Goal: Information Seeking & Learning: Learn about a topic

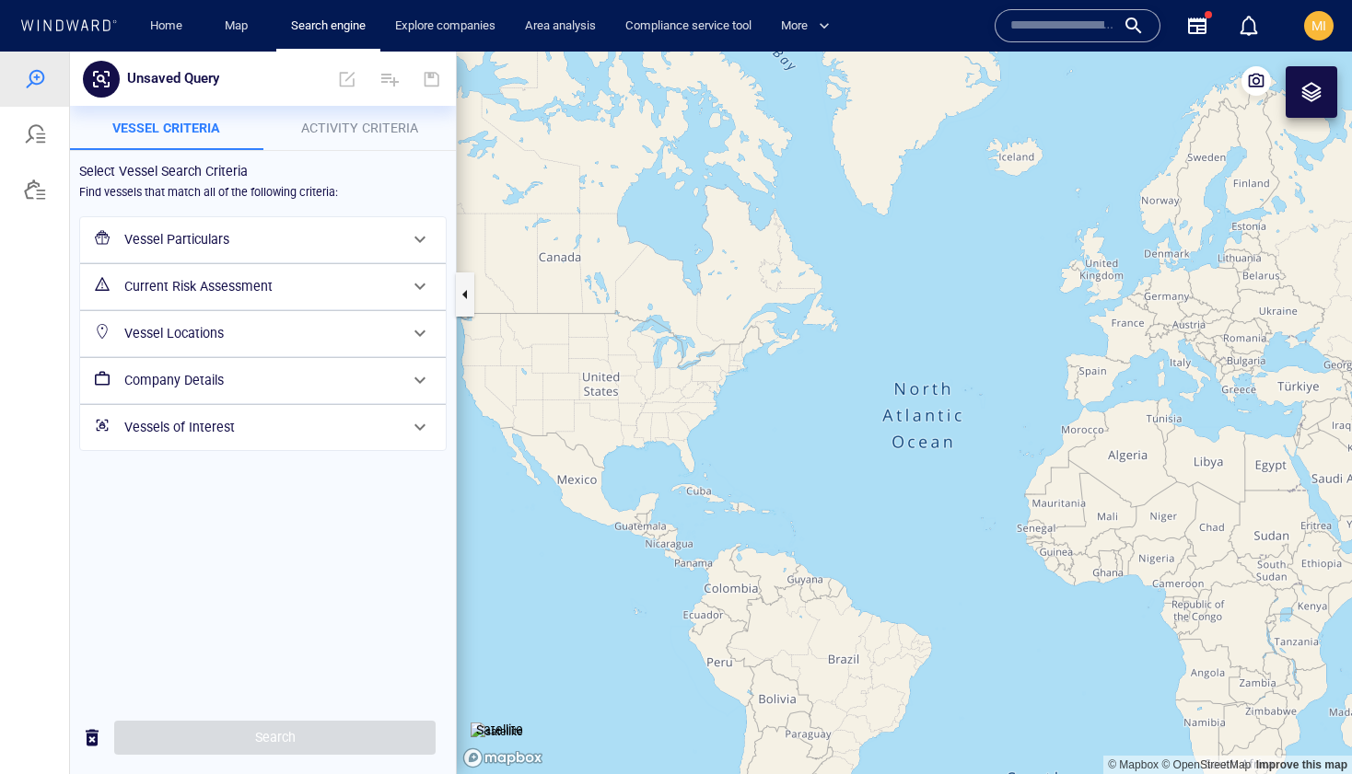
click at [1050, 29] on input "text" at bounding box center [1062, 26] width 105 height 28
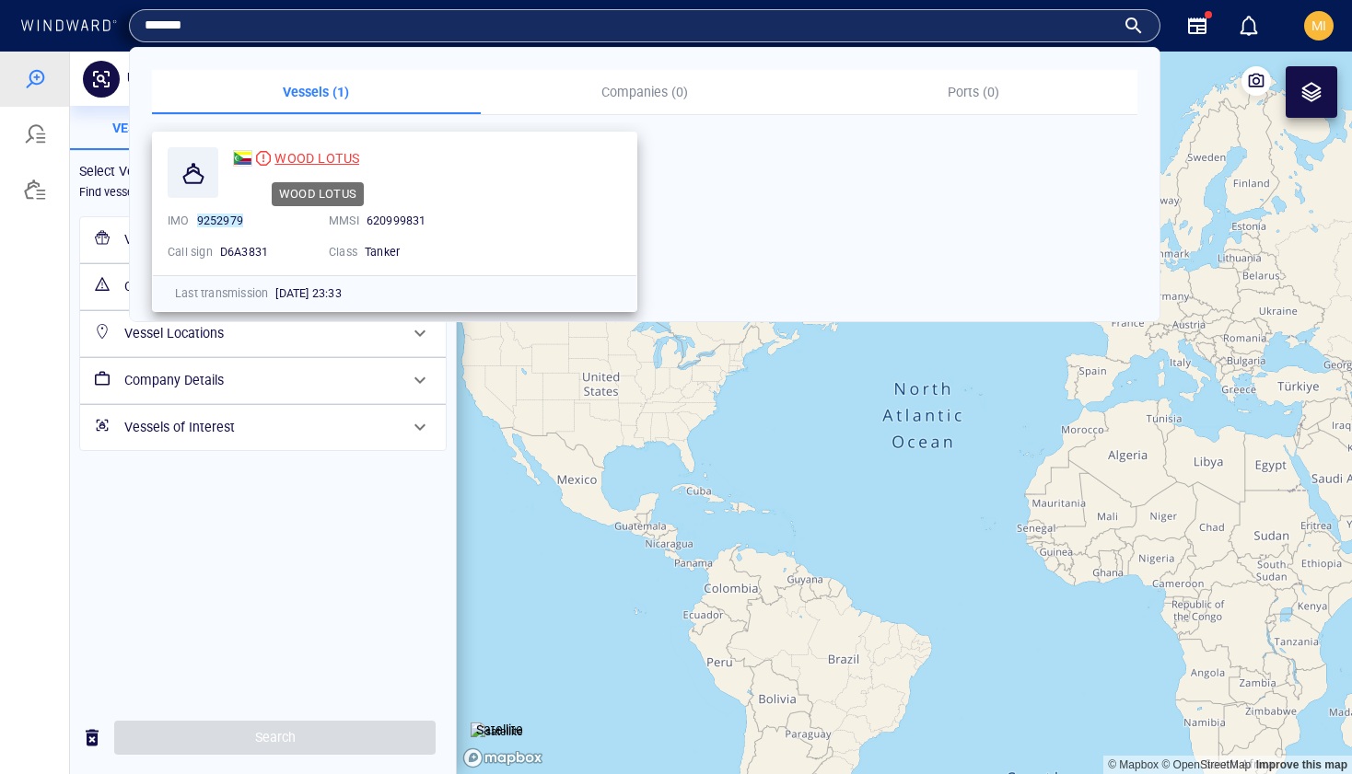
type input "*******"
click at [341, 157] on span "WOOD LOTUS" at bounding box center [316, 158] width 85 height 15
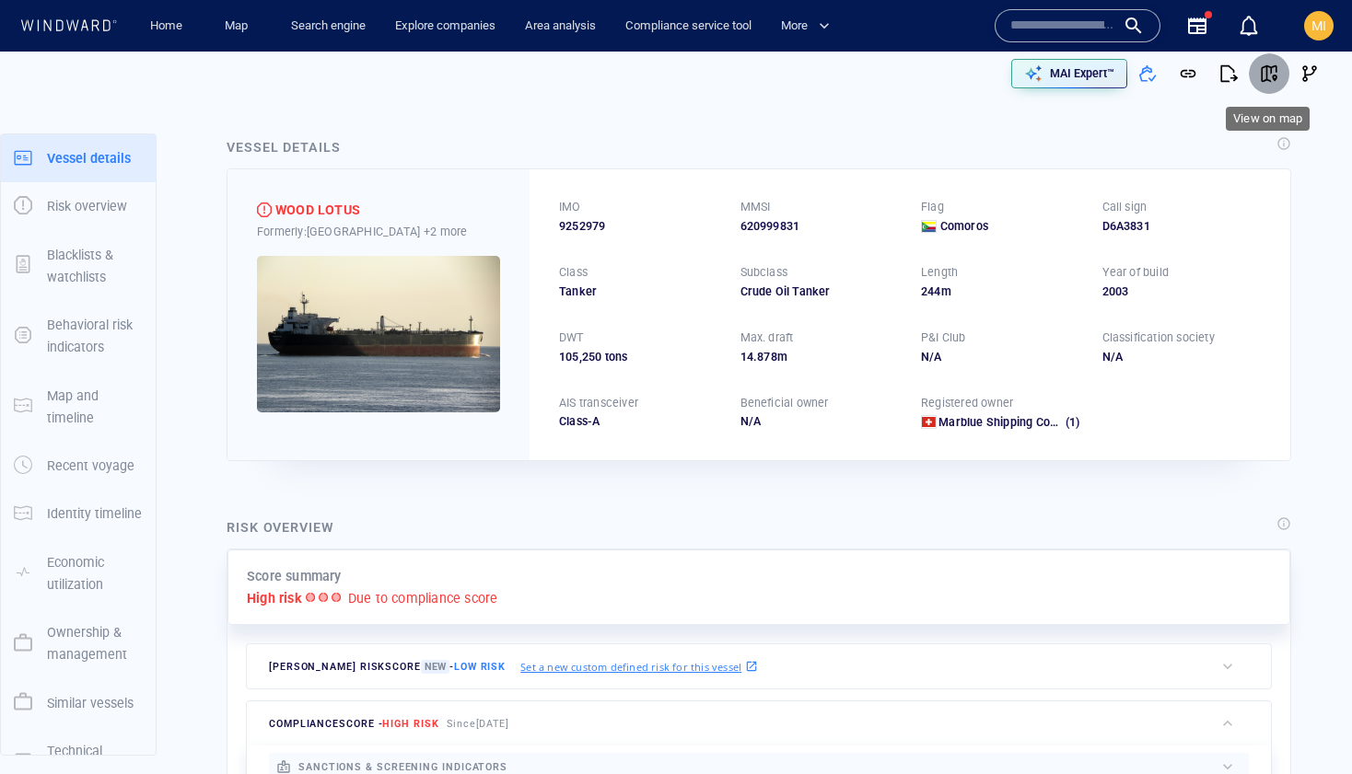
click at [1271, 70] on span "button" at bounding box center [1269, 73] width 18 height 18
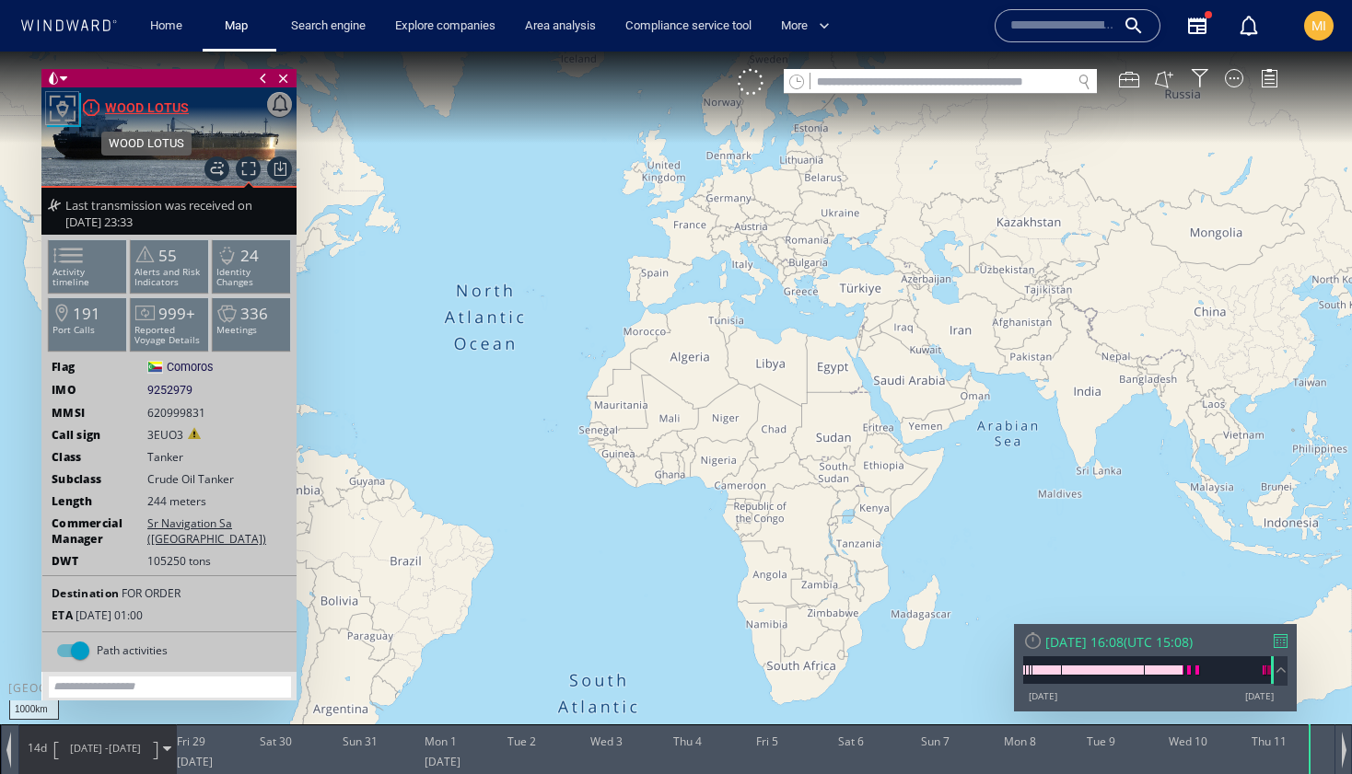
click at [163, 103] on div "WOOD LOTUS" at bounding box center [147, 108] width 84 height 22
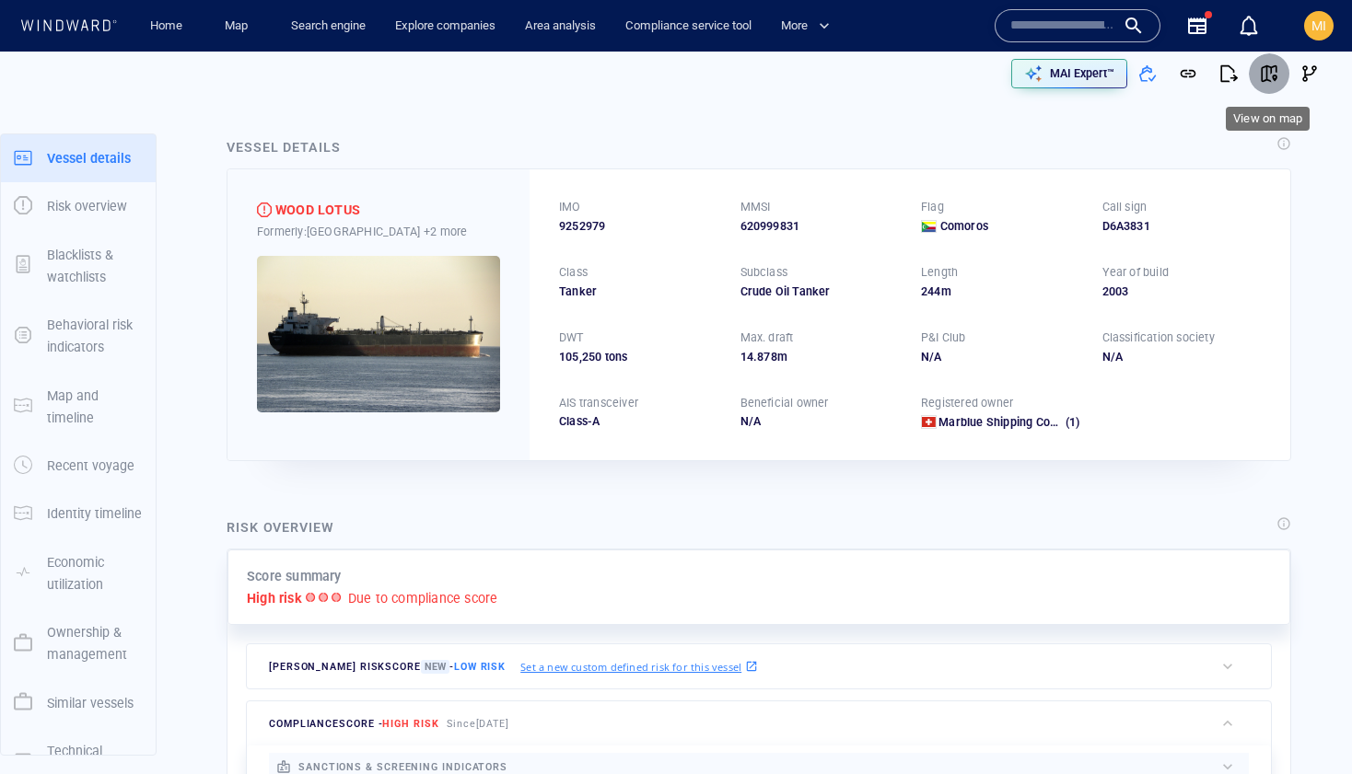
click at [1268, 72] on span "button" at bounding box center [1269, 73] width 18 height 18
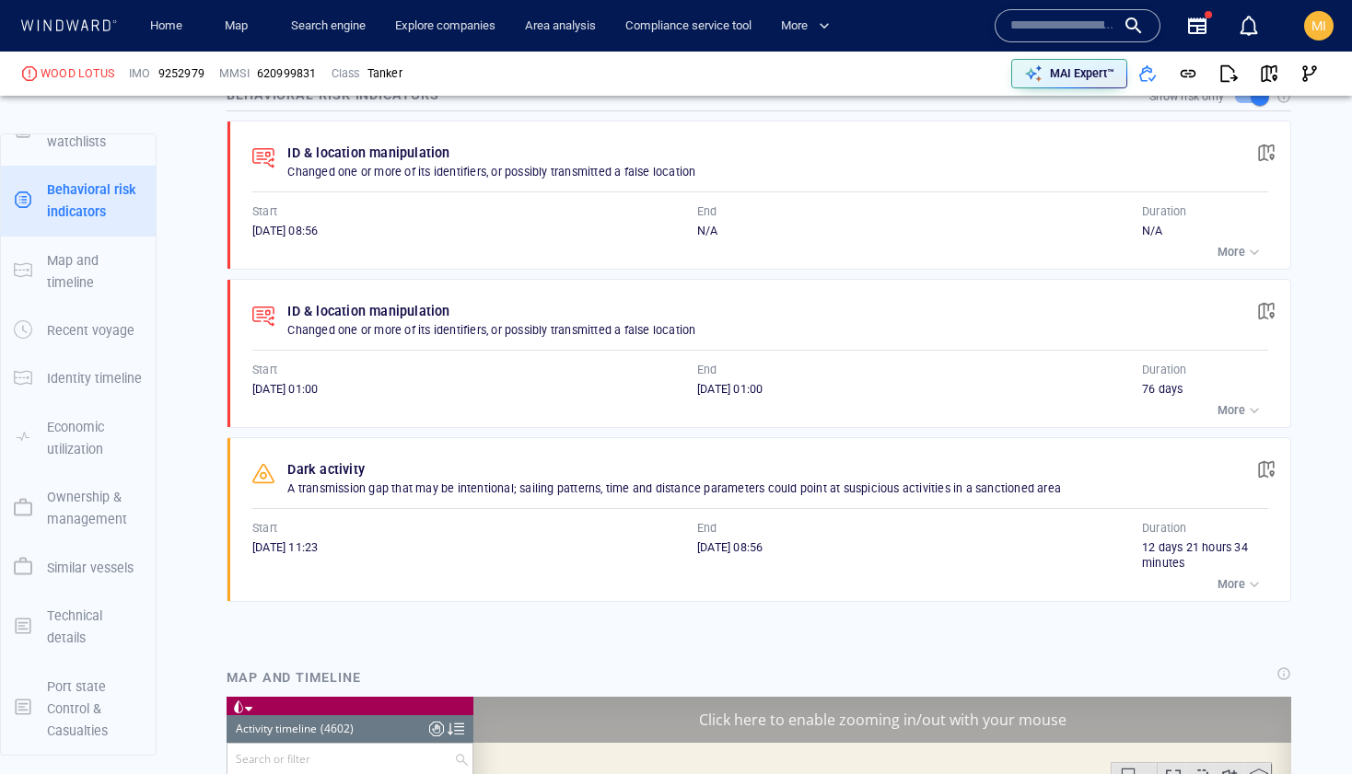
scroll to position [2431, 0]
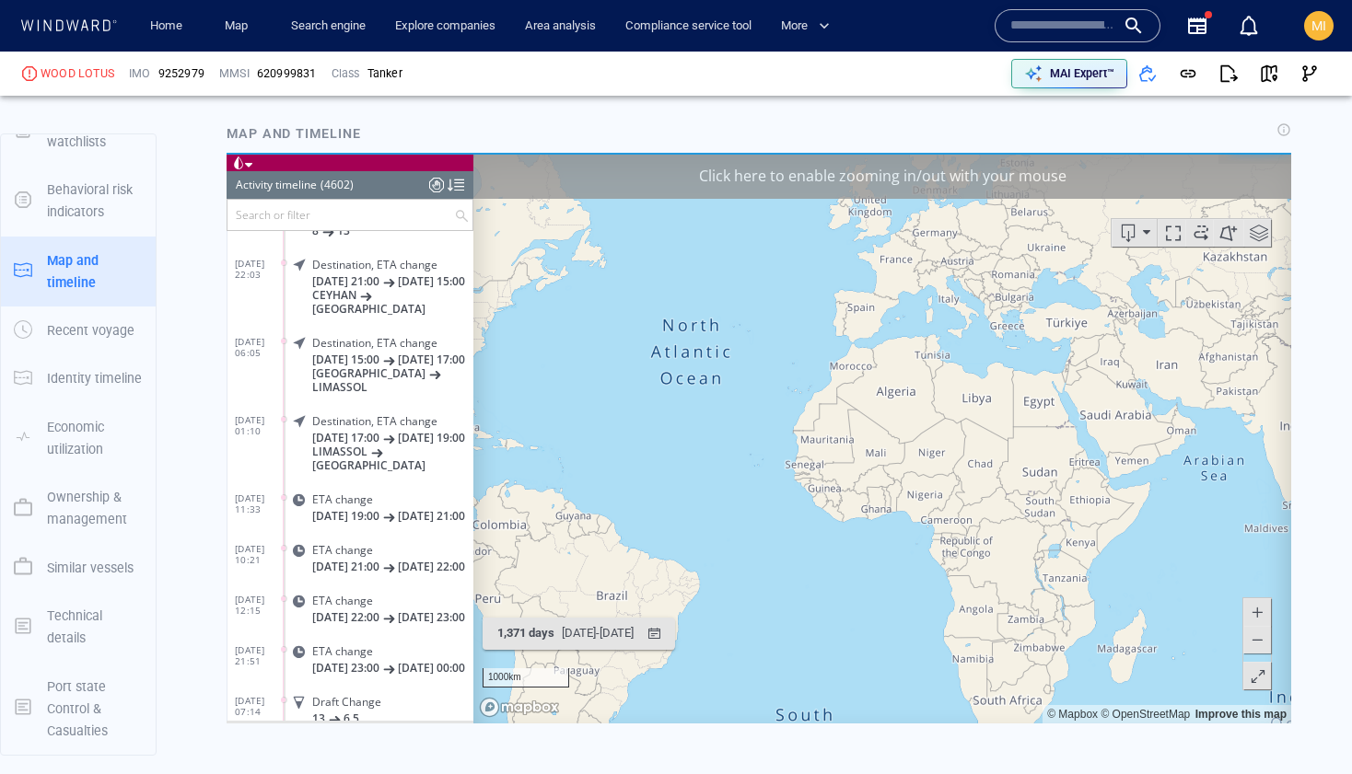
scroll to position [1683, 0]
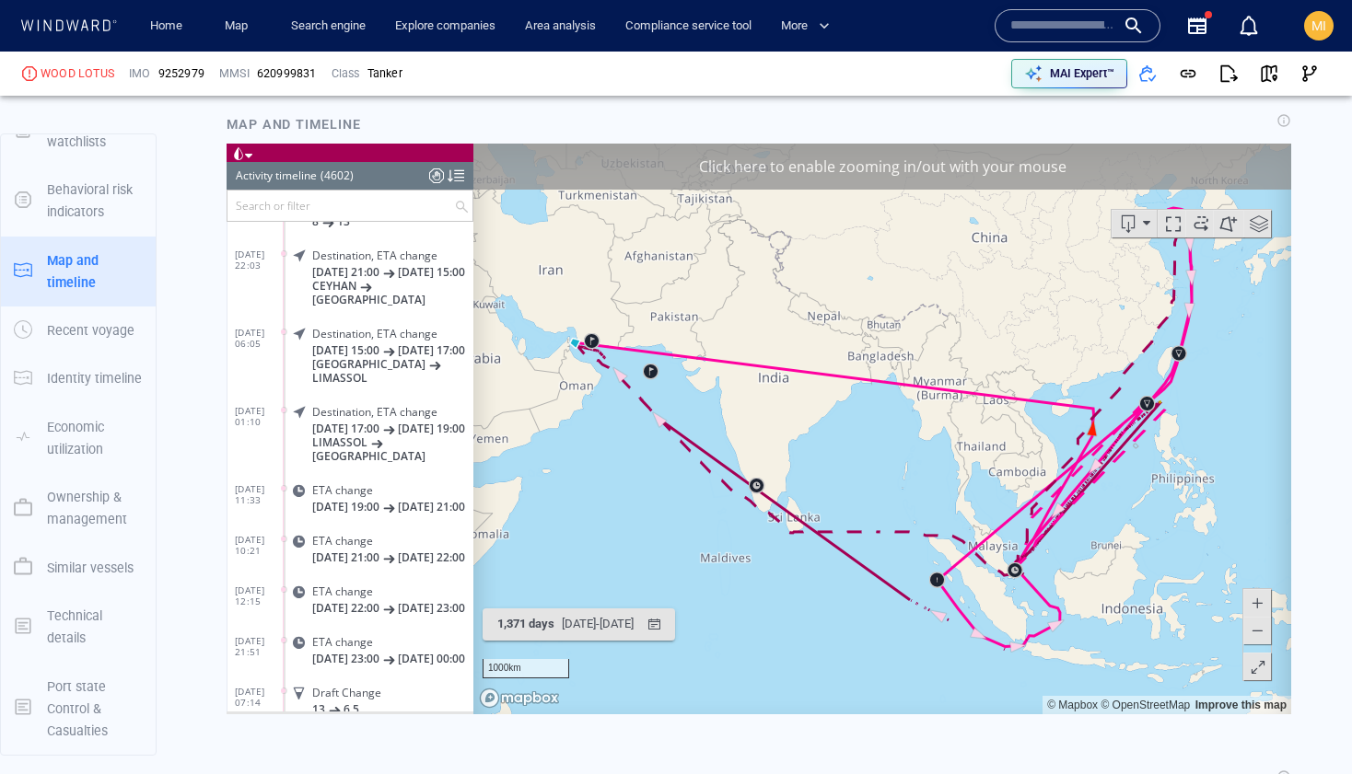
click at [992, 382] on canvas "Map" at bounding box center [882, 428] width 818 height 571
click at [341, 203] on input "text" at bounding box center [340, 205] width 227 height 30
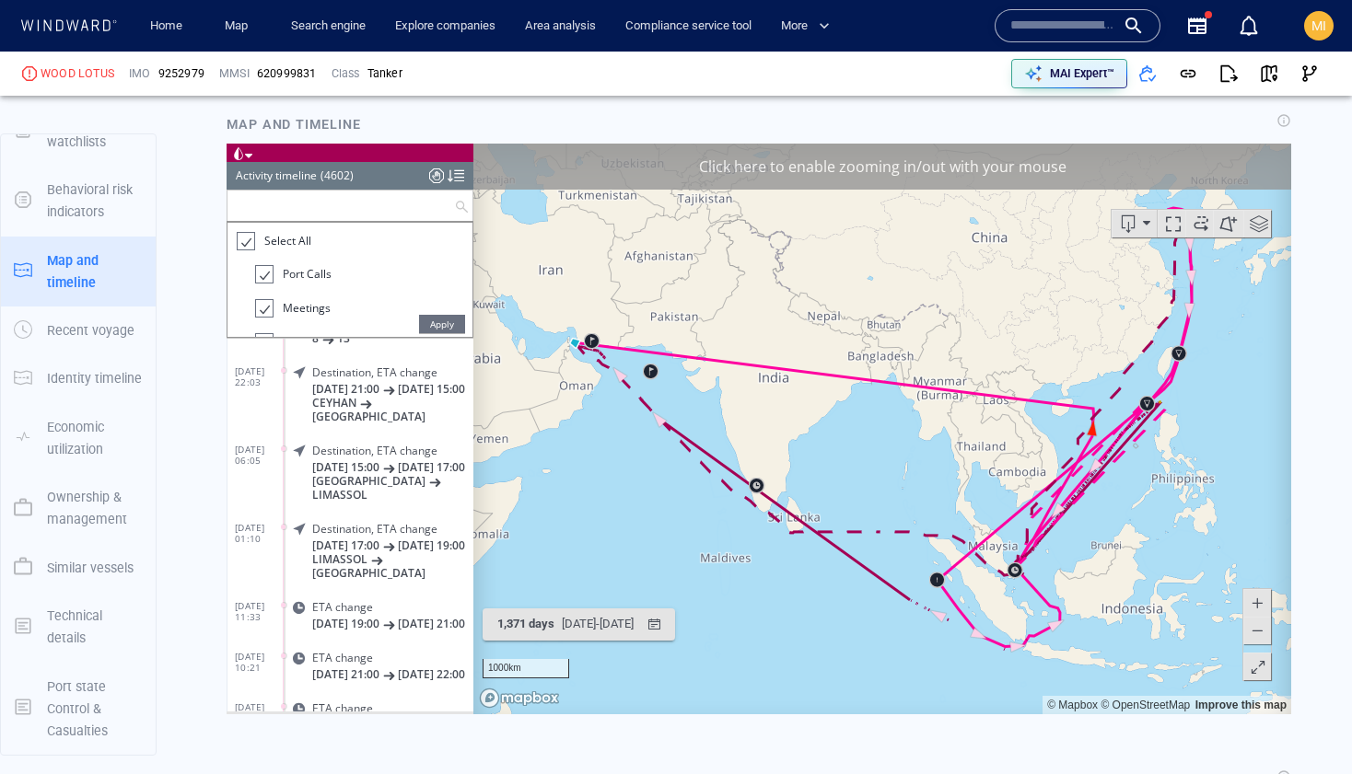
click at [248, 243] on div at bounding box center [245, 240] width 18 height 21
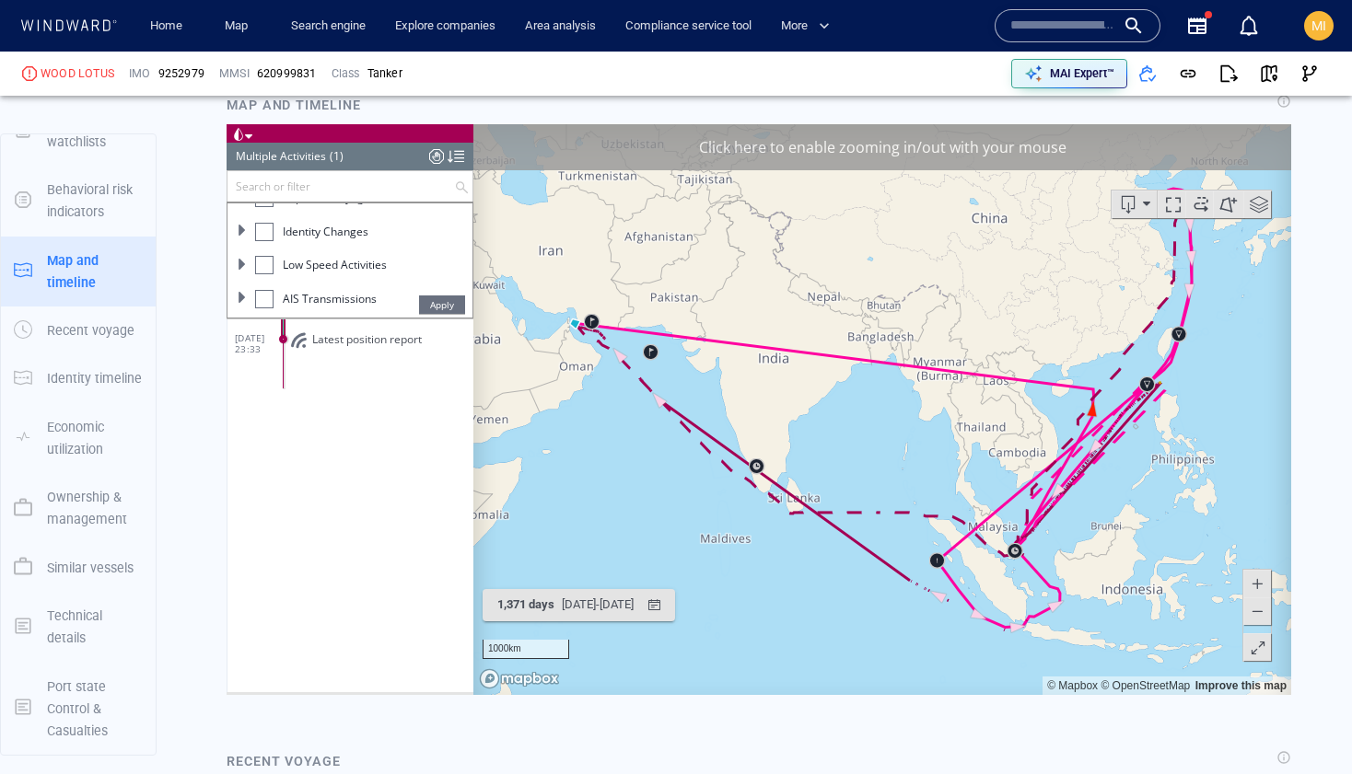
scroll to position [1699, 0]
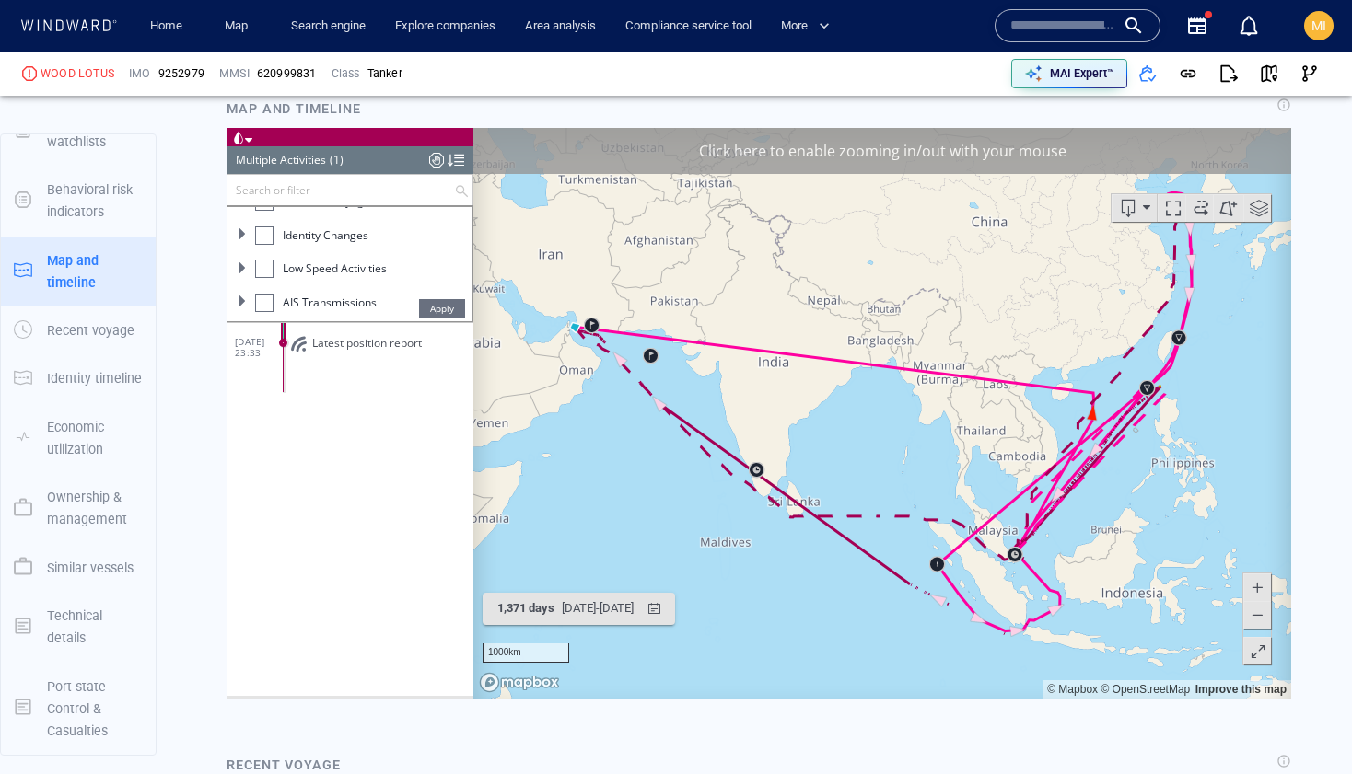
click at [263, 234] on div at bounding box center [264, 235] width 18 height 18
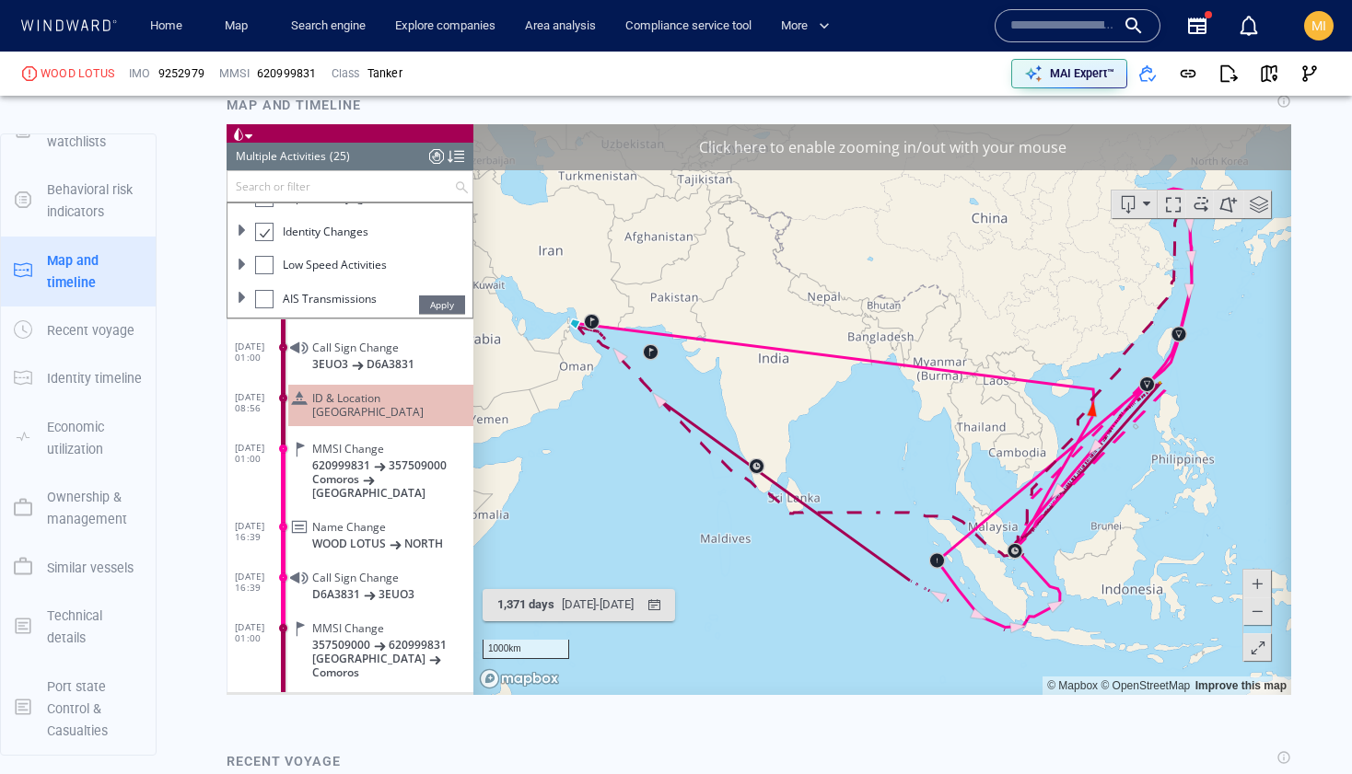
scroll to position [1704, 0]
drag, startPoint x: 206, startPoint y: 73, endPoint x: 159, endPoint y: 70, distance: 47.0
click at [159, 70] on div "9252979" at bounding box center [181, 74] width 53 height 24
copy span "9252979"
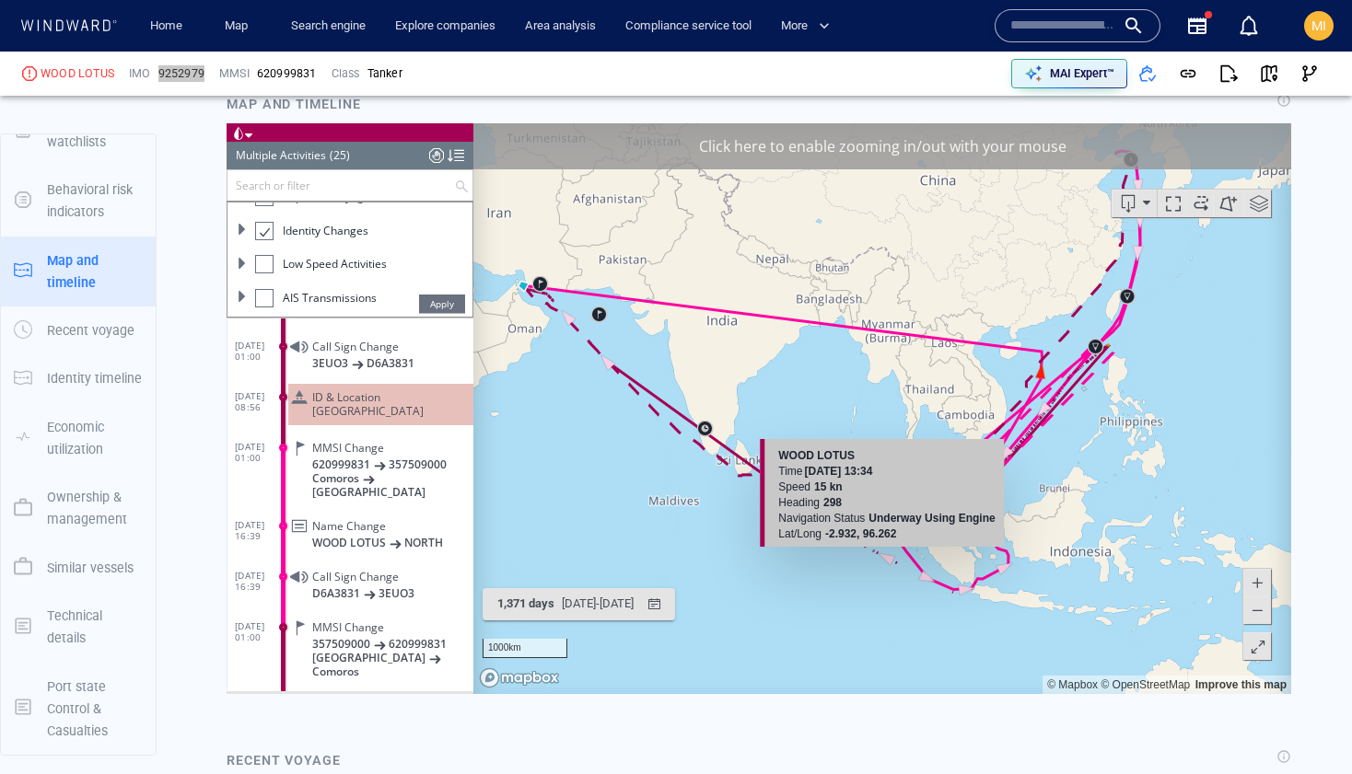
drag, startPoint x: 949, startPoint y: 584, endPoint x: 898, endPoint y: 546, distance: 63.9
click at [894, 546] on canvas "Map" at bounding box center [882, 407] width 818 height 571
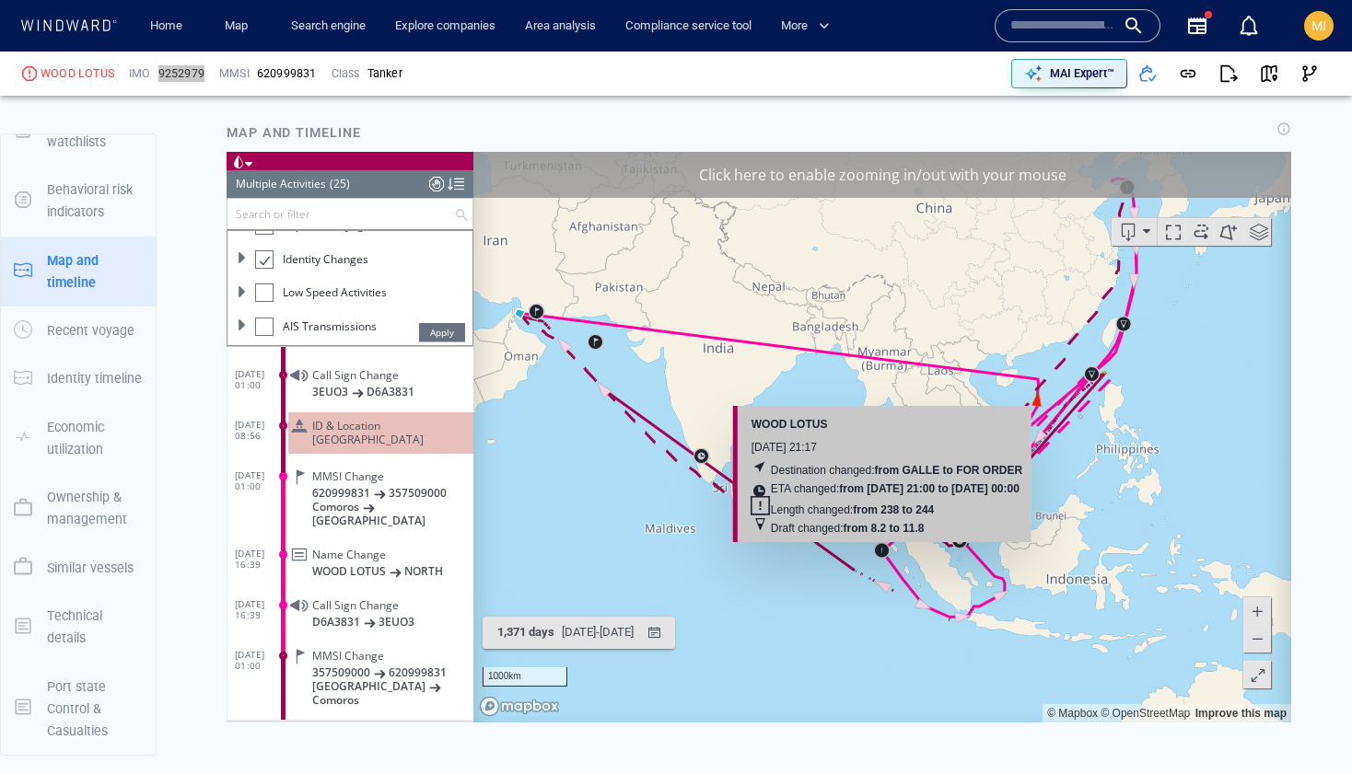
scroll to position [1672, 0]
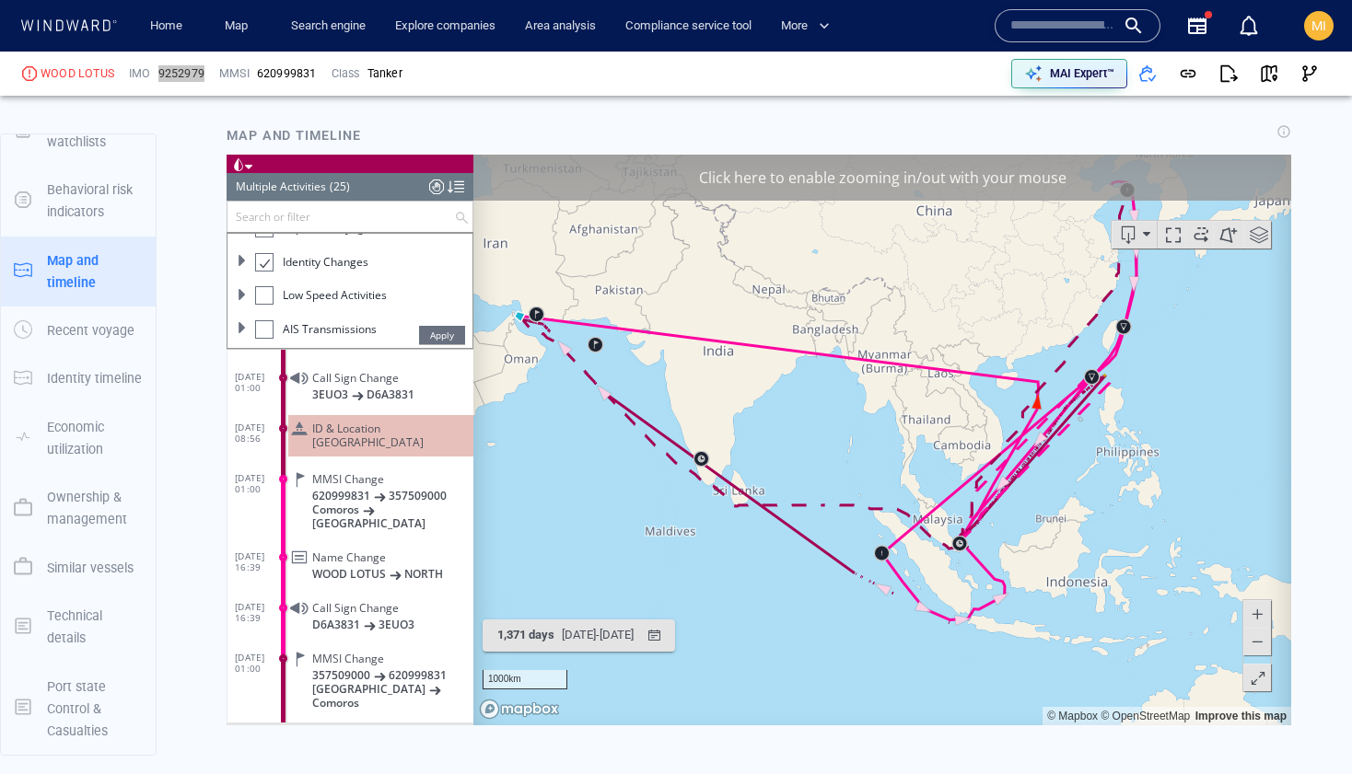
click at [606, 579] on canvas "Map" at bounding box center [882, 439] width 818 height 571
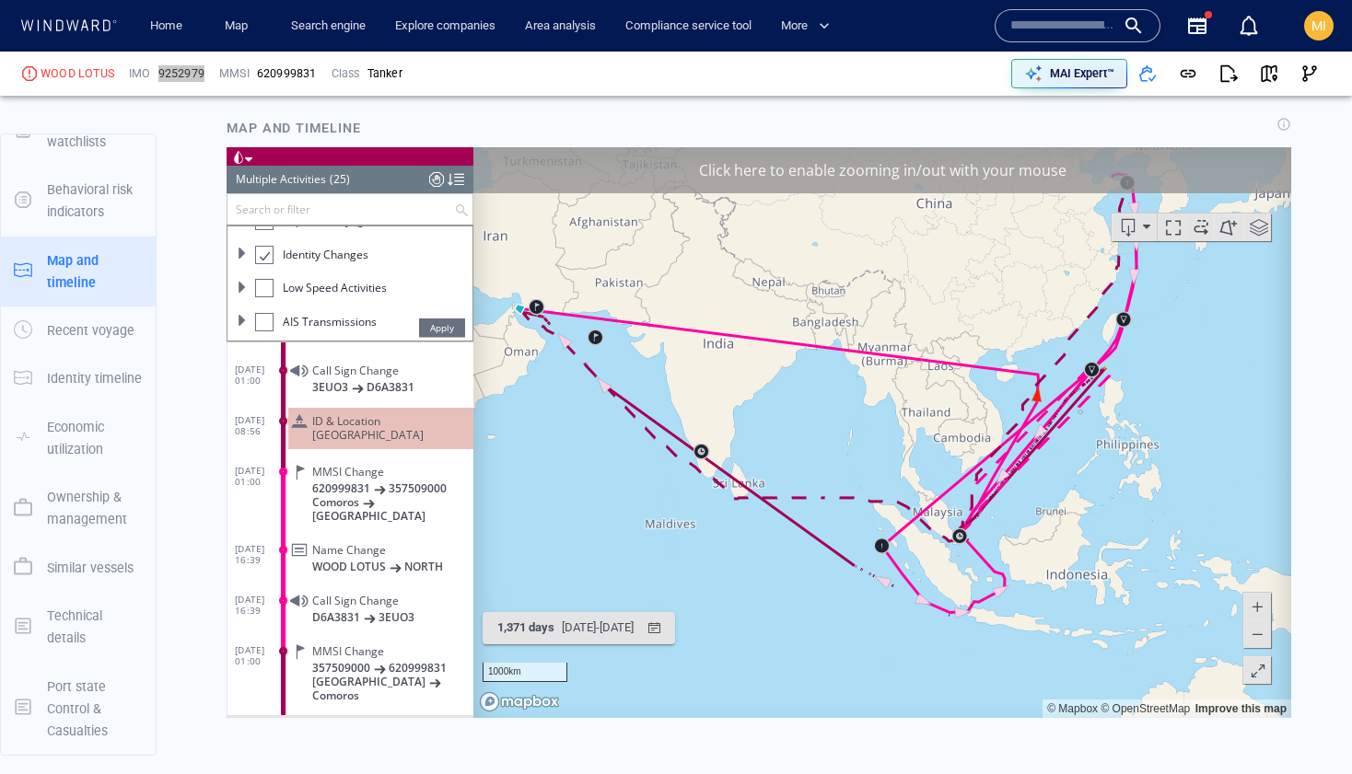
scroll to position [1657, 0]
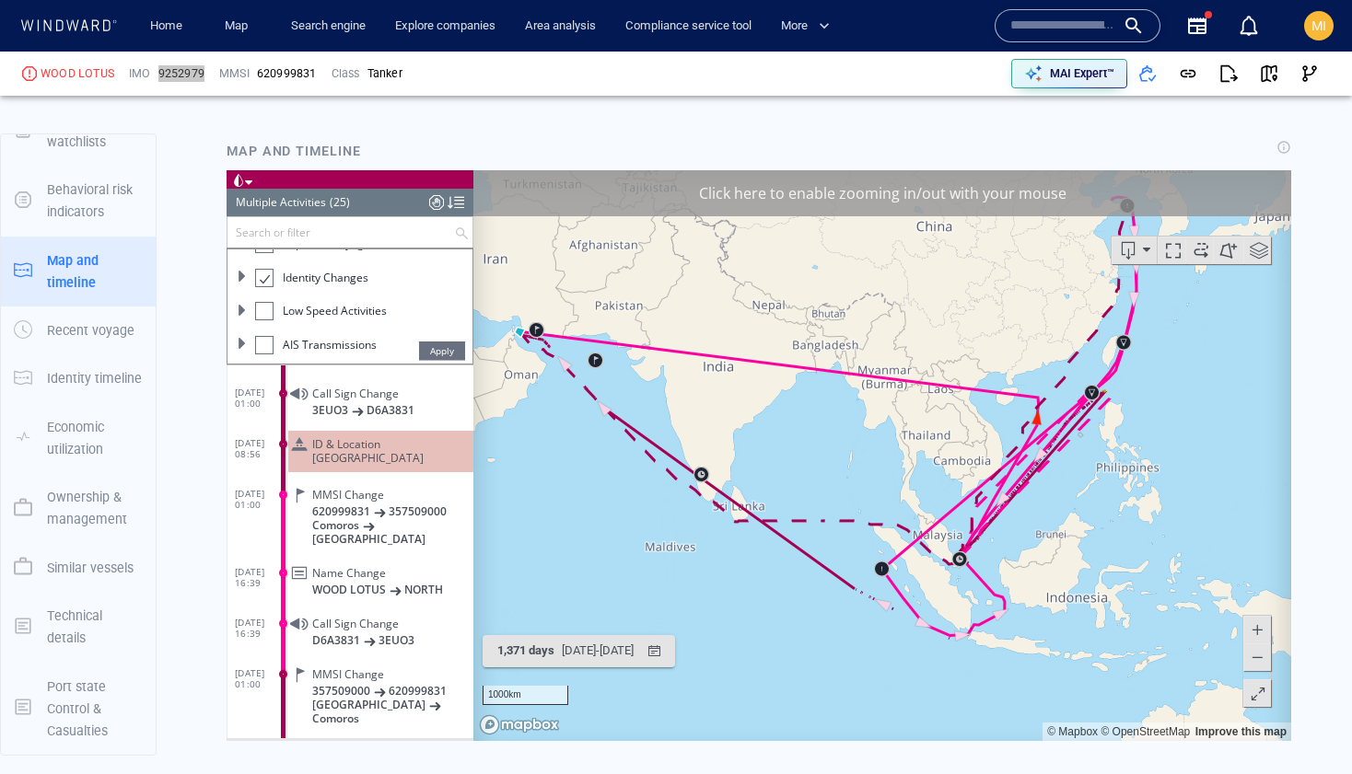
drag, startPoint x: 581, startPoint y: 476, endPoint x: 711, endPoint y: 565, distance: 157.1
click at [710, 559] on canvas "Map" at bounding box center [882, 454] width 818 height 571
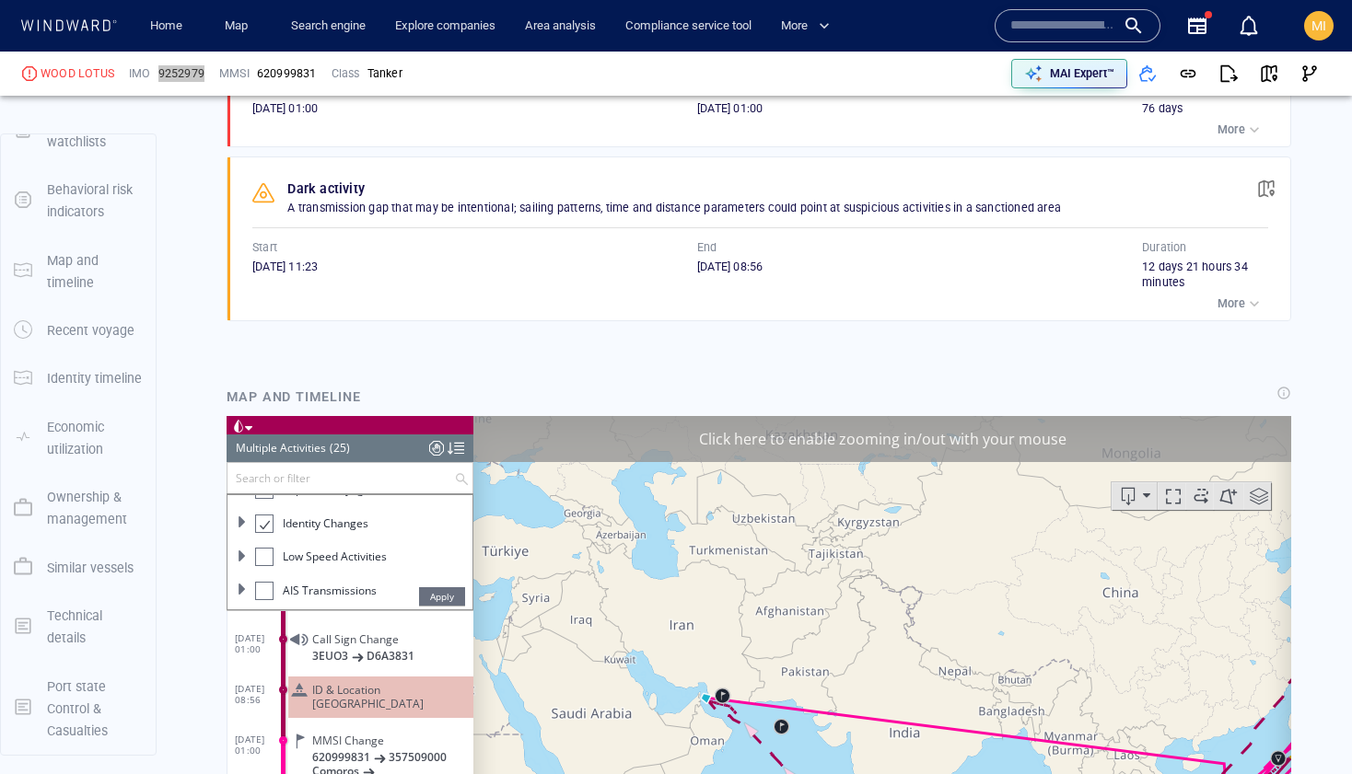
scroll to position [1417, 0]
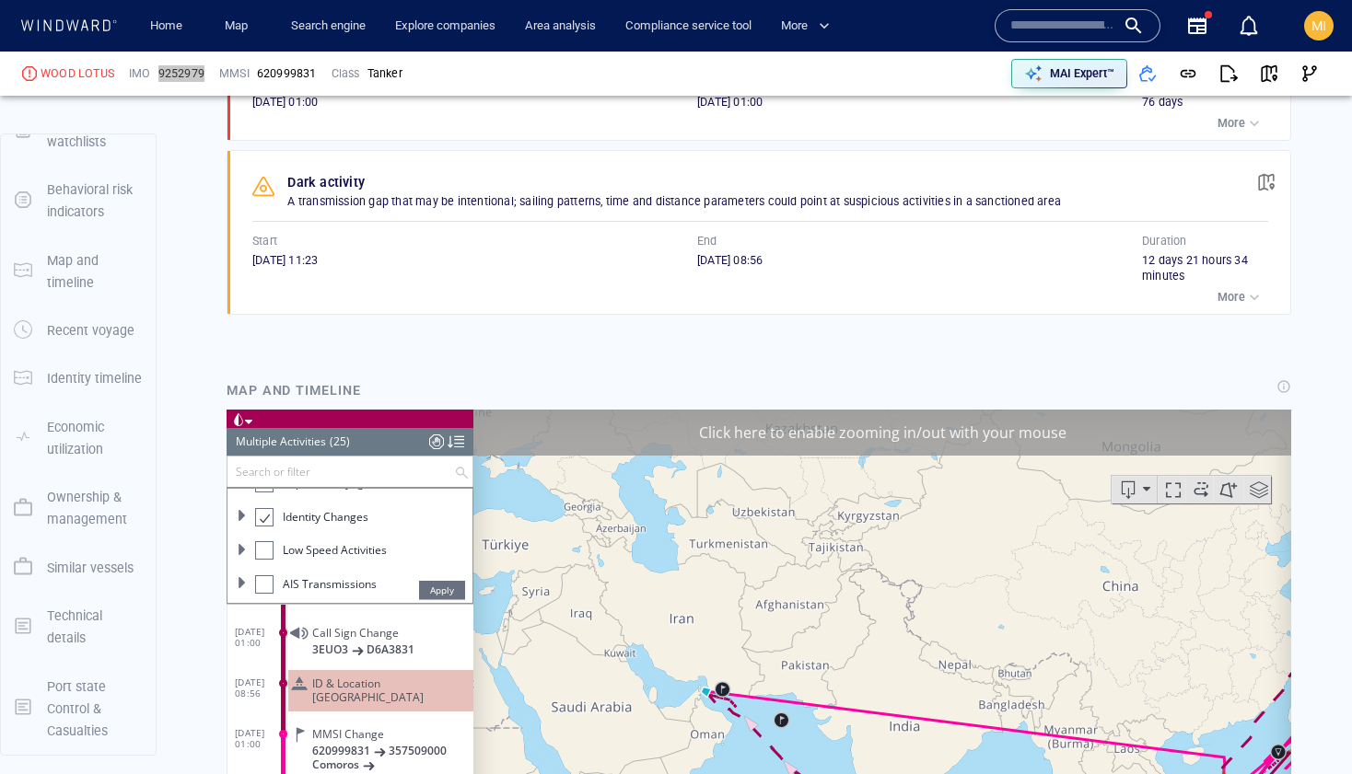
click at [772, 440] on div "Click here to enable zooming in/out with your mouse" at bounding box center [882, 432] width 818 height 46
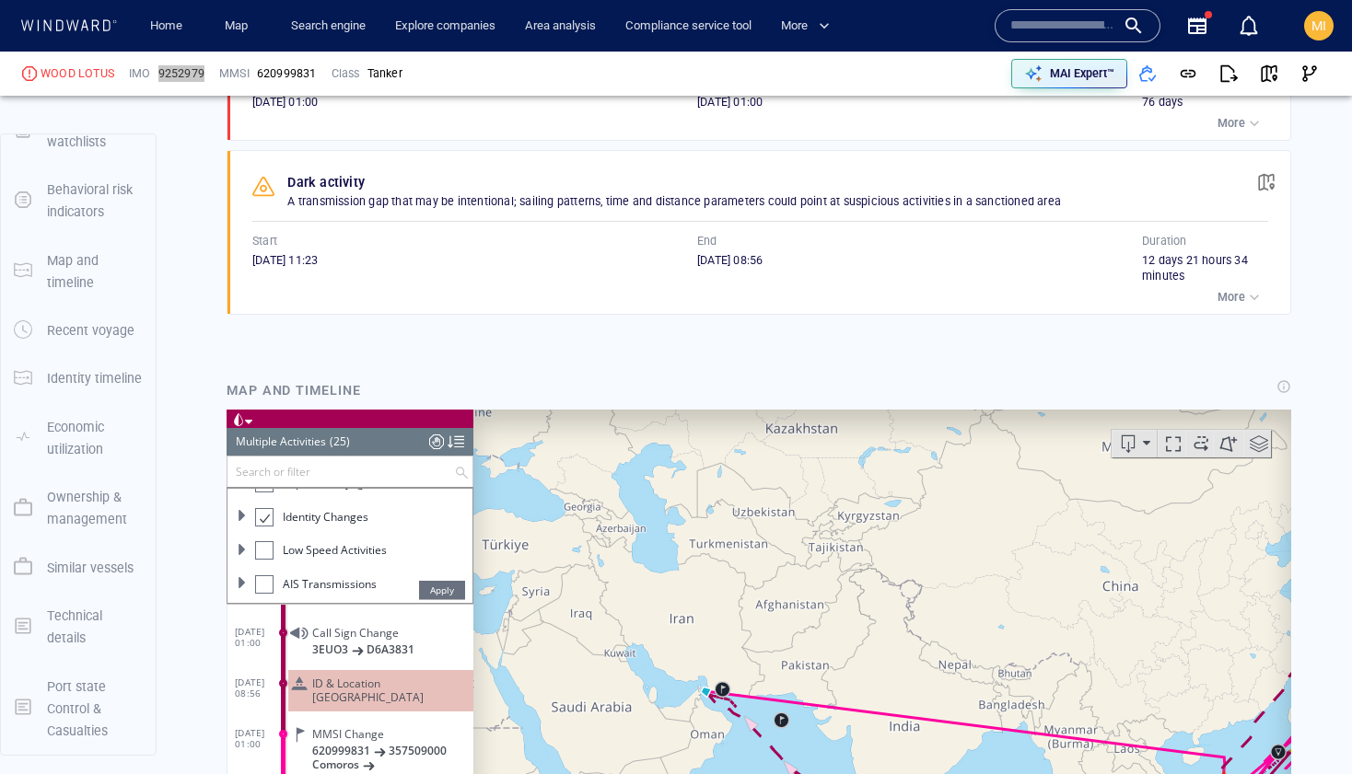
drag, startPoint x: 743, startPoint y: 572, endPoint x: 750, endPoint y: 403, distance: 168.6
click at [750, 409] on html "Loading vessel activities... Multiple Activities (25) (Still Loading...) Search…" at bounding box center [759, 694] width 1065 height 571
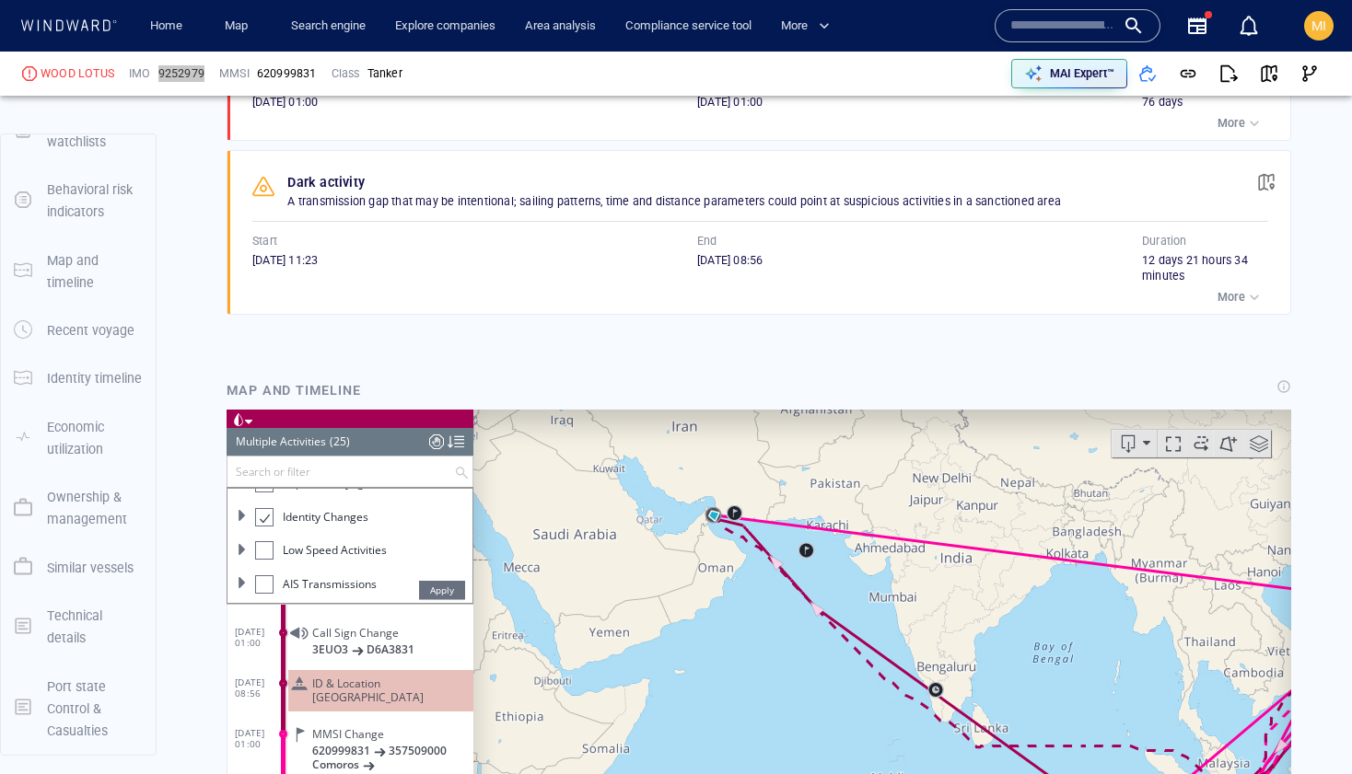
drag, startPoint x: 734, startPoint y: 518, endPoint x: 739, endPoint y: 588, distance: 70.2
click at [739, 588] on canvas "Map" at bounding box center [882, 694] width 818 height 571
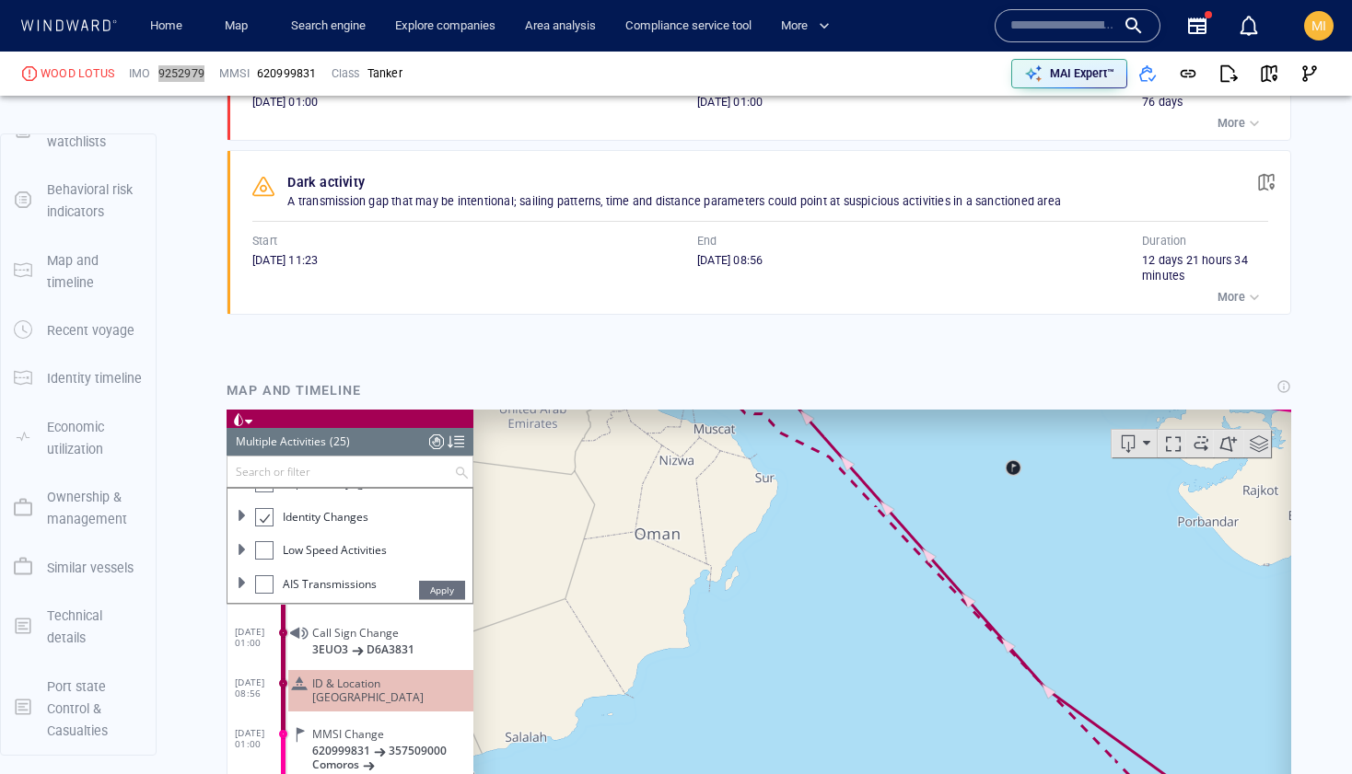
drag, startPoint x: 729, startPoint y: 488, endPoint x: 765, endPoint y: 598, distance: 115.3
click at [765, 594] on canvas "Map" at bounding box center [882, 694] width 818 height 571
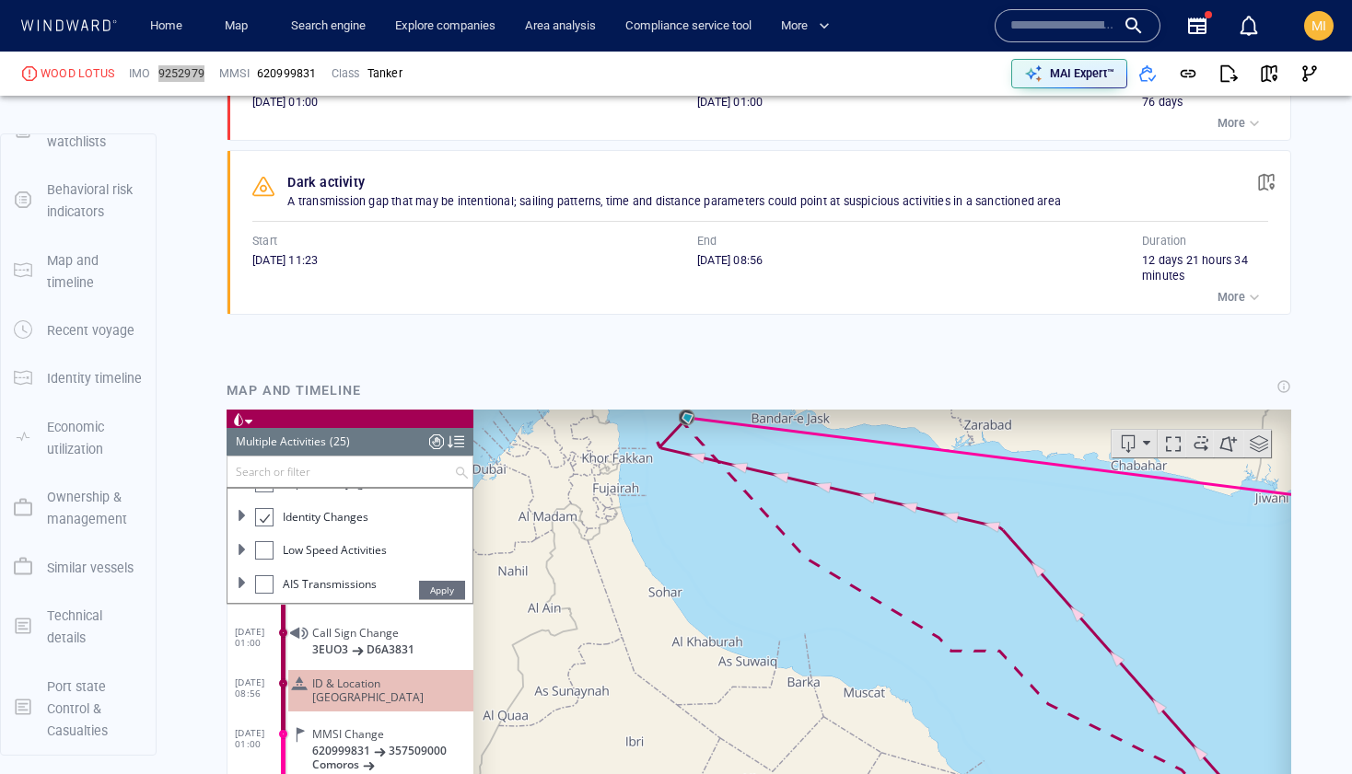
drag, startPoint x: 716, startPoint y: 533, endPoint x: 723, endPoint y: 616, distance: 83.2
click at [723, 613] on canvas "Map" at bounding box center [882, 694] width 818 height 571
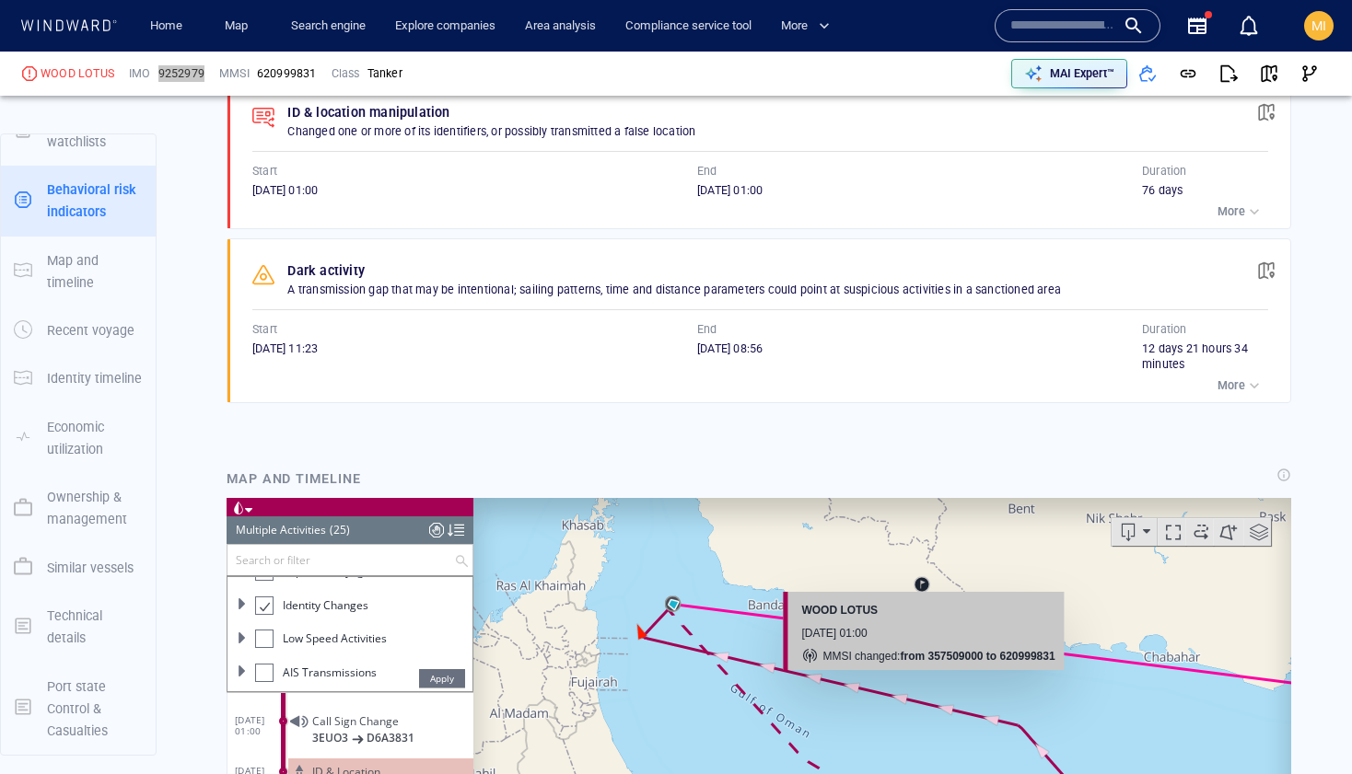
scroll to position [1319, 0]
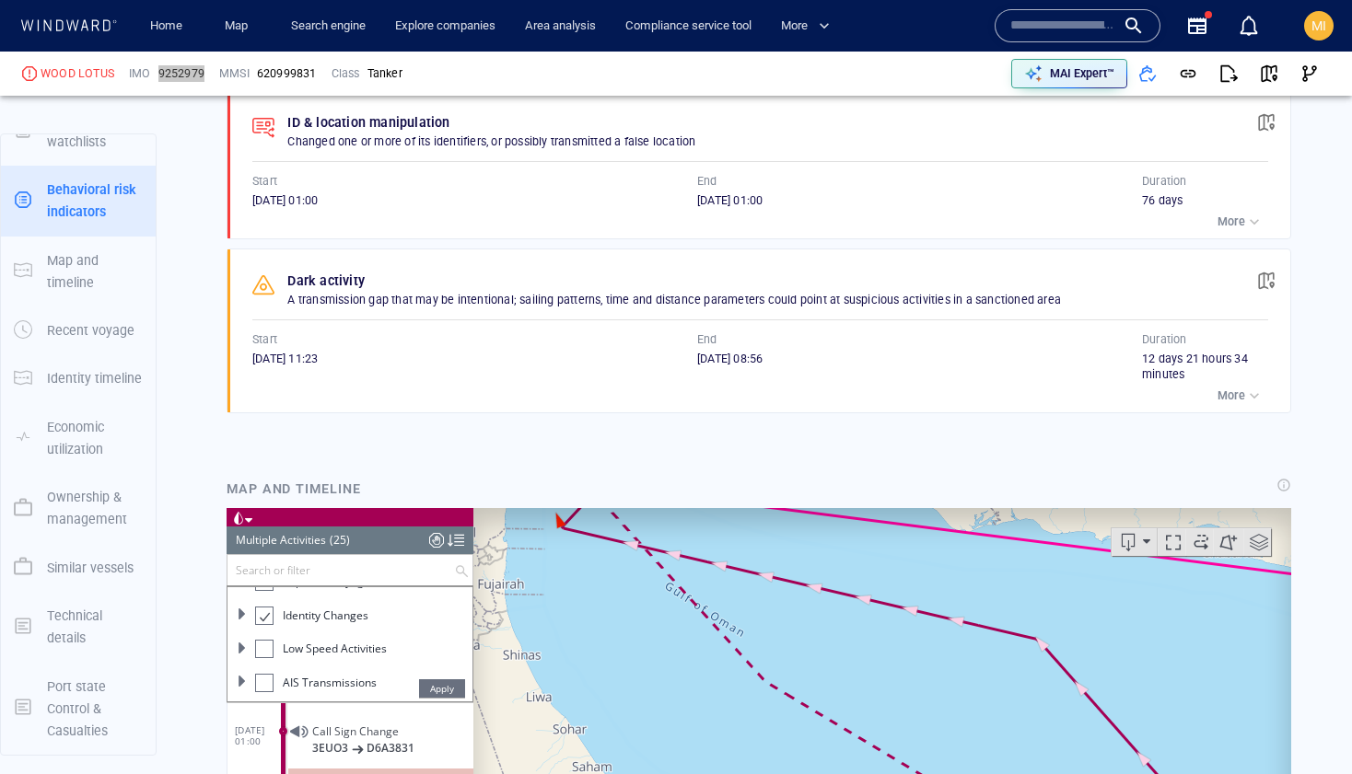
drag, startPoint x: 897, startPoint y: 560, endPoint x: 903, endPoint y: 591, distance: 32.0
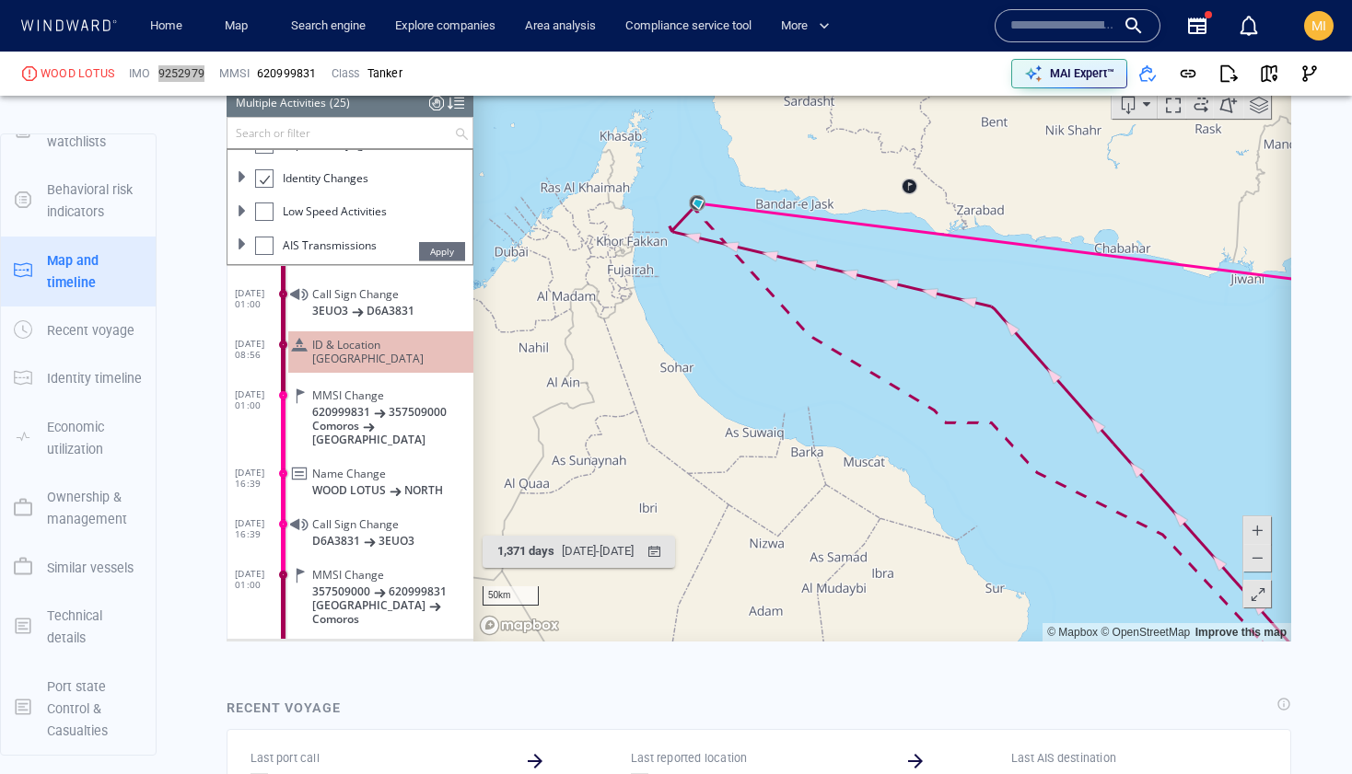
scroll to position [1769, 0]
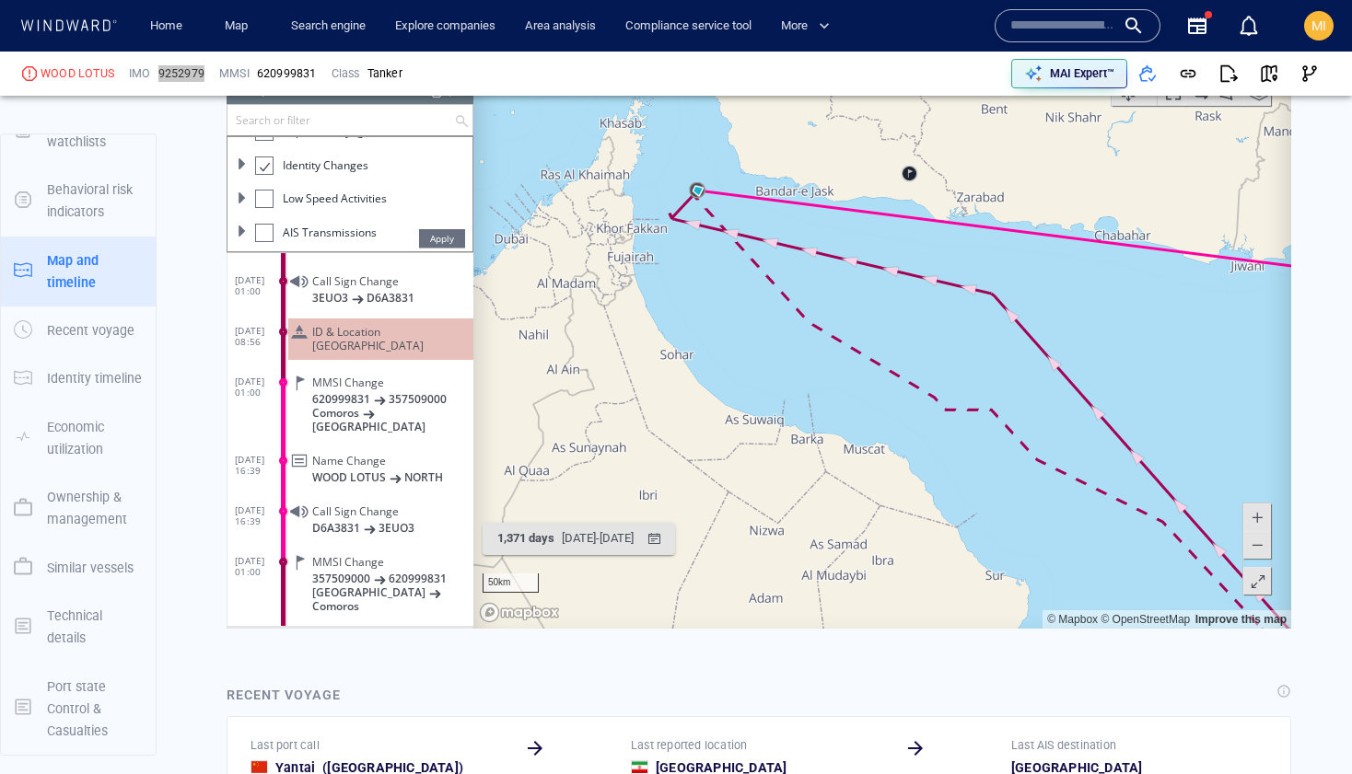
drag, startPoint x: 809, startPoint y: 353, endPoint x: 805, endPoint y: 431, distance: 78.4
click at [807, 431] on canvas "Map" at bounding box center [882, 342] width 818 height 571
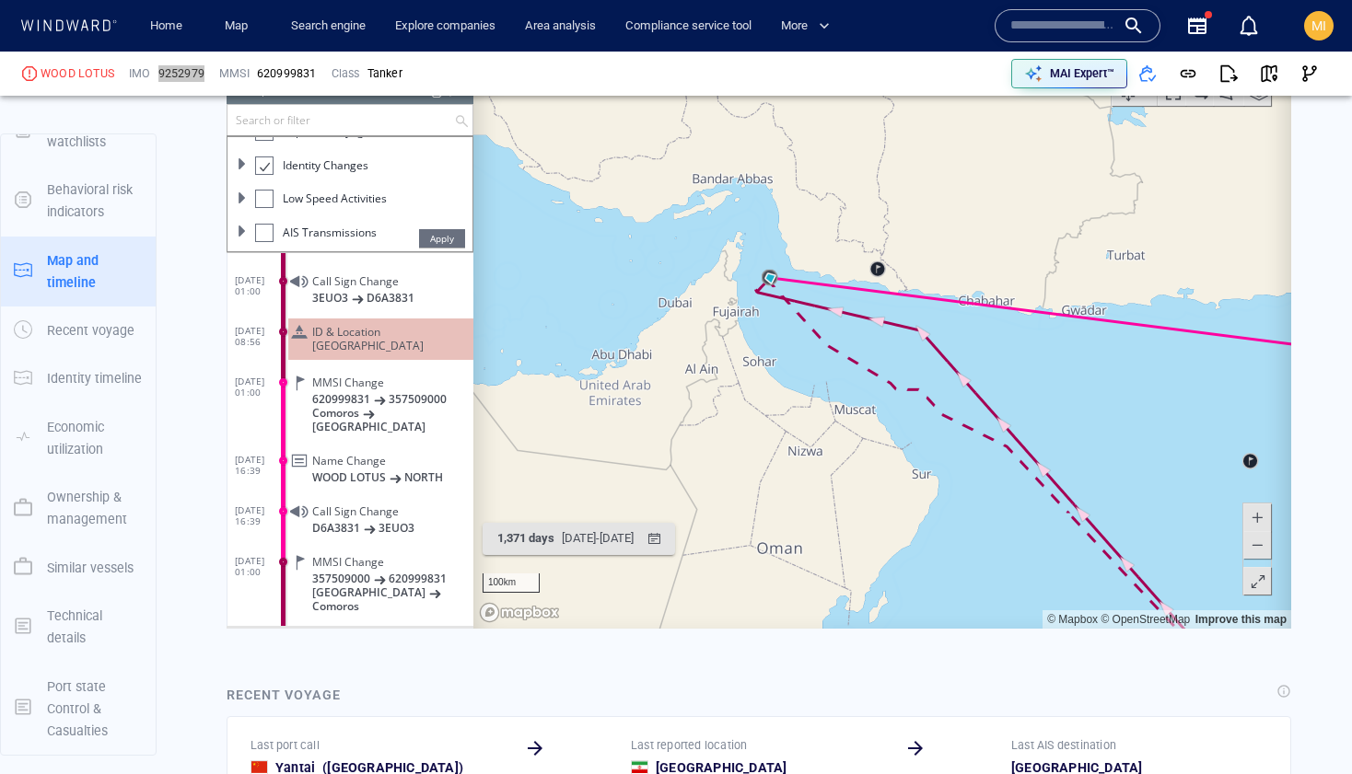
drag, startPoint x: 908, startPoint y: 296, endPoint x: 786, endPoint y: 294, distance: 122.5
click at [786, 294] on canvas "Map" at bounding box center [882, 342] width 818 height 571
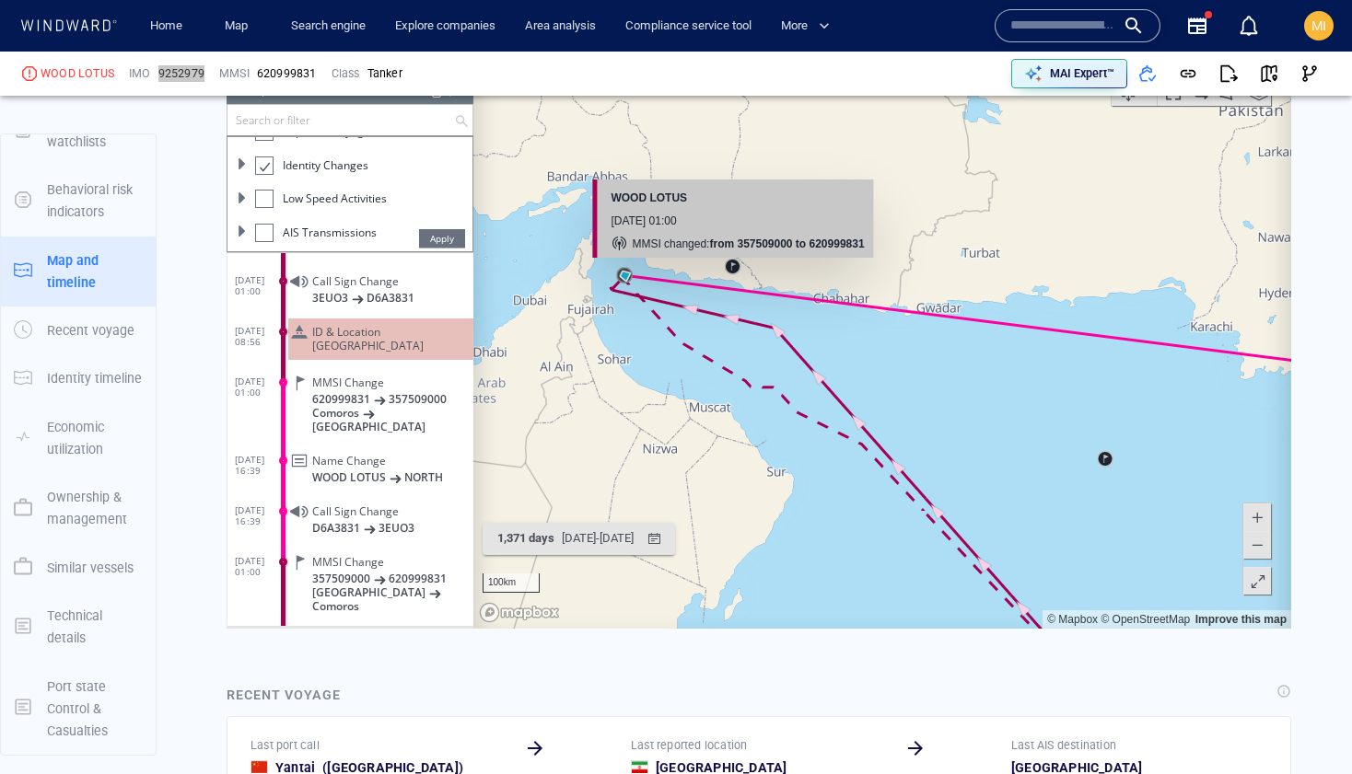
click at [732, 263] on canvas "Map" at bounding box center [882, 342] width 818 height 571
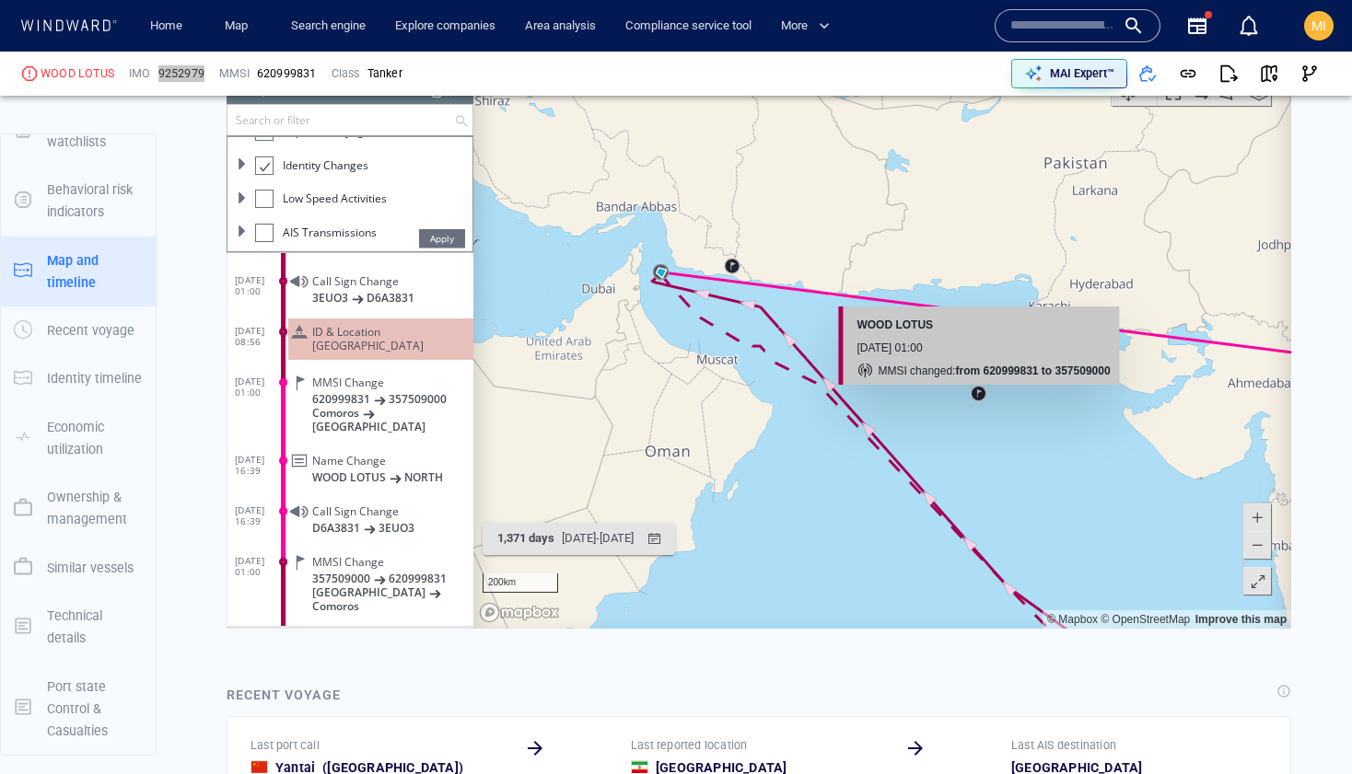
click at [977, 391] on canvas "Map" at bounding box center [882, 342] width 818 height 571
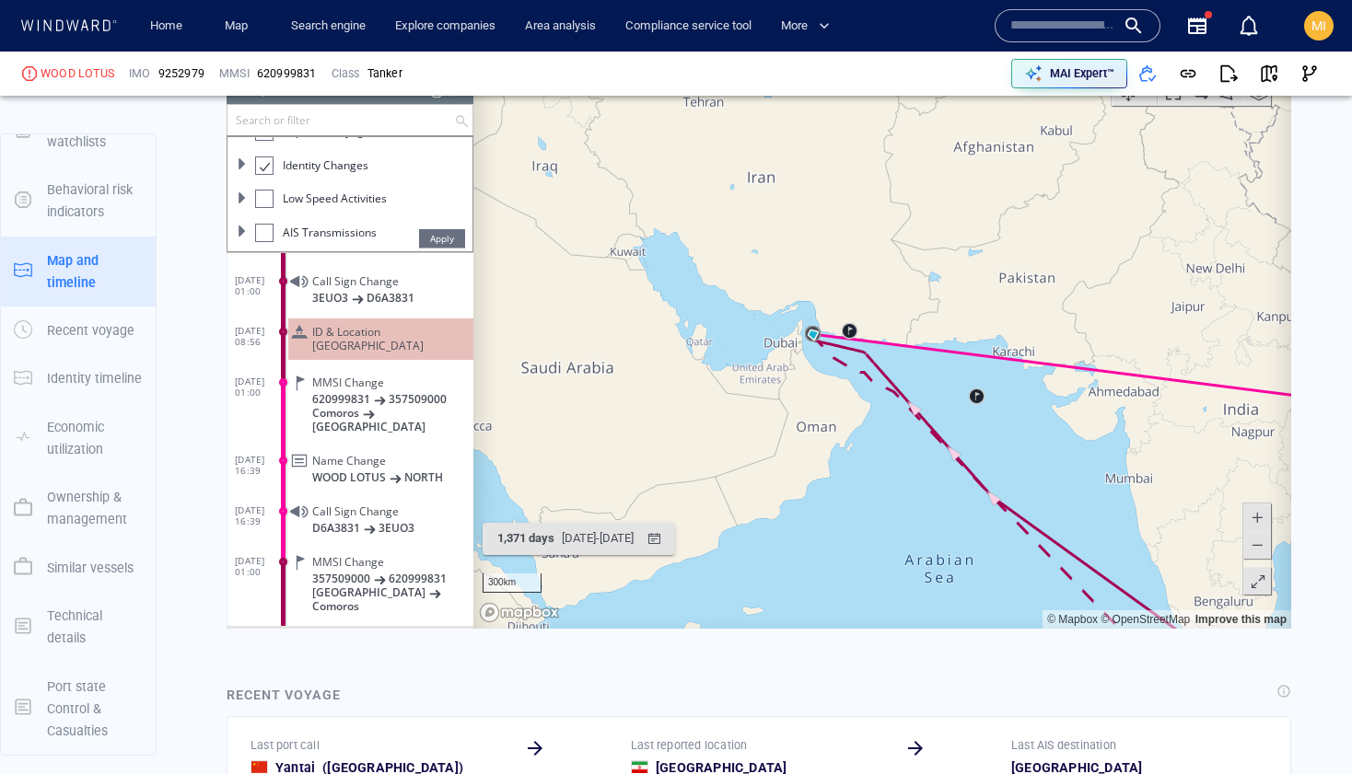
click at [1052, 27] on input "text" at bounding box center [1062, 26] width 105 height 28
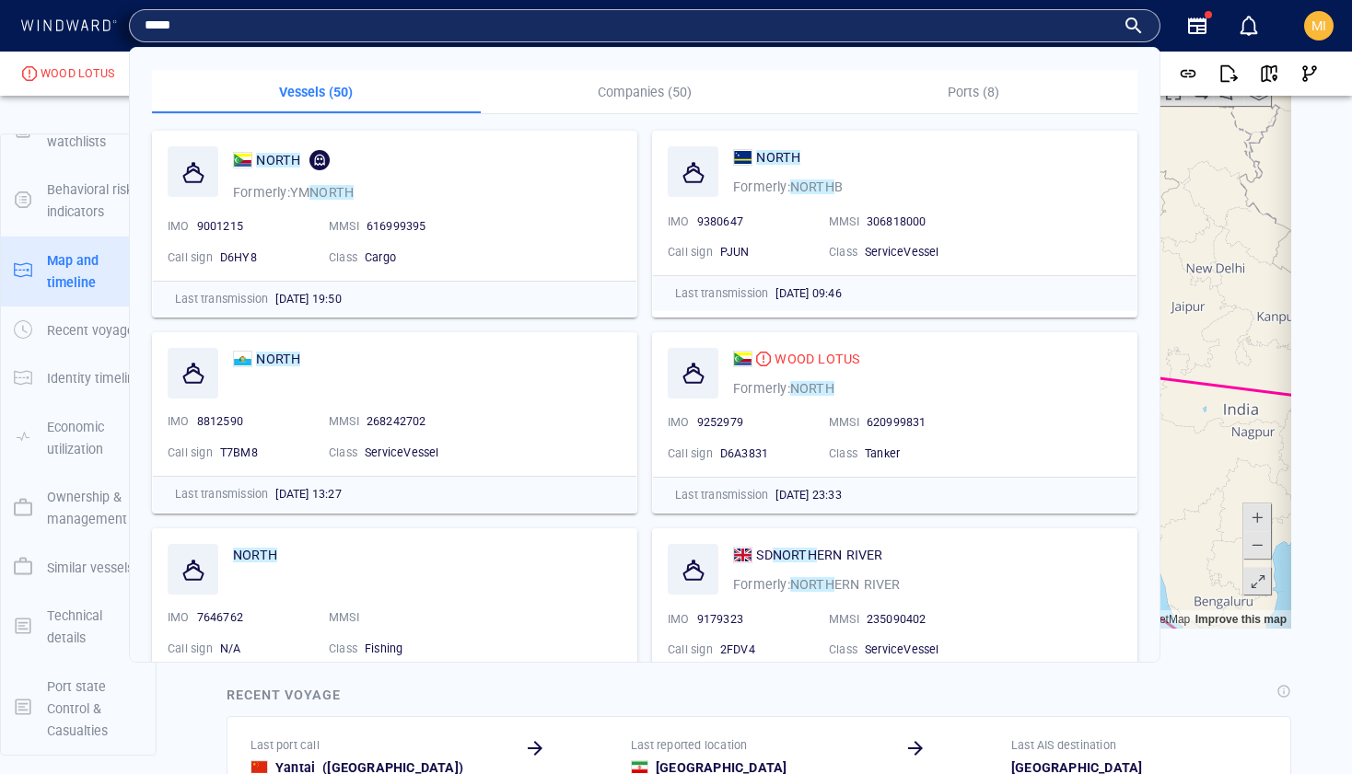
type input "*****"
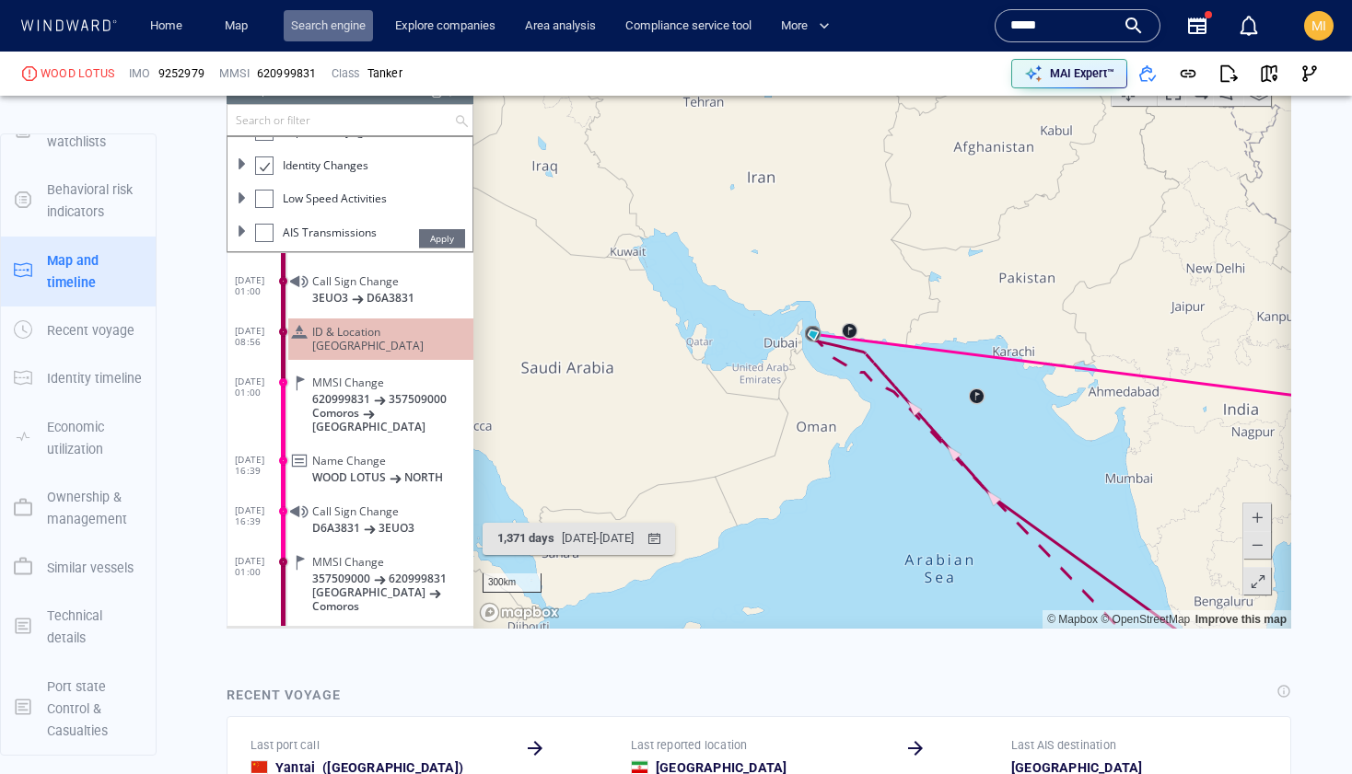
click at [336, 22] on link "Search engine" at bounding box center [328, 26] width 89 height 32
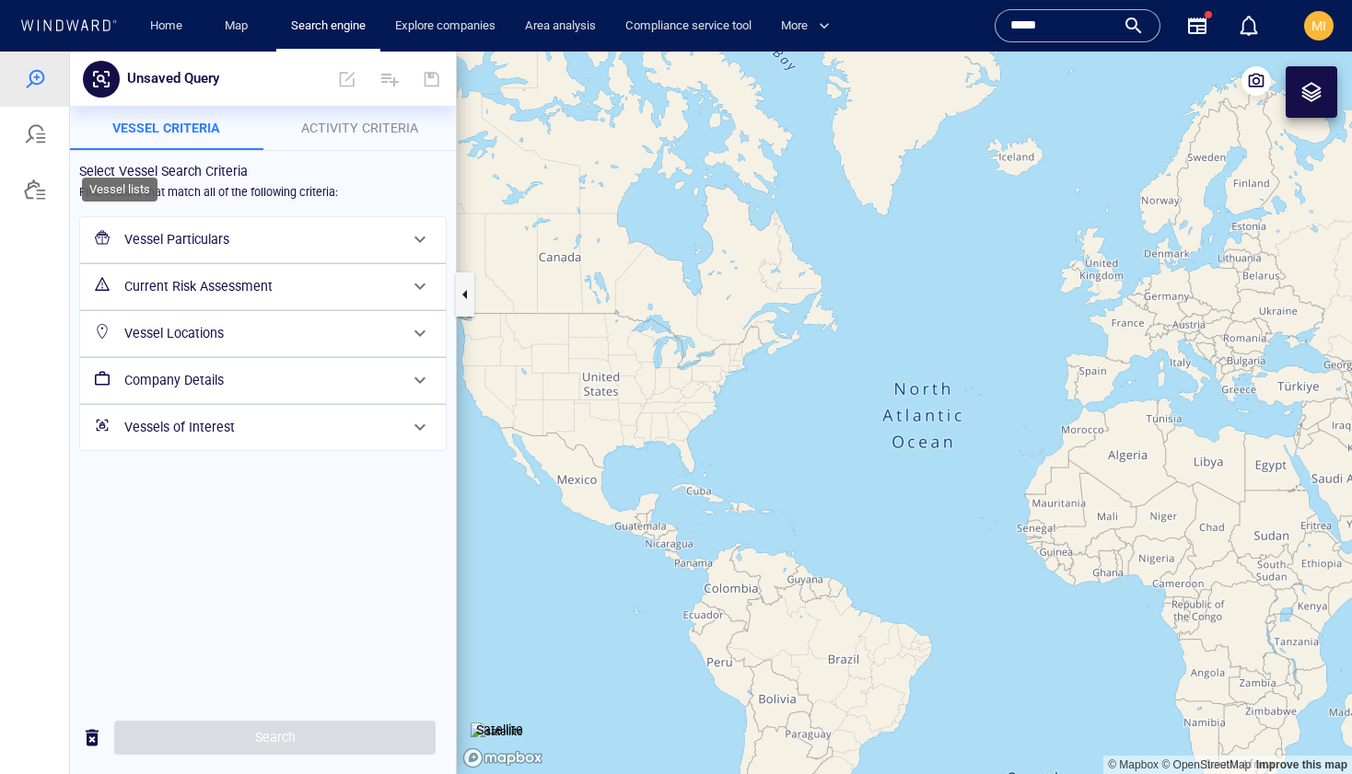
click at [29, 192] on div at bounding box center [35, 190] width 22 height 22
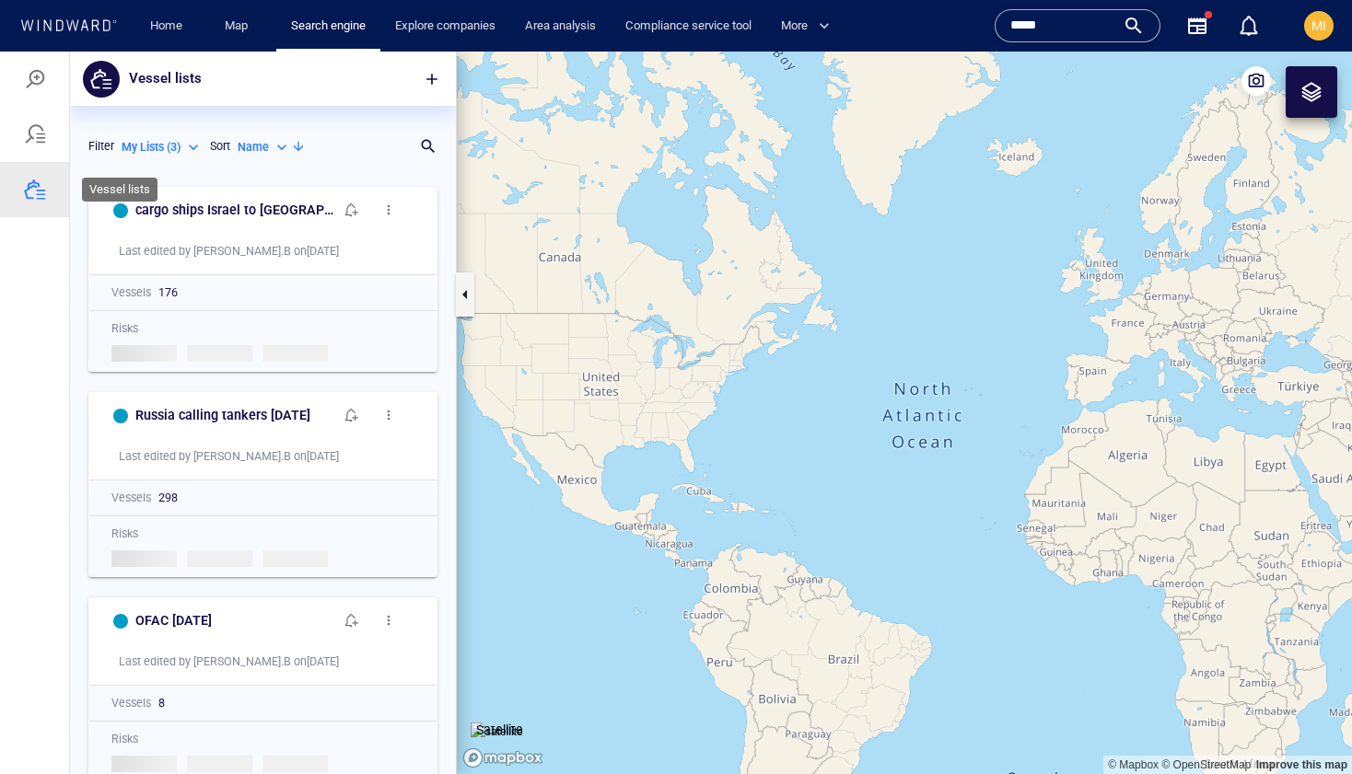
scroll to position [597, 386]
click at [433, 77] on span "button" at bounding box center [432, 79] width 18 height 18
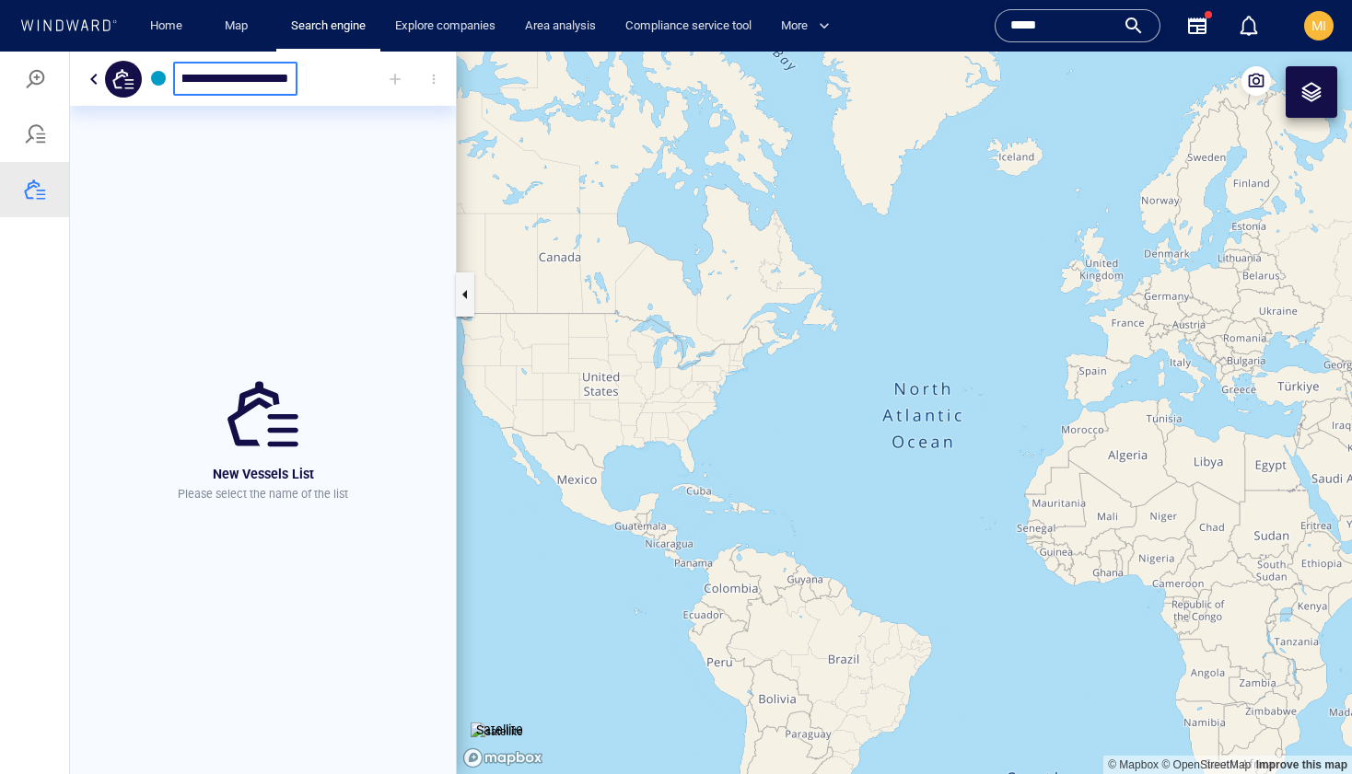
scroll to position [0, 100]
type input "**********"
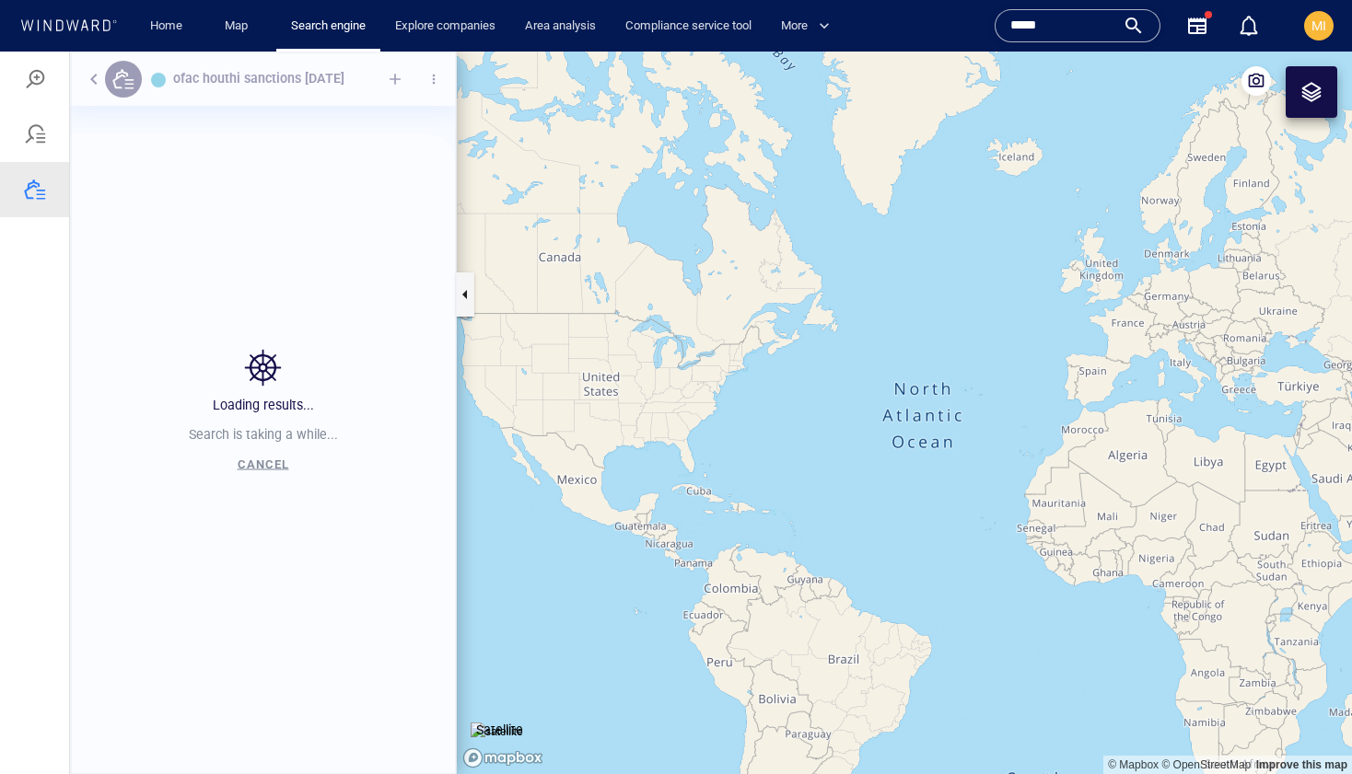
scroll to position [574, 386]
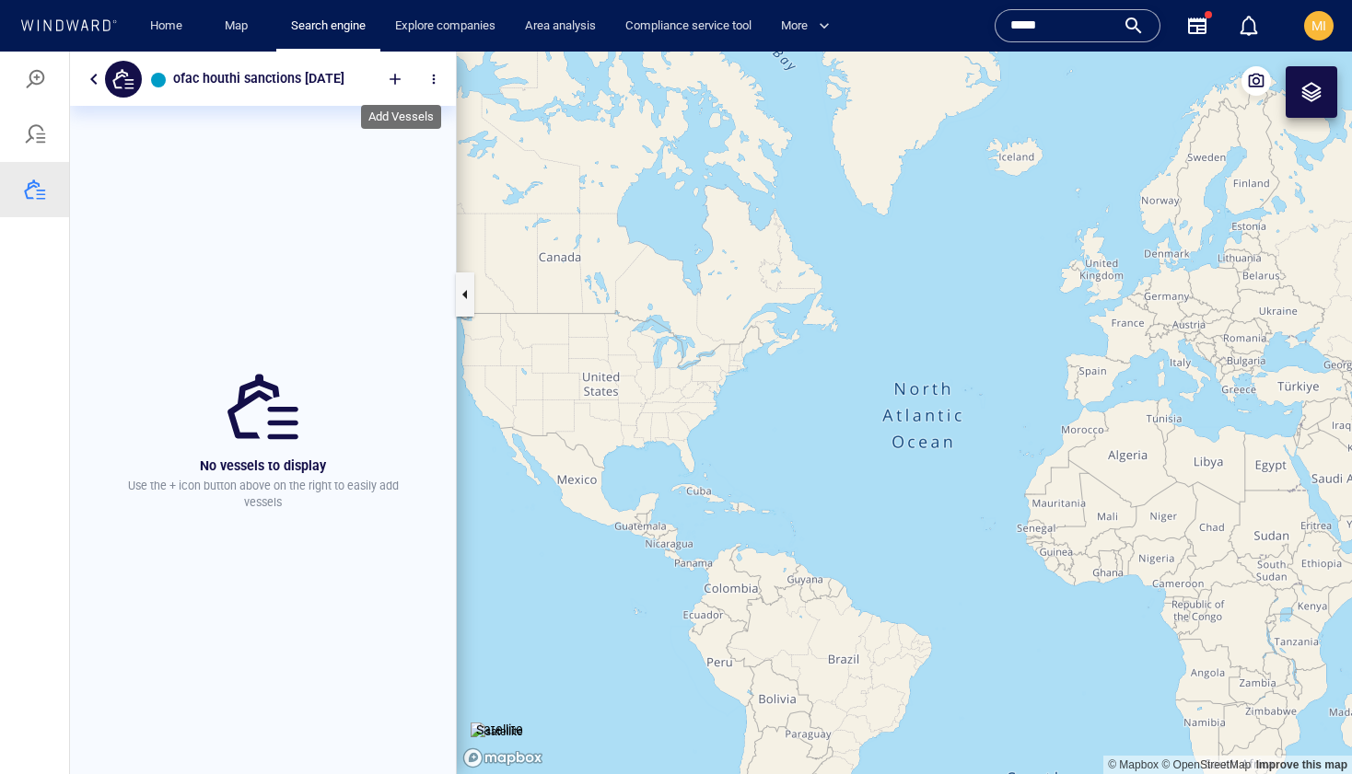
click at [404, 72] on div at bounding box center [395, 79] width 41 height 41
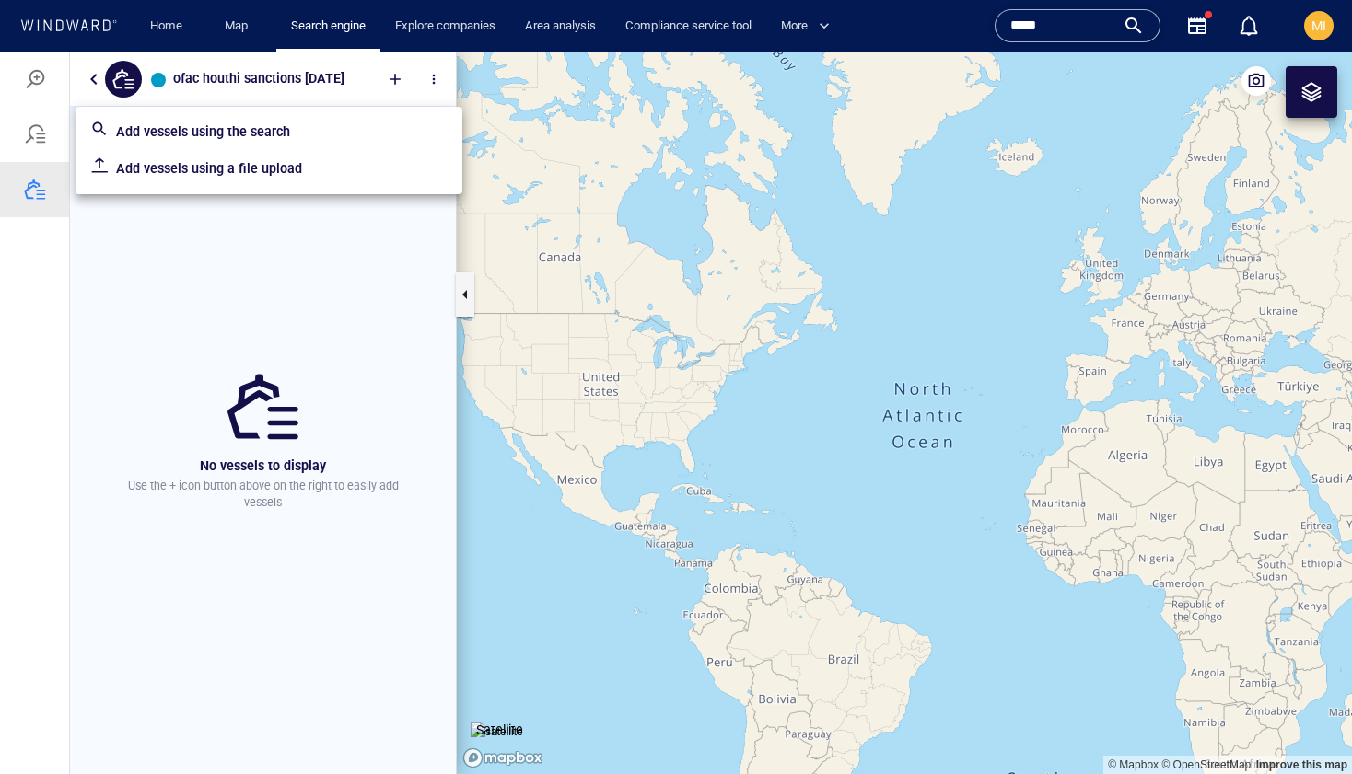
click at [275, 136] on p "Add vessels using the search" at bounding box center [282, 132] width 332 height 22
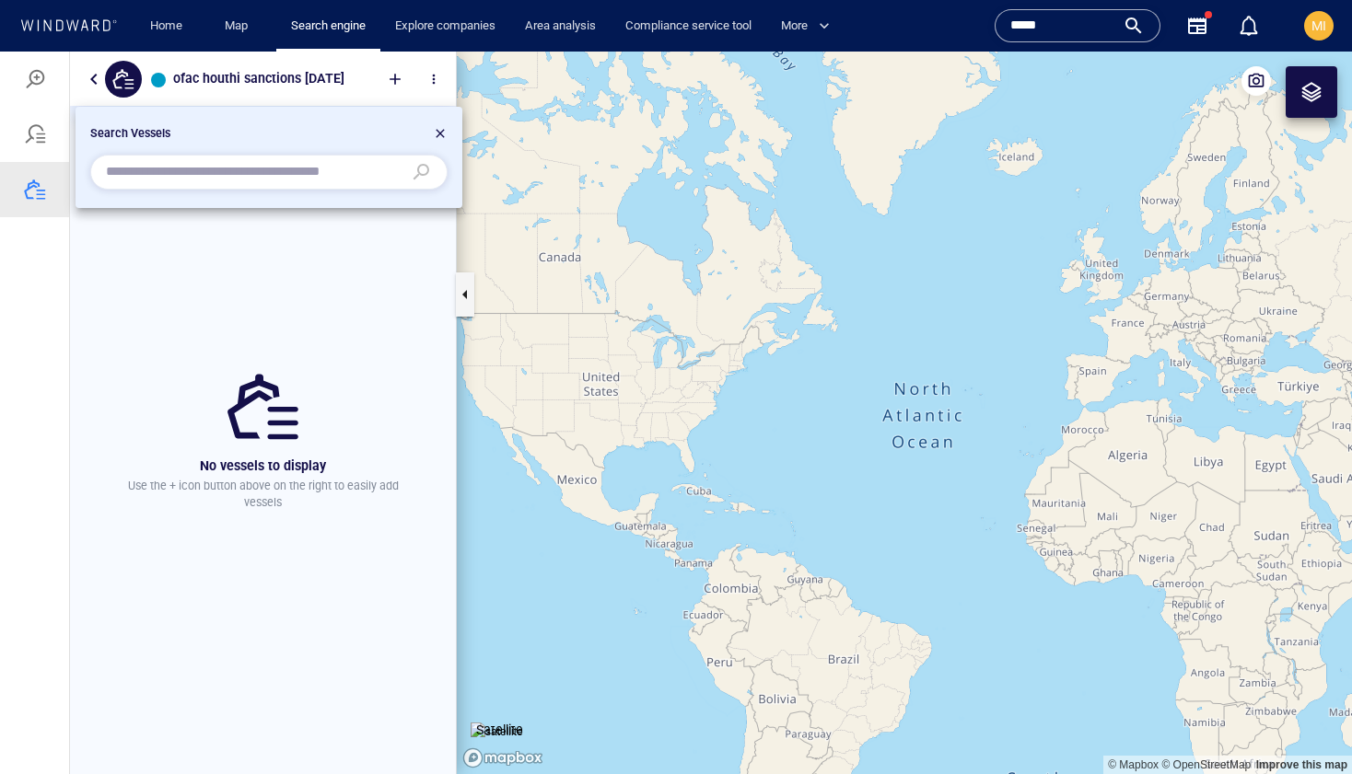
click at [244, 172] on input "text" at bounding box center [254, 172] width 297 height 28
paste input "*******"
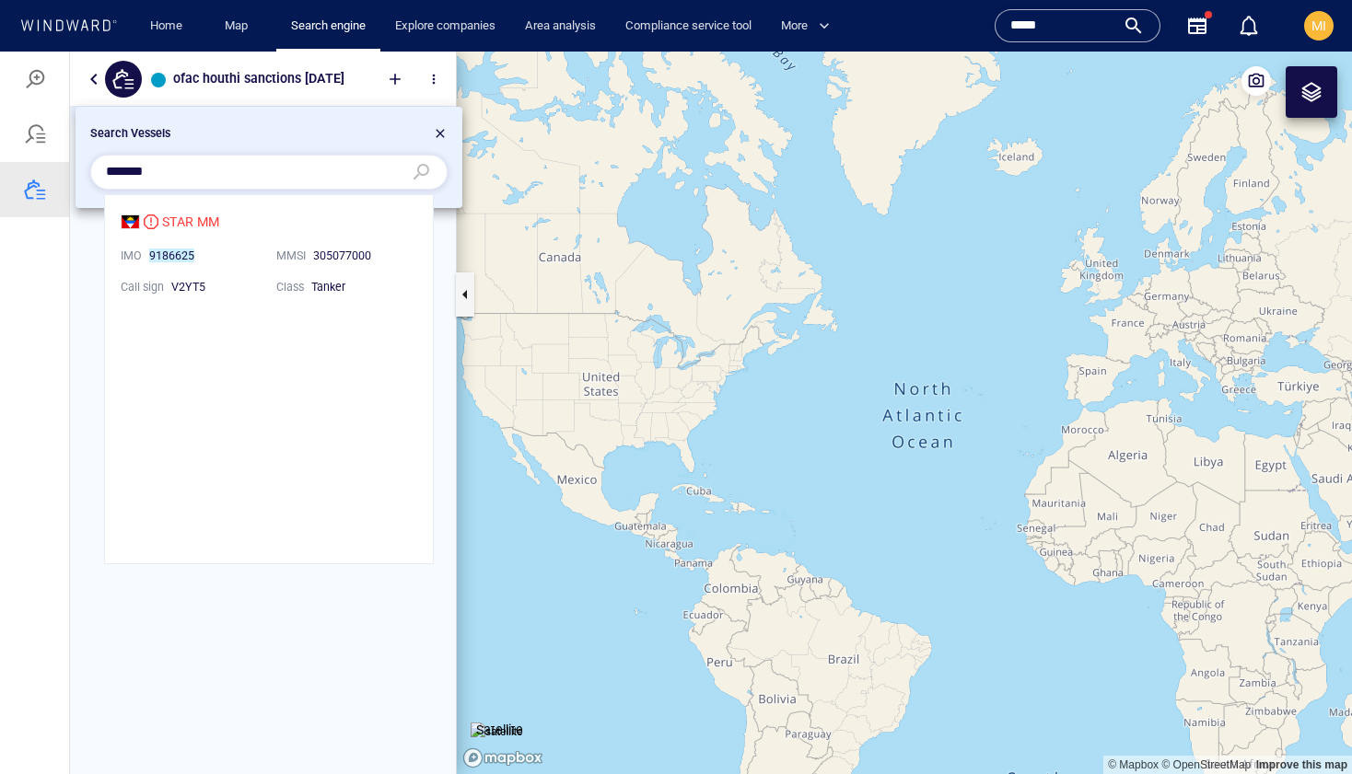
scroll to position [368, 328]
click at [211, 219] on li "STAR MM IMO 9186625 MMSI 305077000 Call sign V2YT5 Class Tanker" at bounding box center [269, 253] width 328 height 116
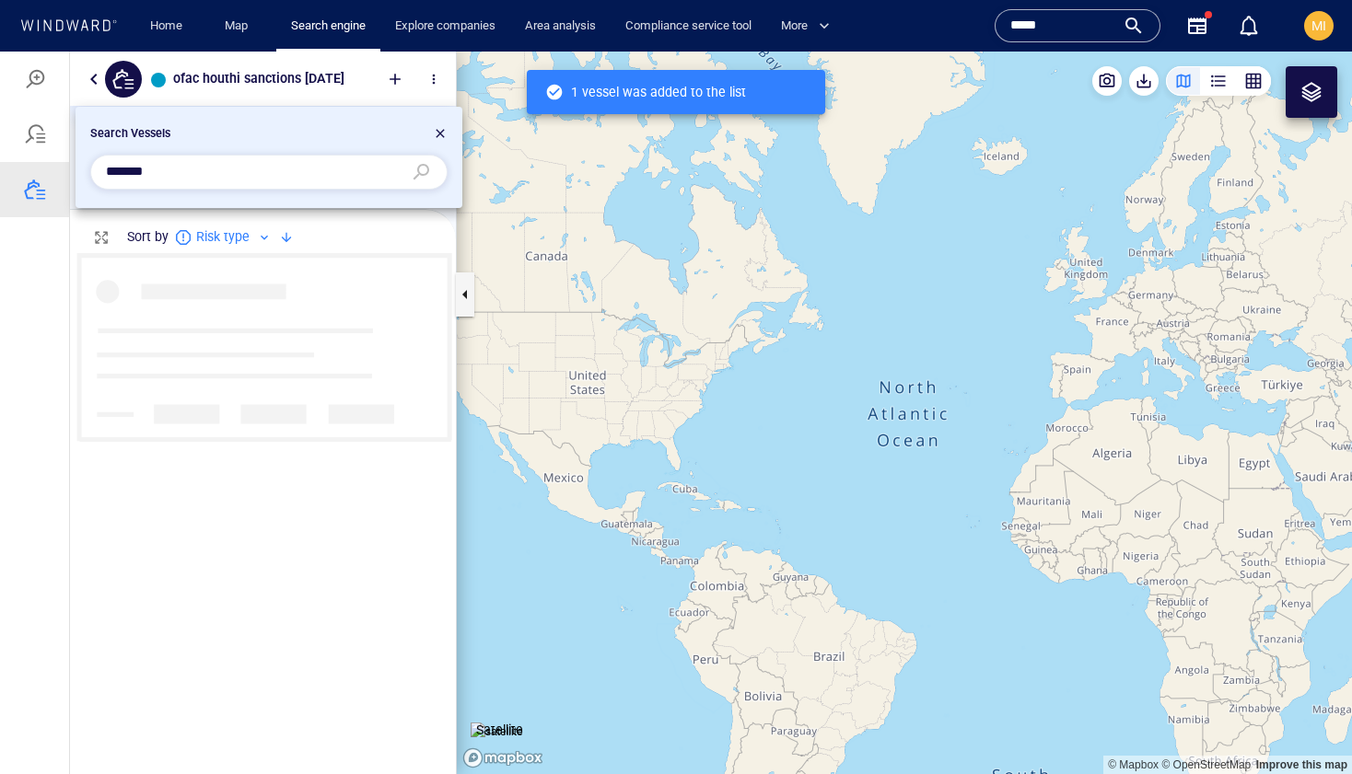
scroll to position [498, 386]
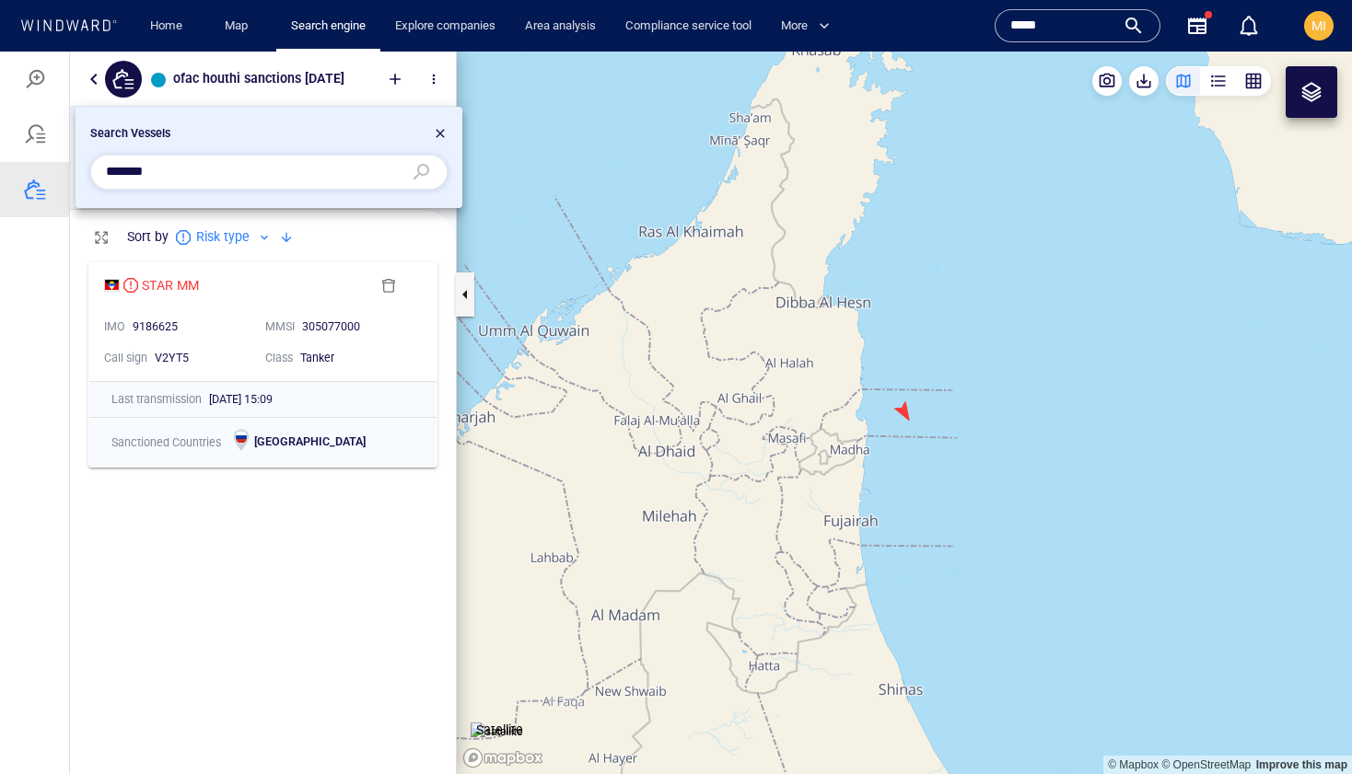
drag, startPoint x: 218, startPoint y: 174, endPoint x: 91, endPoint y: 169, distance: 127.2
click at [91, 169] on div "*******" at bounding box center [268, 172] width 357 height 35
paste input "text"
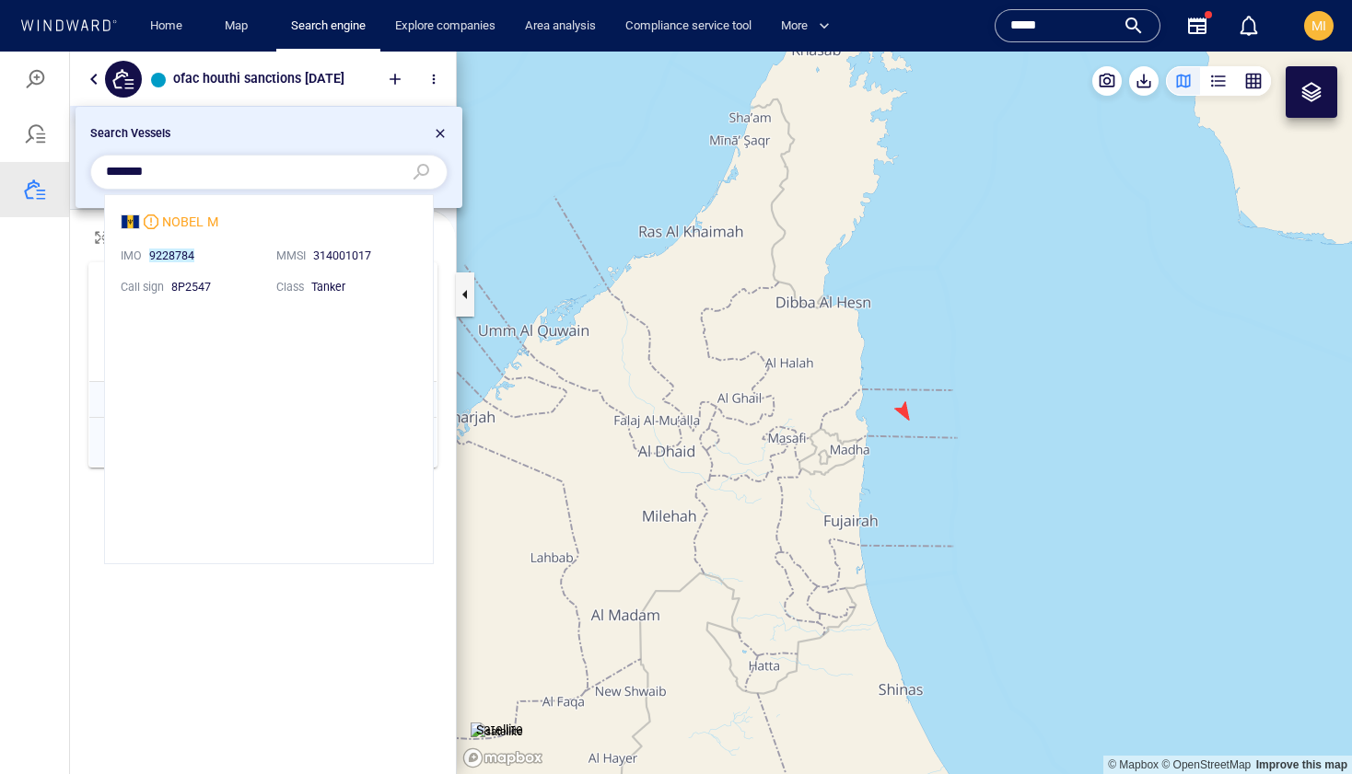
scroll to position [368, 328]
click at [206, 221] on li "NOBEL M IMO 9228784 MMSI 314001017 Call sign 8P2547 Class Tanker" at bounding box center [269, 253] width 328 height 116
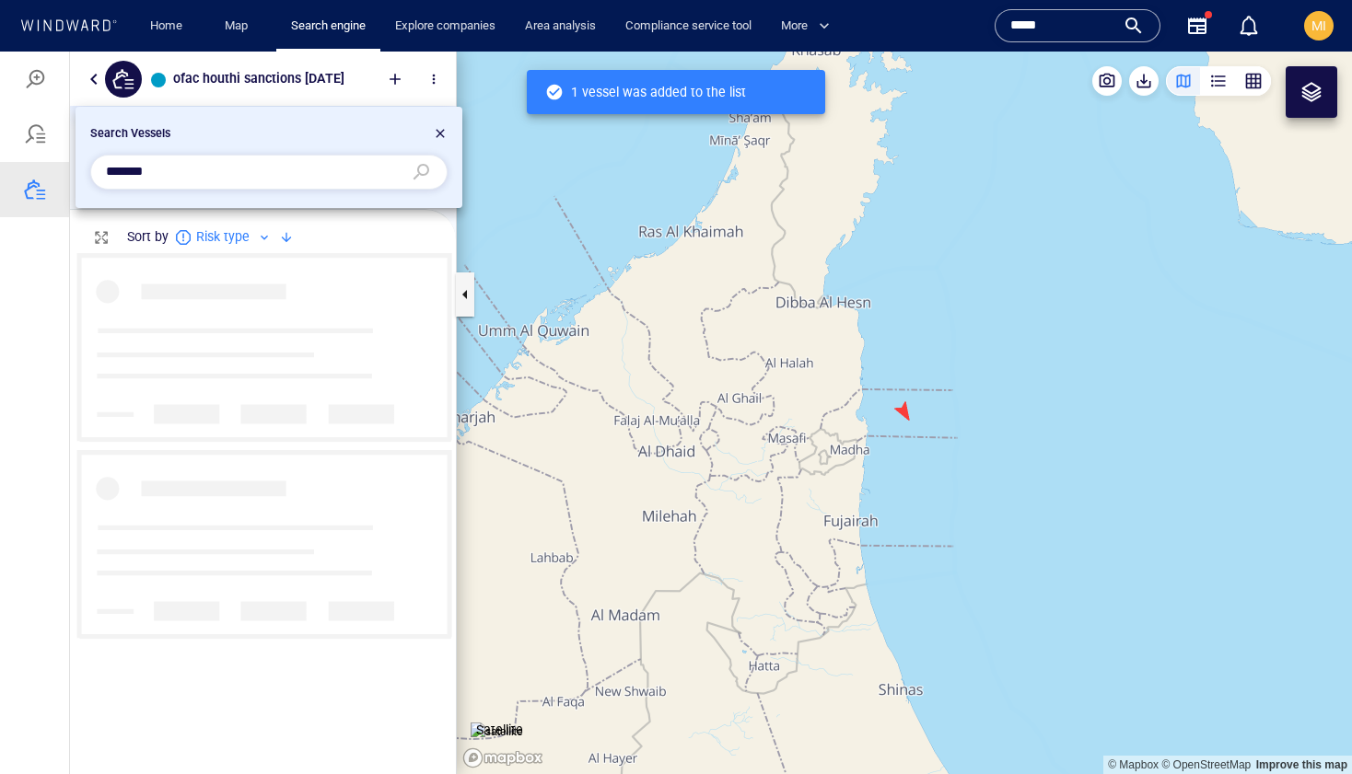
scroll to position [498, 386]
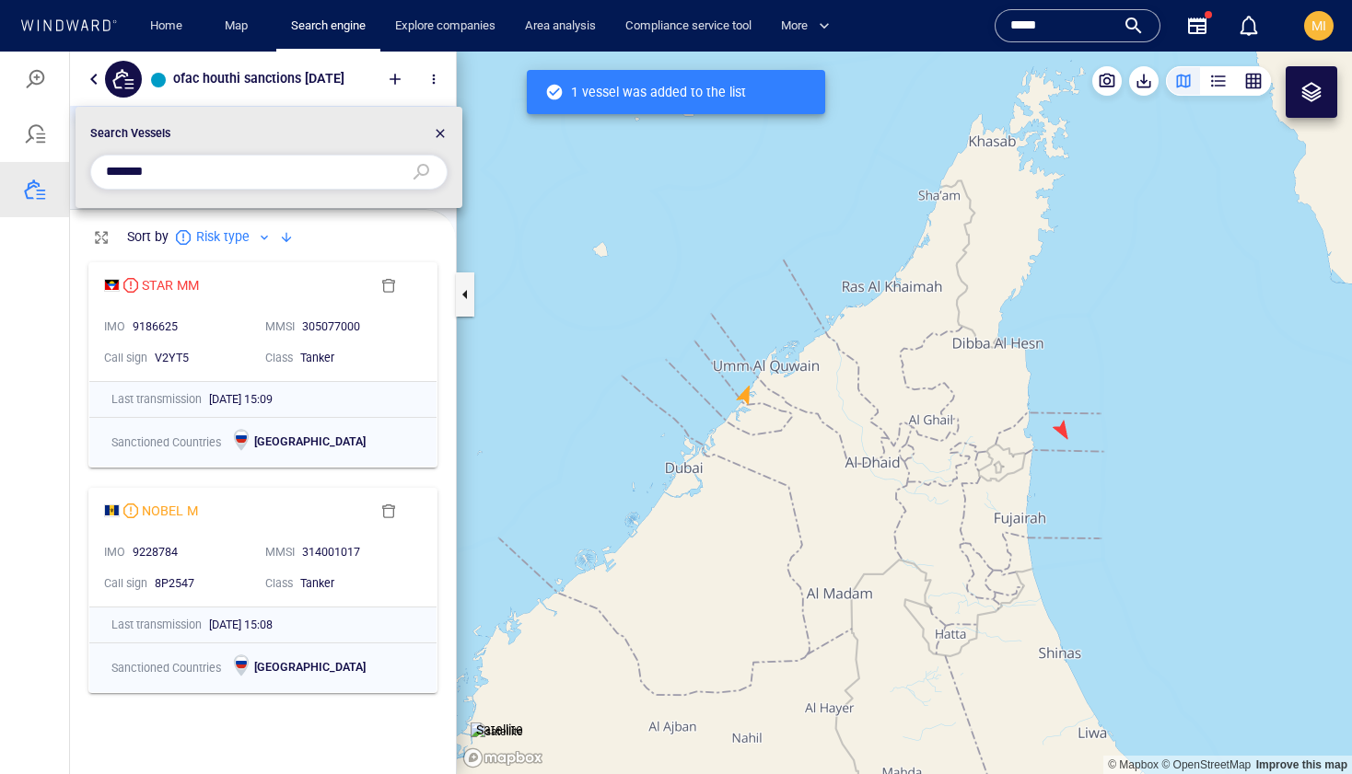
drag, startPoint x: 188, startPoint y: 180, endPoint x: 57, endPoint y: 162, distance: 132.1
click at [58, 162] on div "Search Vessels *******" at bounding box center [676, 413] width 1352 height 723
paste input "text"
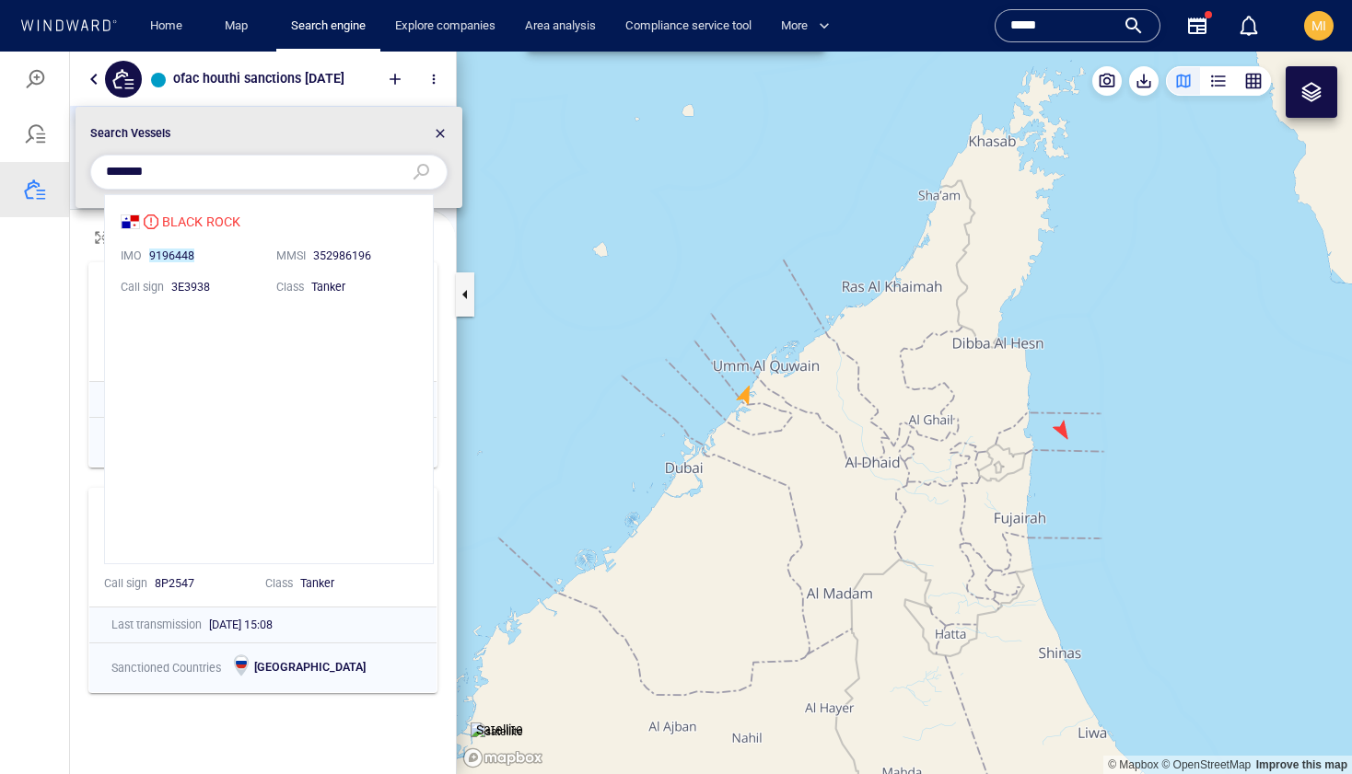
scroll to position [368, 328]
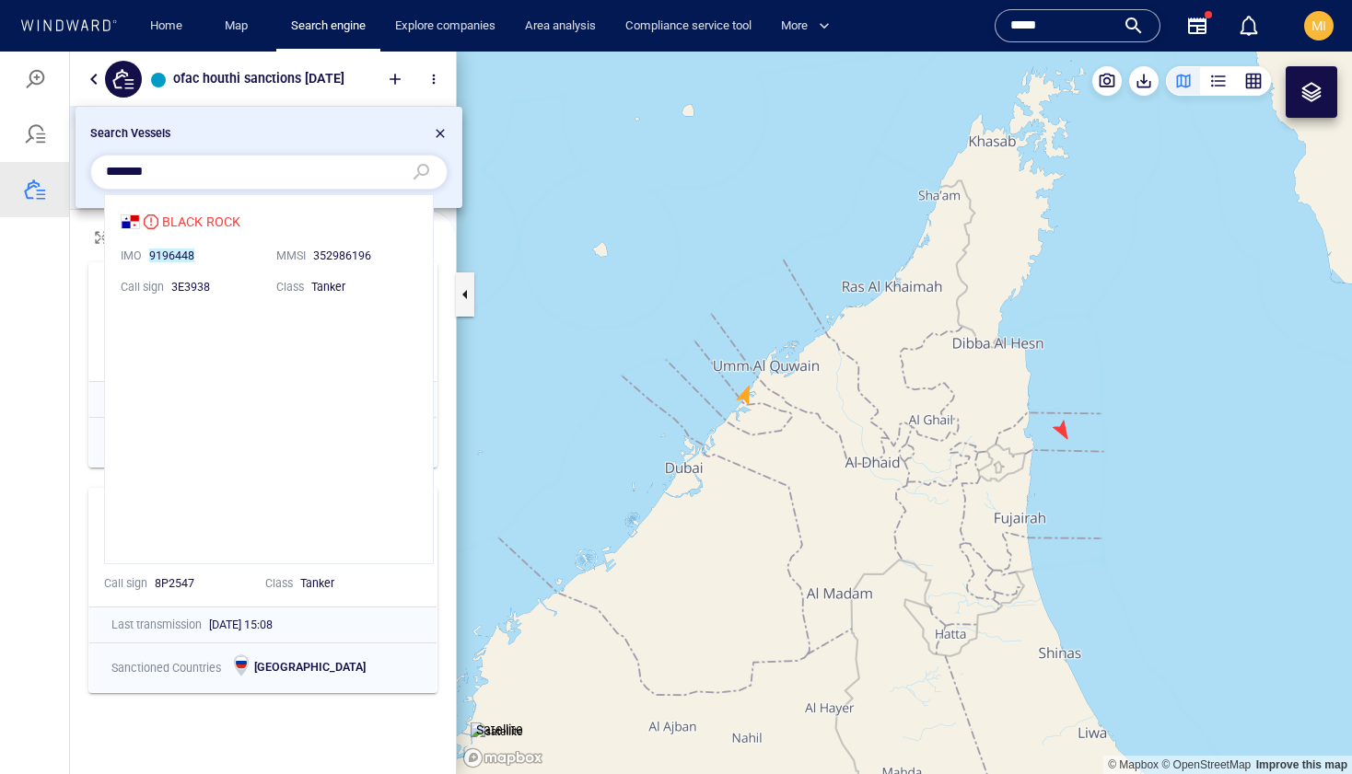
click at [226, 215] on li "BLACK ROCK IMO 9196448 MMSI 352986196 Call sign 3E3938 Class Tanker" at bounding box center [269, 253] width 328 height 116
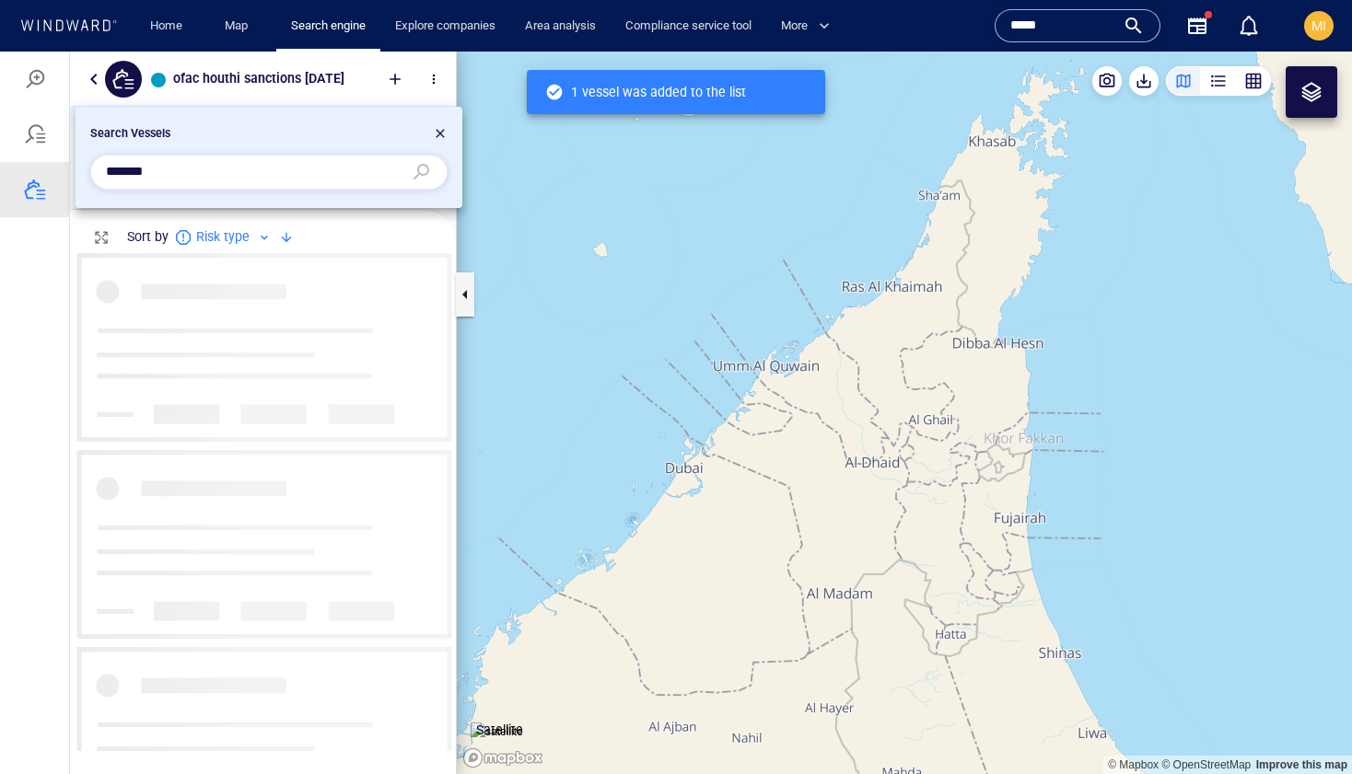
scroll to position [0, 1]
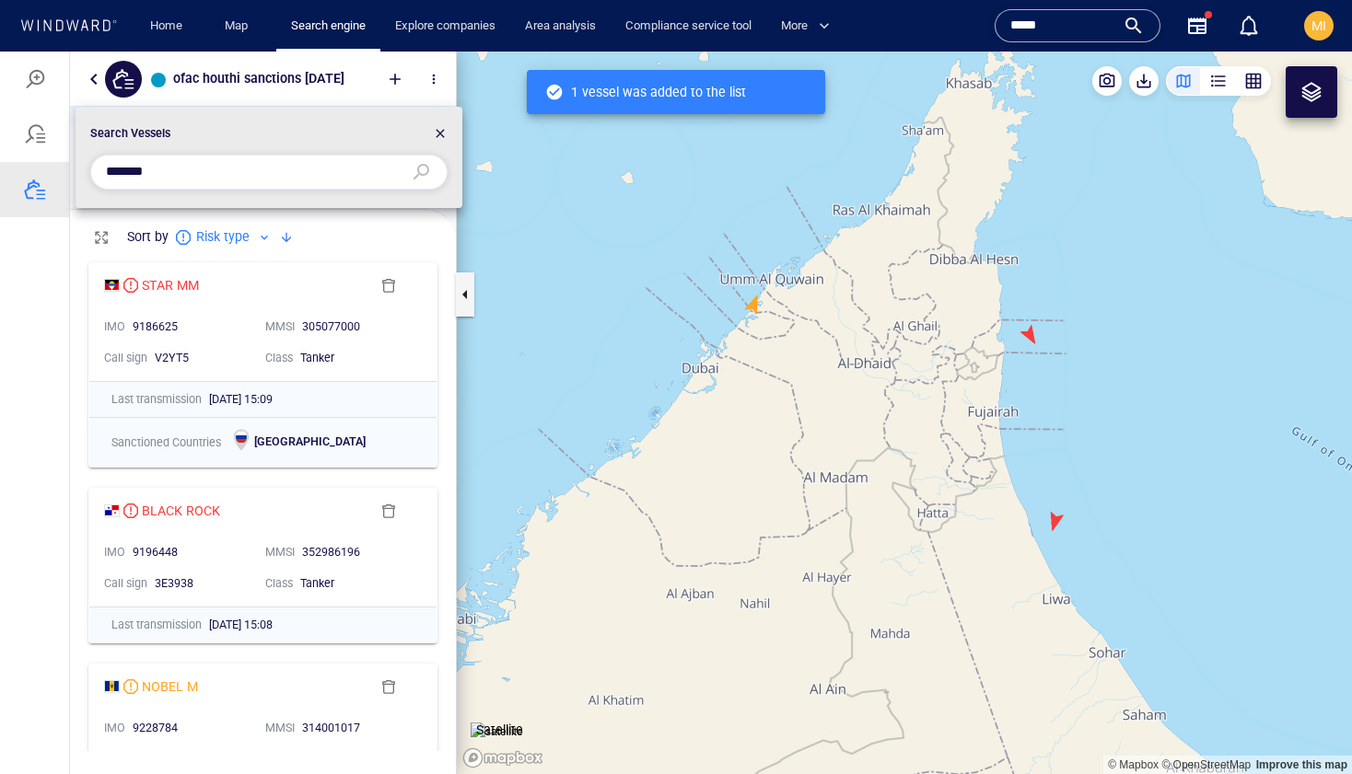
drag, startPoint x: 188, startPoint y: 171, endPoint x: 62, endPoint y: 161, distance: 126.6
click at [63, 161] on div "Search Vessels *******" at bounding box center [676, 413] width 1352 height 723
paste input "text"
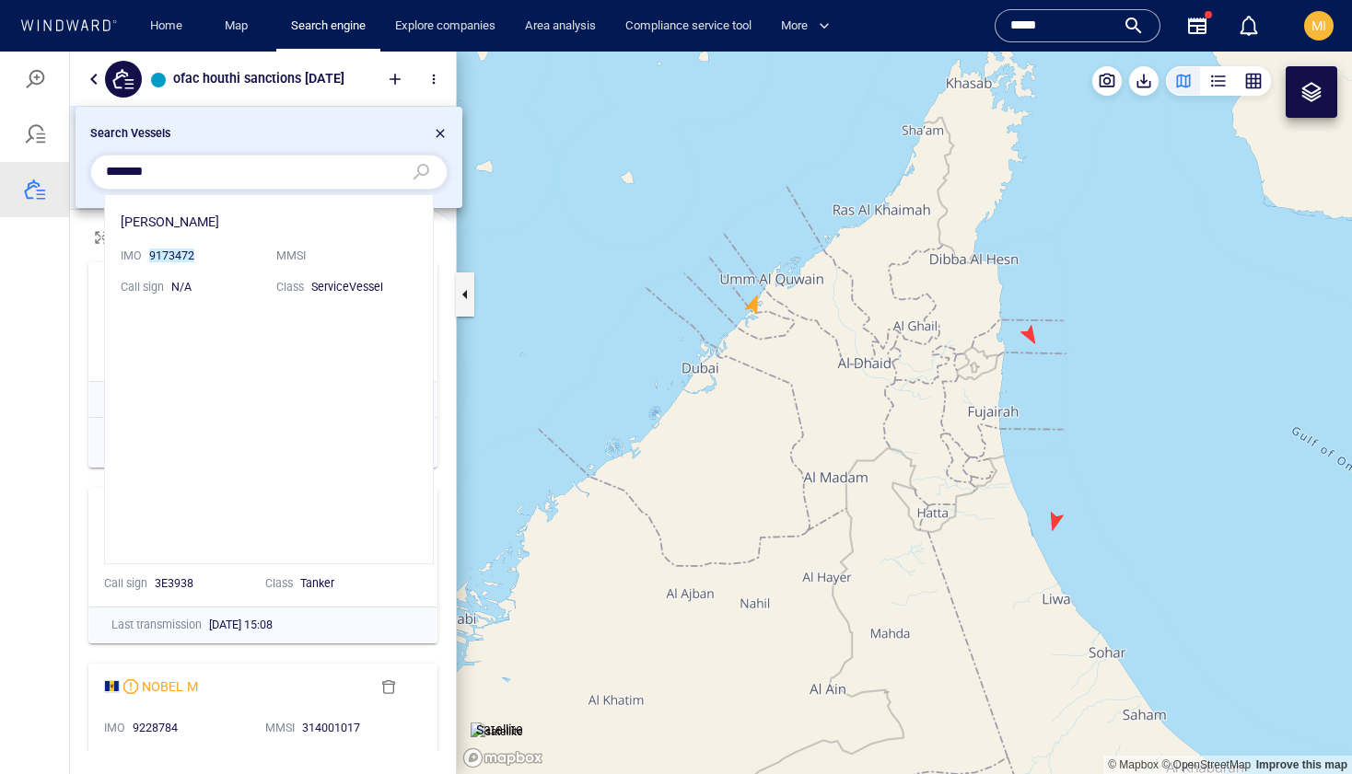
scroll to position [368, 328]
drag, startPoint x: 189, startPoint y: 170, endPoint x: 94, endPoint y: 169, distance: 94.9
click at [94, 169] on div "*******" at bounding box center [268, 172] width 357 height 35
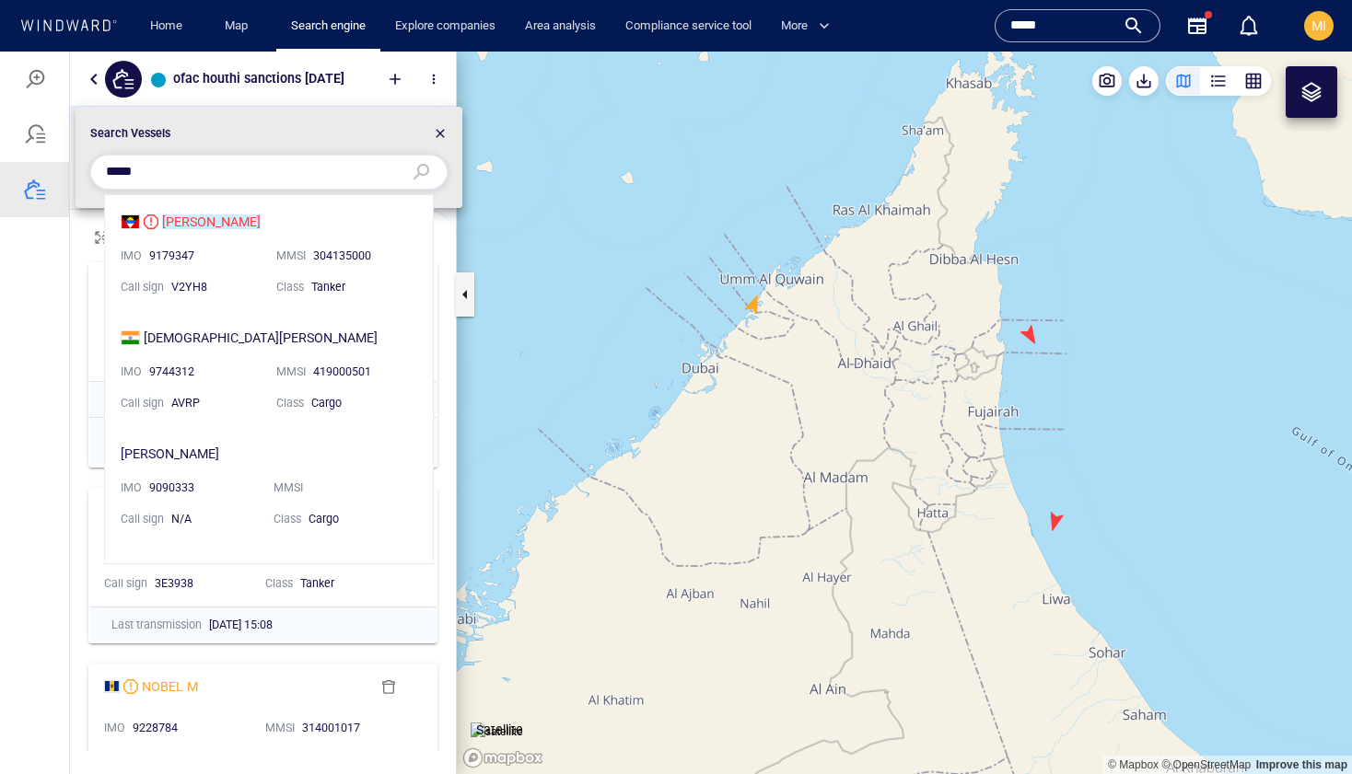
type input "*****"
click at [180, 220] on li "SHRIA IMO 9179347 MMSI 304135000 Call sign V2YH8 Class Tanker" at bounding box center [269, 253] width 328 height 116
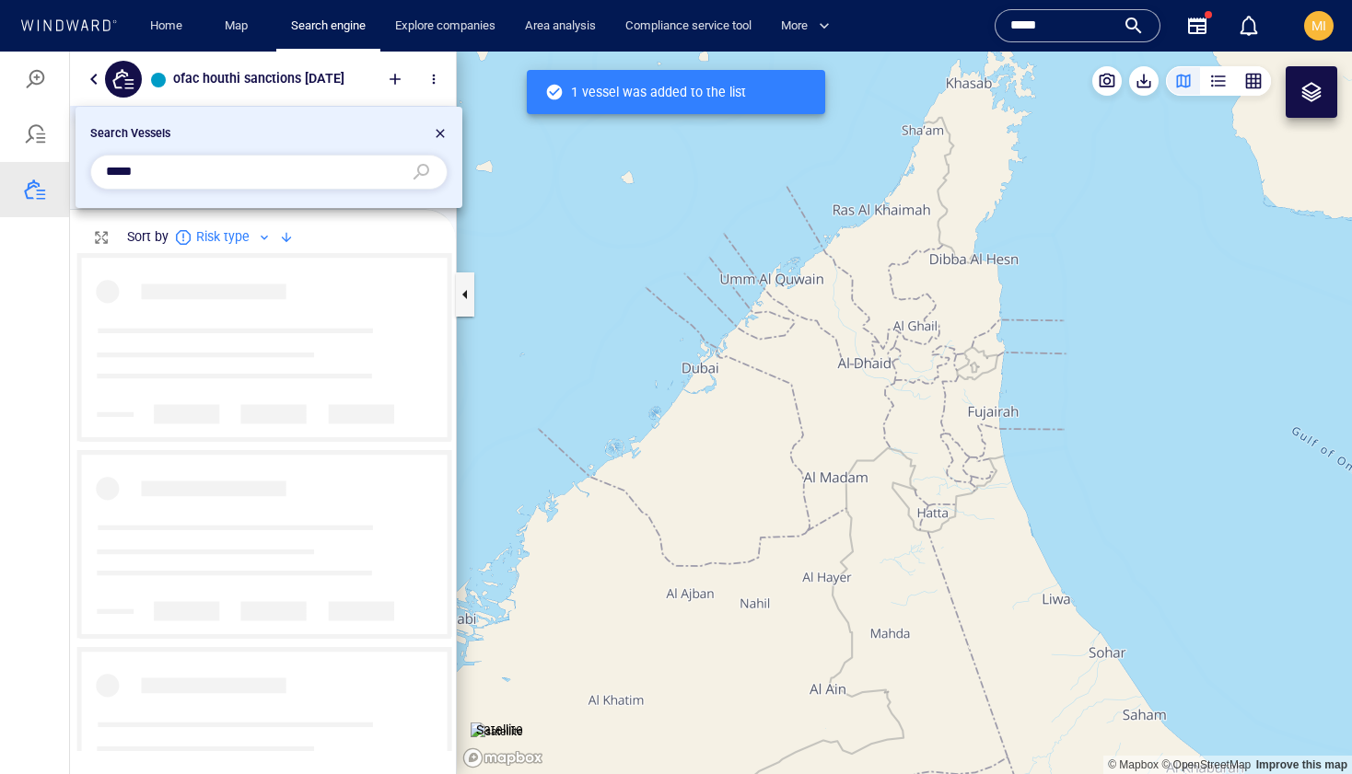
scroll to position [498, 386]
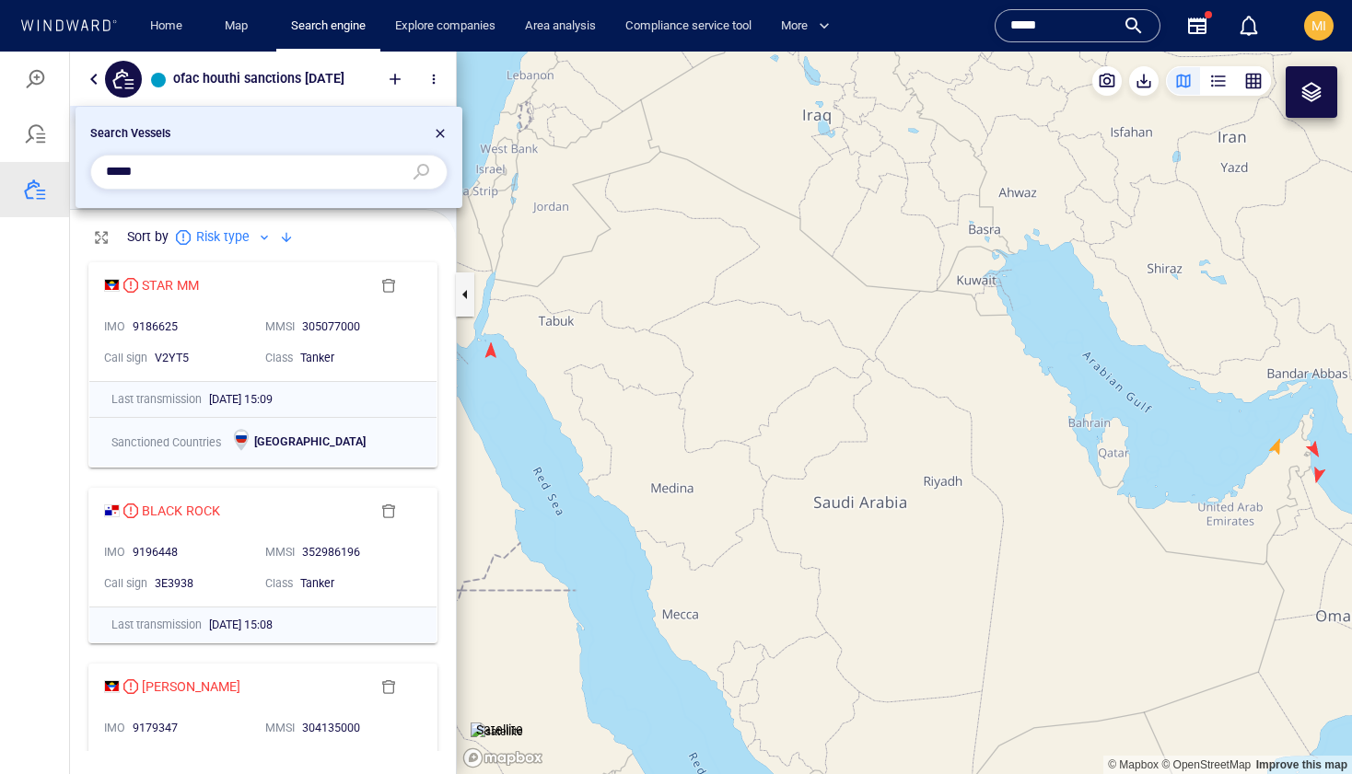
click at [1216, 79] on div at bounding box center [676, 413] width 1352 height 723
click at [1217, 79] on div at bounding box center [676, 413] width 1352 height 723
click at [437, 134] on div at bounding box center [440, 136] width 15 height 22
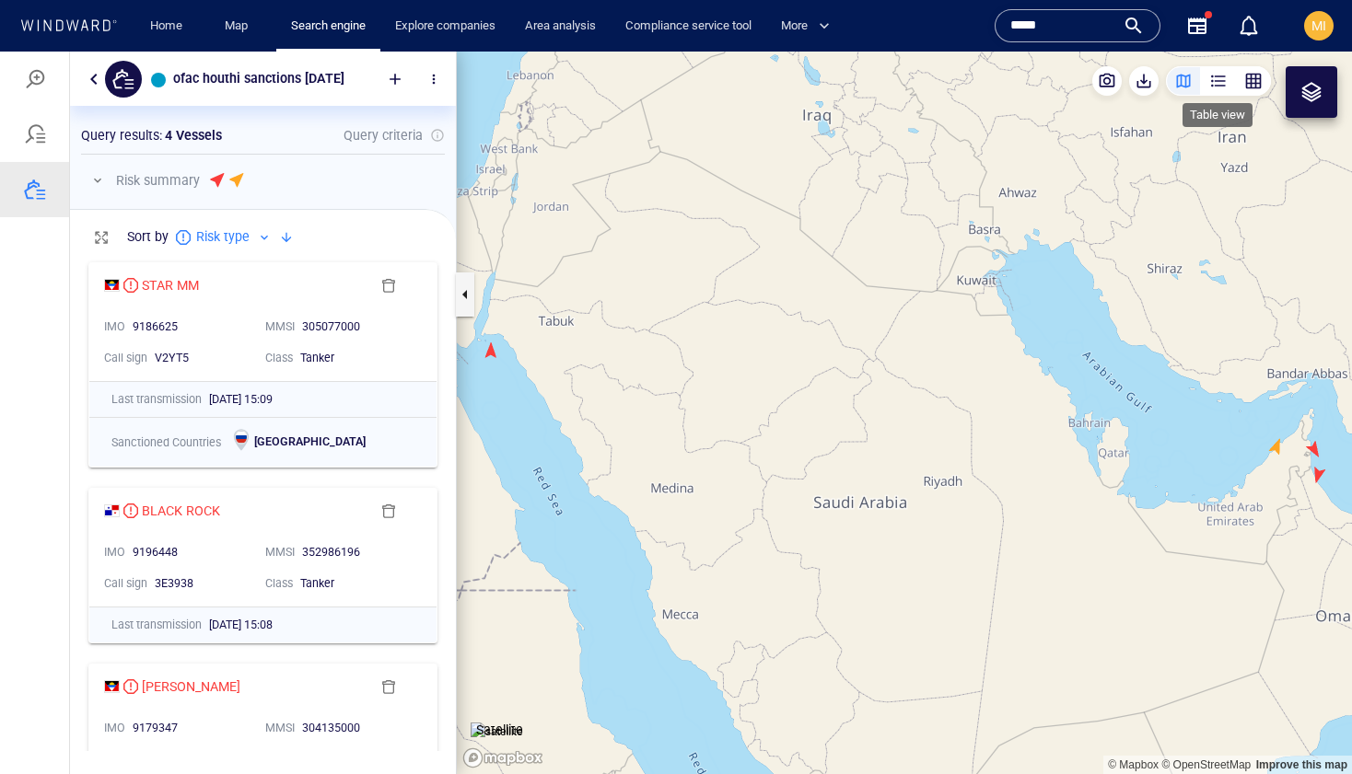
click at [1219, 83] on div "button" at bounding box center [1218, 81] width 18 height 18
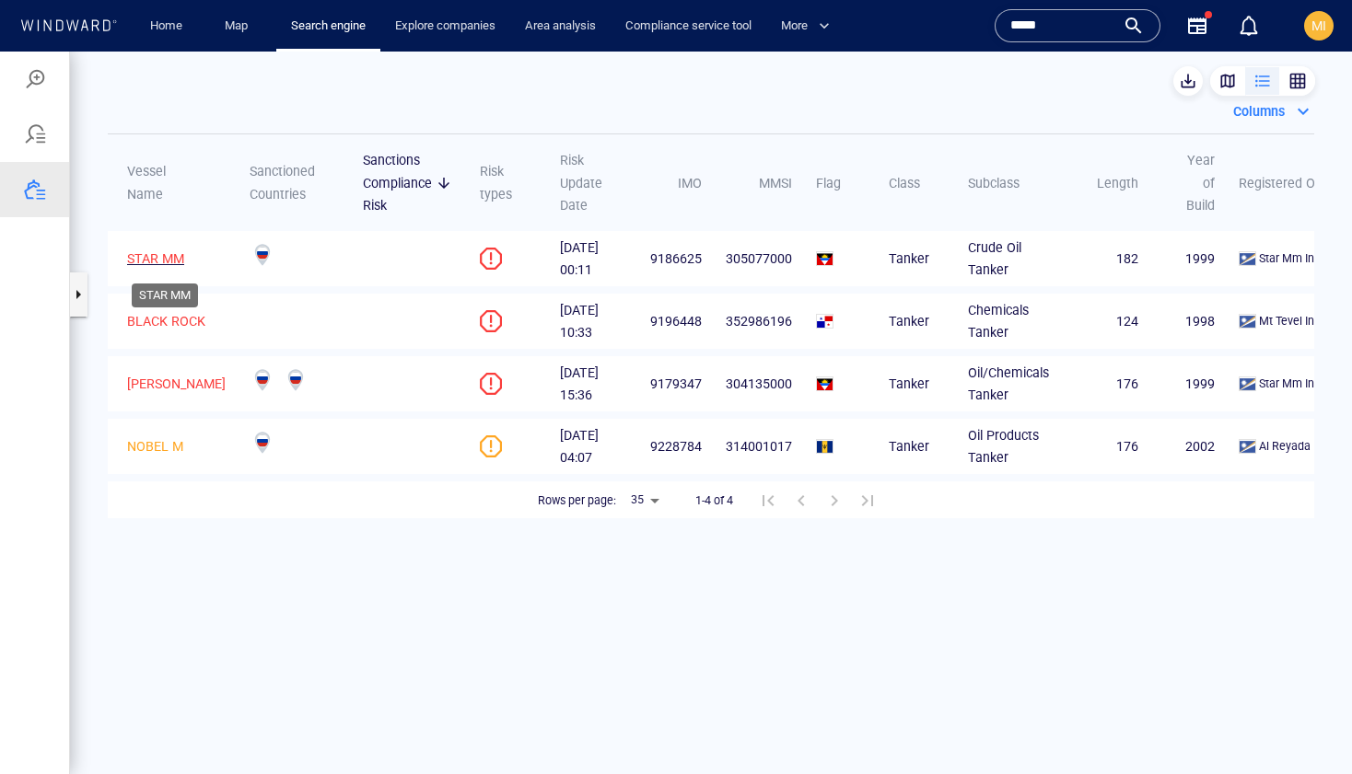
click at [174, 258] on p "STAR MM" at bounding box center [155, 259] width 57 height 22
click at [178, 318] on p "BLACK ROCK" at bounding box center [166, 321] width 78 height 22
click at [145, 389] on p "SHRIA" at bounding box center [176, 384] width 99 height 22
drag, startPoint x: 686, startPoint y: 257, endPoint x: 634, endPoint y: 258, distance: 51.6
click at [634, 258] on td "9186625" at bounding box center [669, 258] width 76 height 55
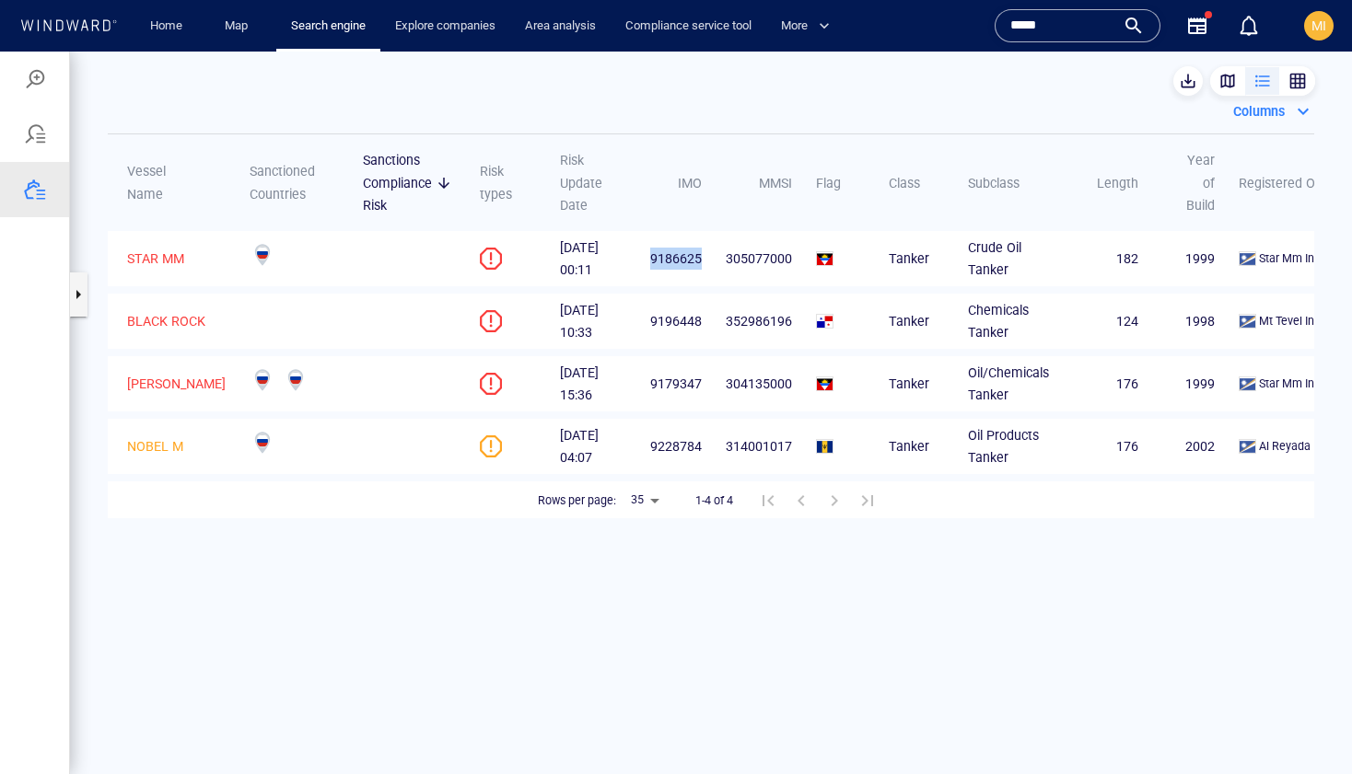
copy span "9186625"
drag, startPoint x: 691, startPoint y: 317, endPoint x: 634, endPoint y: 318, distance: 56.2
copy span "9196448"
drag, startPoint x: 689, startPoint y: 379, endPoint x: 631, endPoint y: 378, distance: 58.0
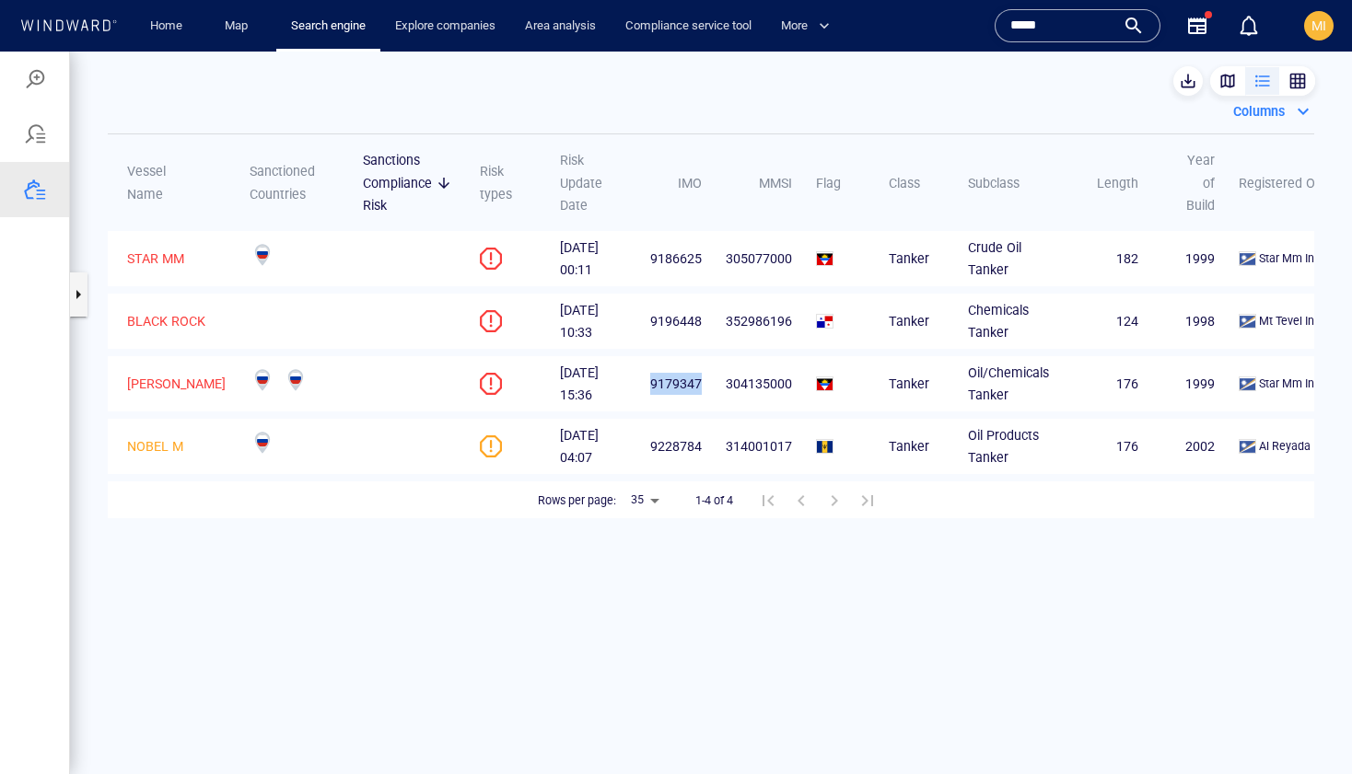
click at [631, 379] on td "9179347" at bounding box center [669, 383] width 76 height 55
copy span "9179347"
drag, startPoint x: 688, startPoint y: 448, endPoint x: 629, endPoint y: 445, distance: 59.0
click at [631, 445] on td "9228784" at bounding box center [669, 446] width 76 height 55
copy span "9228784"
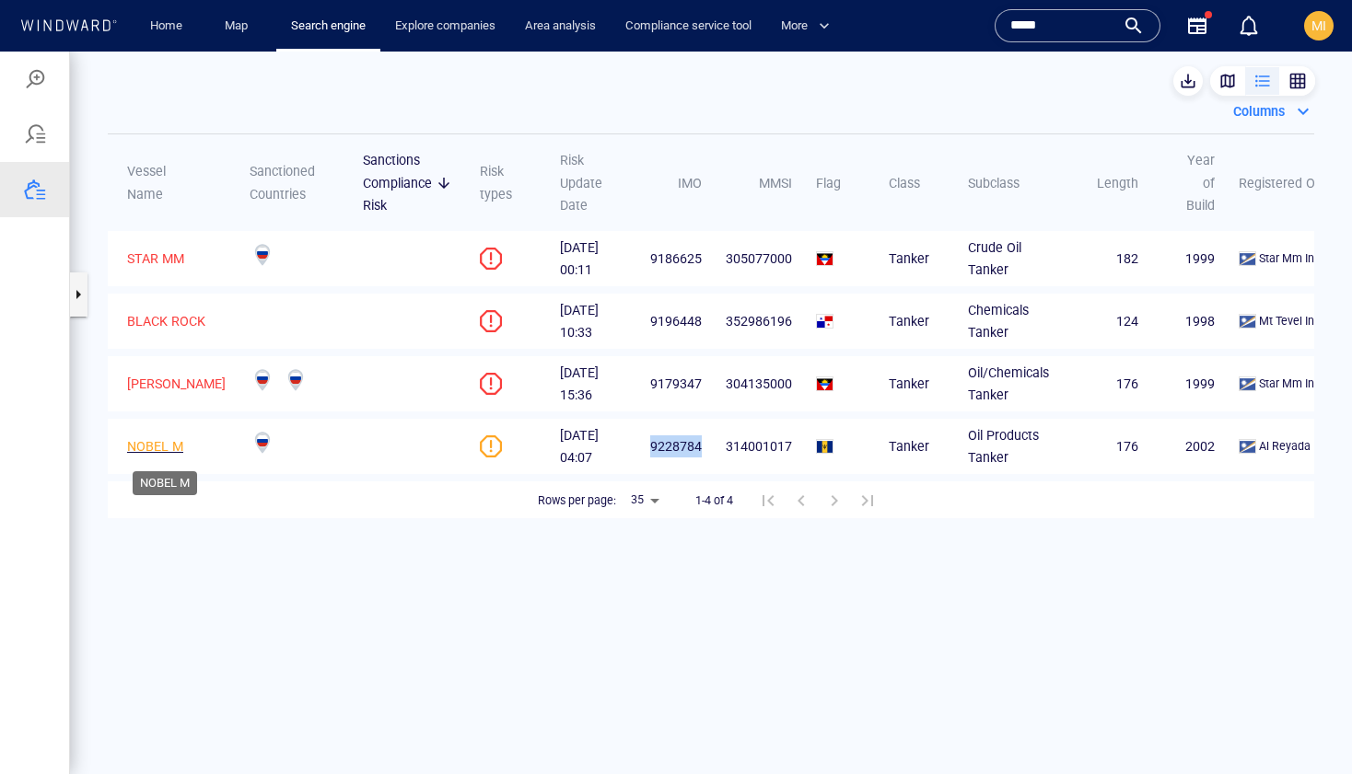
click at [170, 447] on p "NOBEL M" at bounding box center [155, 447] width 56 height 22
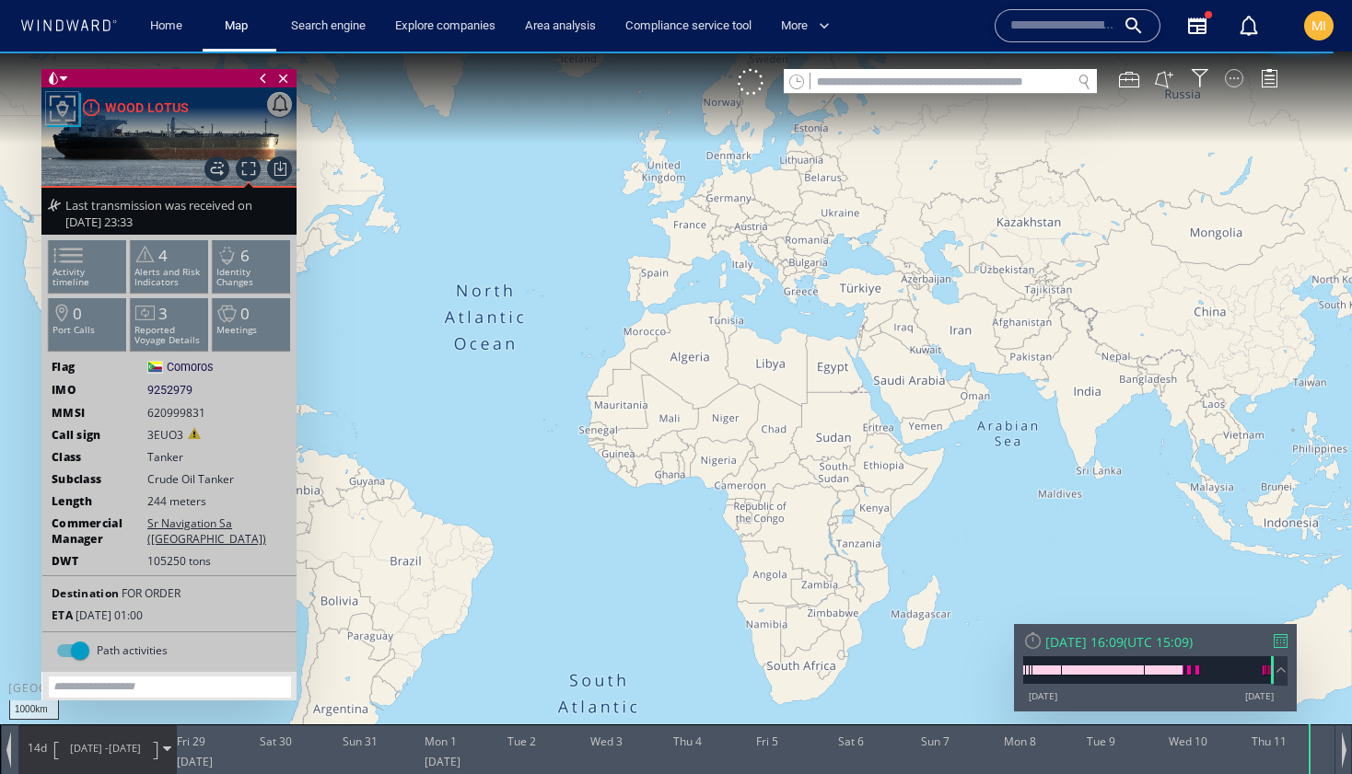
click at [1232, 76] on div at bounding box center [1234, 78] width 18 height 18
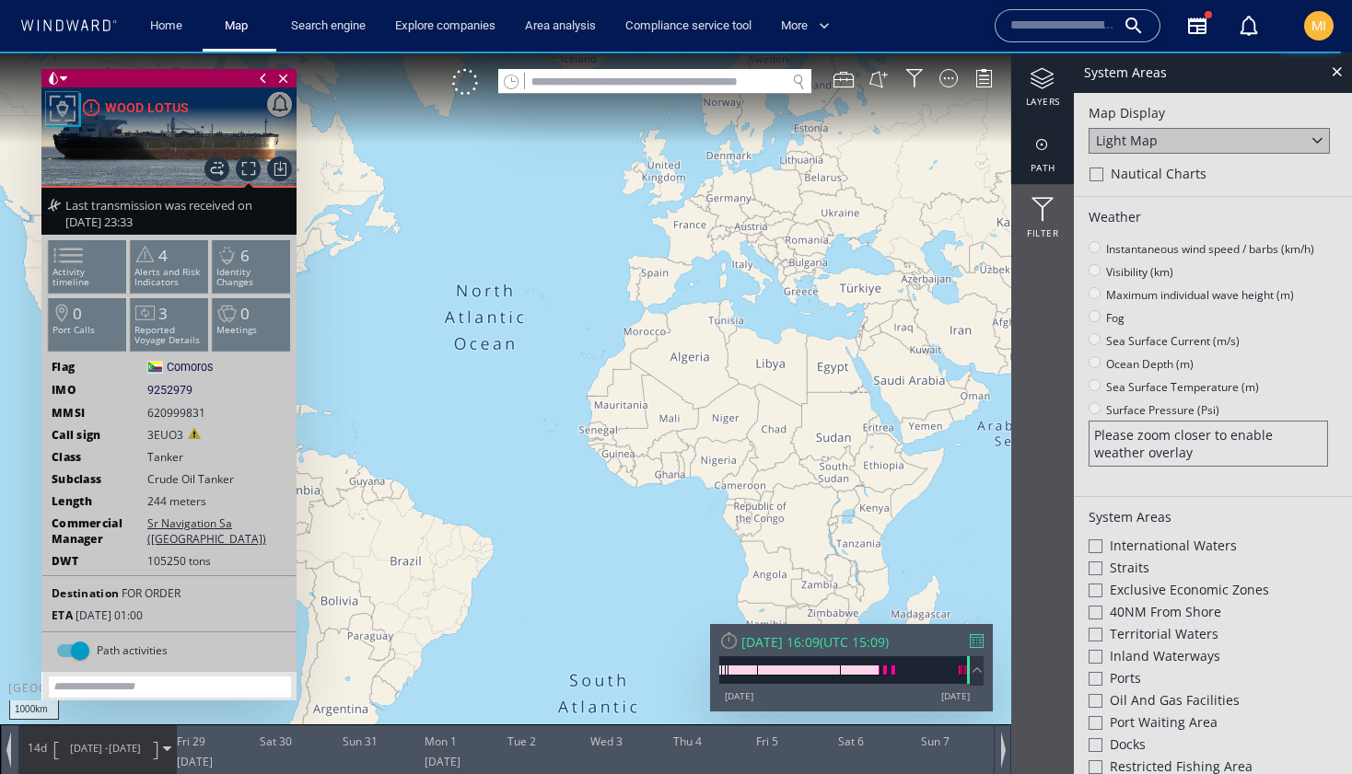
click at [1040, 148] on div at bounding box center [1042, 145] width 63 height 23
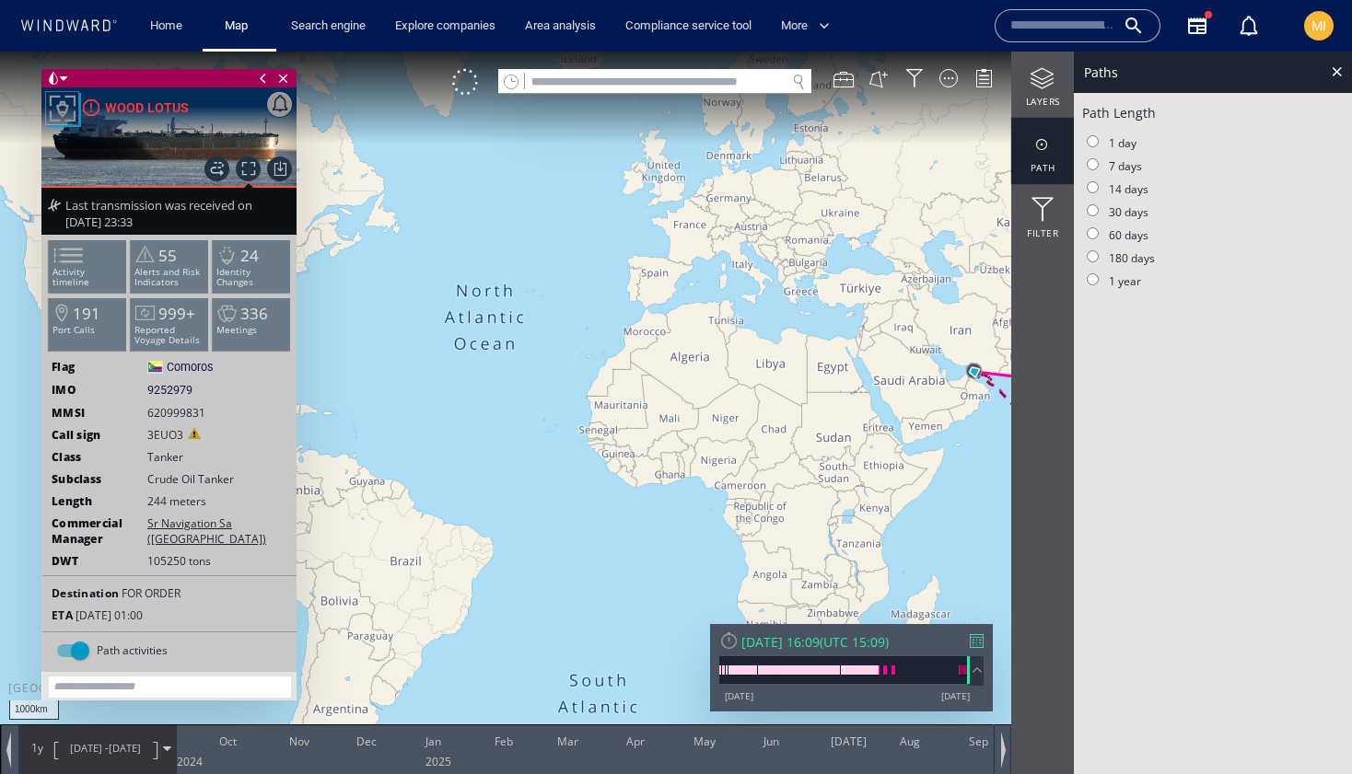
drag, startPoint x: 936, startPoint y: 362, endPoint x: 685, endPoint y: 369, distance: 250.6
click at [685, 369] on canvas "Map" at bounding box center [676, 404] width 1352 height 704
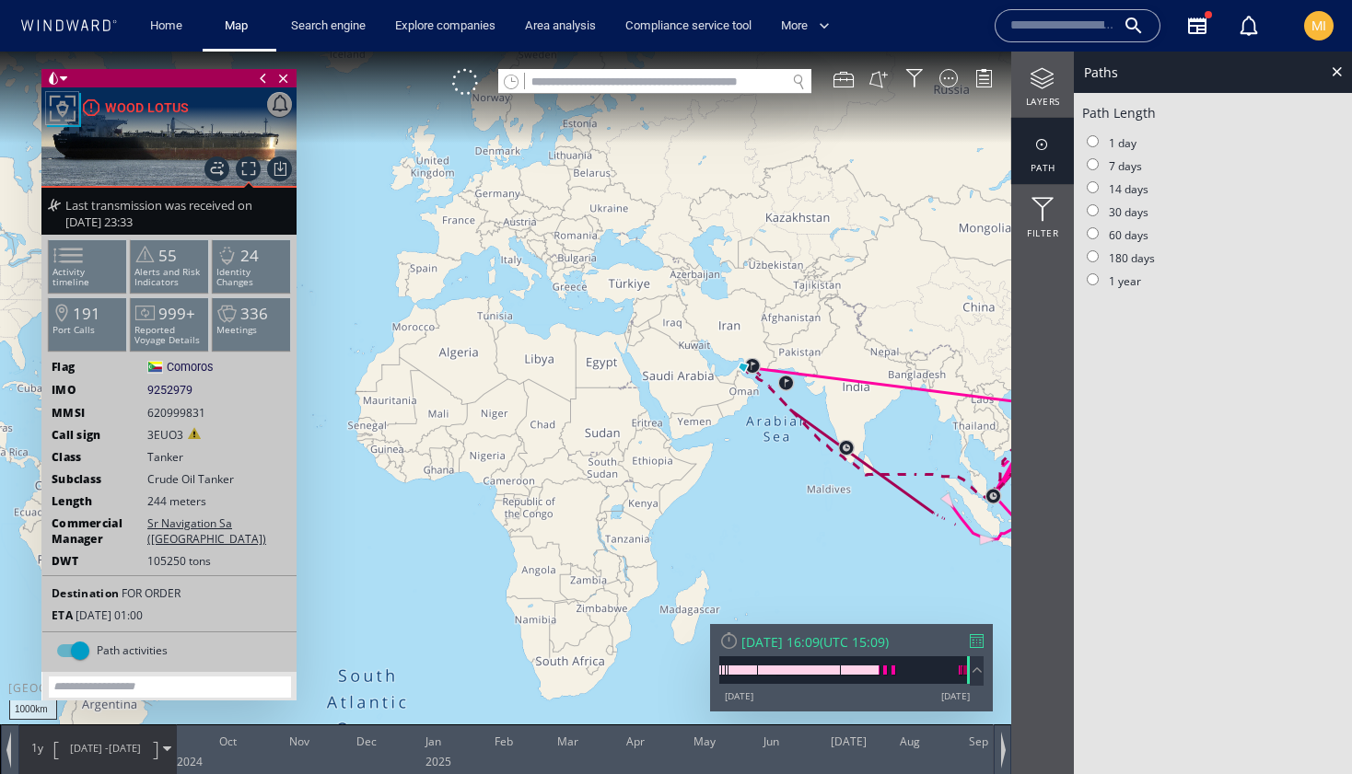
drag, startPoint x: 717, startPoint y: 378, endPoint x: 441, endPoint y: 313, distance: 283.7
click at [441, 308] on canvas "Map" at bounding box center [676, 404] width 1352 height 704
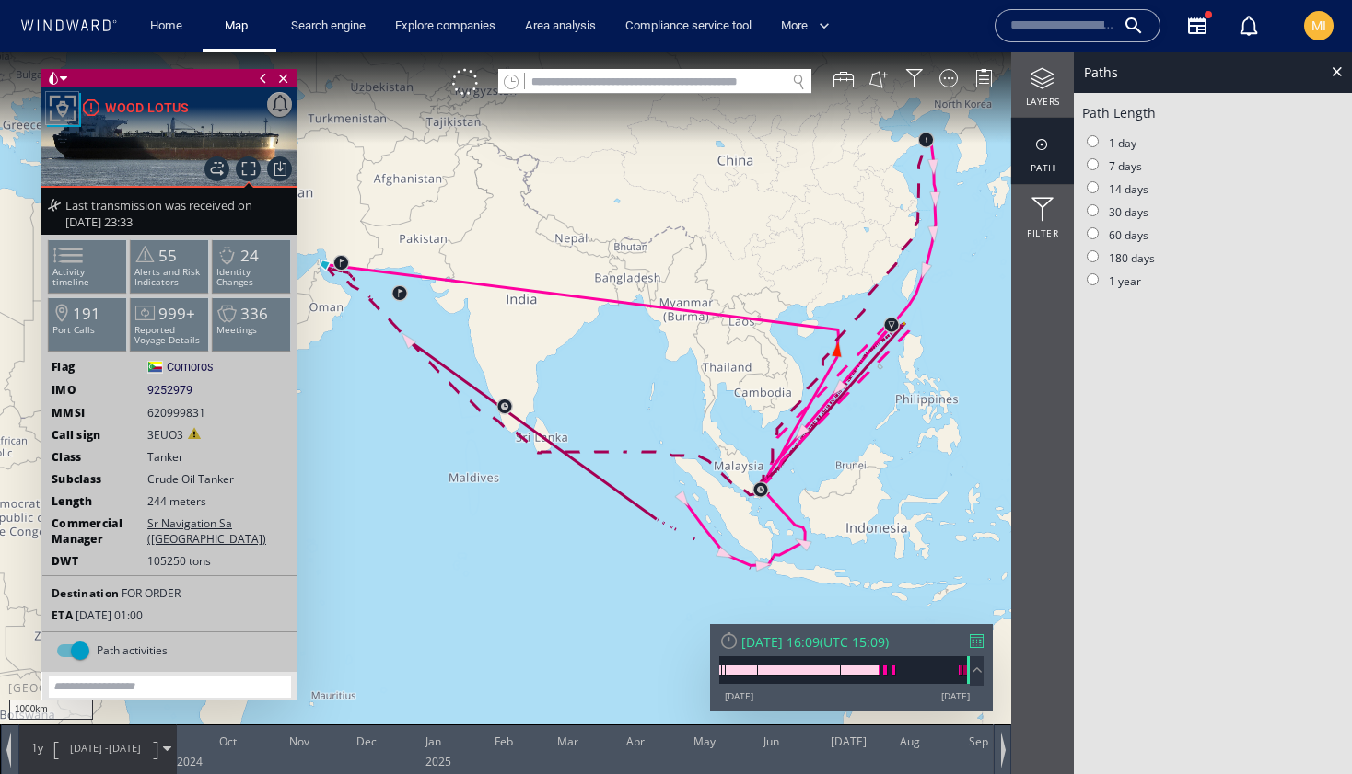
drag, startPoint x: 807, startPoint y: 389, endPoint x: 907, endPoint y: 401, distance: 101.1
click at [907, 401] on canvas "Map" at bounding box center [676, 404] width 1352 height 704
click at [986, 52] on div "1000km © Mapbox © OpenStreetMap Improve this map 0 0 Sep 2025 Oct Nov Dec Jan F…" at bounding box center [676, 52] width 1352 height 0
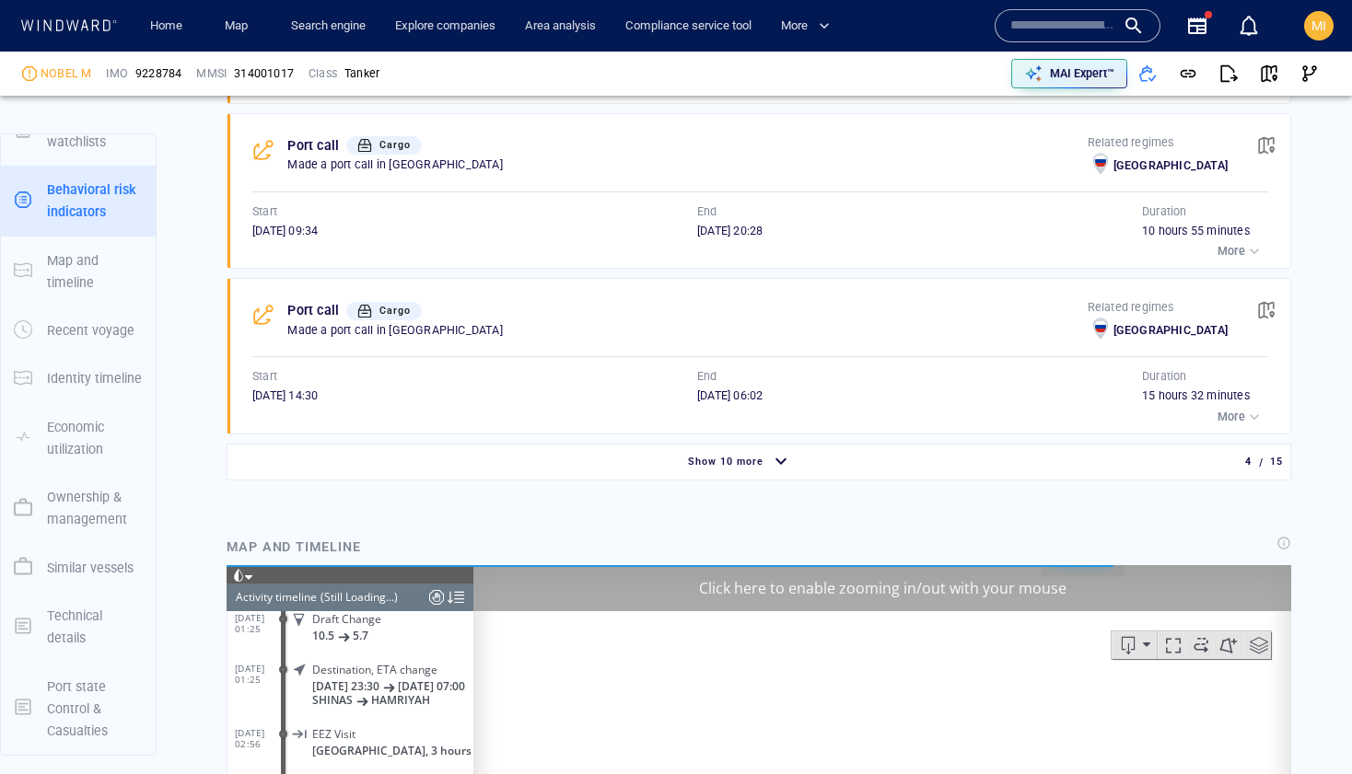
scroll to position [4784, 0]
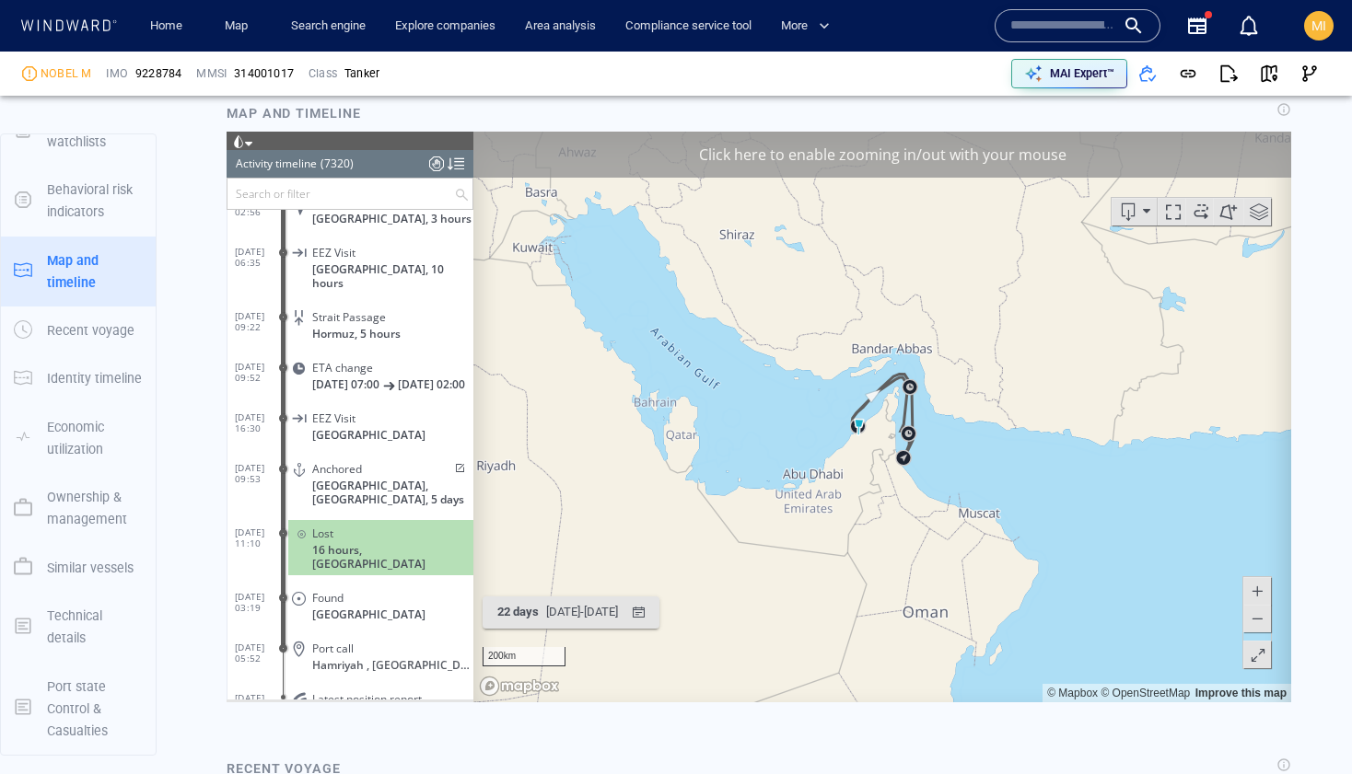
scroll to position [370306, 0]
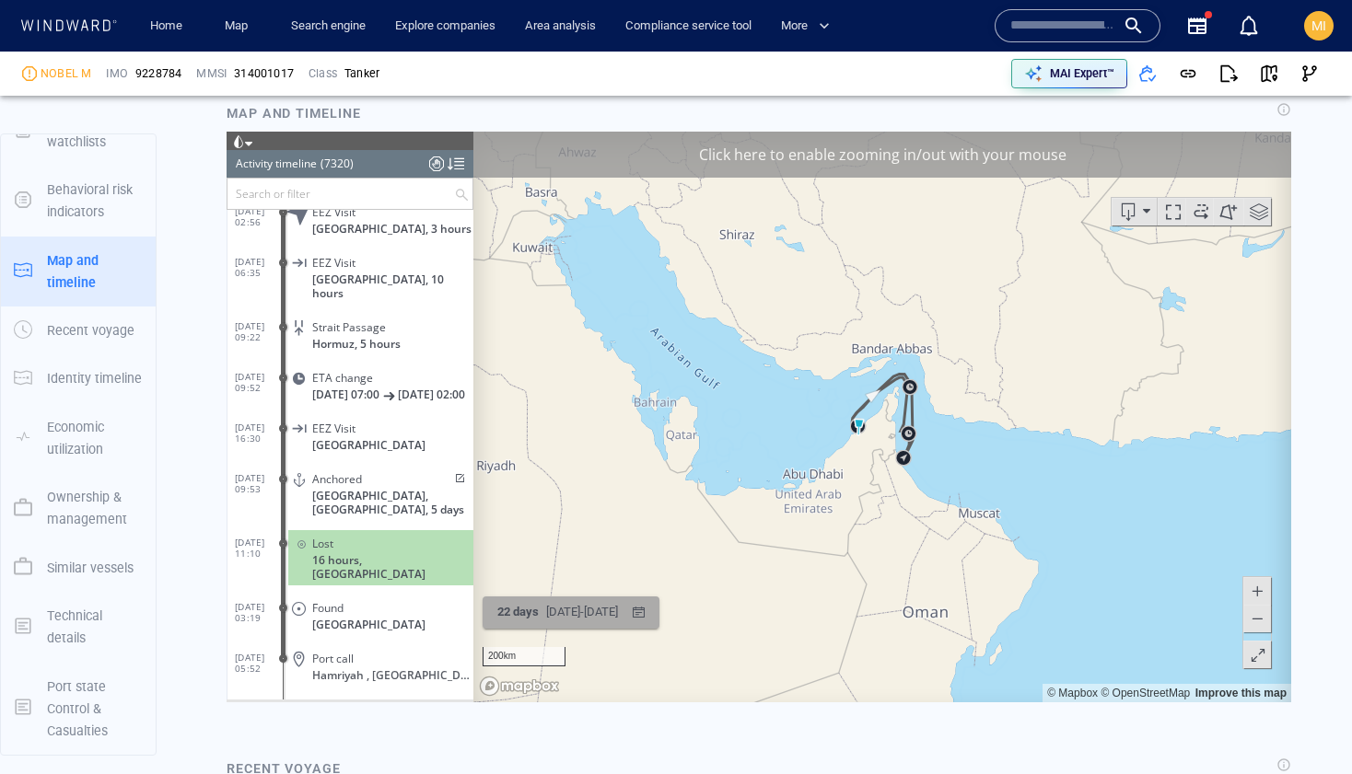
click at [576, 607] on div "19/08/2025 - 11/09/2025" at bounding box center [581, 613] width 79 height 29
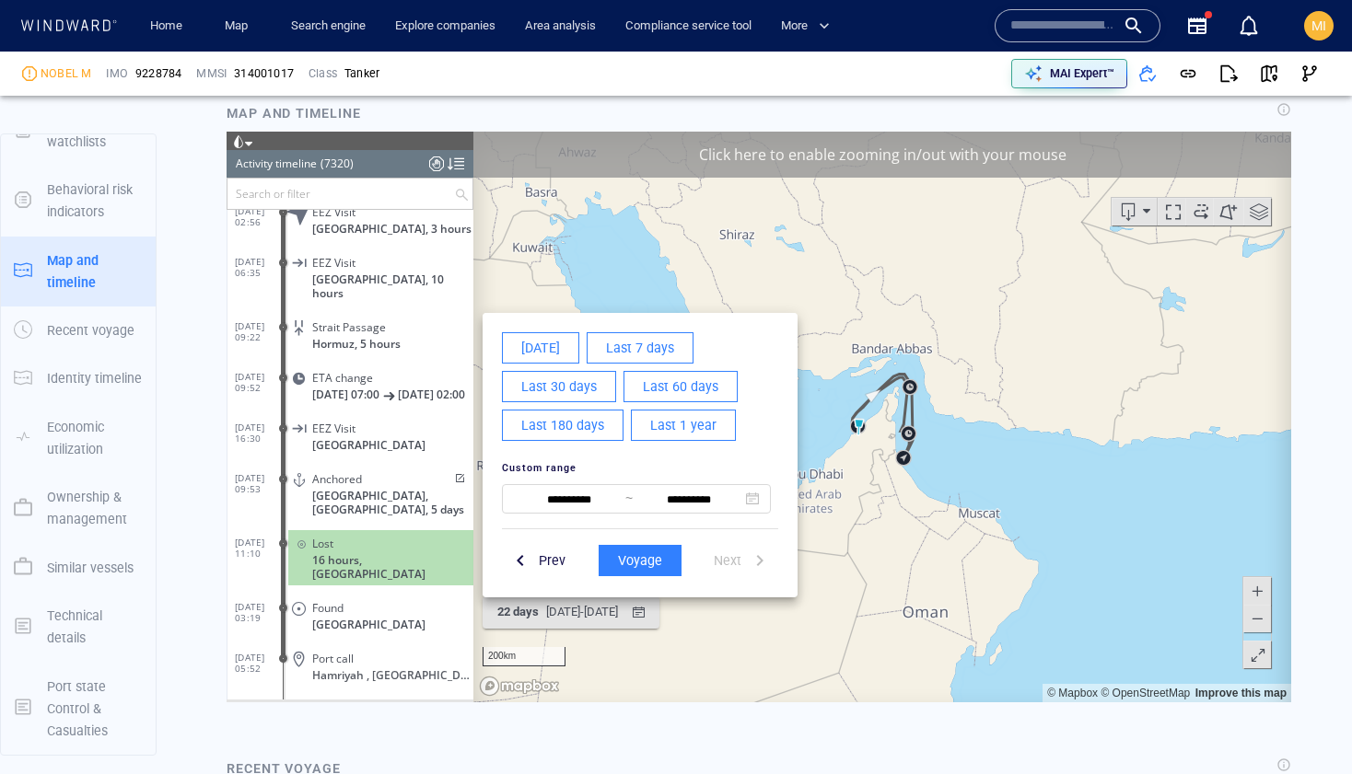
click at [669, 430] on span "Last 1 year" at bounding box center [683, 425] width 66 height 23
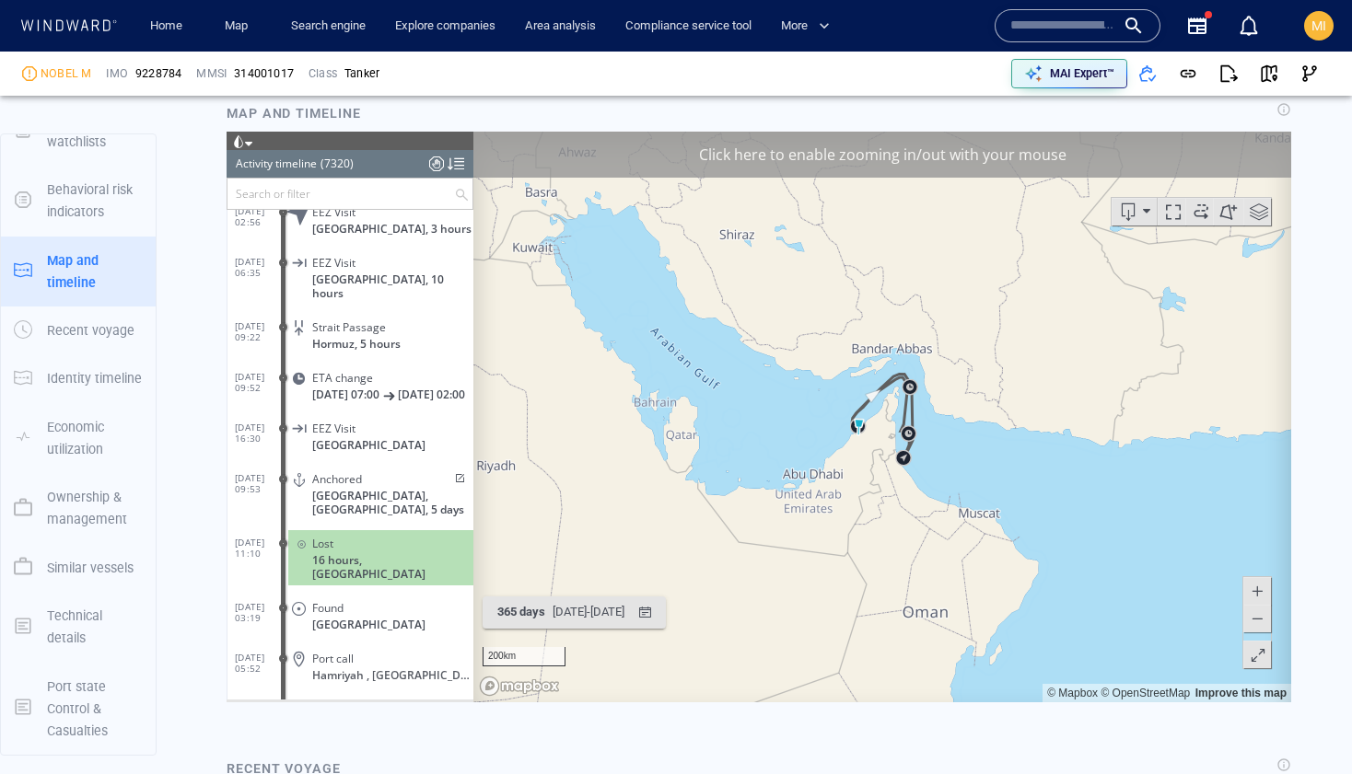
scroll to position [370394, 0]
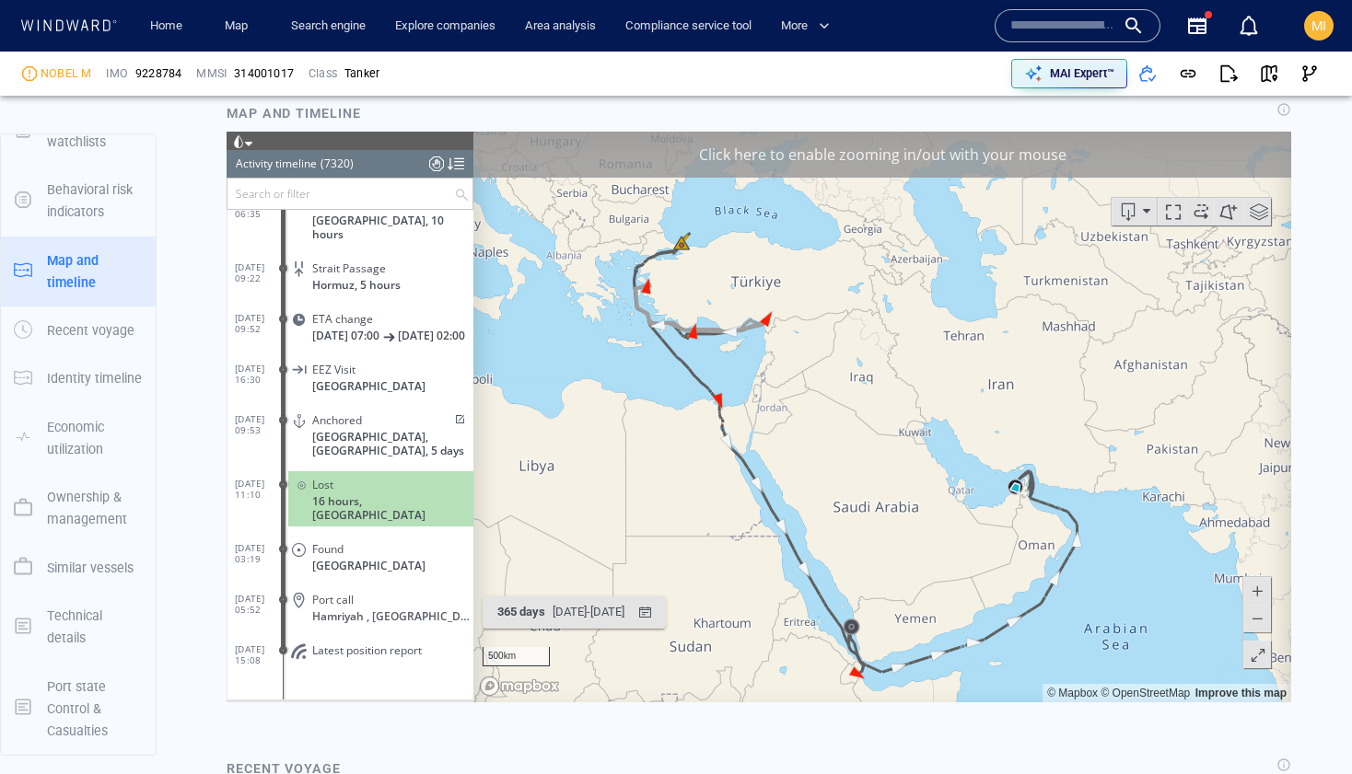
drag, startPoint x: 723, startPoint y: 473, endPoint x: 688, endPoint y: 518, distance: 56.4
click at [689, 518] on canvas "Map" at bounding box center [882, 417] width 818 height 571
drag, startPoint x: 776, startPoint y: 553, endPoint x: 759, endPoint y: 453, distance: 101.0
click at [759, 453] on canvas "Map" at bounding box center [882, 417] width 818 height 571
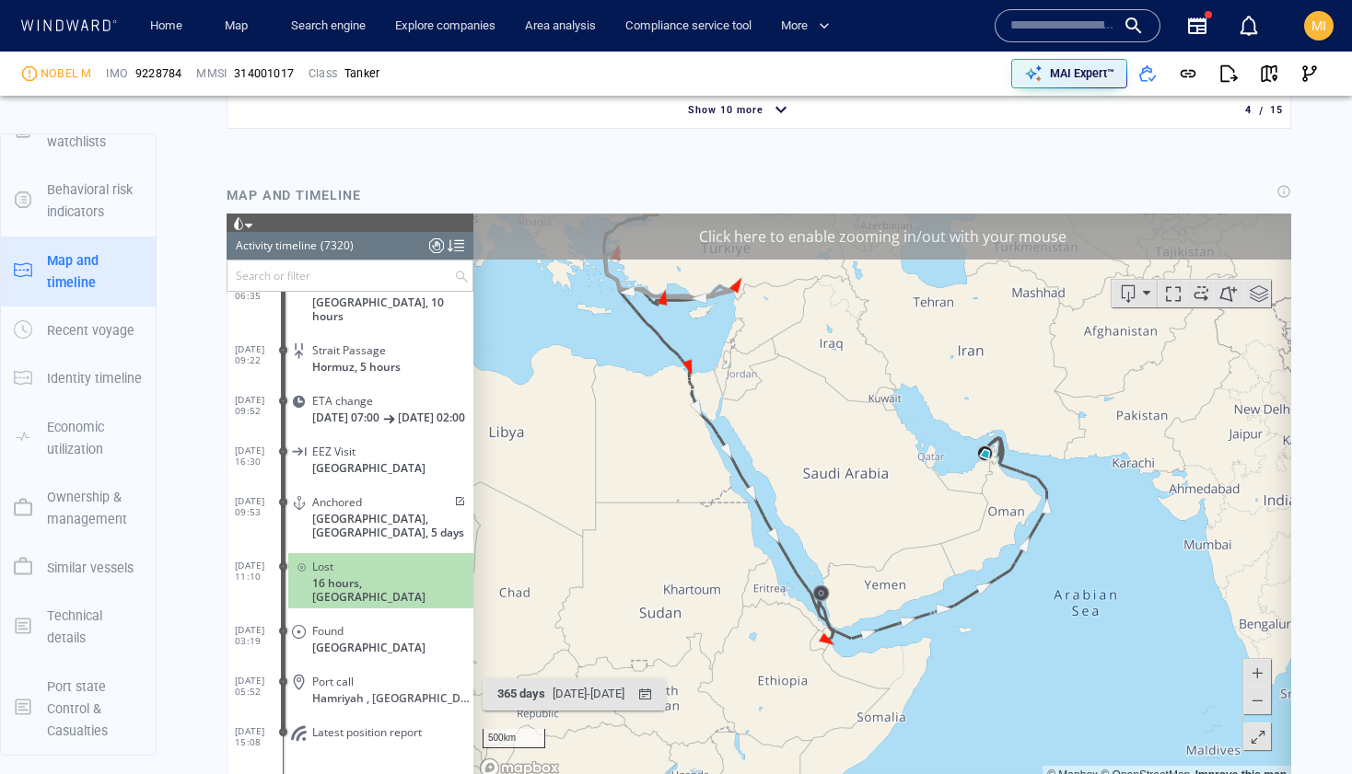
scroll to position [1865, 0]
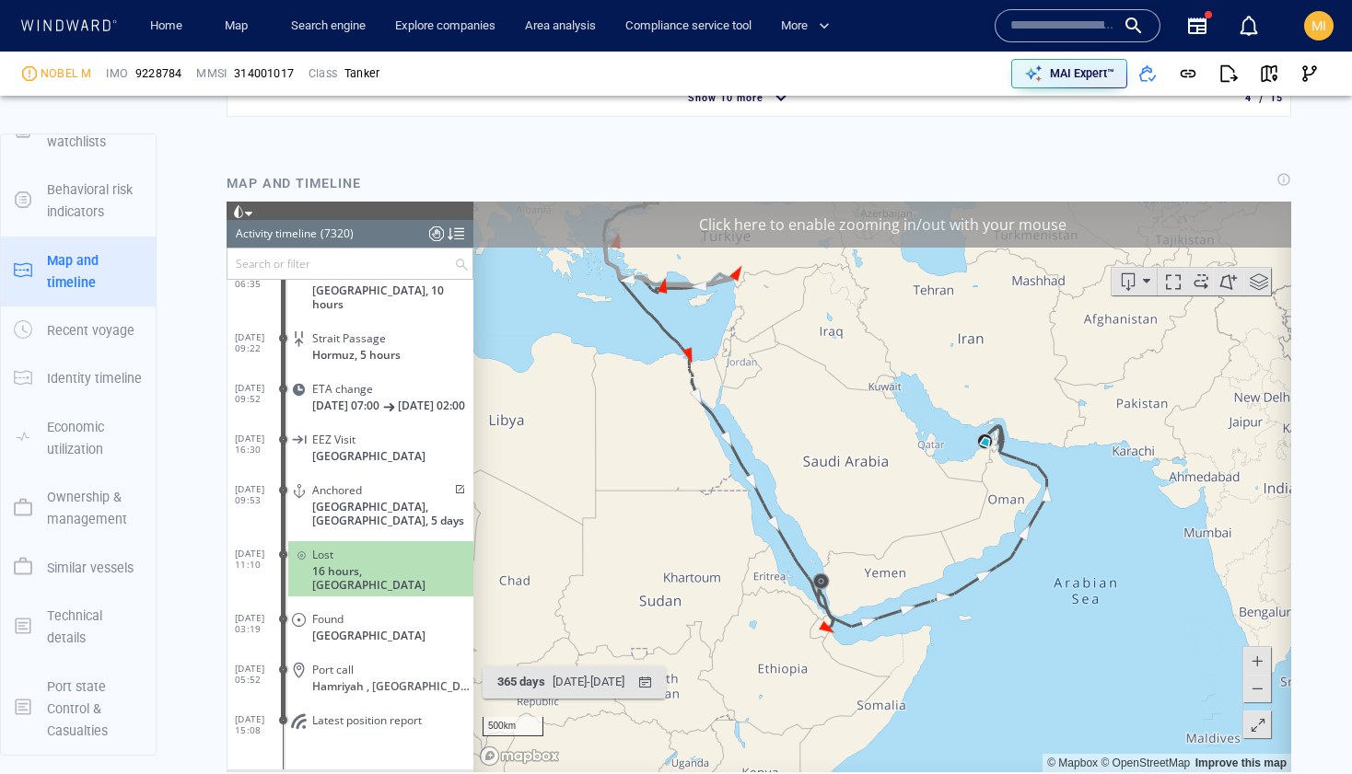
drag, startPoint x: 811, startPoint y: 590, endPoint x: 811, endPoint y: 486, distance: 104.1
click at [811, 487] on canvas "Map" at bounding box center [882, 487] width 818 height 571
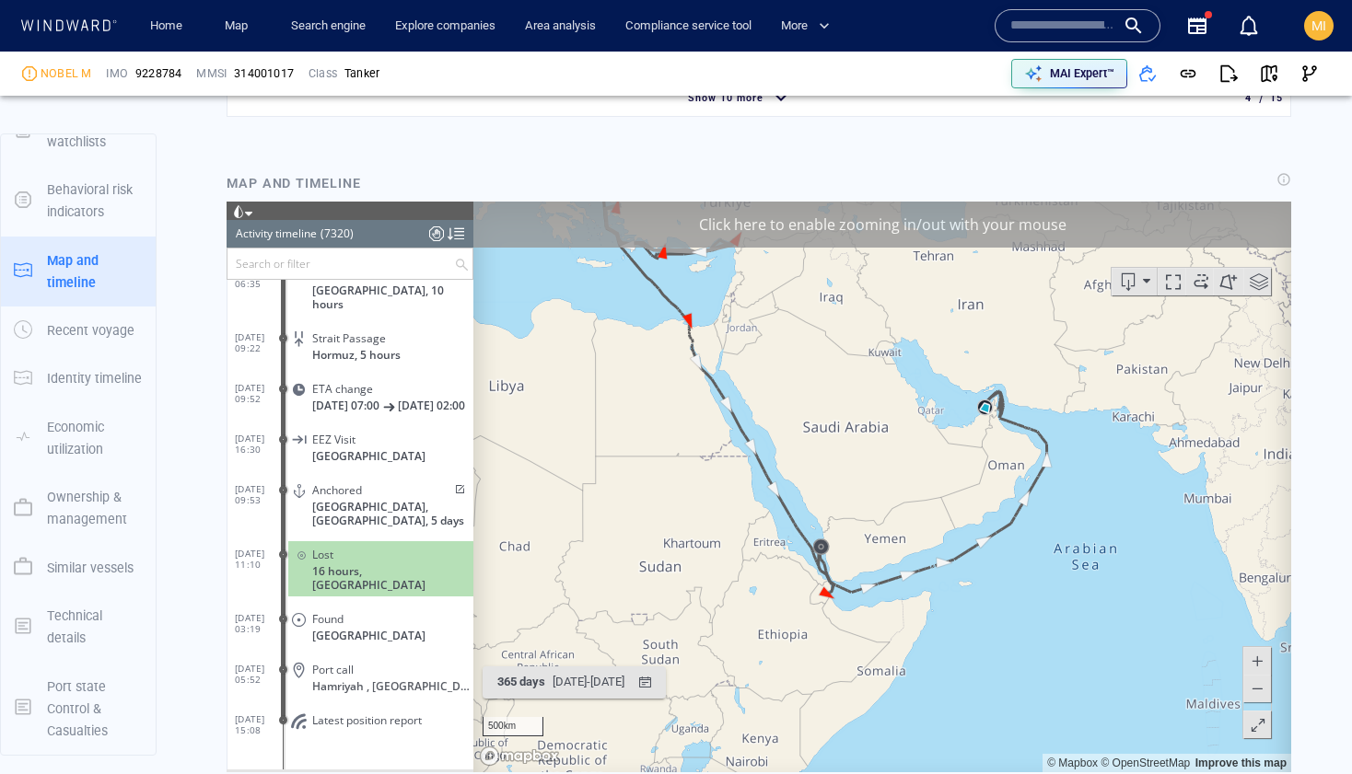
click at [914, 229] on div "Click here to enable zooming in/out with your mouse" at bounding box center [882, 225] width 818 height 46
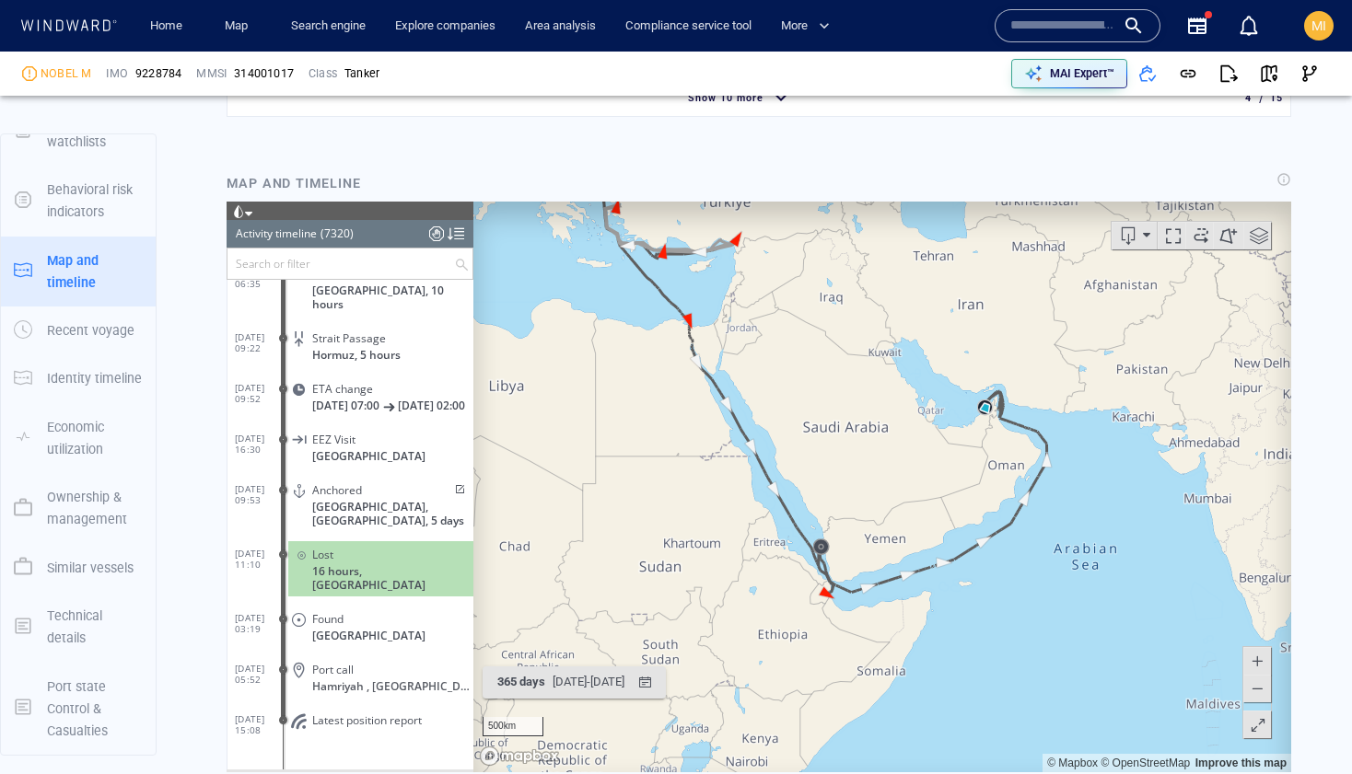
click at [866, 431] on canvas "Map" at bounding box center [882, 487] width 818 height 571
drag, startPoint x: 844, startPoint y: 490, endPoint x: 843, endPoint y: 378, distance: 112.4
click at [843, 378] on canvas "Map" at bounding box center [882, 487] width 818 height 571
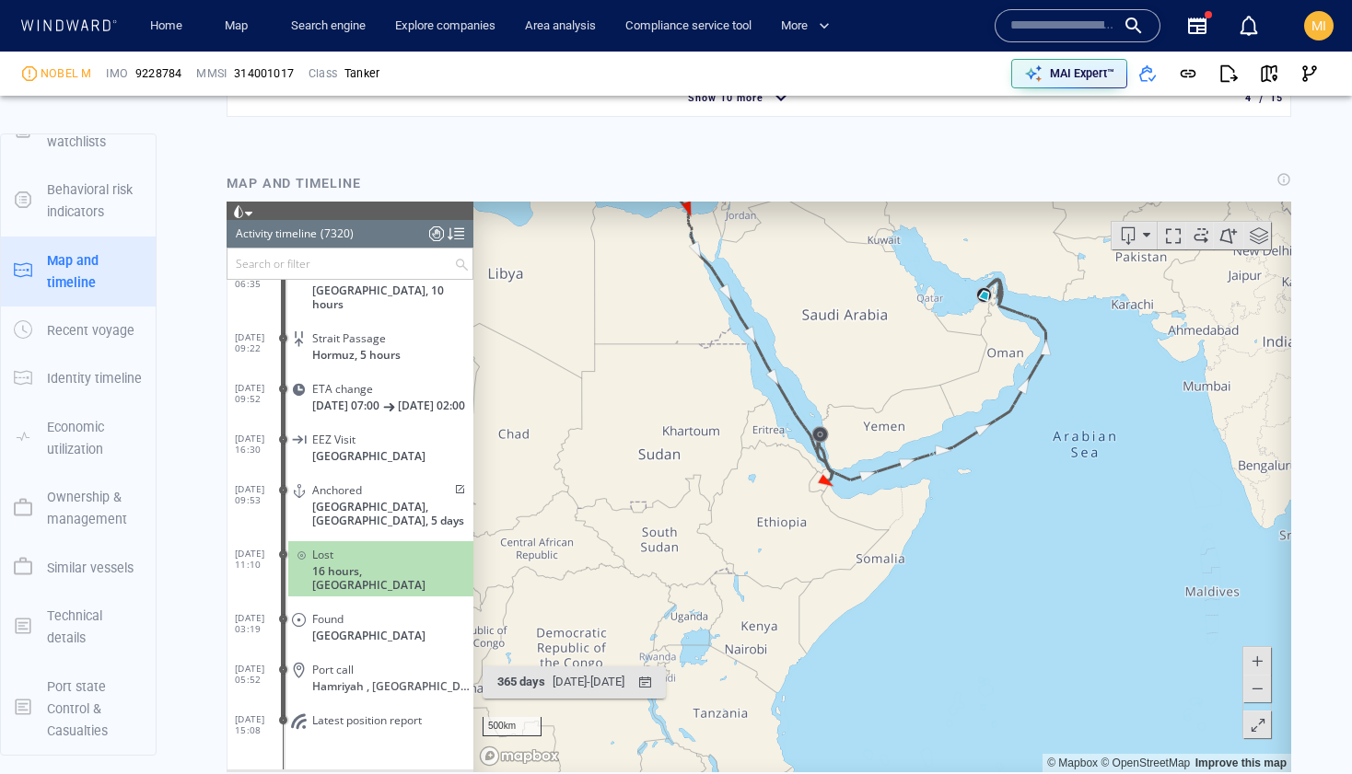
click at [844, 397] on canvas "Map" at bounding box center [882, 487] width 818 height 571
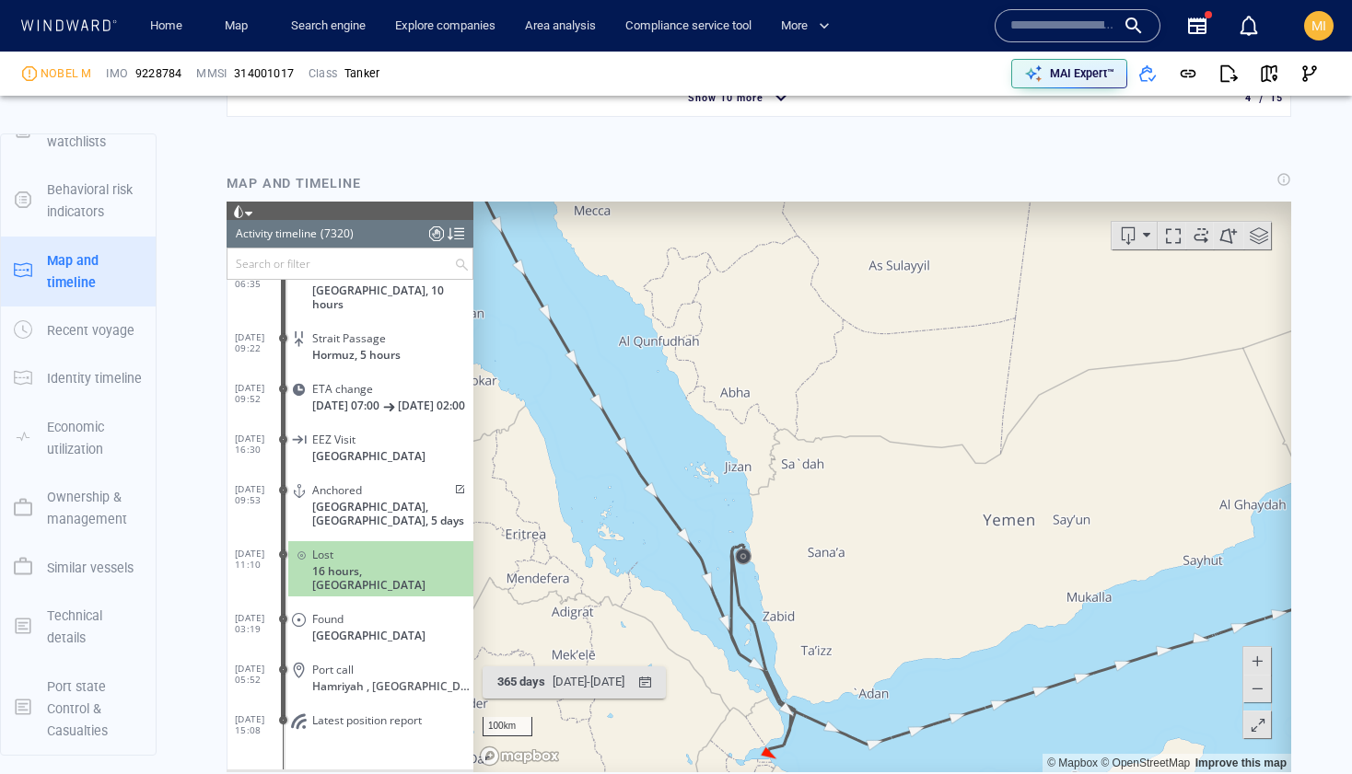
drag, startPoint x: 799, startPoint y: 536, endPoint x: 925, endPoint y: 400, distance: 185.1
click at [925, 401] on canvas "Map" at bounding box center [882, 487] width 818 height 571
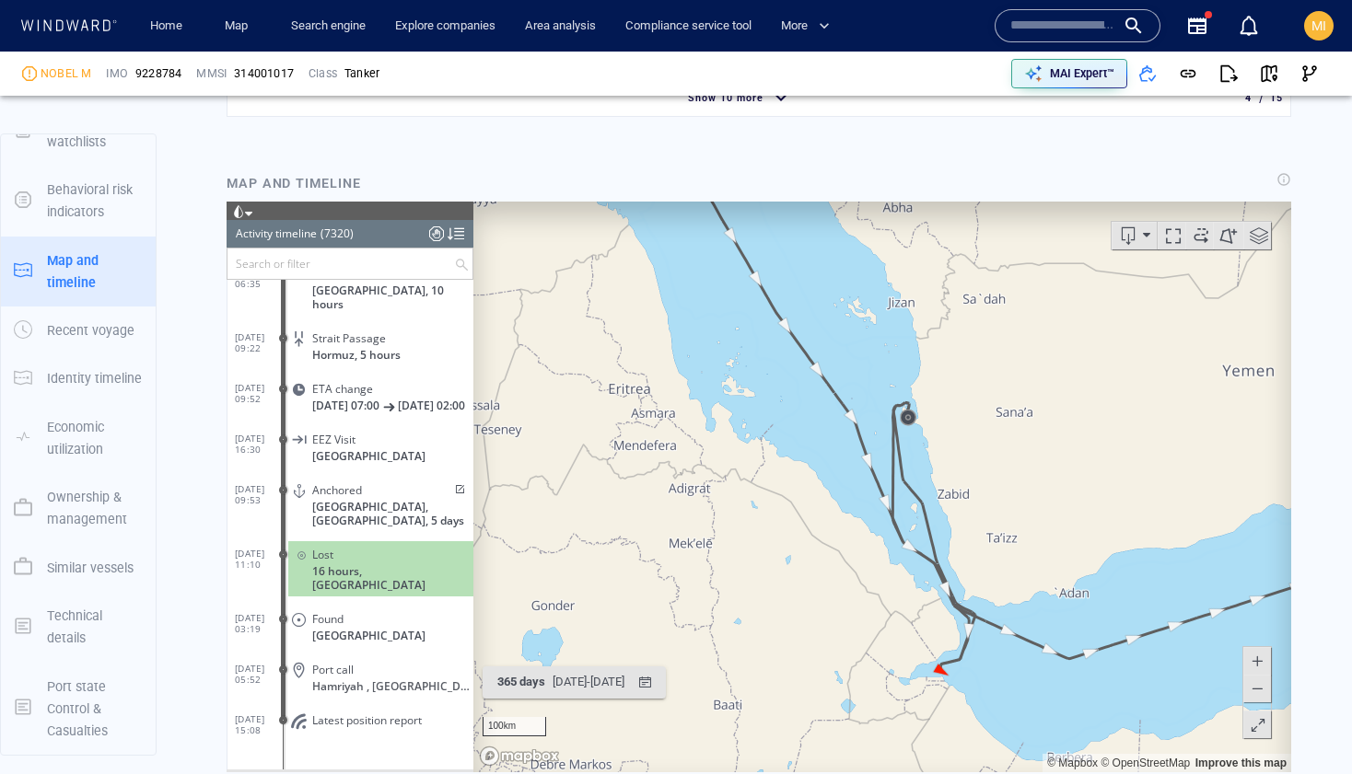
drag, startPoint x: 914, startPoint y: 431, endPoint x: 991, endPoint y: 413, distance: 78.4
click at [990, 413] on canvas "Map" at bounding box center [882, 487] width 818 height 571
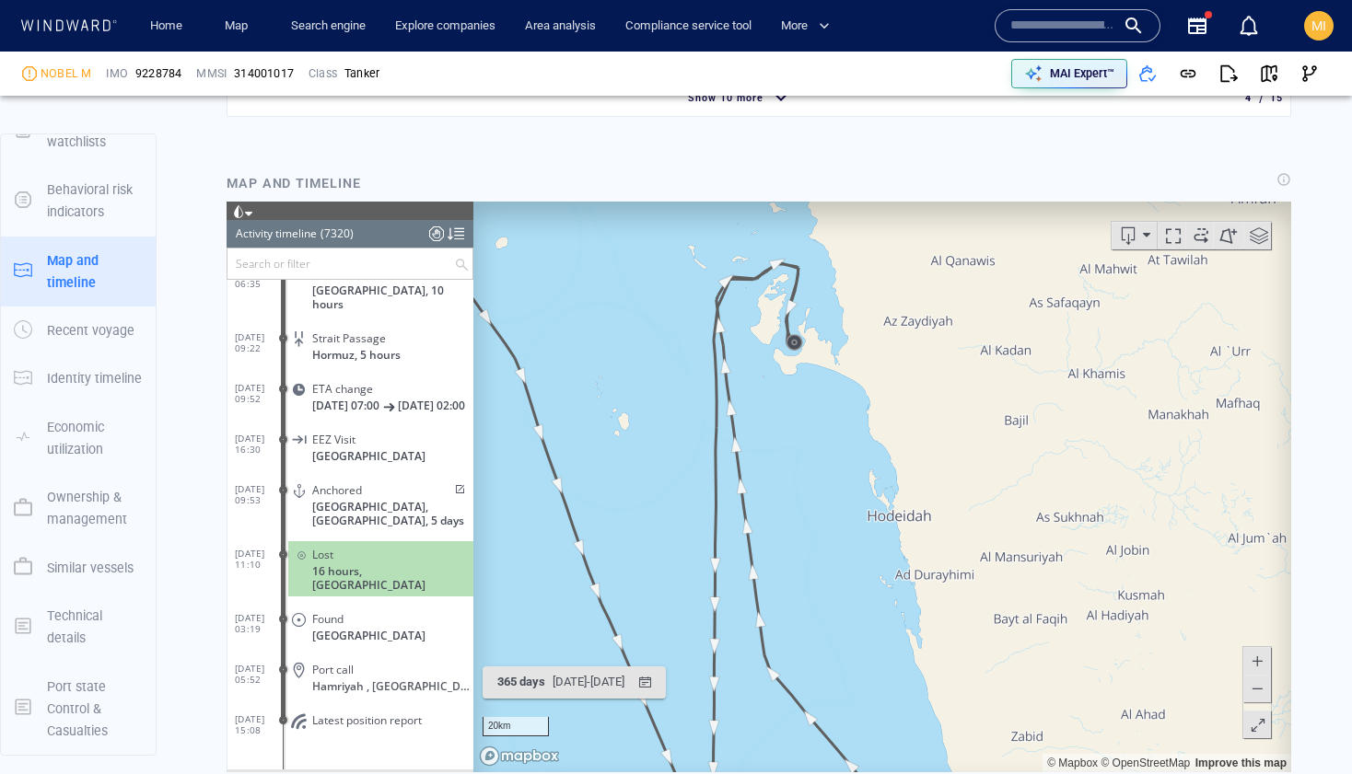
drag, startPoint x: 961, startPoint y: 445, endPoint x: 989, endPoint y: 448, distance: 27.9
click at [989, 448] on canvas "Map" at bounding box center [882, 487] width 818 height 571
drag, startPoint x: 890, startPoint y: 431, endPoint x: 1005, endPoint y: 484, distance: 126.9
click at [1005, 484] on canvas "Map" at bounding box center [882, 487] width 818 height 571
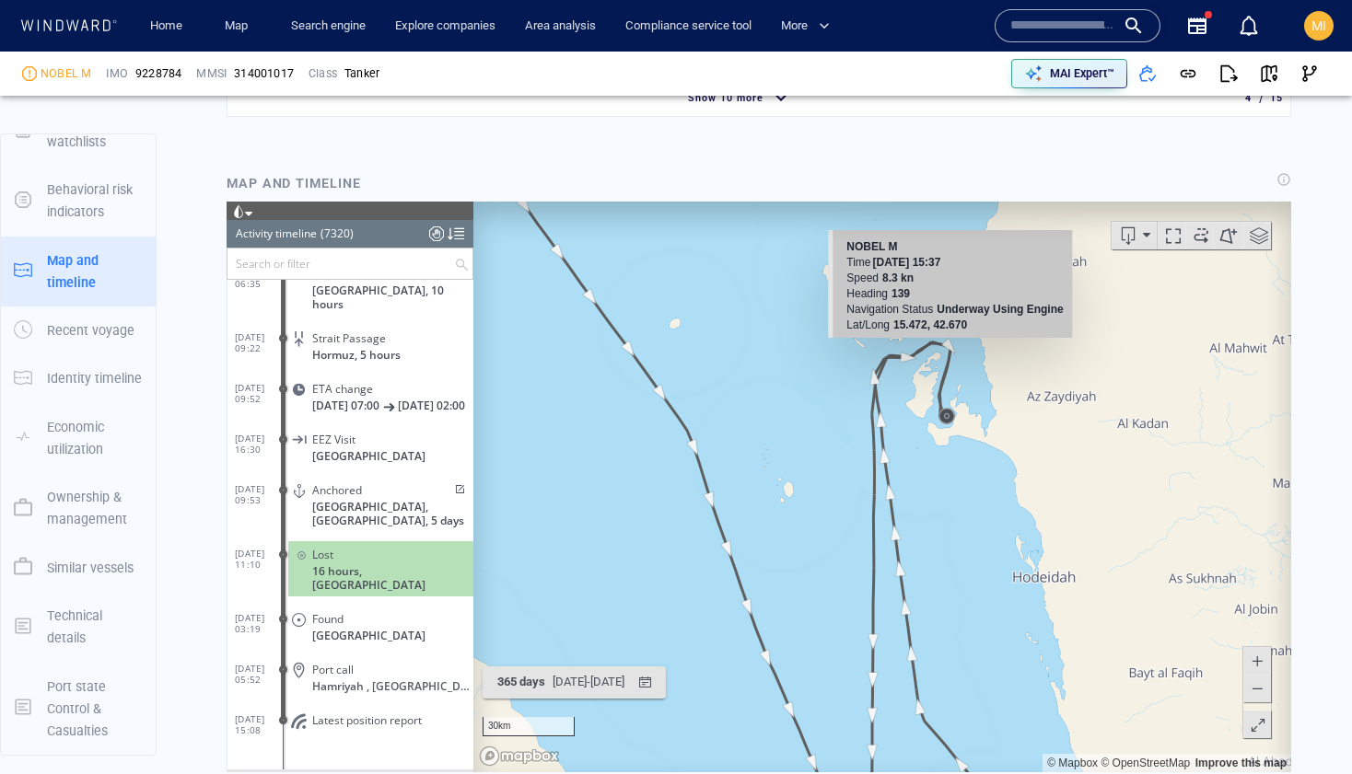
click at [1069, 31] on input "text" at bounding box center [1062, 26] width 105 height 28
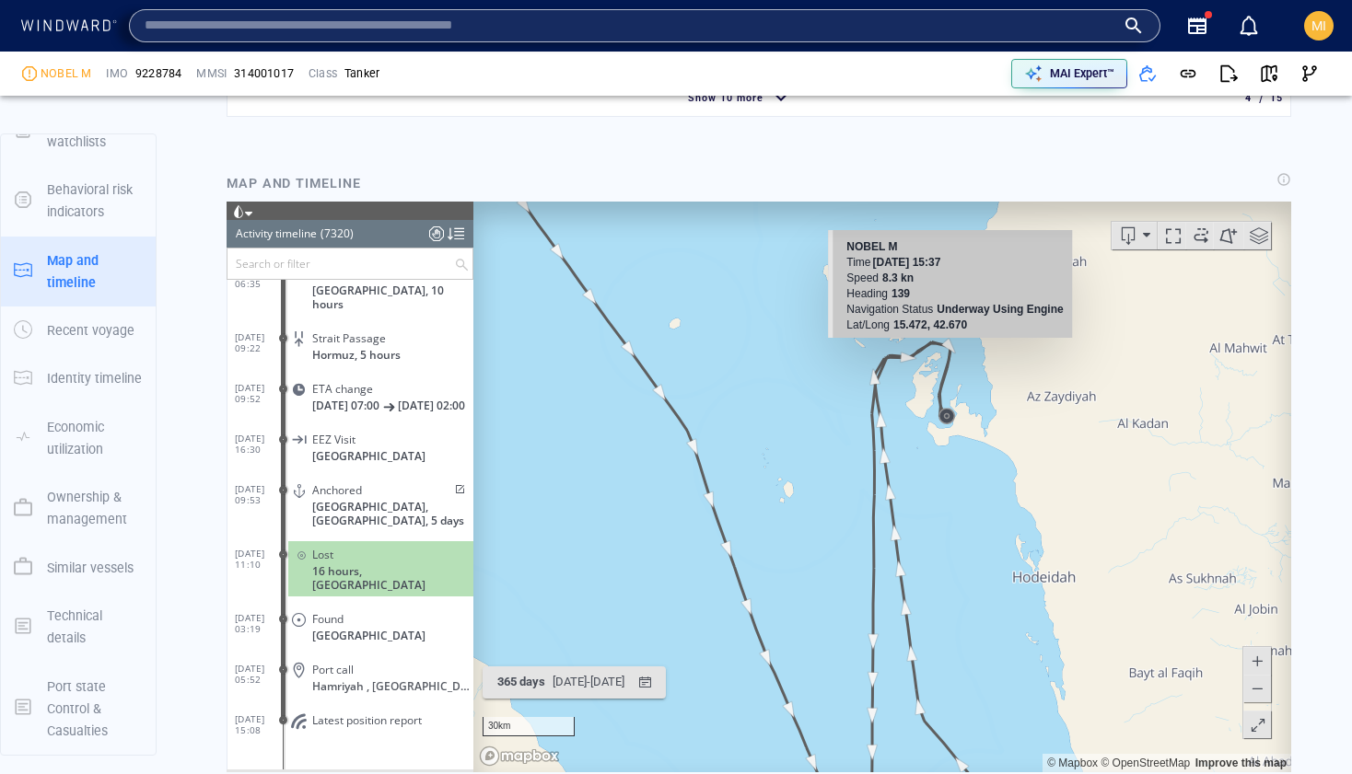
paste input "*******"
type input "*******"
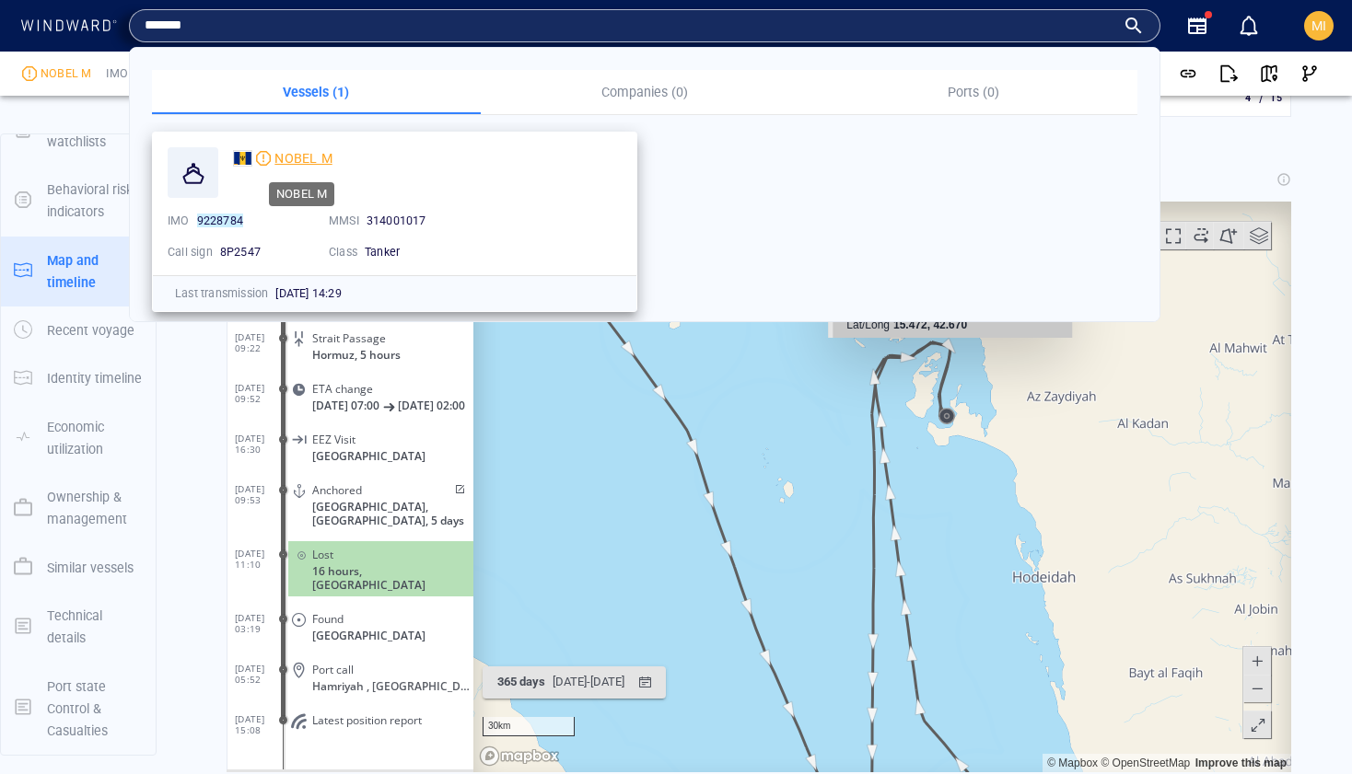
click at [308, 159] on span "NOBEL M" at bounding box center [302, 158] width 57 height 15
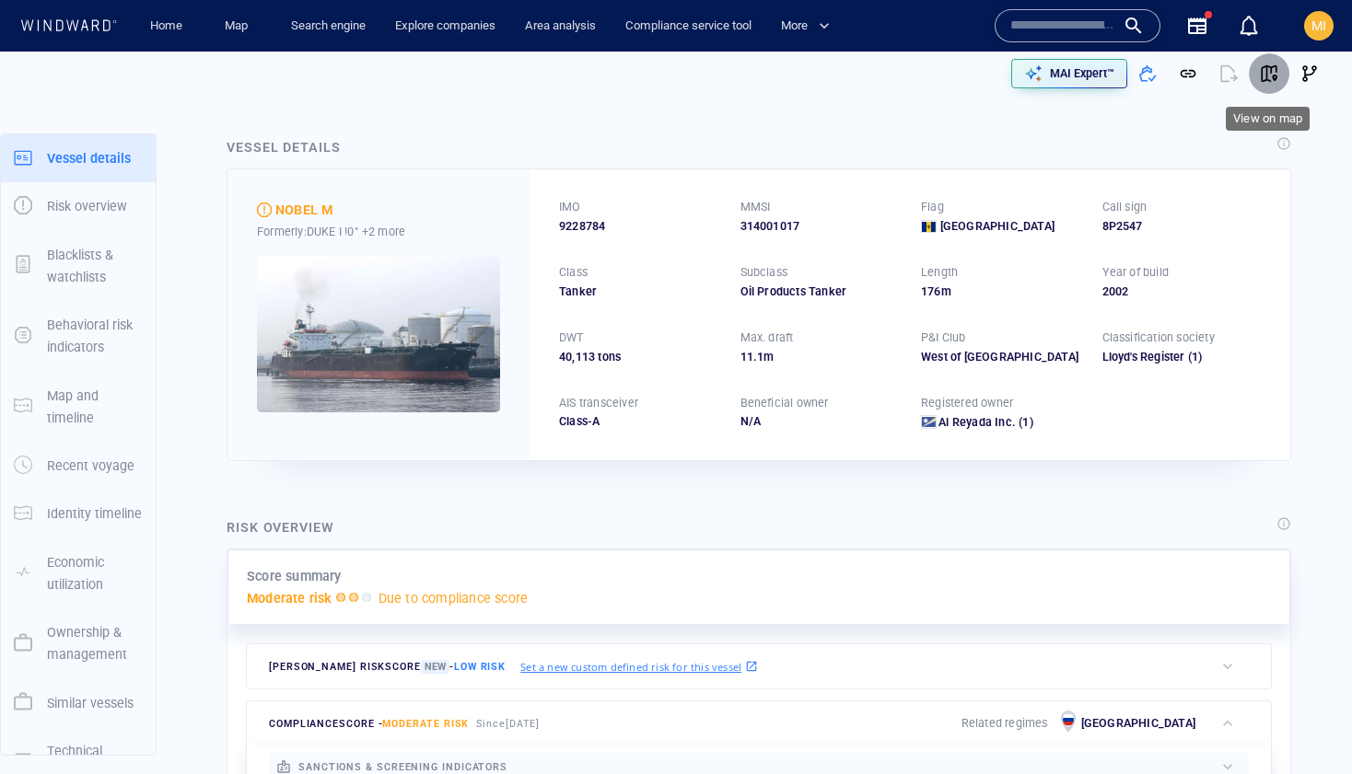
click at [1269, 74] on span "button" at bounding box center [1269, 73] width 18 height 18
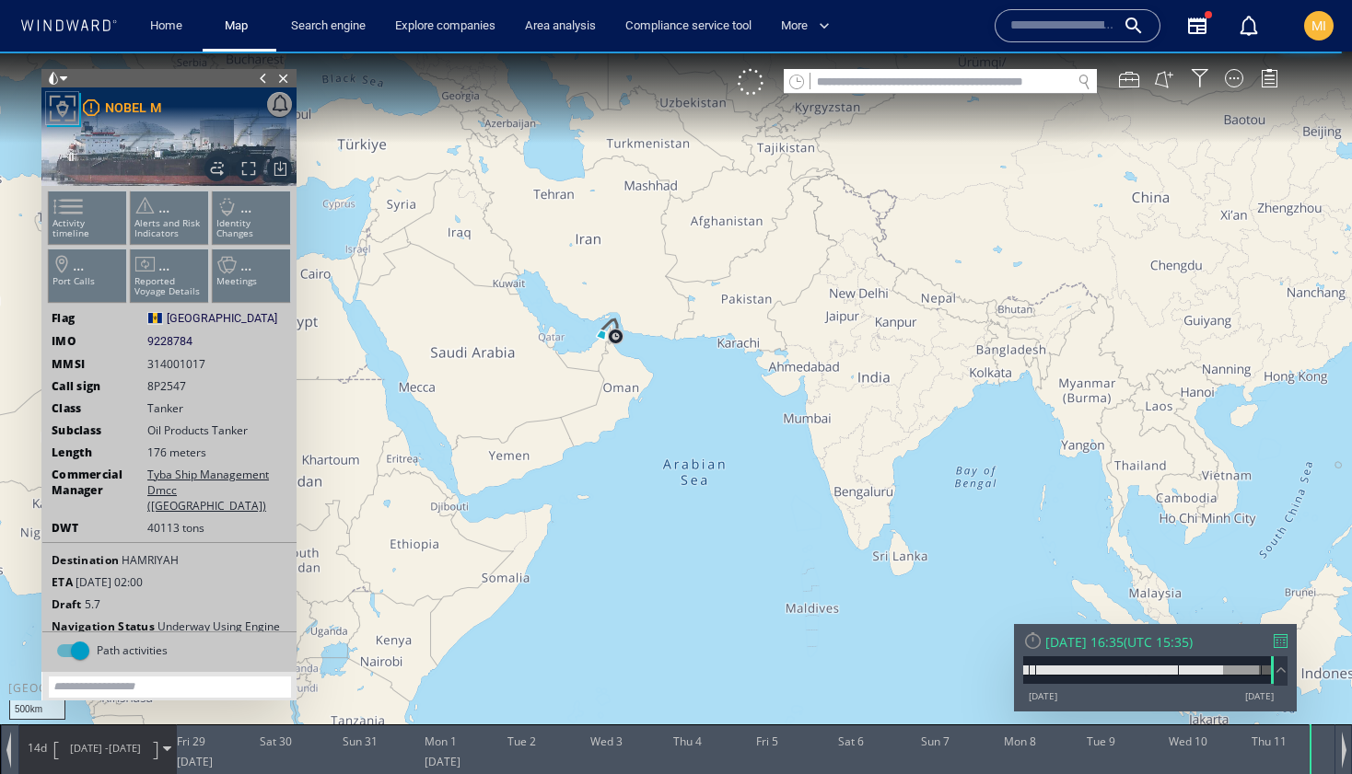
drag, startPoint x: 655, startPoint y: 431, endPoint x: 702, endPoint y: 445, distance: 49.0
click at [702, 445] on canvas "Map" at bounding box center [676, 404] width 1352 height 704
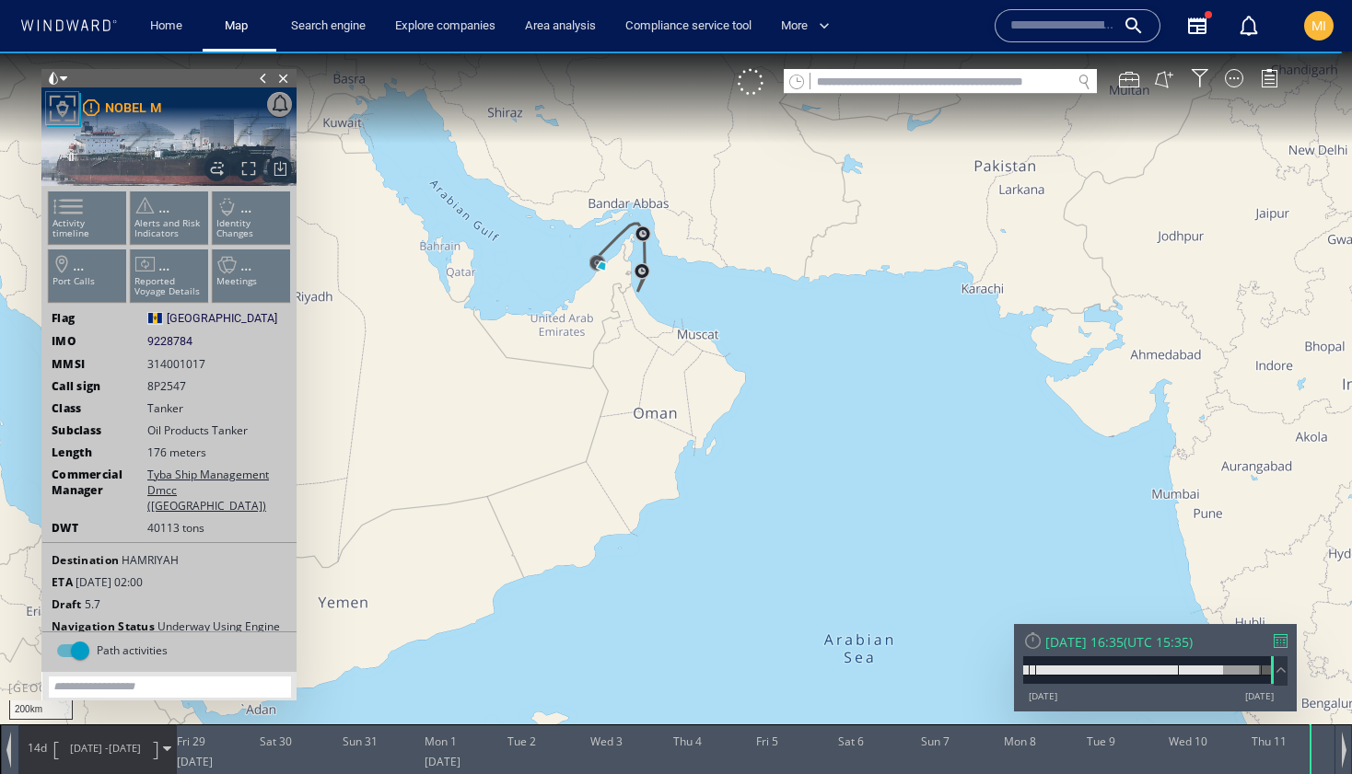
drag, startPoint x: 655, startPoint y: 346, endPoint x: 716, endPoint y: 393, distance: 76.8
click at [716, 392] on canvas "Map" at bounding box center [676, 404] width 1352 height 704
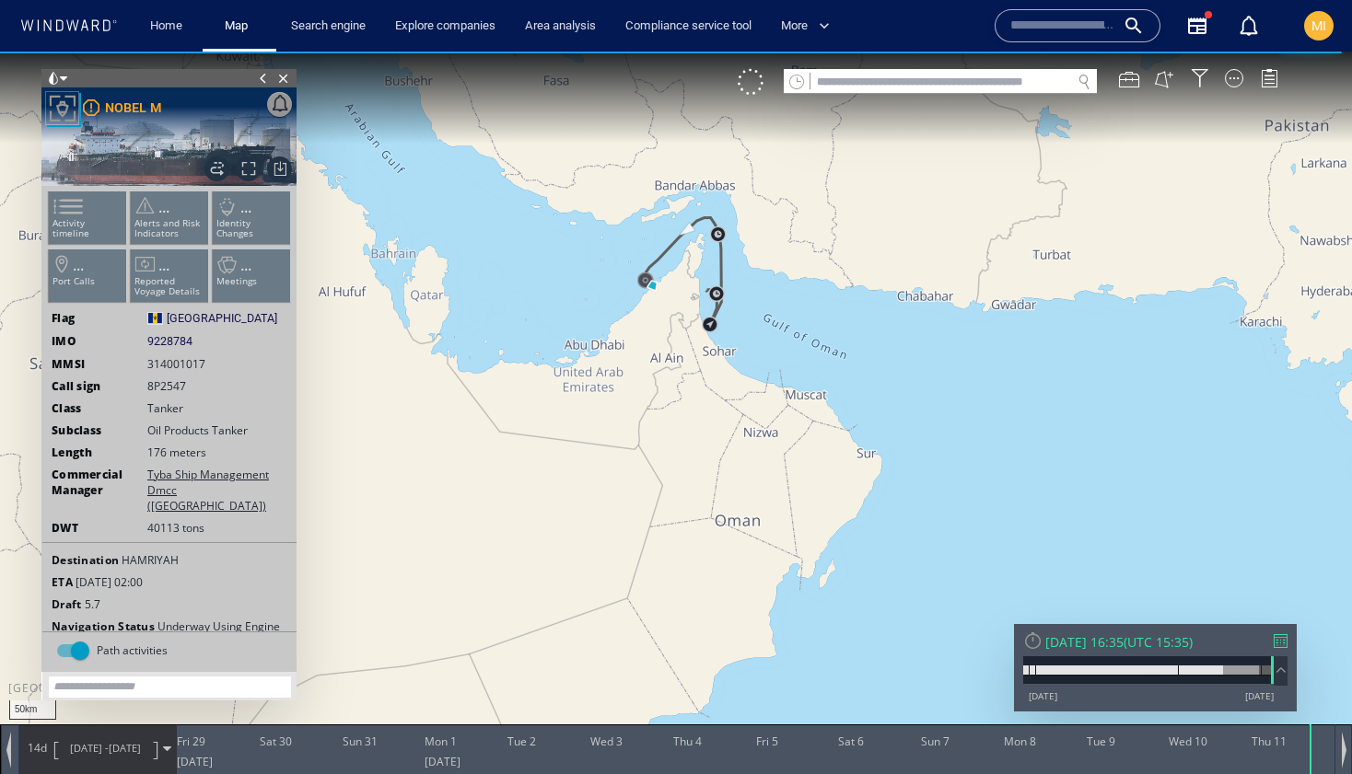
drag, startPoint x: 703, startPoint y: 350, endPoint x: 735, endPoint y: 409, distance: 67.2
click at [735, 409] on canvas "Map" at bounding box center [676, 404] width 1352 height 704
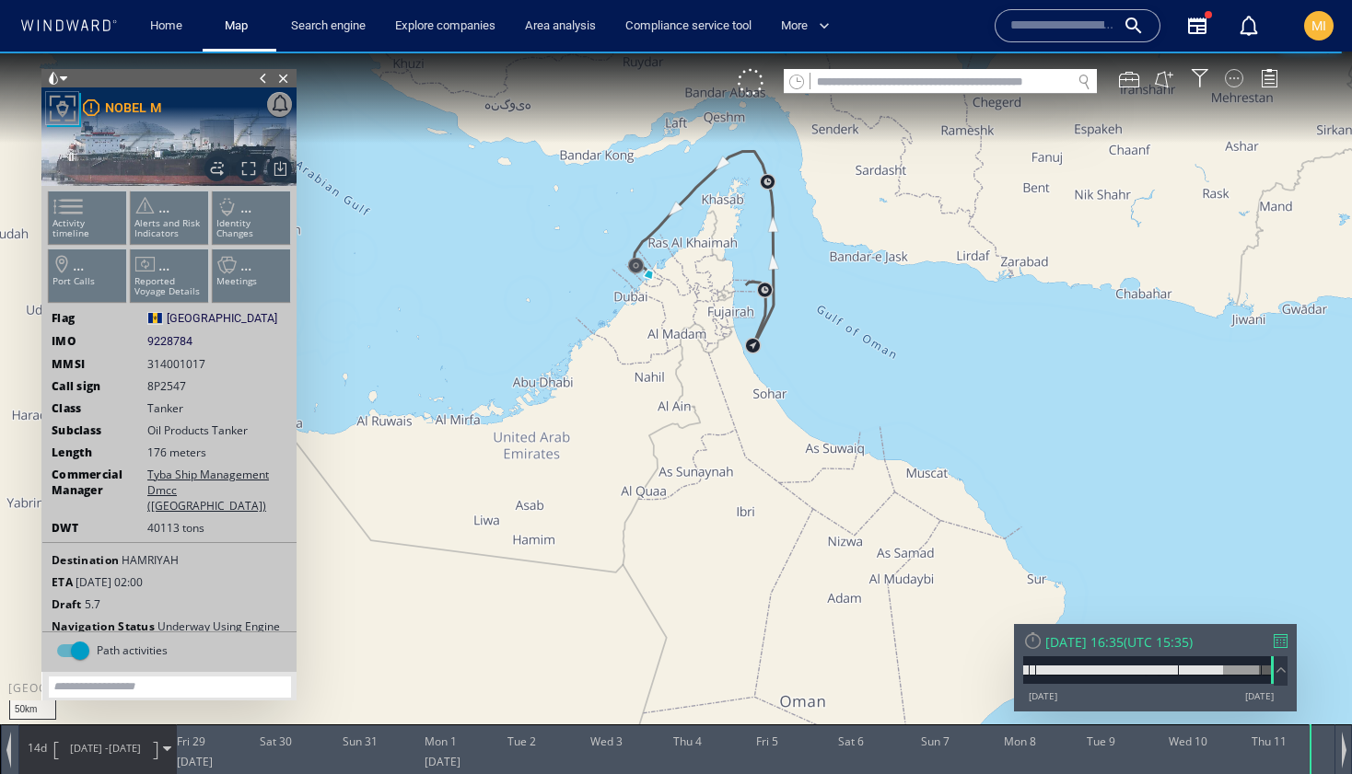
click at [1237, 77] on div at bounding box center [1234, 78] width 18 height 18
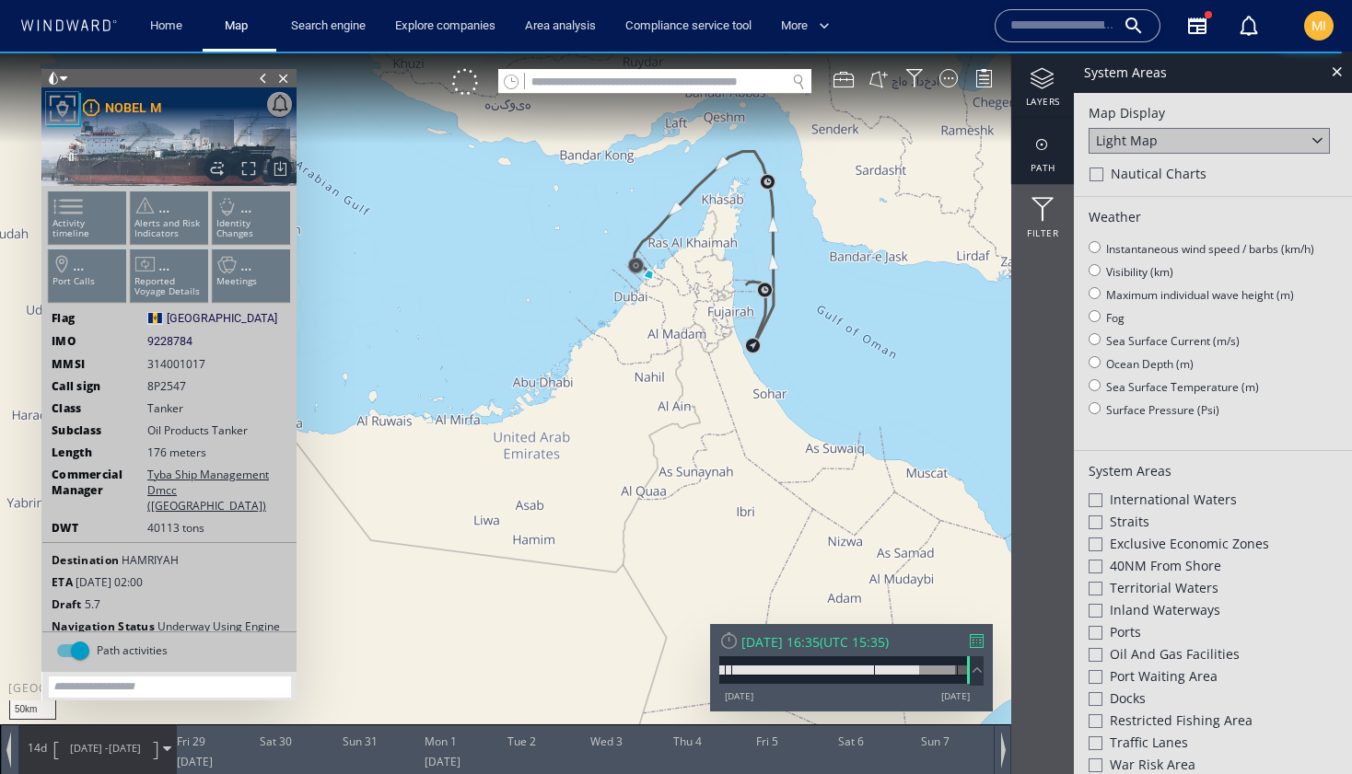
click at [1042, 148] on div at bounding box center [1042, 145] width 63 height 23
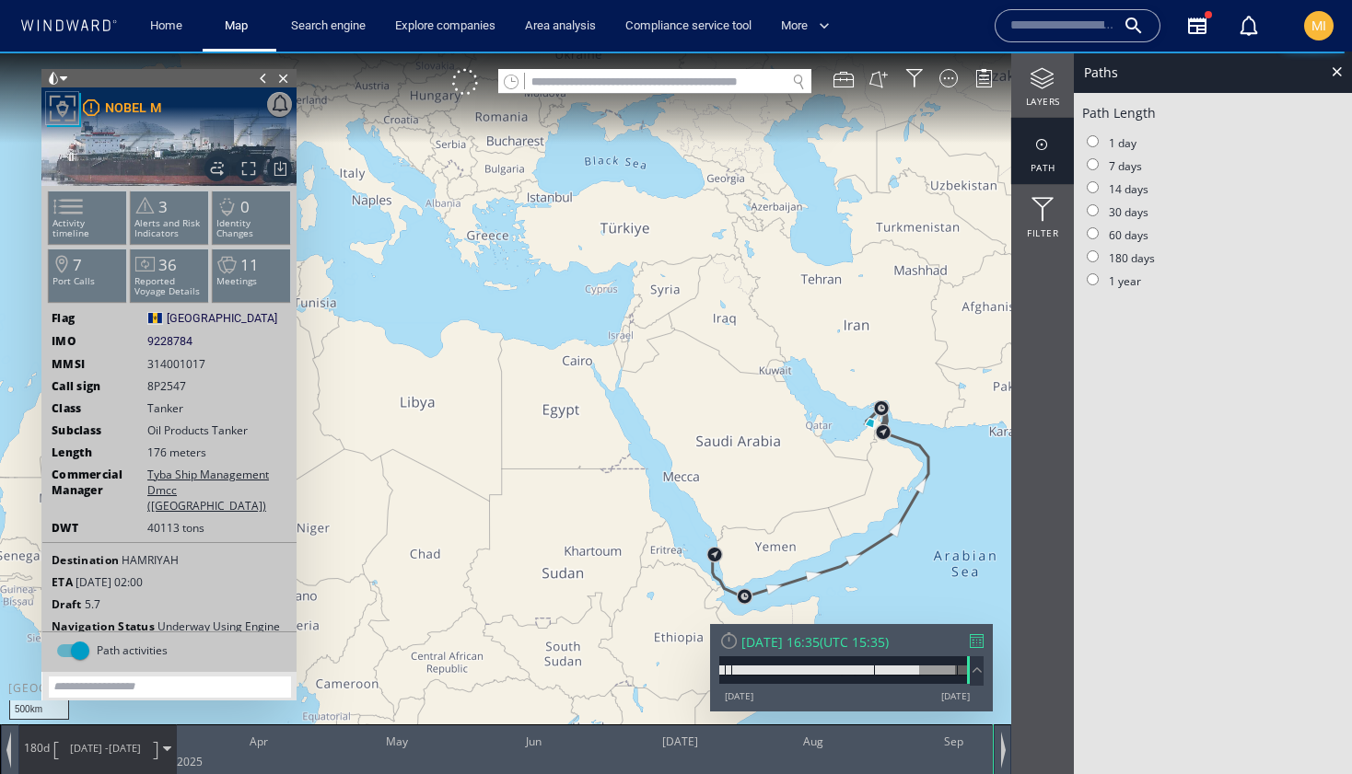
drag, startPoint x: 722, startPoint y: 526, endPoint x: 729, endPoint y: 491, distance: 35.8
click at [729, 491] on canvas "Map" at bounding box center [676, 404] width 1352 height 704
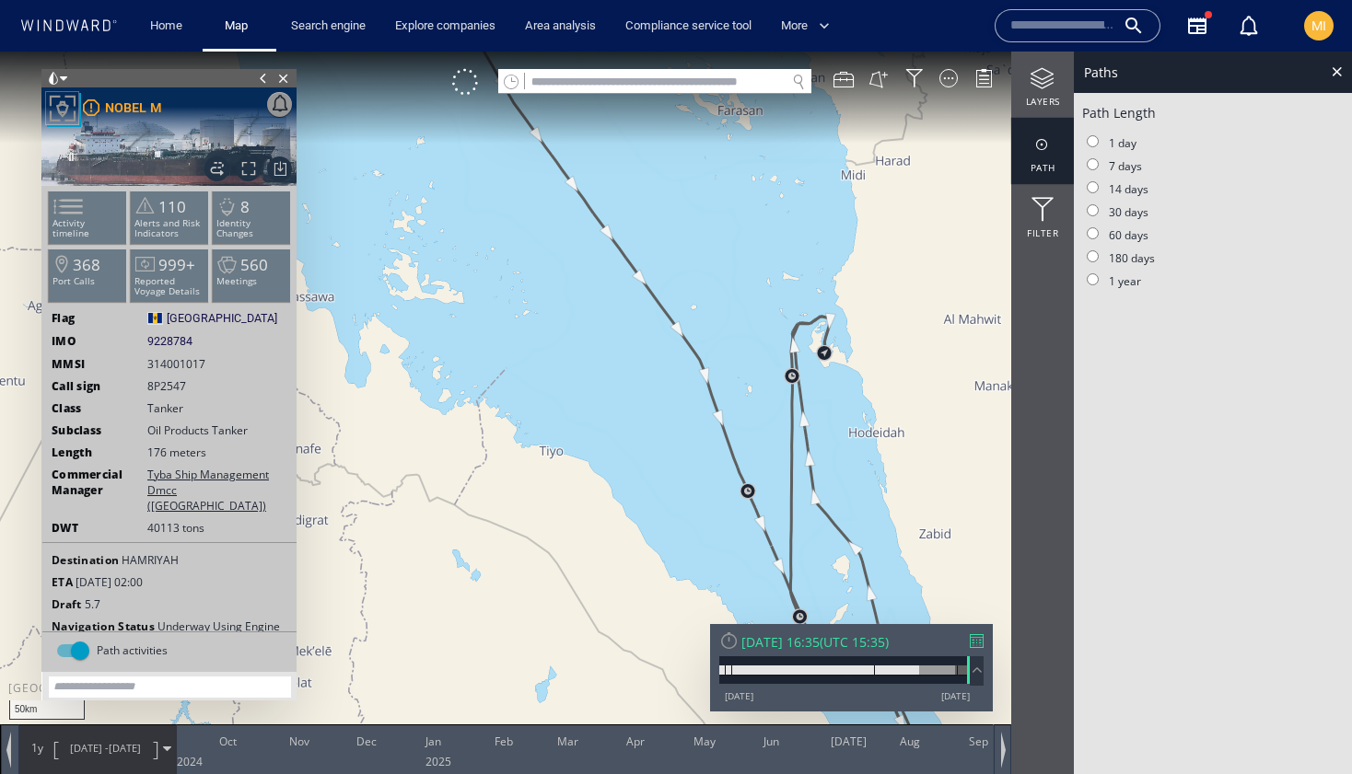
drag, startPoint x: 657, startPoint y: 326, endPoint x: 559, endPoint y: 290, distance: 104.0
click at [559, 290] on canvas "Map" at bounding box center [676, 404] width 1352 height 704
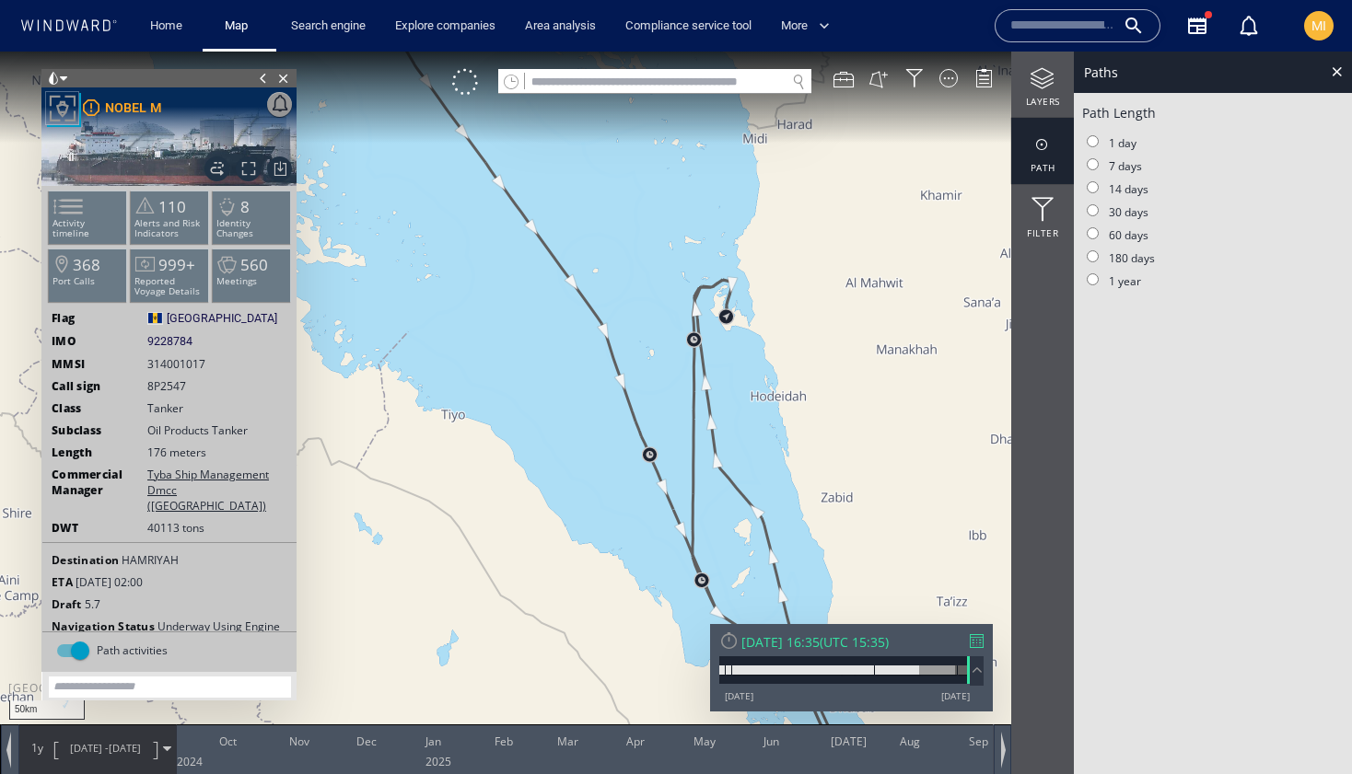
drag, startPoint x: 549, startPoint y: 340, endPoint x: 485, endPoint y: 322, distance: 65.9
click at [485, 322] on canvas "Map" at bounding box center [676, 404] width 1352 height 704
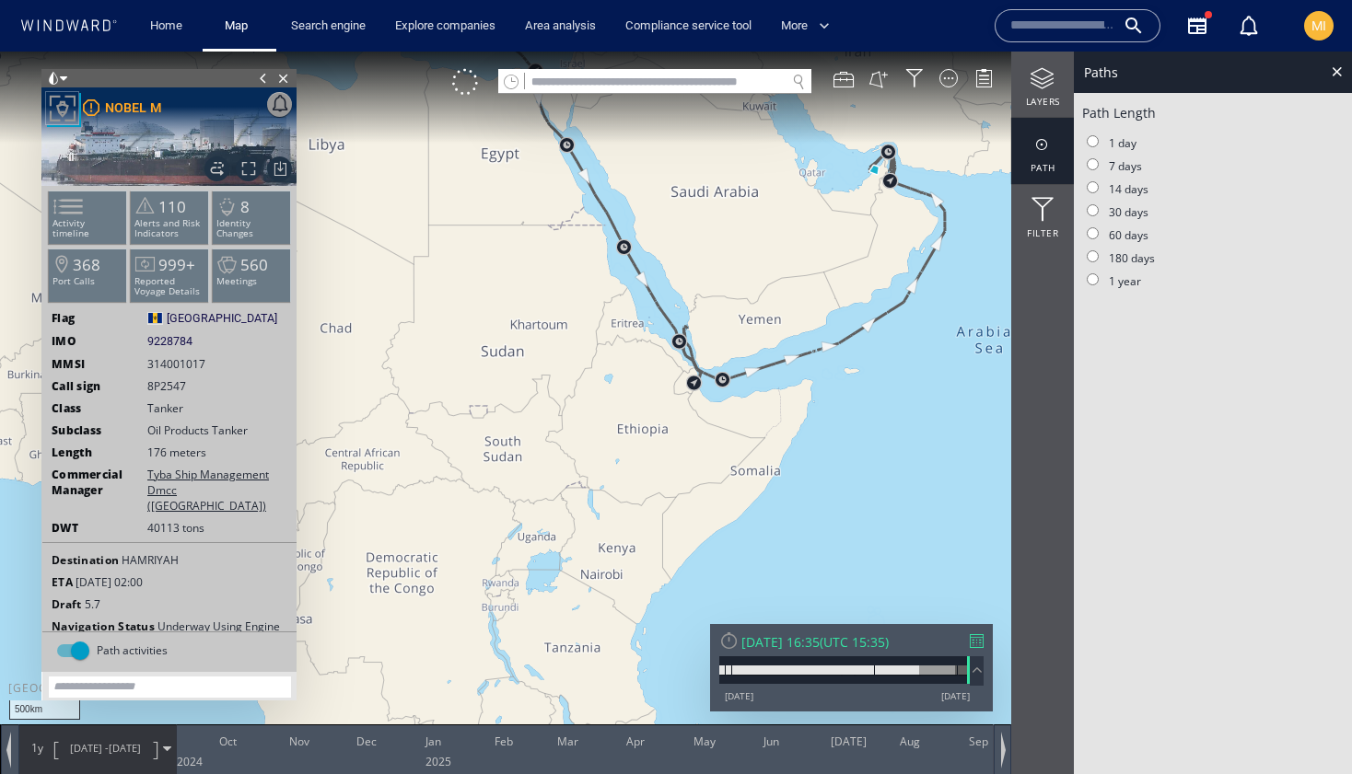
drag, startPoint x: 691, startPoint y: 331, endPoint x: 566, endPoint y: 504, distance: 213.1
click at [568, 502] on canvas "Map" at bounding box center [676, 404] width 1352 height 704
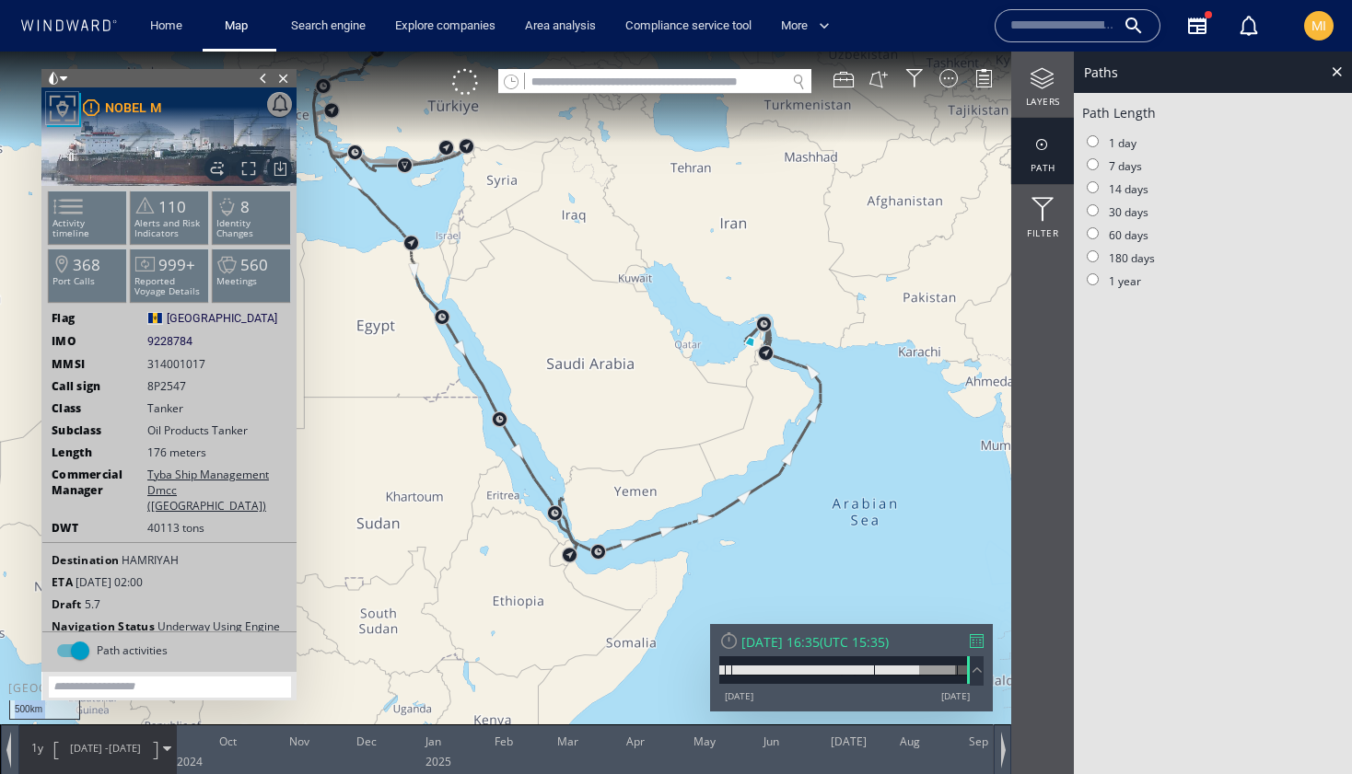
drag, startPoint x: 566, startPoint y: 499, endPoint x: 622, endPoint y: 553, distance: 76.8
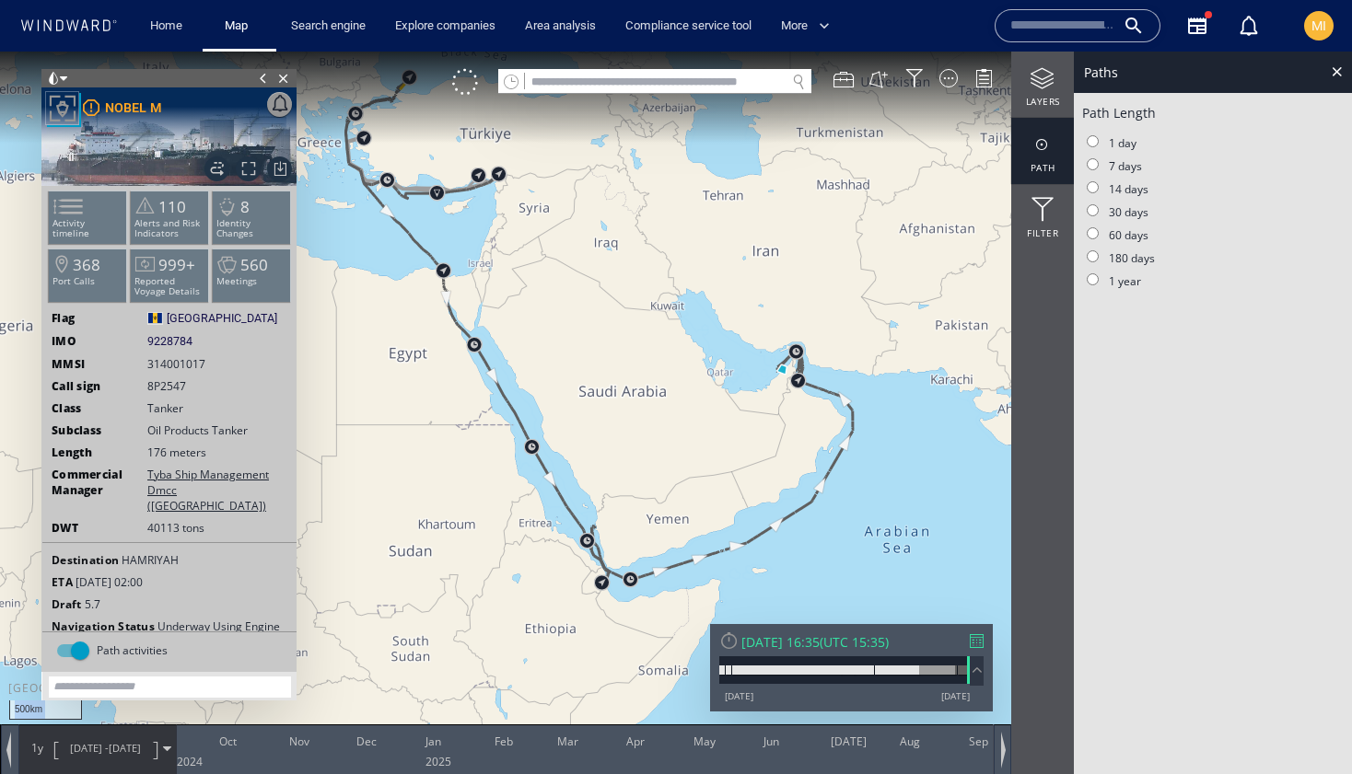
drag, startPoint x: 588, startPoint y: 409, endPoint x: 634, endPoint y: 478, distance: 83.0
click at [634, 478] on canvas "Map" at bounding box center [676, 404] width 1352 height 704
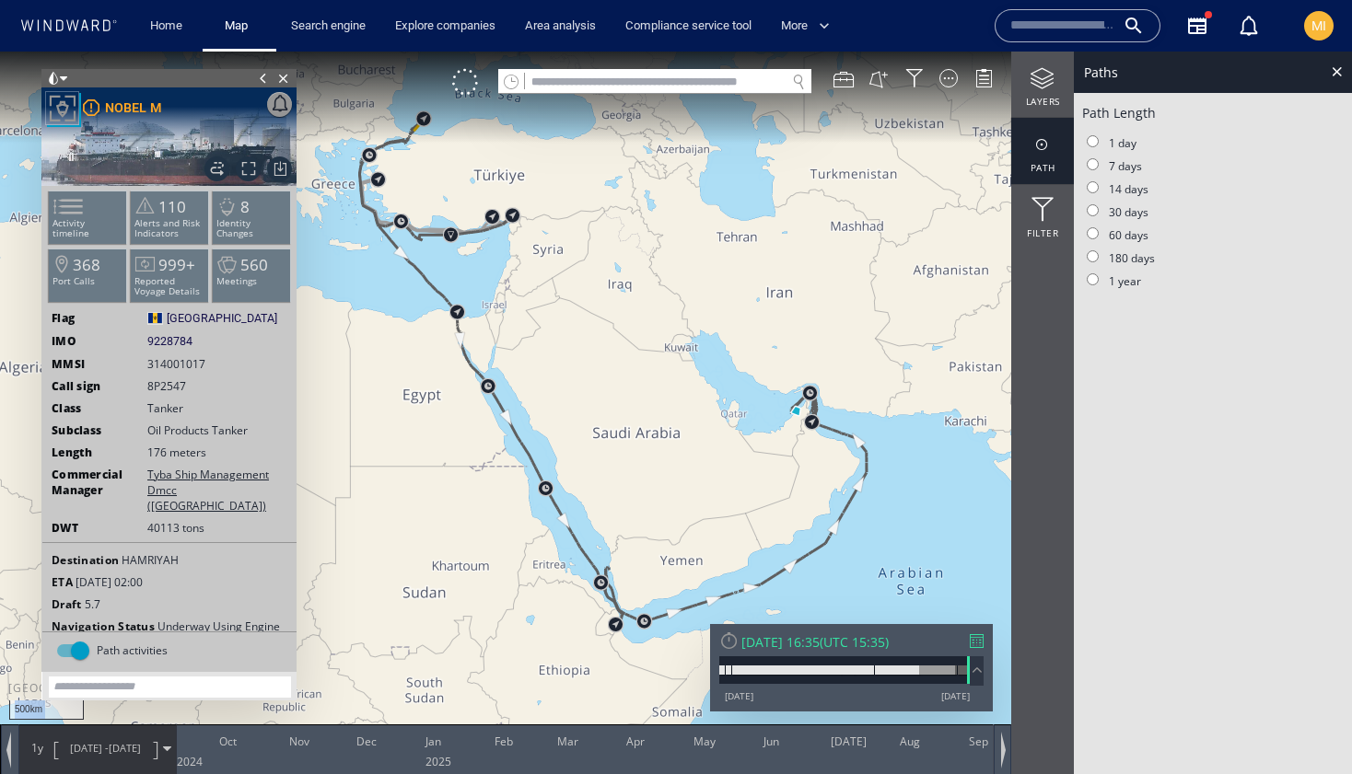
drag, startPoint x: 634, startPoint y: 455, endPoint x: 642, endPoint y: 485, distance: 31.5
click at [642, 485] on canvas "Map" at bounding box center [676, 404] width 1352 height 704
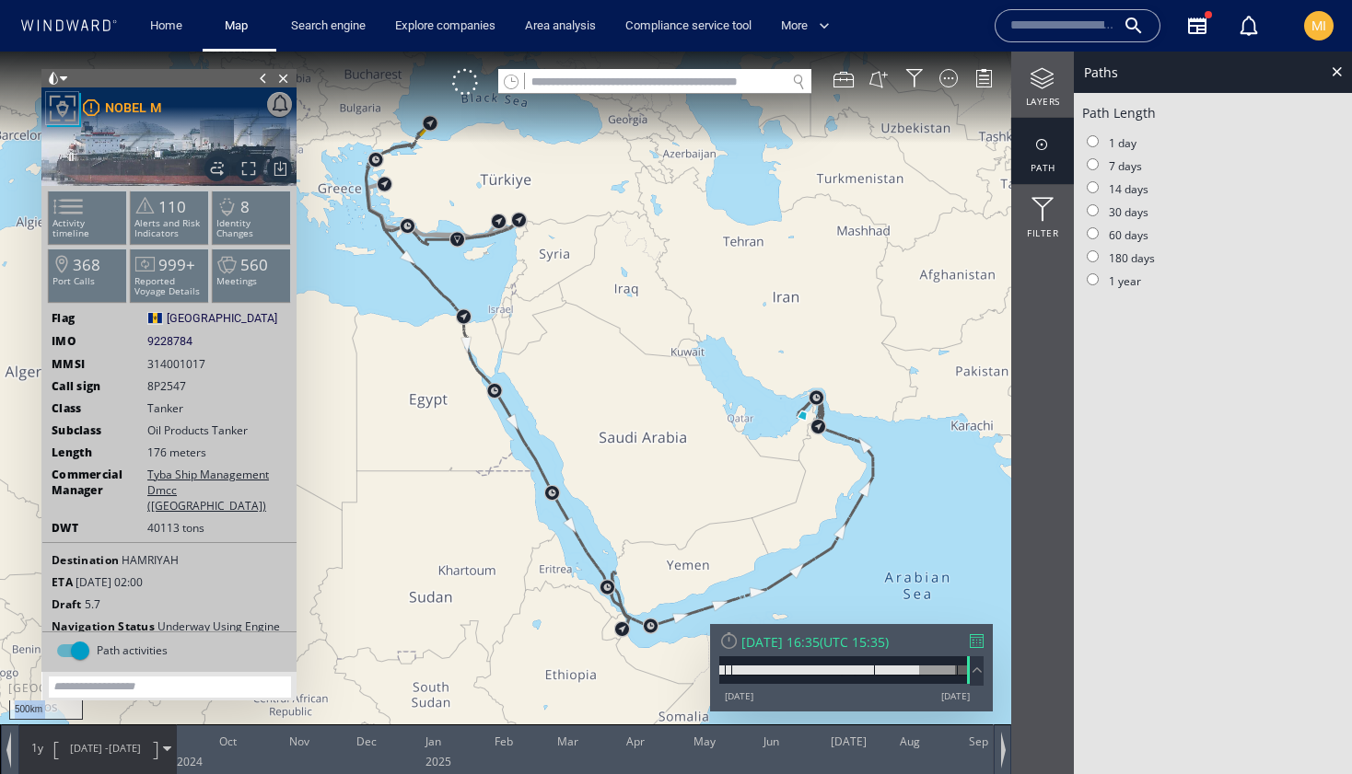
drag, startPoint x: 642, startPoint y: 485, endPoint x: 639, endPoint y: 456, distance: 29.6
click at [639, 456] on canvas "Map" at bounding box center [676, 404] width 1352 height 704
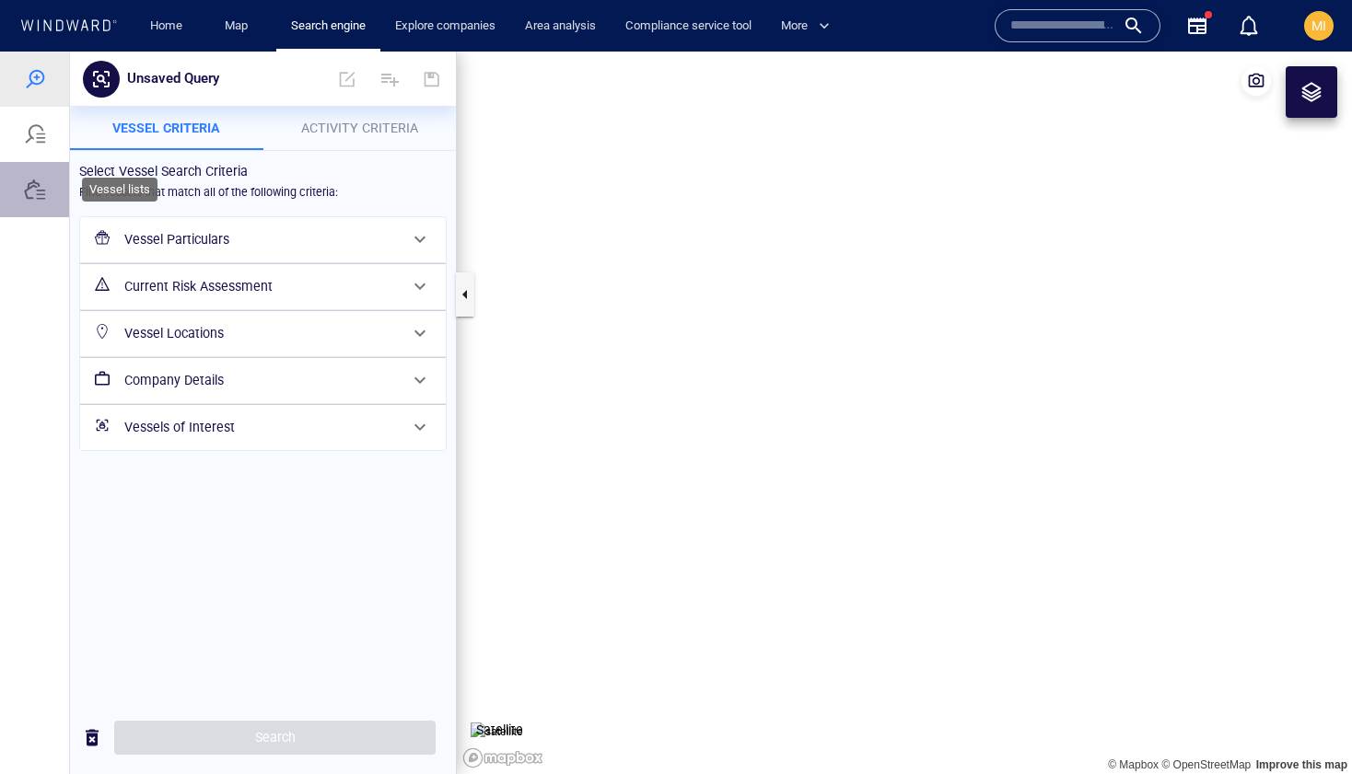
click at [30, 200] on div at bounding box center [35, 190] width 22 height 22
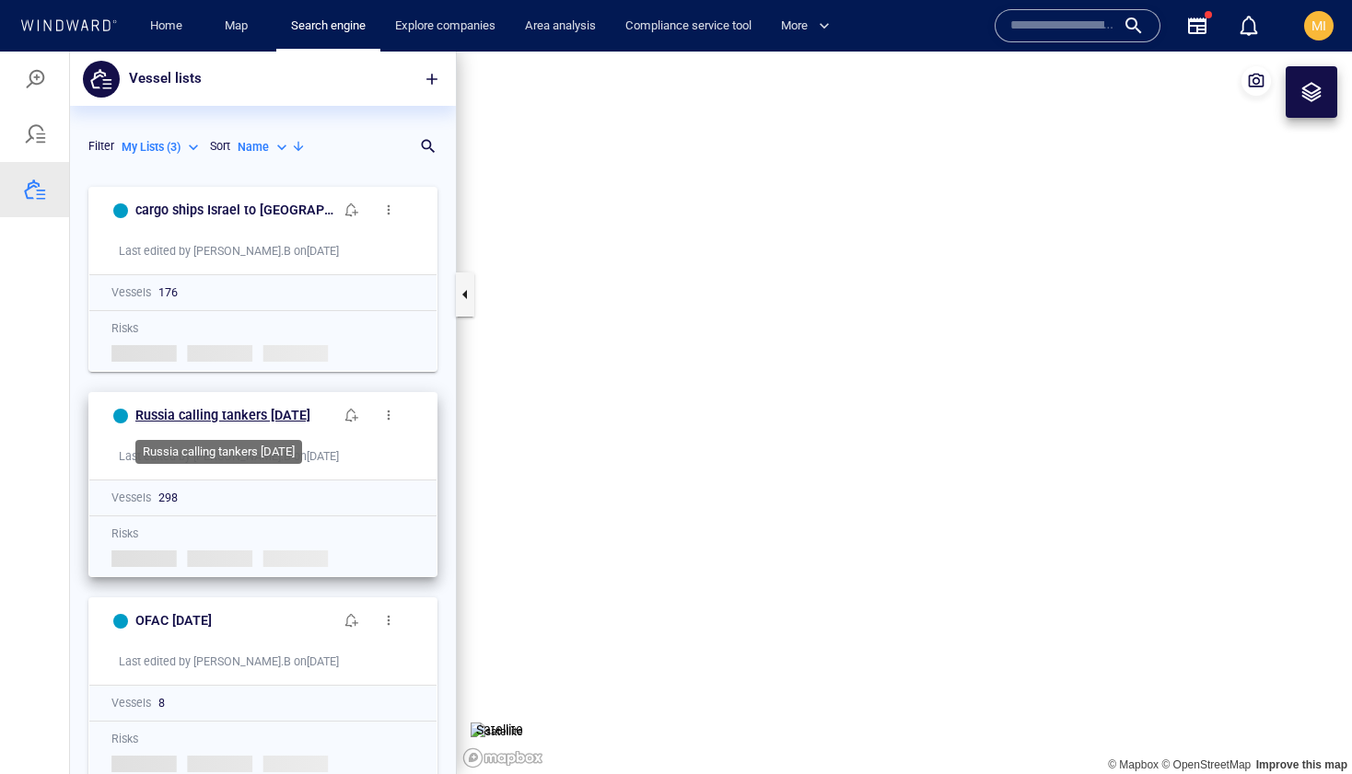
scroll to position [19, 0]
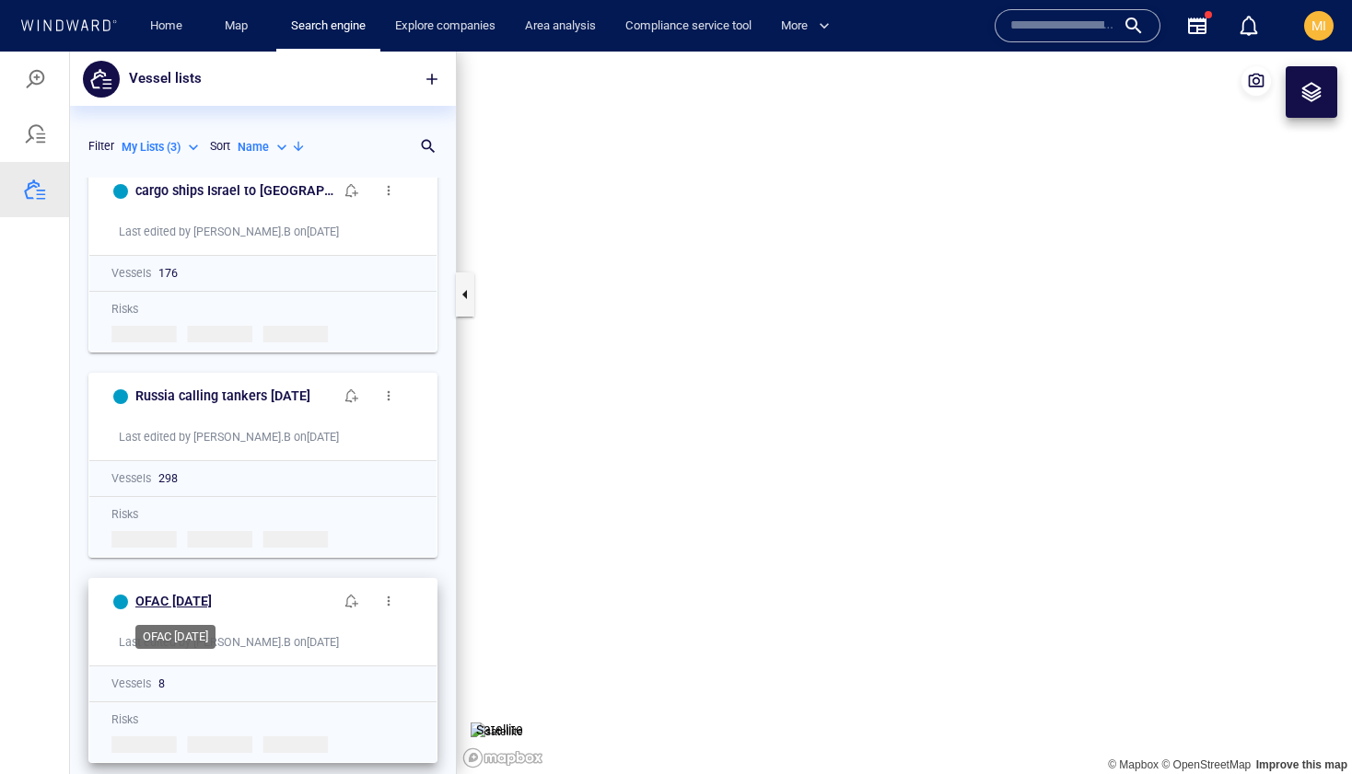
click at [212, 597] on h6 "OFAC [DATE]" at bounding box center [173, 601] width 76 height 23
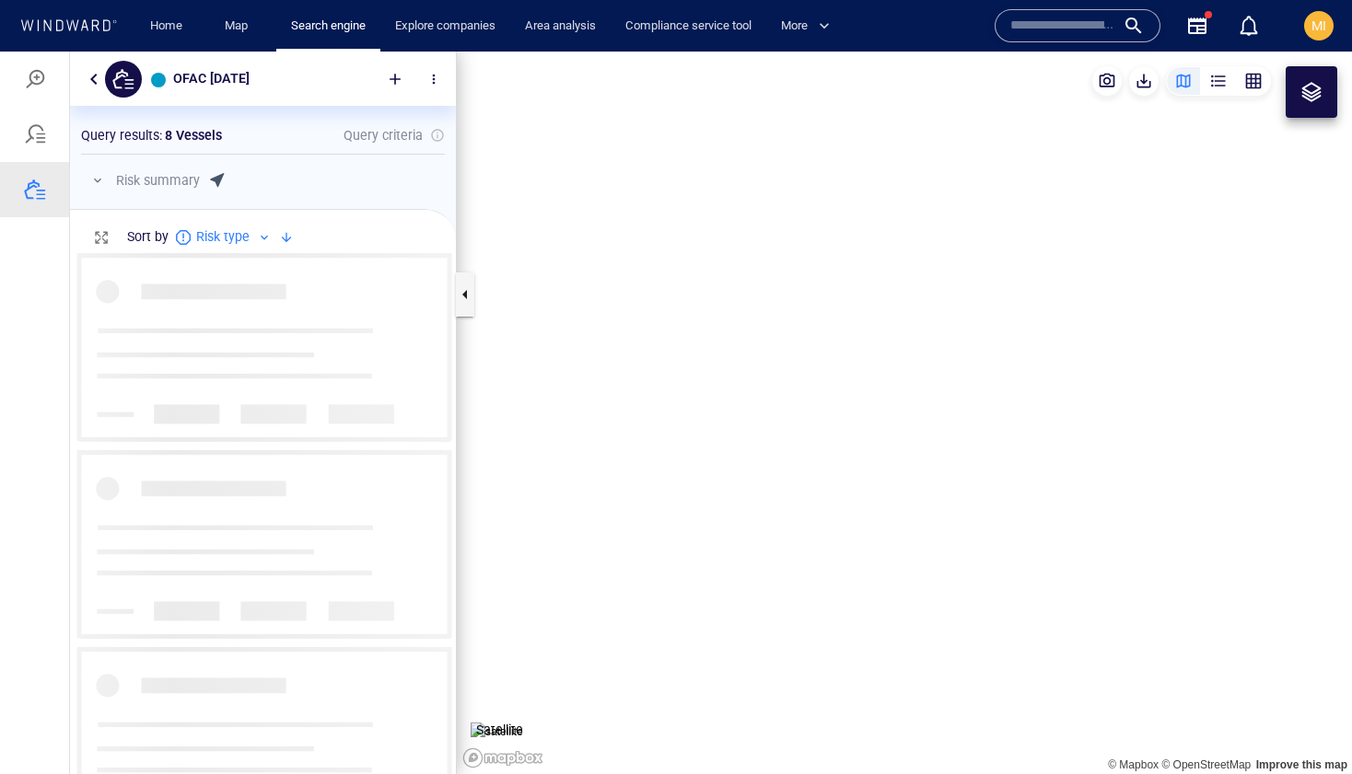
scroll to position [521, 386]
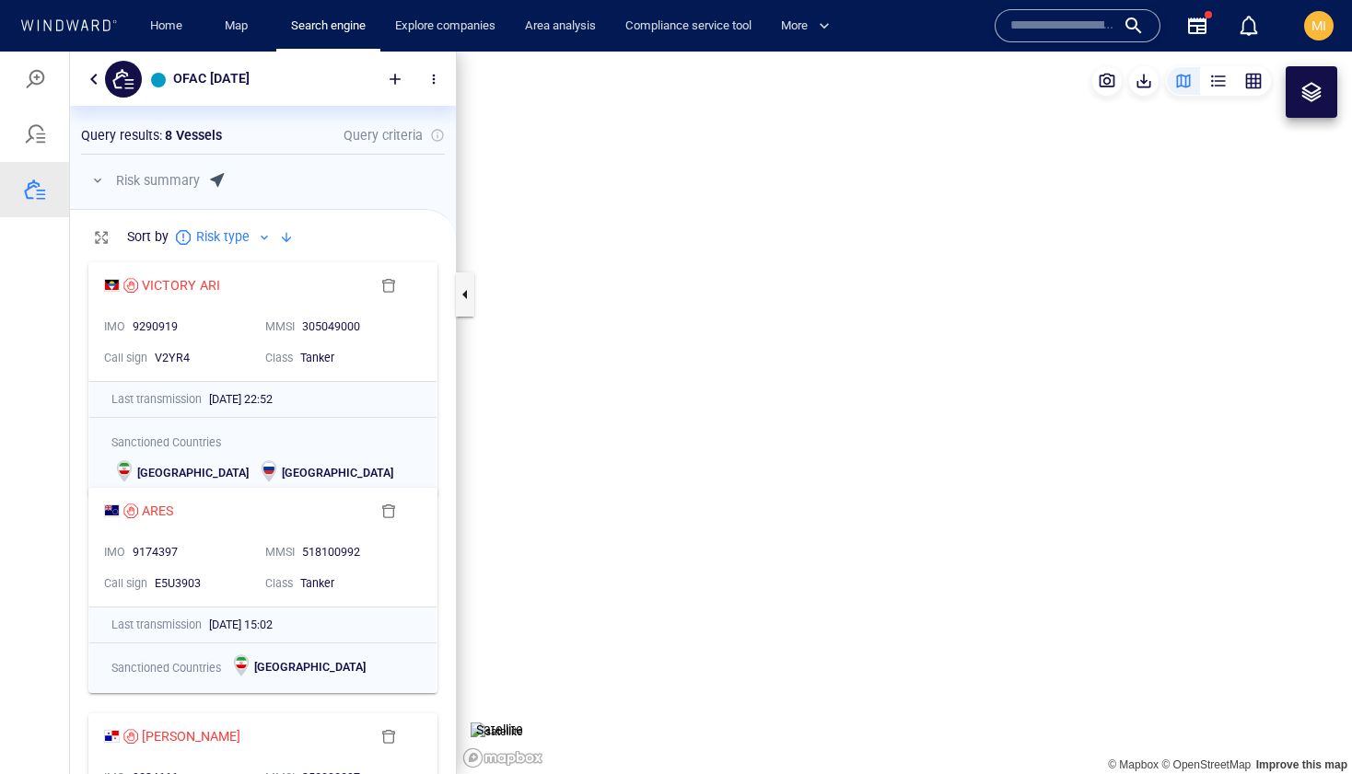
click at [664, 327] on canvas "Map" at bounding box center [904, 413] width 895 height 723
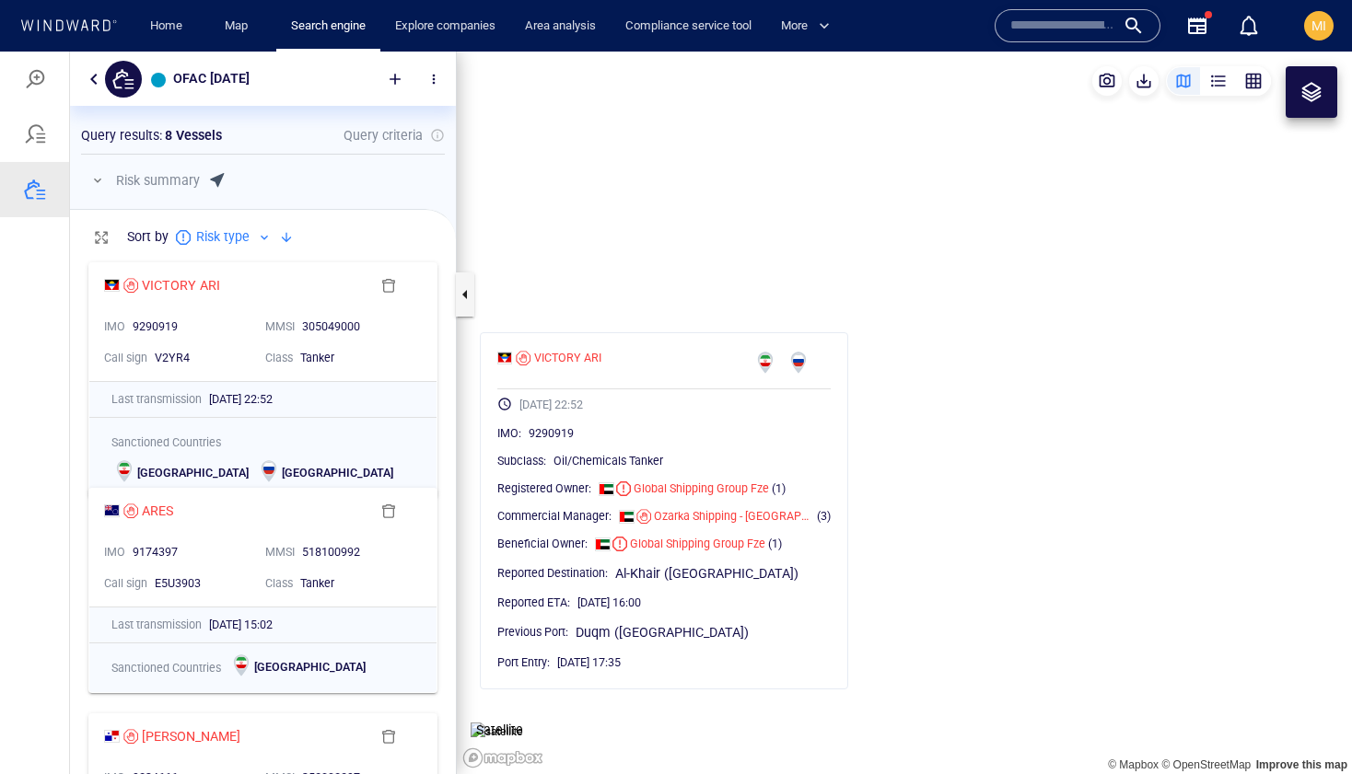
click at [660, 257] on canvas "Map" at bounding box center [904, 413] width 895 height 723
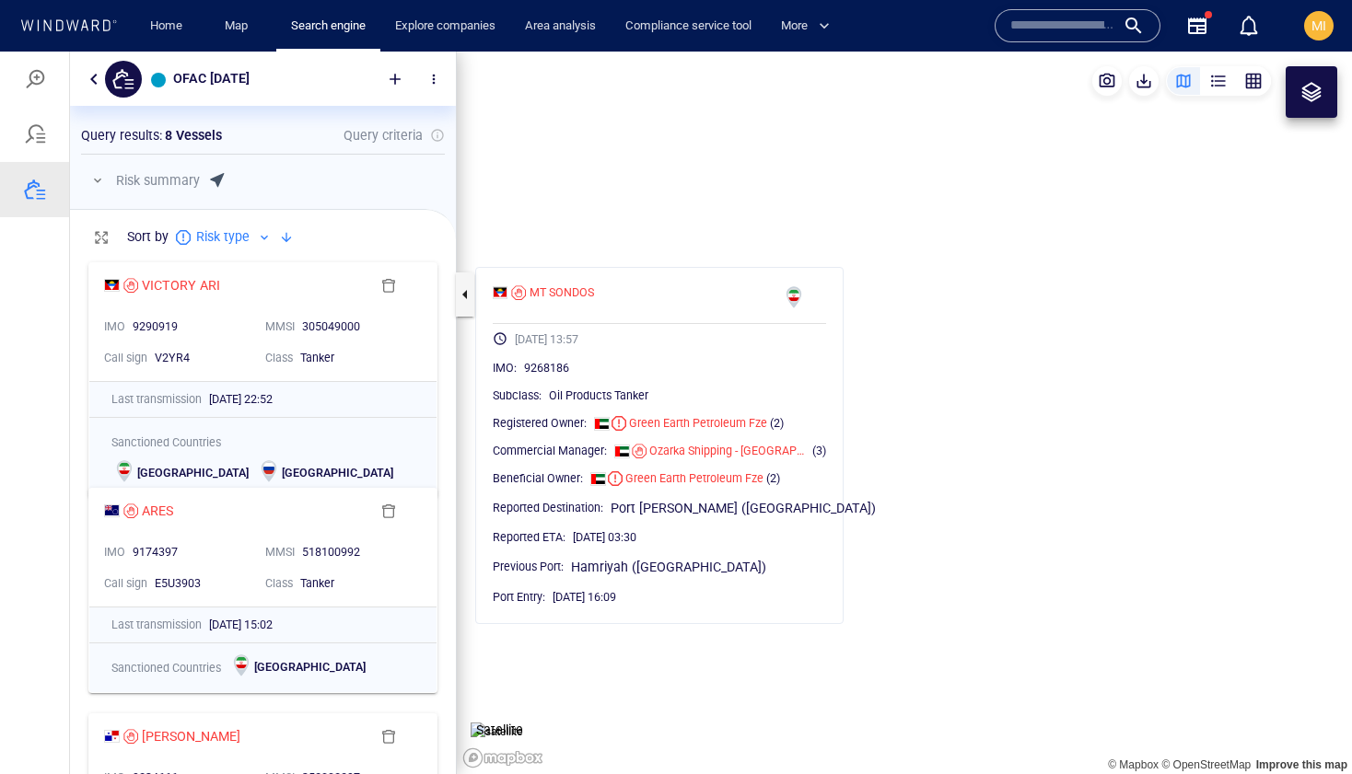
click at [1028, 370] on canvas "Map" at bounding box center [904, 413] width 895 height 723
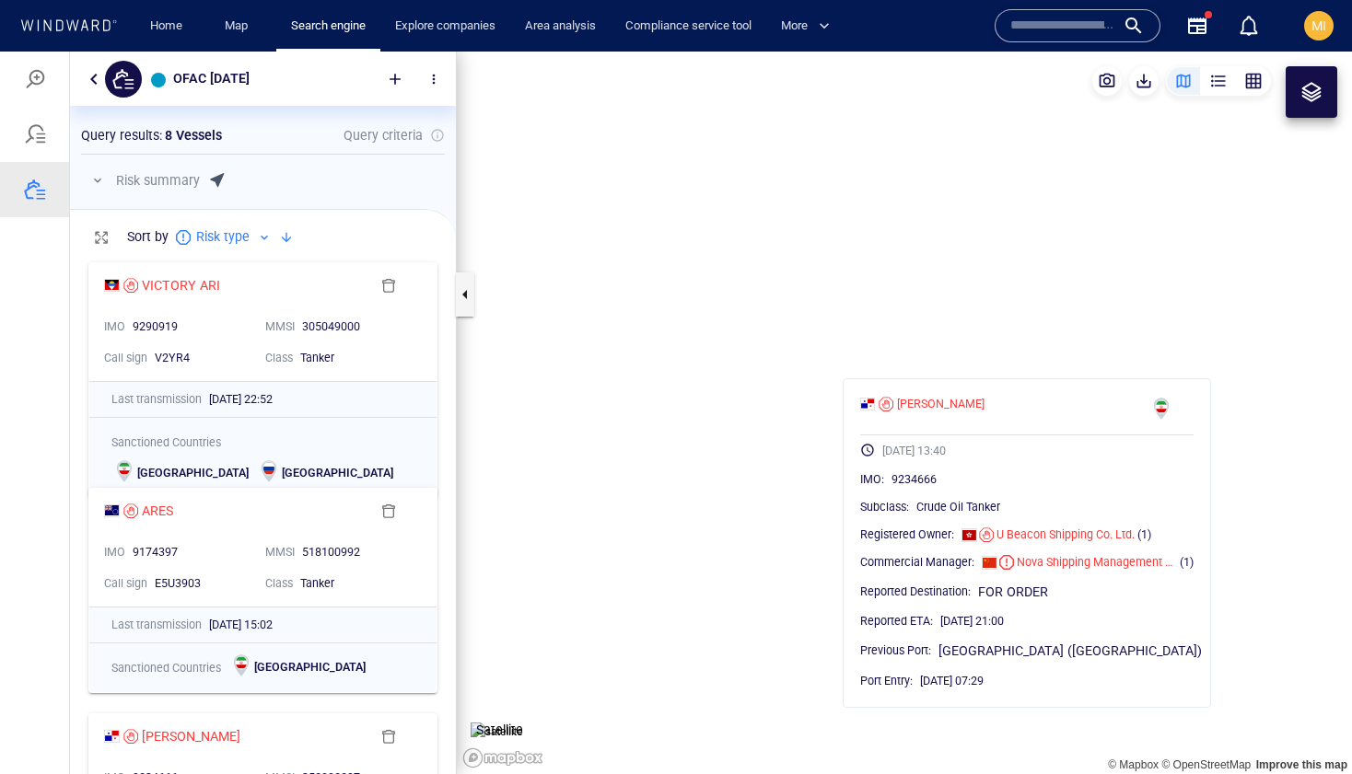
click at [1062, 318] on canvas "Map" at bounding box center [904, 413] width 895 height 723
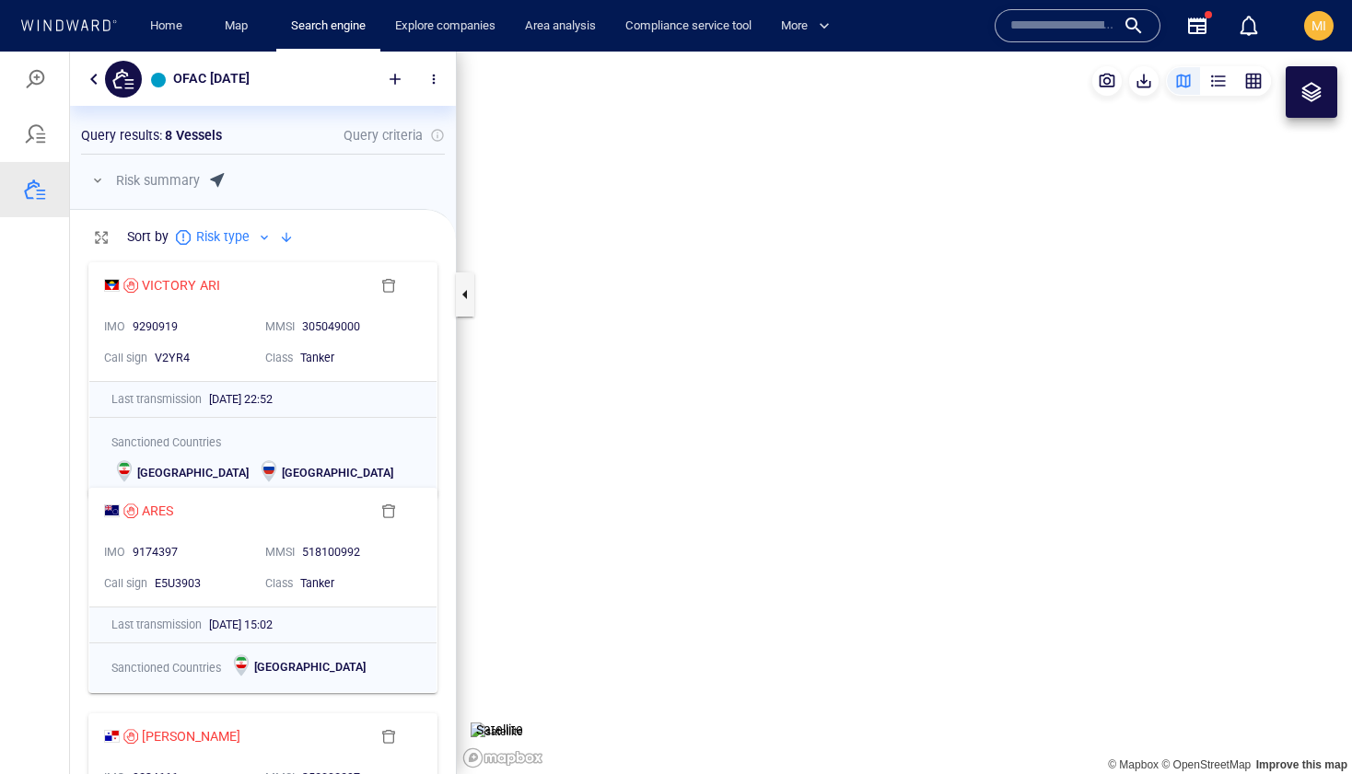
click at [1020, 394] on canvas "Map" at bounding box center [904, 413] width 895 height 723
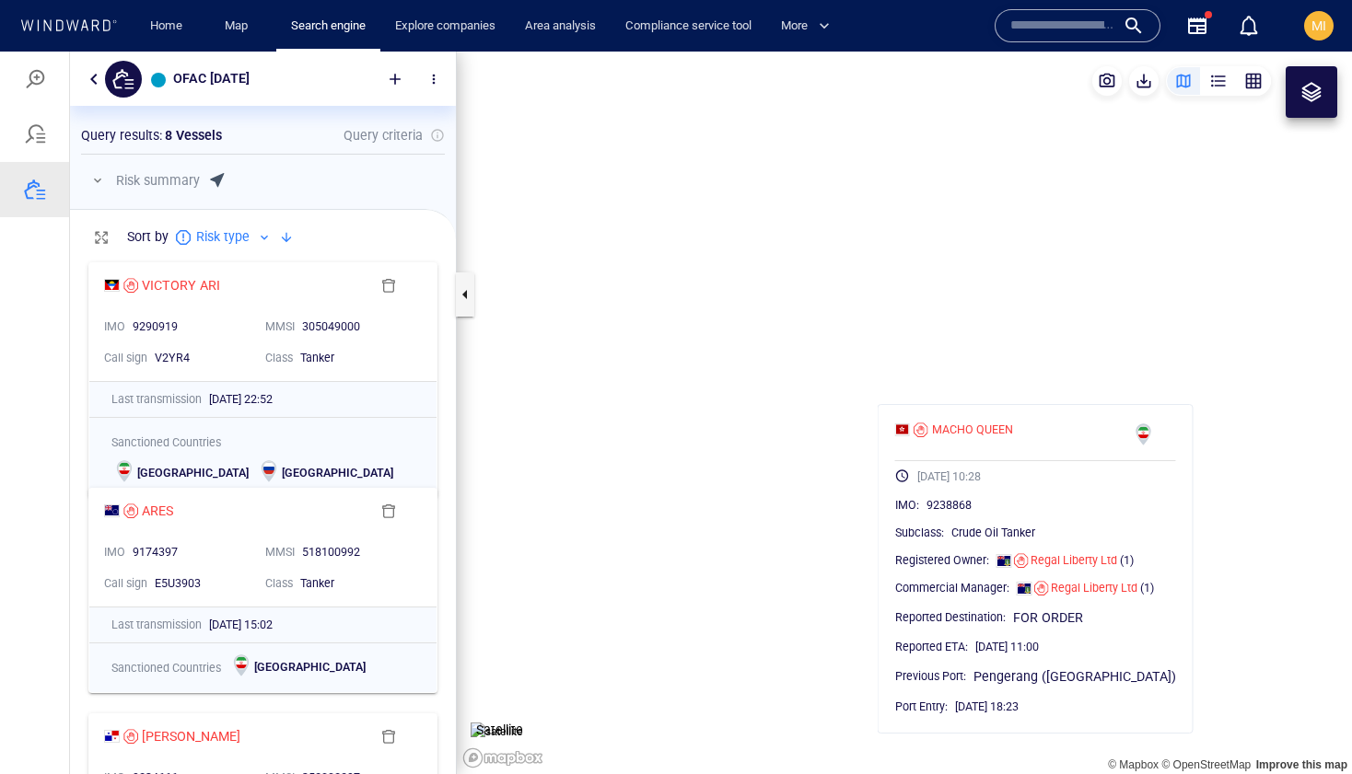
click at [866, 444] on canvas "Map" at bounding box center [904, 413] width 895 height 723
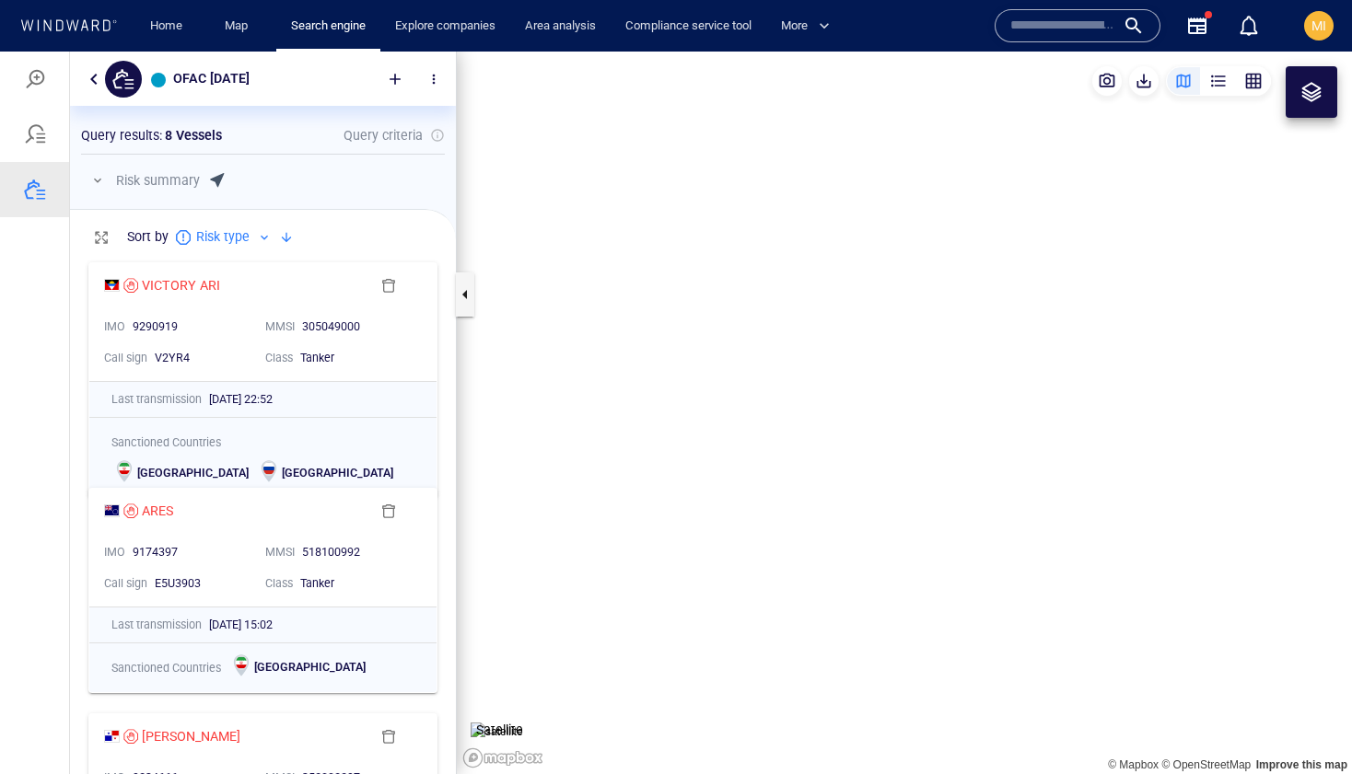
click at [913, 545] on canvas "Map" at bounding box center [904, 413] width 895 height 723
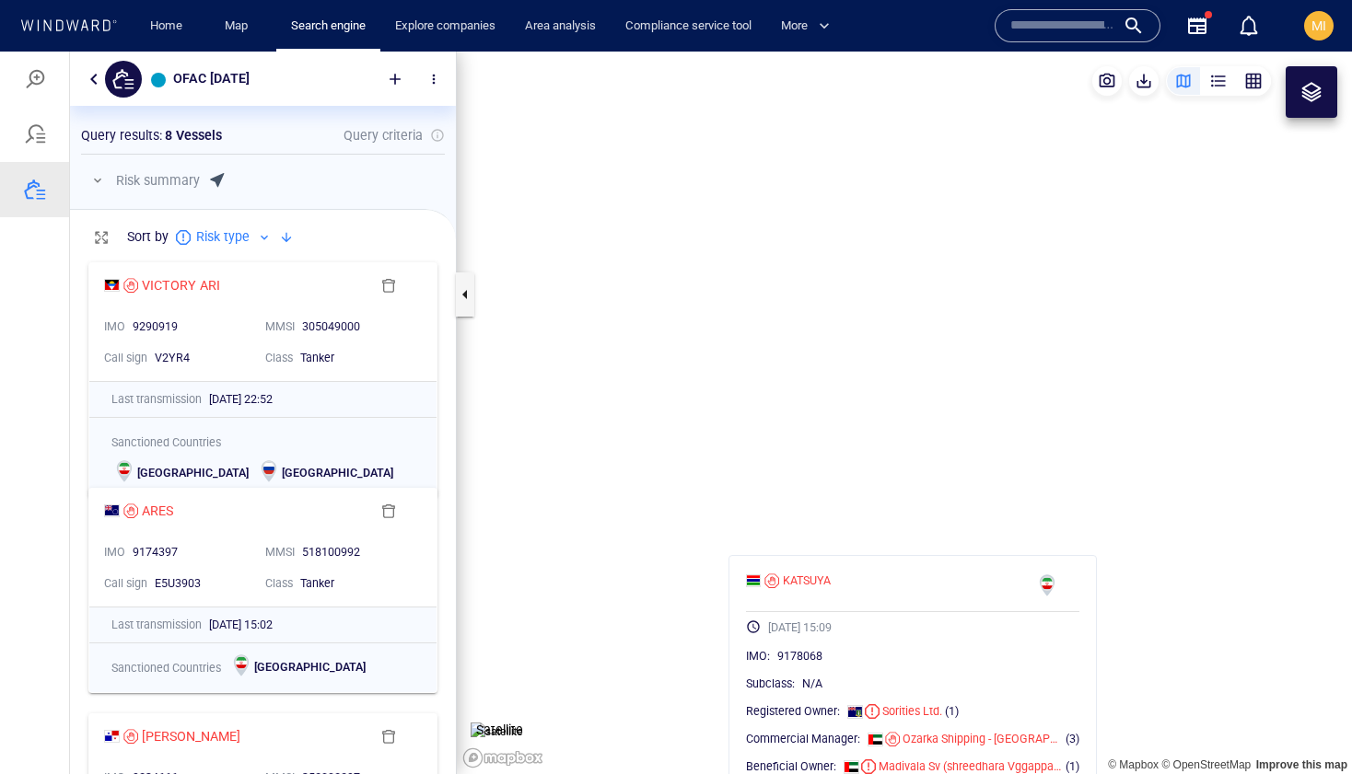
click at [1019, 463] on canvas "Map" at bounding box center [904, 413] width 895 height 723
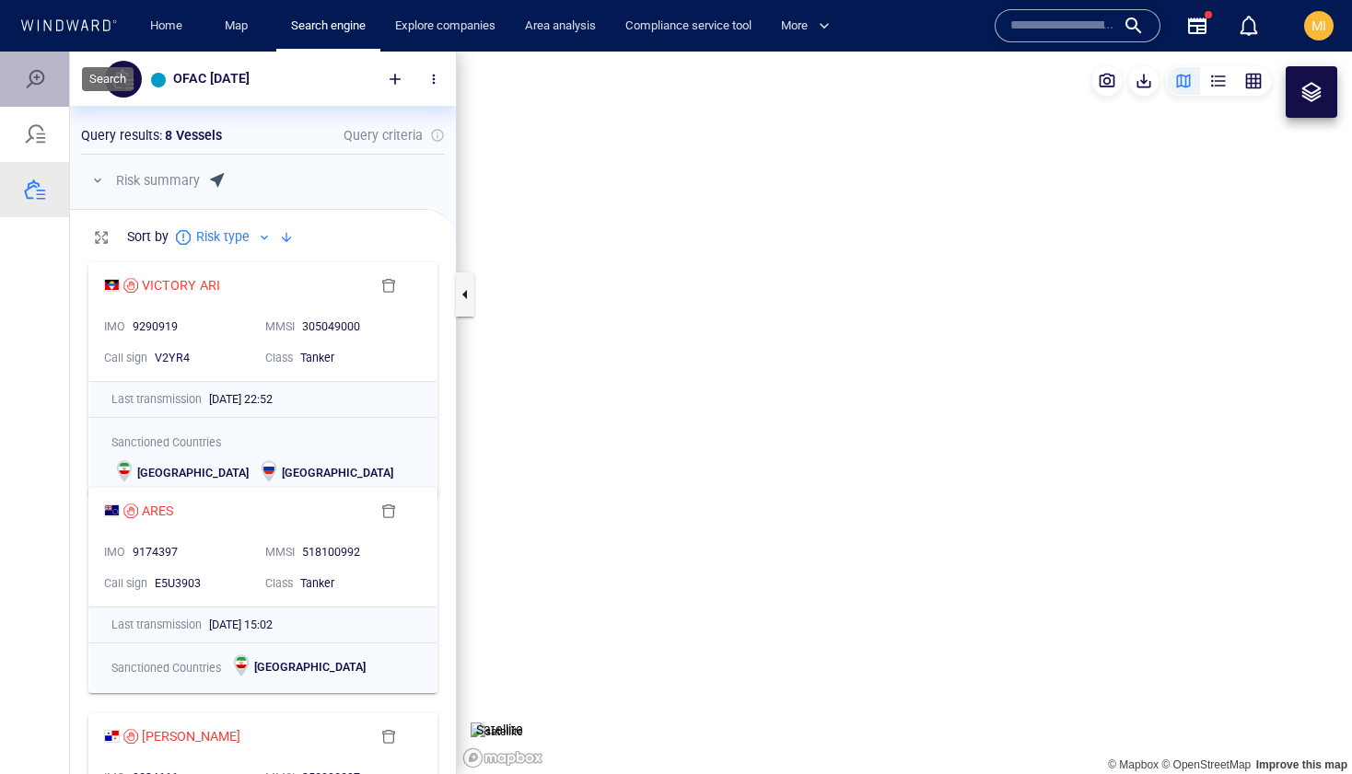
click at [39, 82] on div at bounding box center [35, 79] width 22 height 22
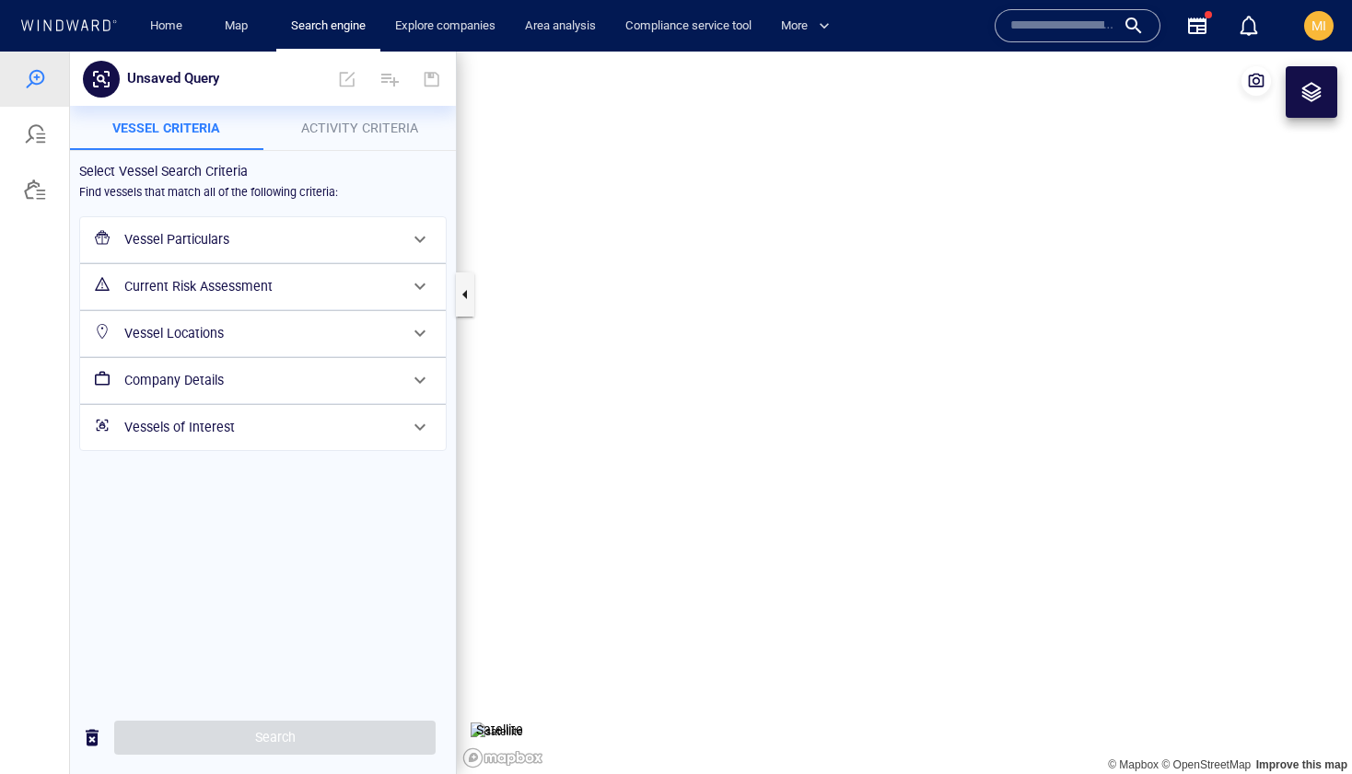
click at [216, 242] on h6 "Vessel Particulars" at bounding box center [261, 239] width 274 height 23
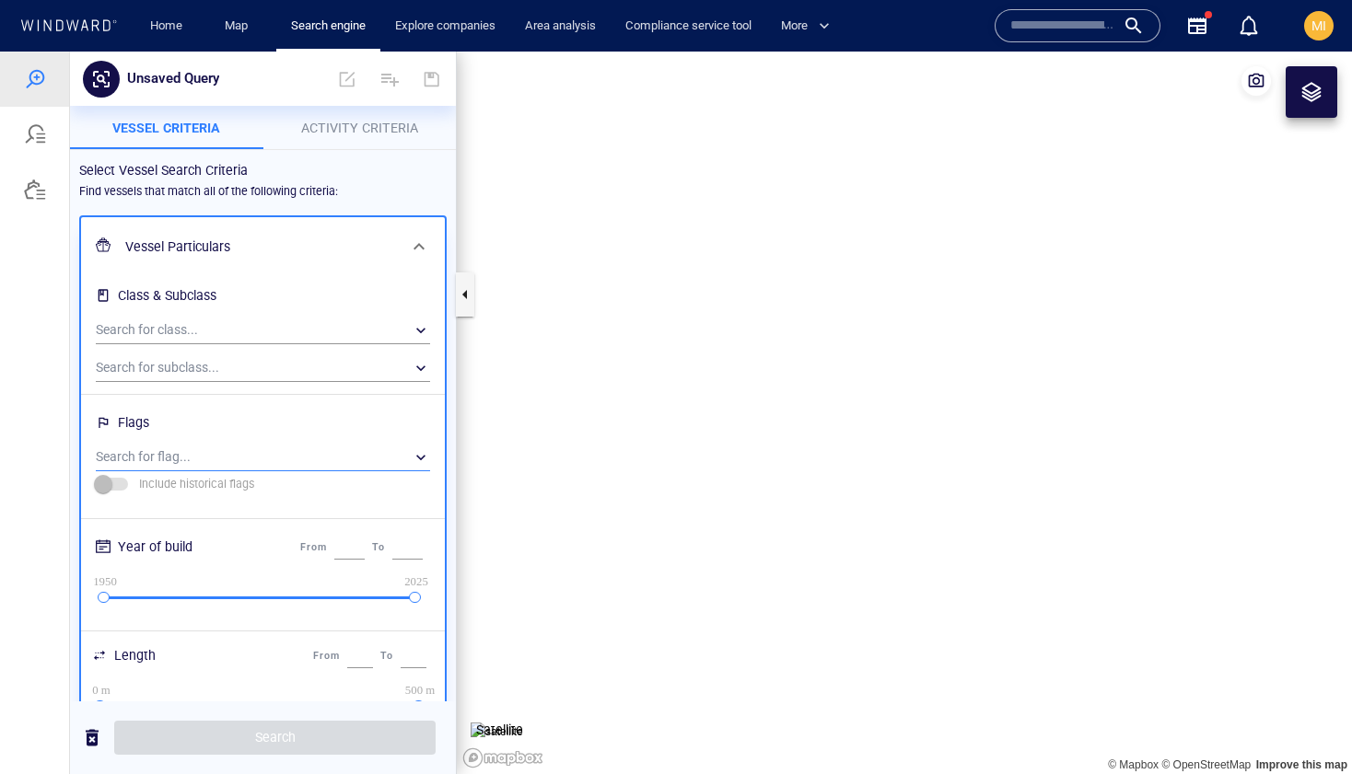
click at [210, 459] on div "​" at bounding box center [263, 458] width 334 height 28
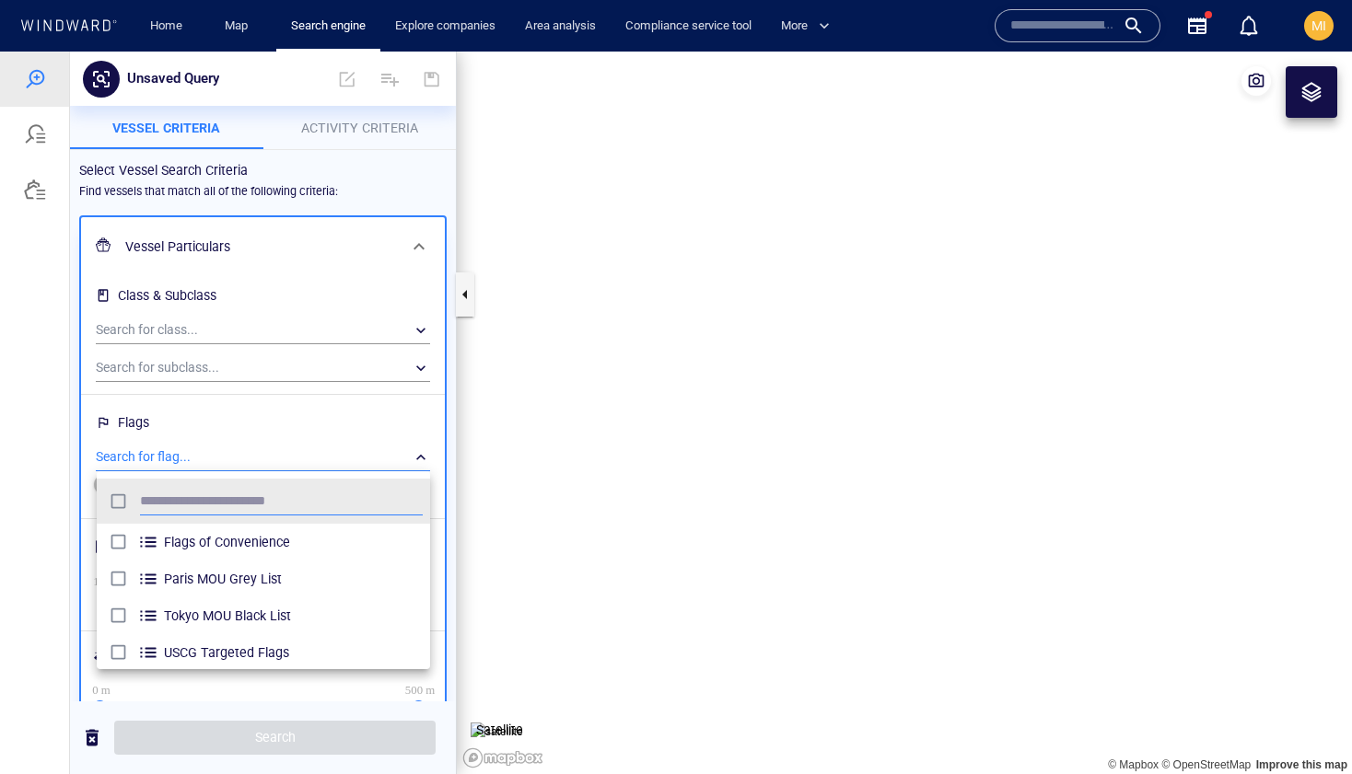
scroll to position [183, 333]
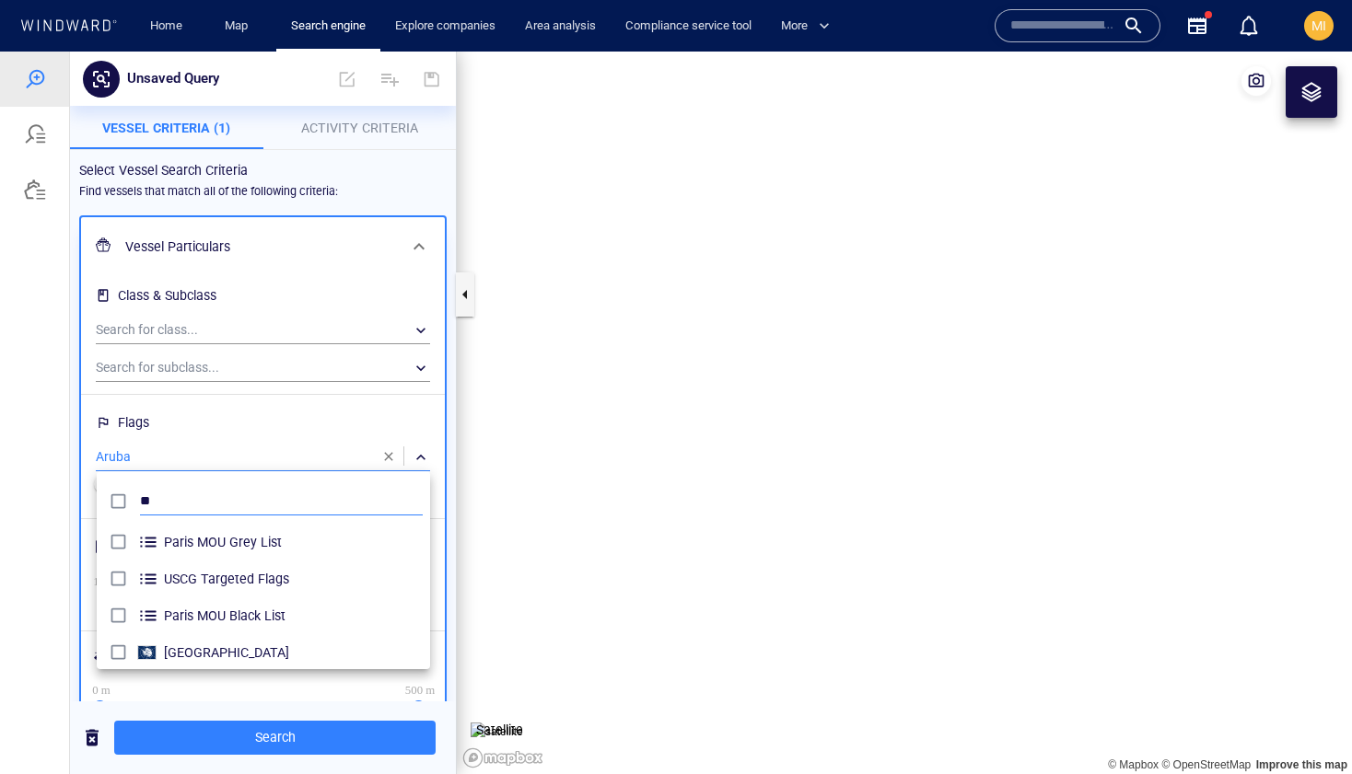
type input "*"
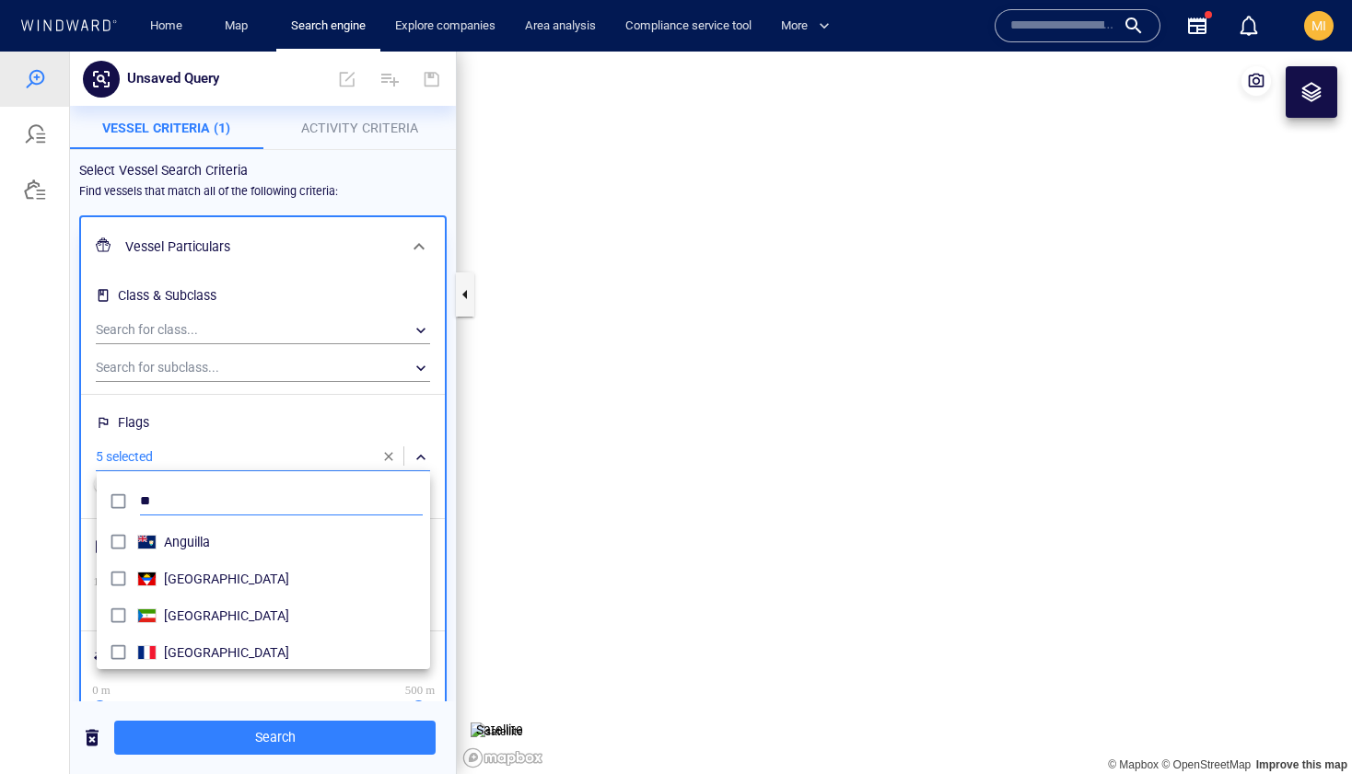
type input "*"
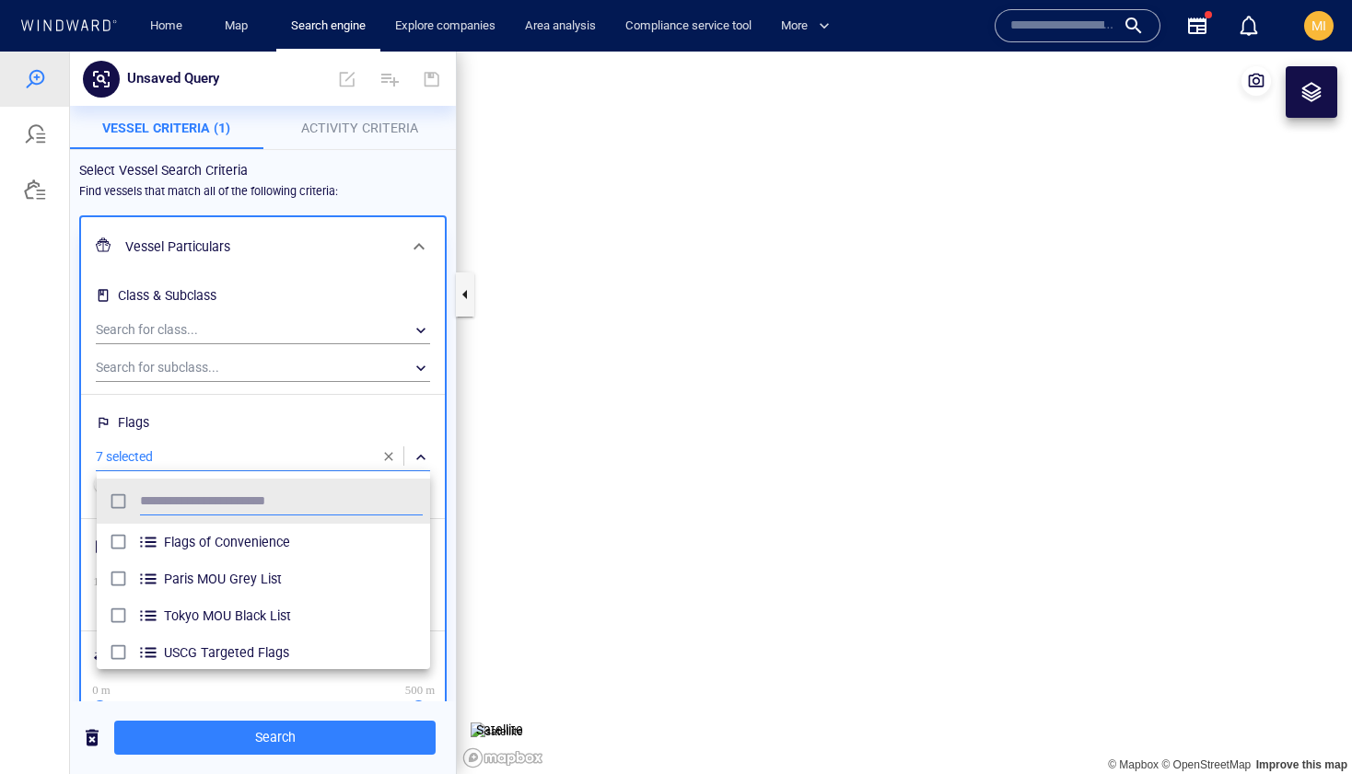
click at [179, 332] on div at bounding box center [676, 413] width 1352 height 723
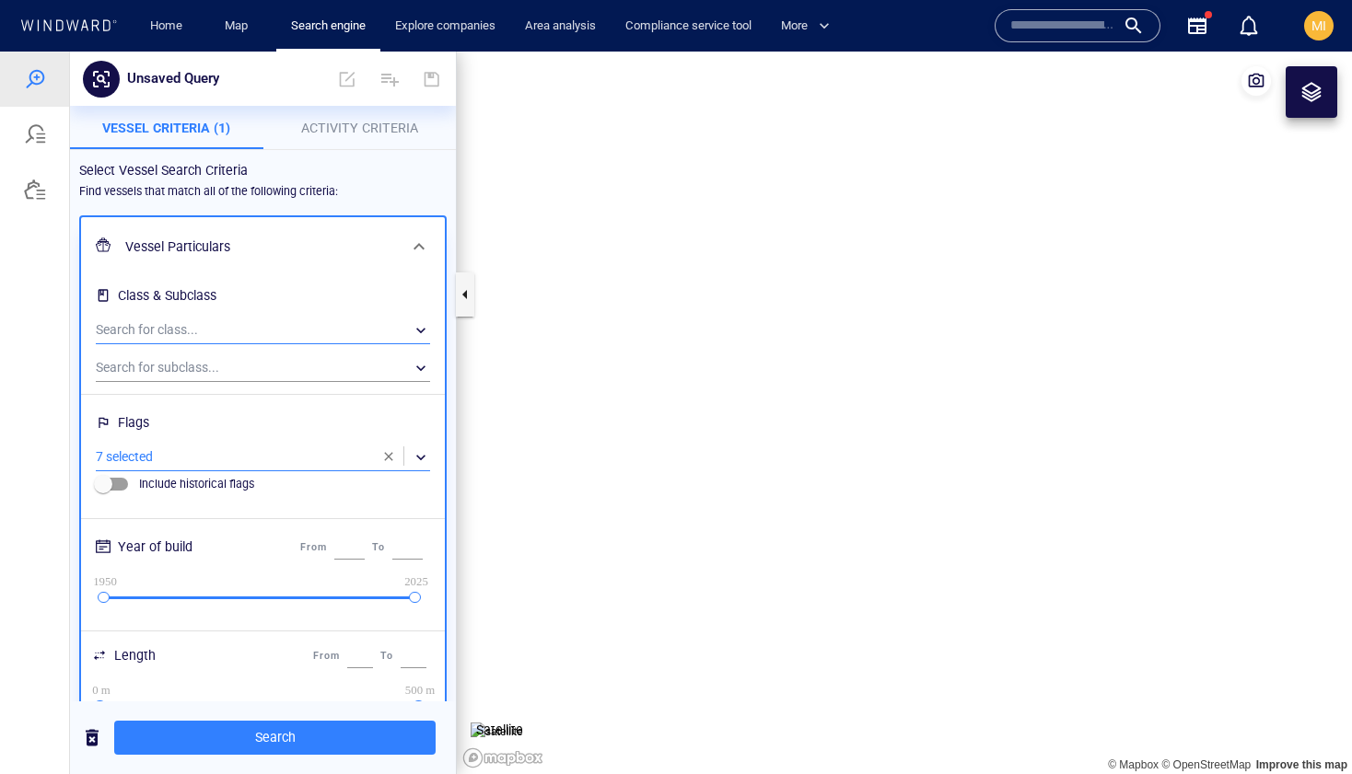
click at [187, 331] on div "​" at bounding box center [263, 331] width 334 height 28
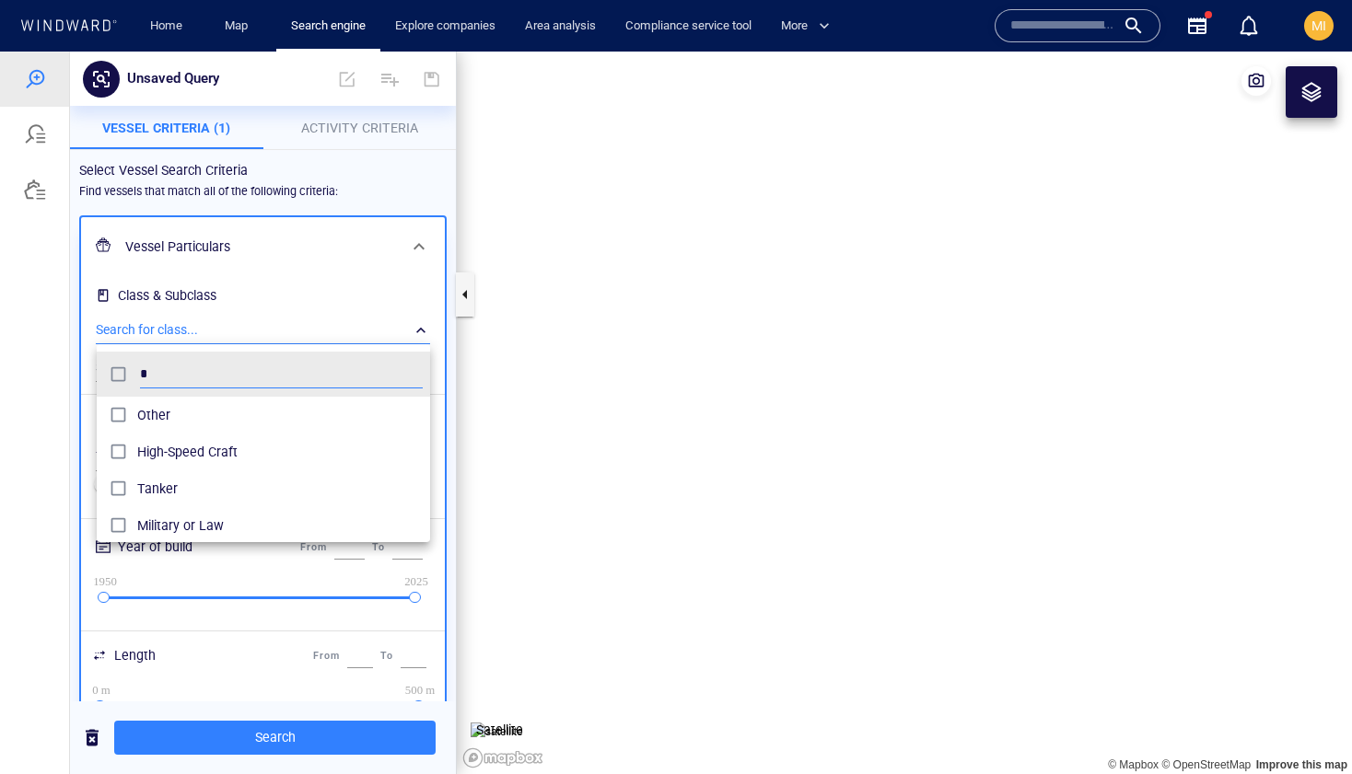
scroll to position [183, 333]
type input "**"
click at [223, 737] on div at bounding box center [676, 413] width 1352 height 723
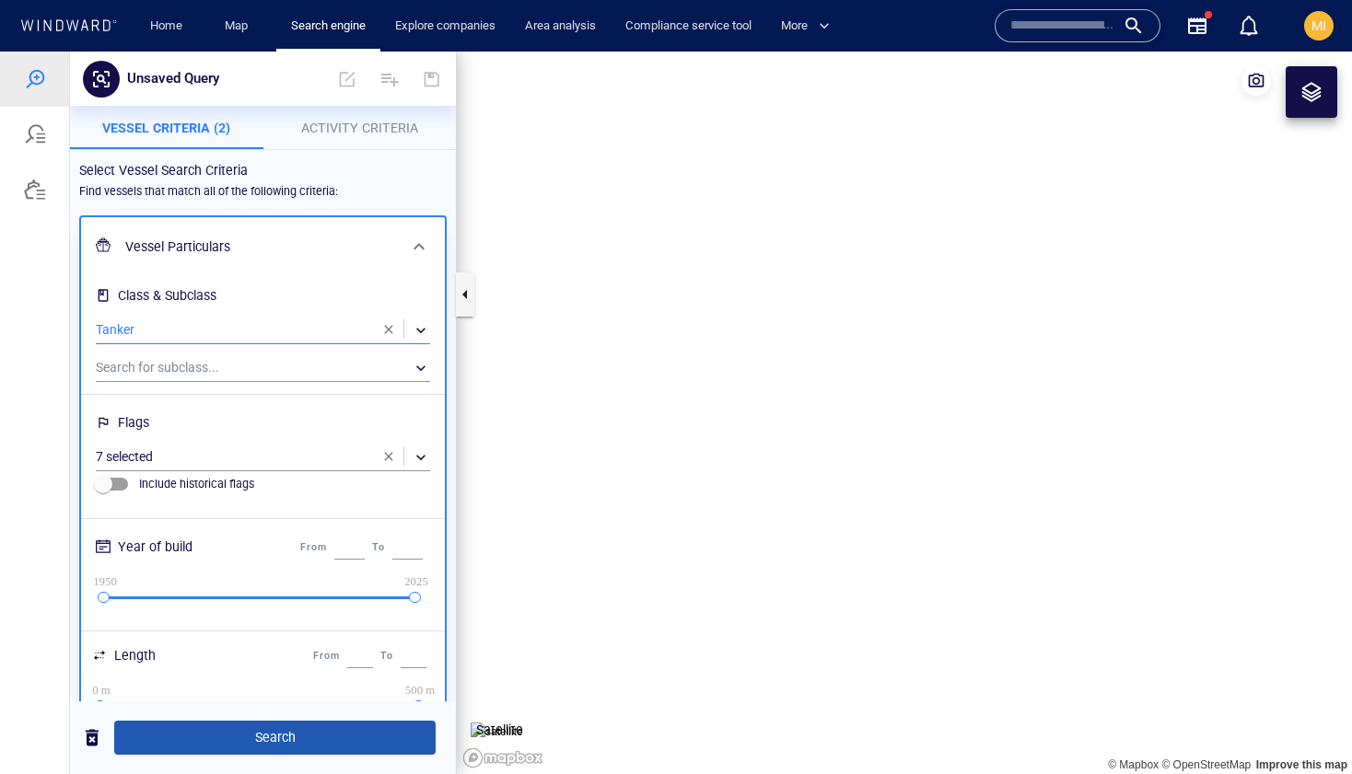
click at [235, 736] on span "Search" at bounding box center [275, 738] width 292 height 23
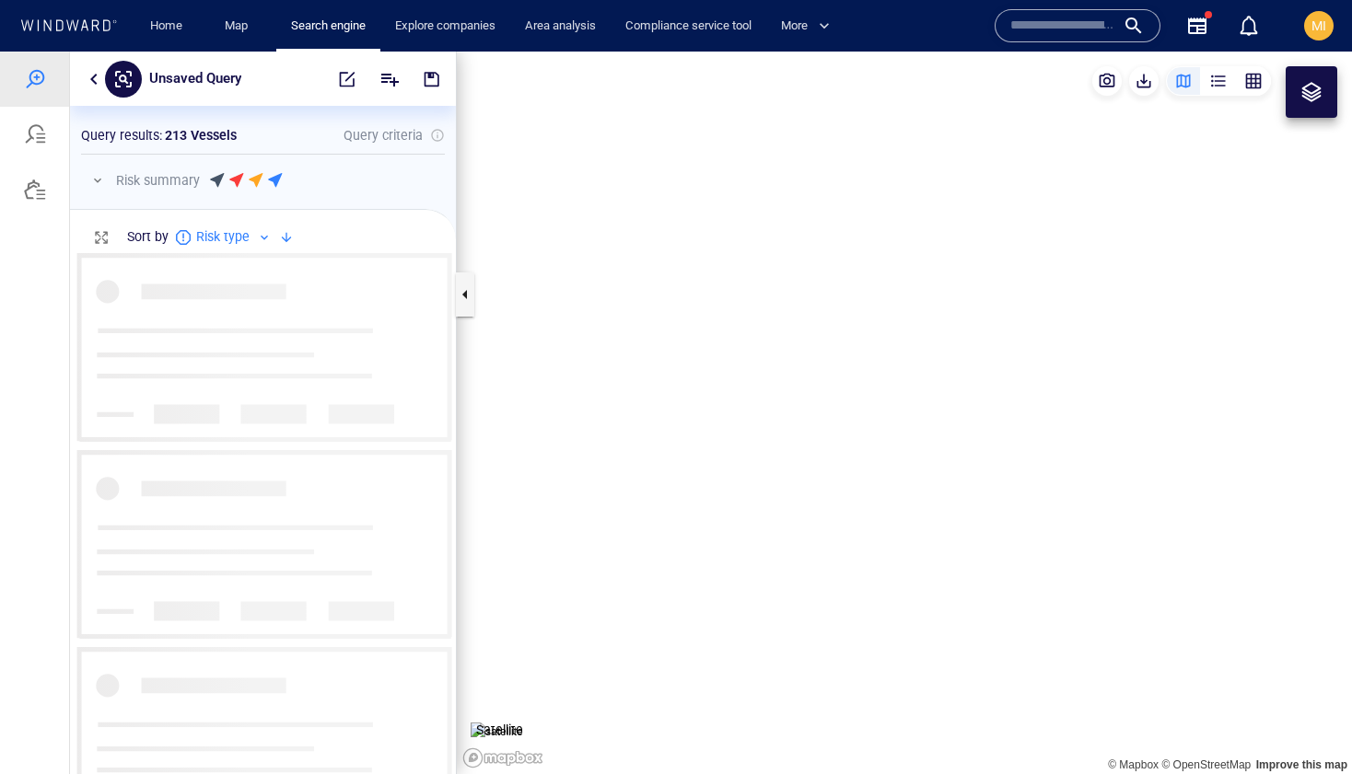
scroll to position [521, 386]
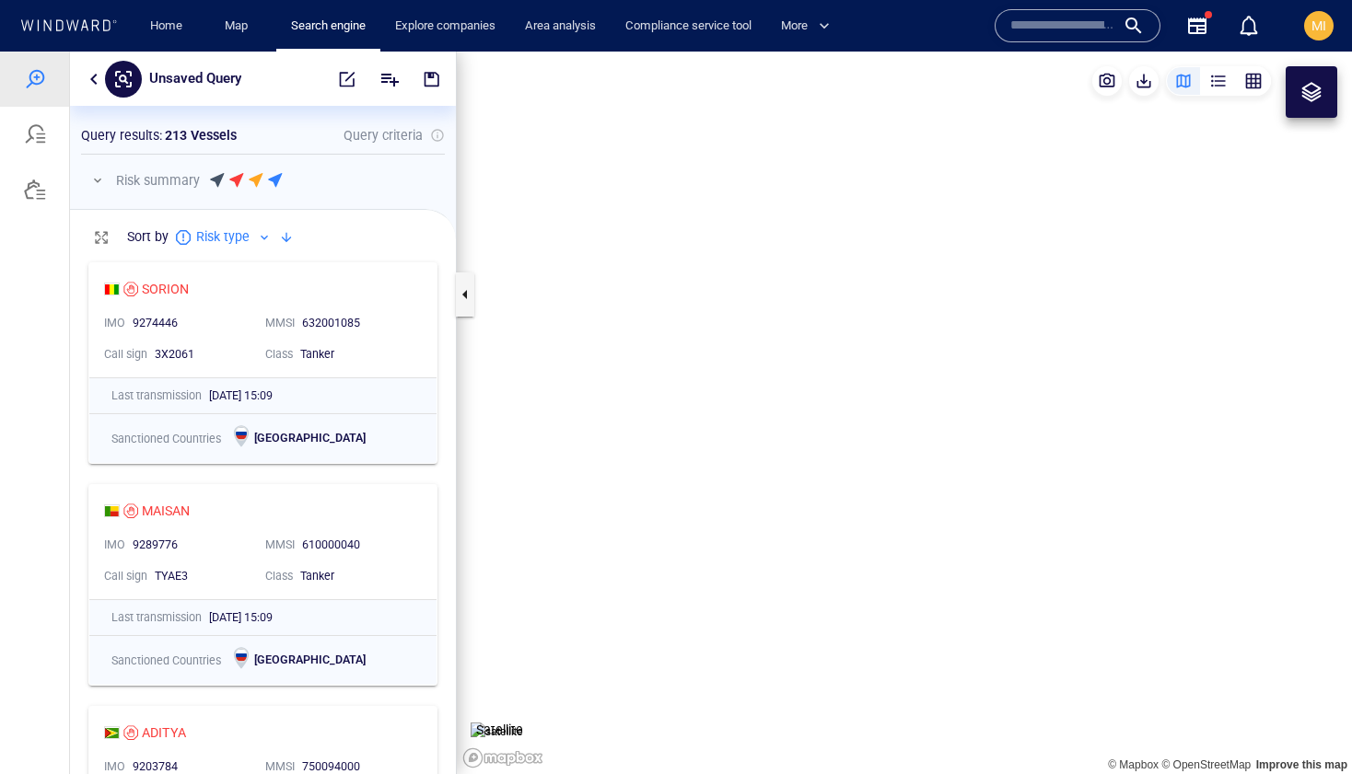
drag, startPoint x: 751, startPoint y: 243, endPoint x: 744, endPoint y: 377, distance: 133.7
click at [745, 376] on canvas "Map" at bounding box center [904, 413] width 895 height 723
click at [688, 367] on canvas "Map" at bounding box center [904, 413] width 895 height 723
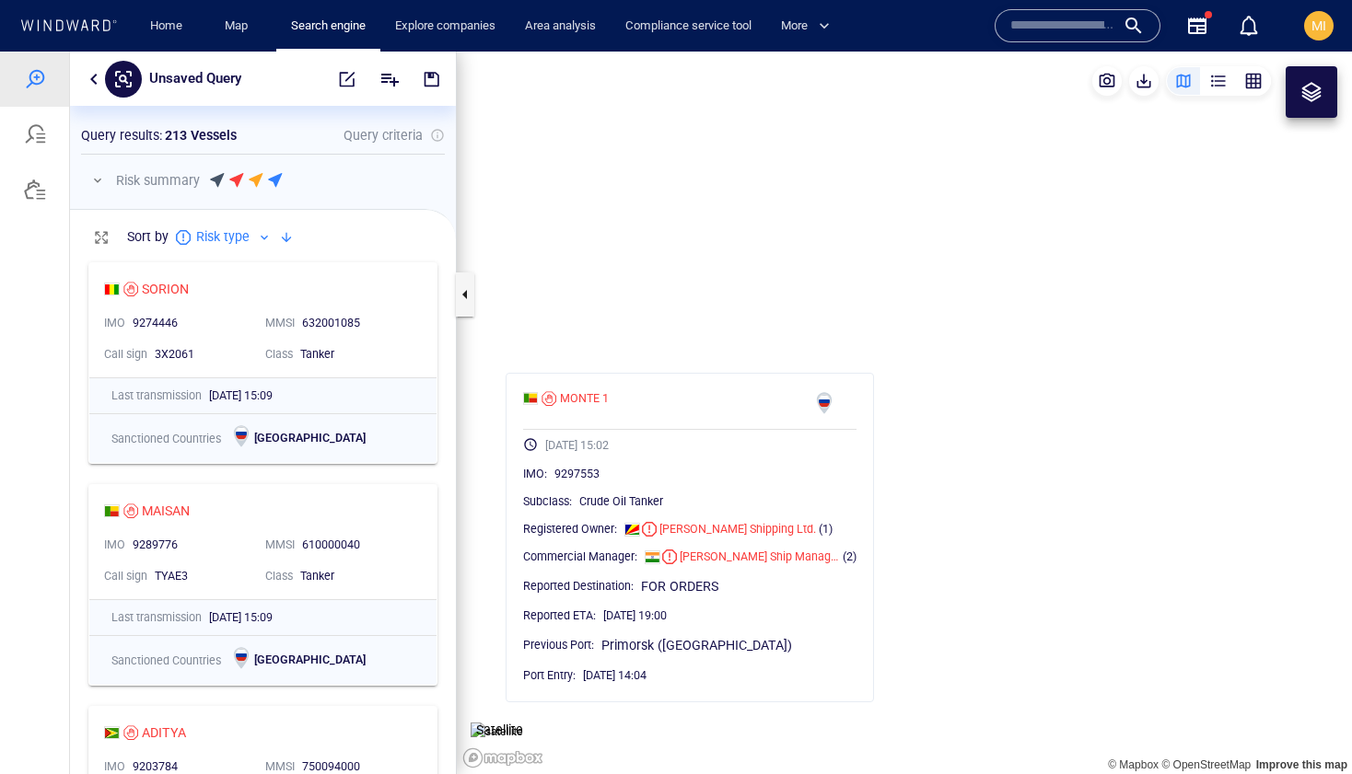
click at [635, 340] on canvas "Map" at bounding box center [904, 413] width 895 height 723
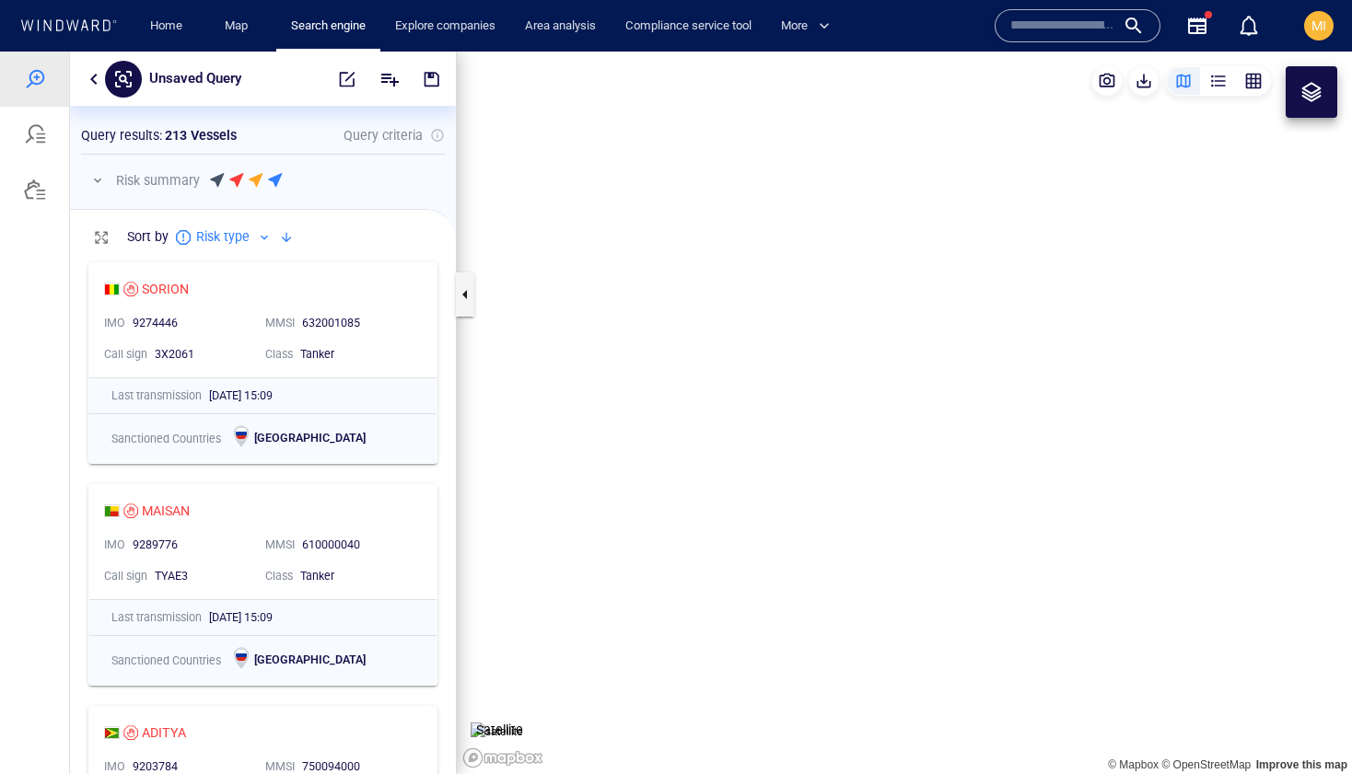
drag, startPoint x: 861, startPoint y: 367, endPoint x: 811, endPoint y: 329, distance: 62.4
click at [817, 331] on canvas "Map" at bounding box center [904, 413] width 895 height 723
click at [554, 456] on canvas "Map" at bounding box center [904, 413] width 895 height 723
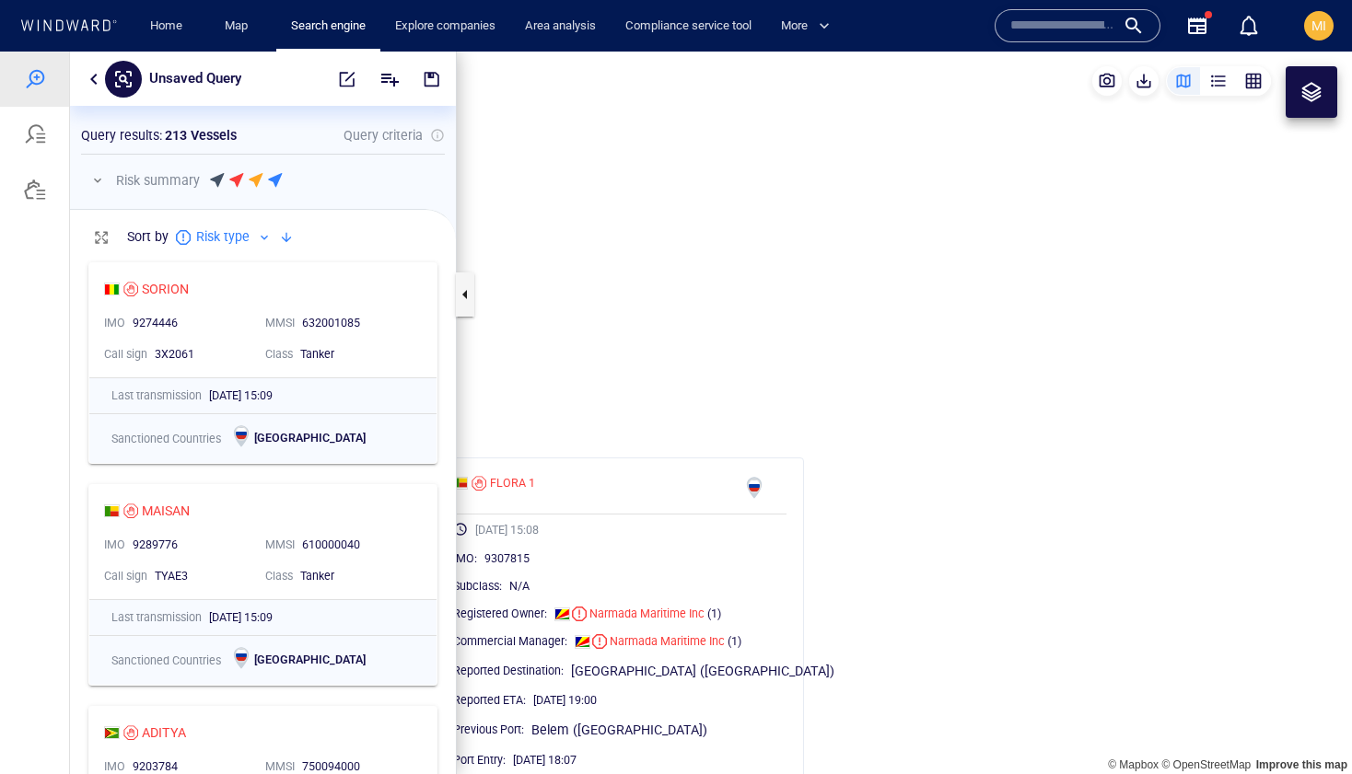
drag, startPoint x: 565, startPoint y: 438, endPoint x: 632, endPoint y: 428, distance: 67.1
click at [633, 428] on canvas "Map" at bounding box center [904, 413] width 895 height 723
click at [627, 386] on canvas "Map" at bounding box center [904, 413] width 895 height 723
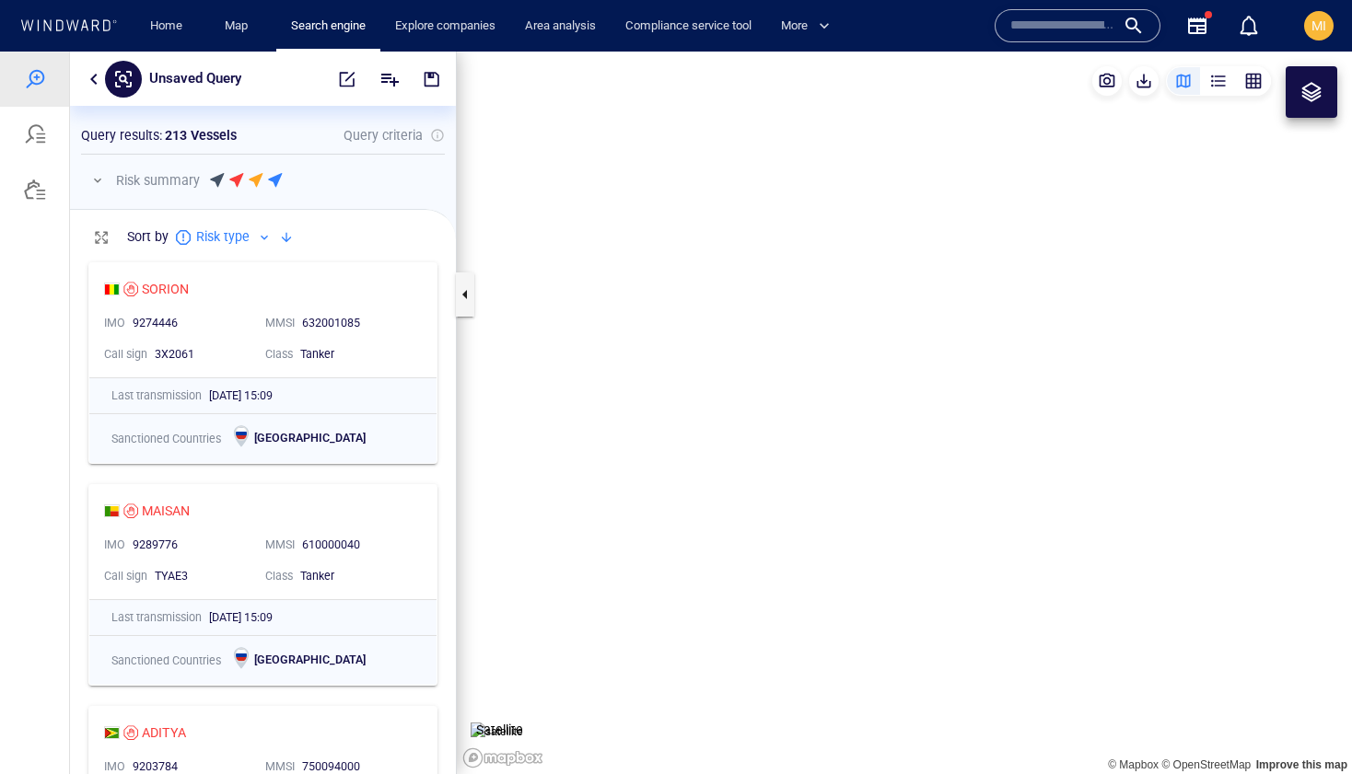
drag, startPoint x: 823, startPoint y: 367, endPoint x: 767, endPoint y: 456, distance: 105.5
click at [770, 448] on canvas "Map" at bounding box center [904, 413] width 895 height 723
click at [581, 428] on canvas "Map" at bounding box center [904, 413] width 895 height 723
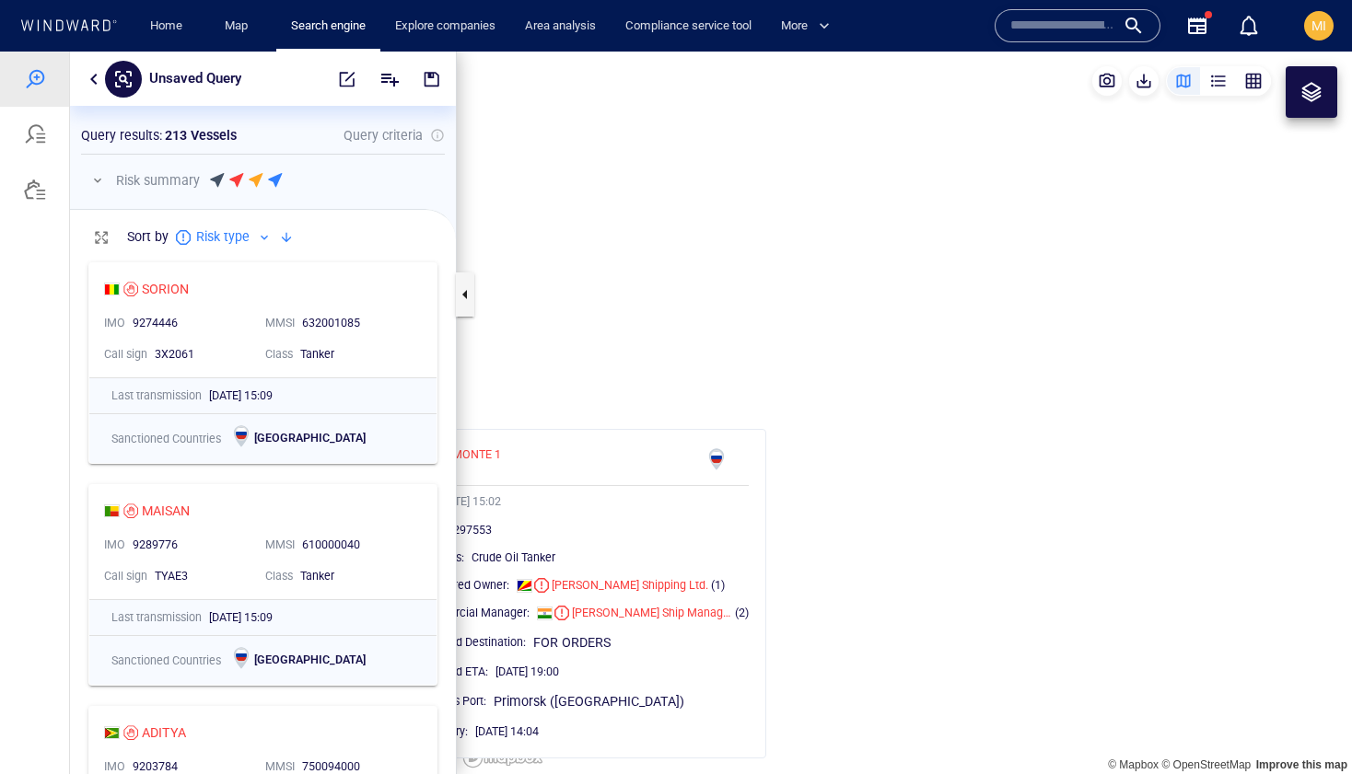
click at [581, 428] on canvas "Map" at bounding box center [904, 413] width 895 height 723
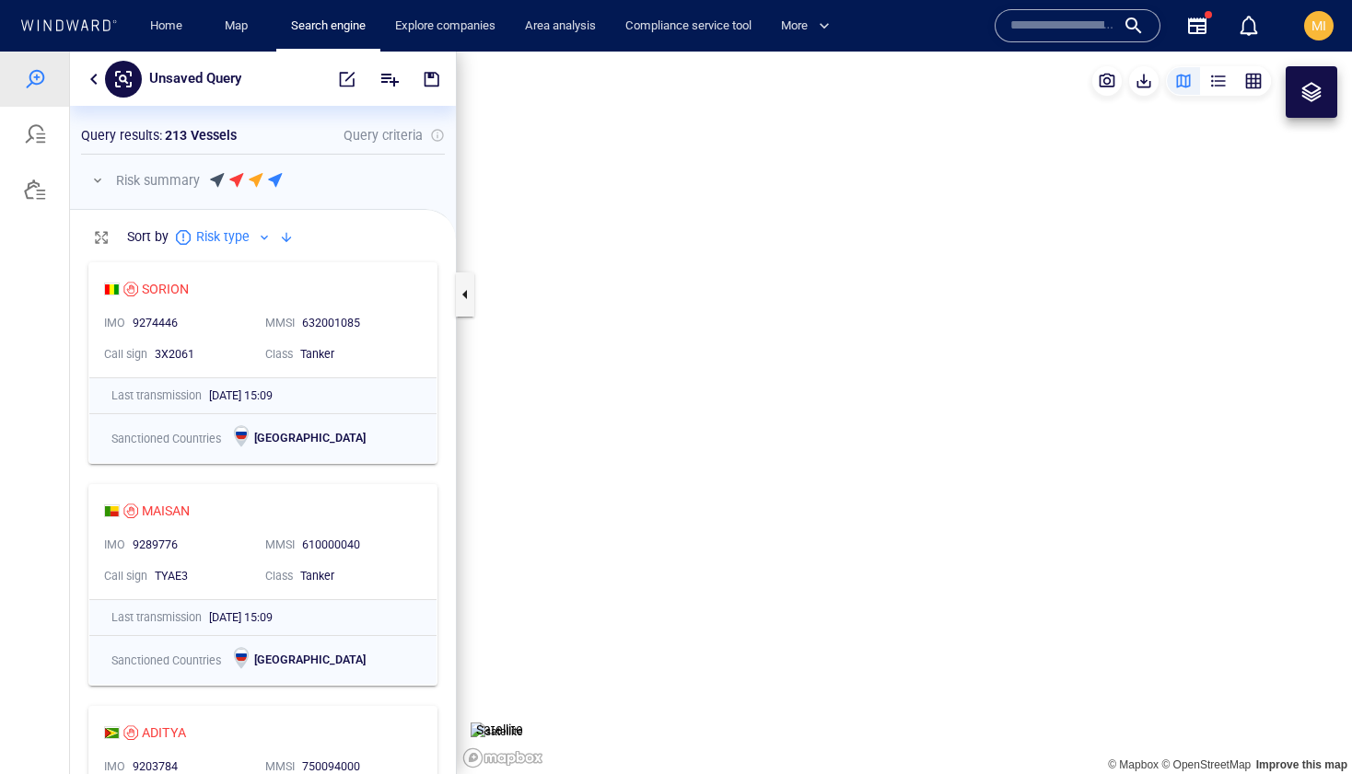
drag, startPoint x: 659, startPoint y: 541, endPoint x: 771, endPoint y: 474, distance: 129.7
click at [771, 474] on canvas "Map" at bounding box center [904, 413] width 895 height 723
click at [652, 496] on canvas "Map" at bounding box center [904, 413] width 895 height 723
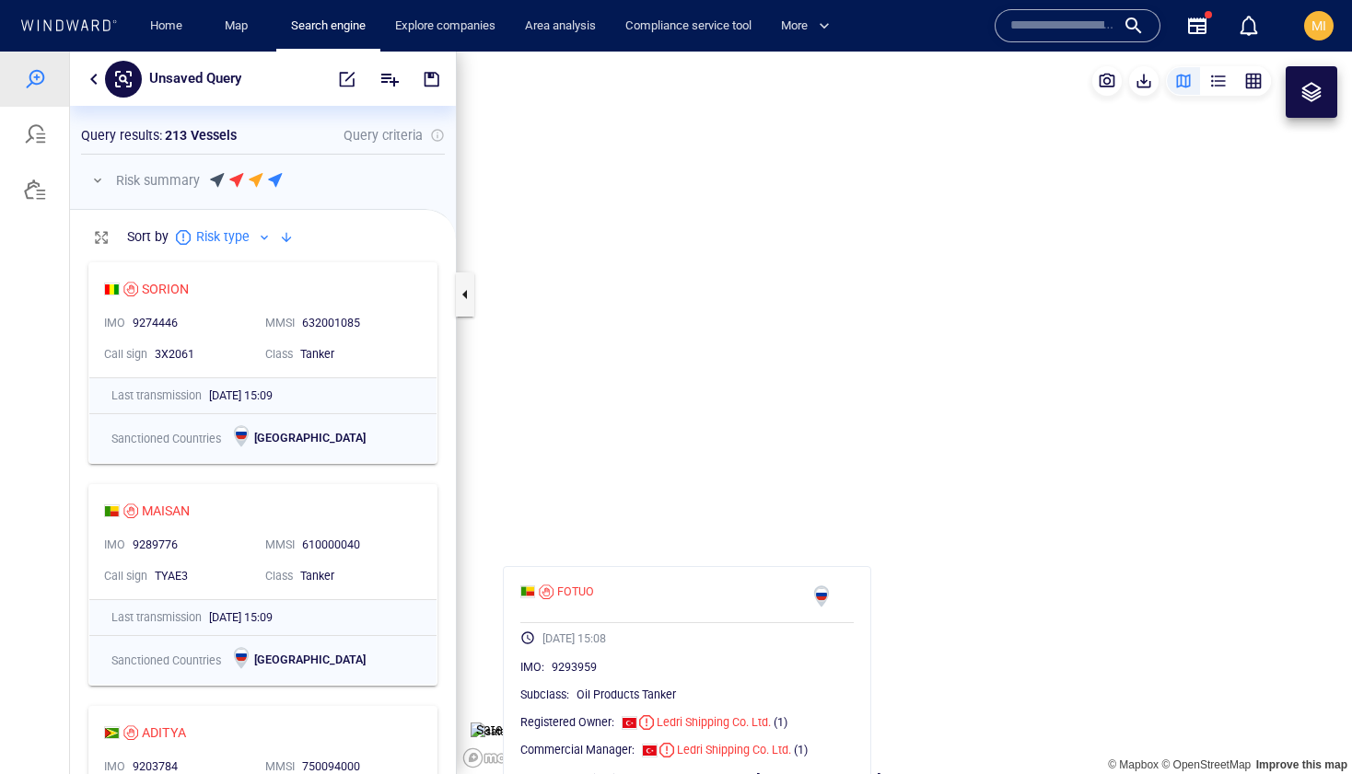
drag, startPoint x: 720, startPoint y: 357, endPoint x: 720, endPoint y: 480, distance: 122.5
click at [720, 472] on canvas "Map" at bounding box center [904, 413] width 895 height 723
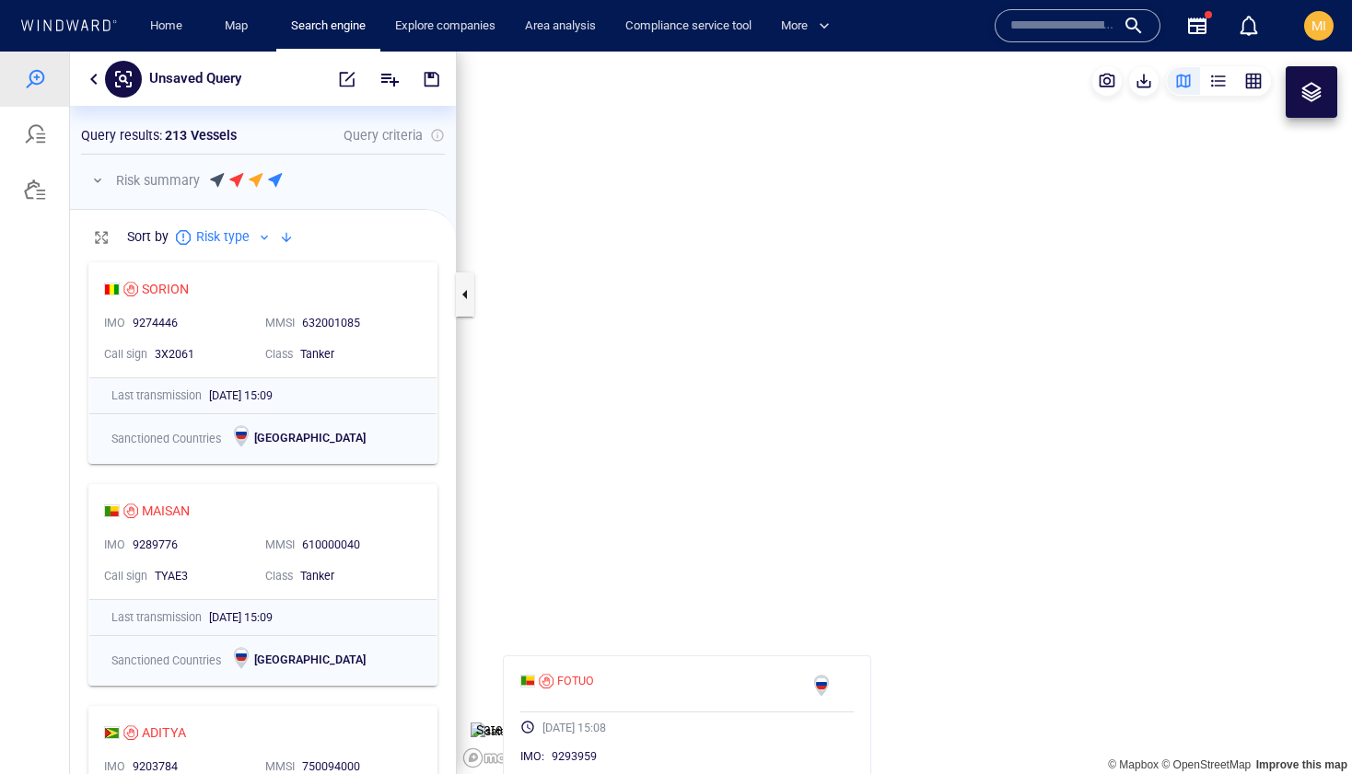
click at [687, 386] on canvas "Map" at bounding box center [904, 413] width 895 height 723
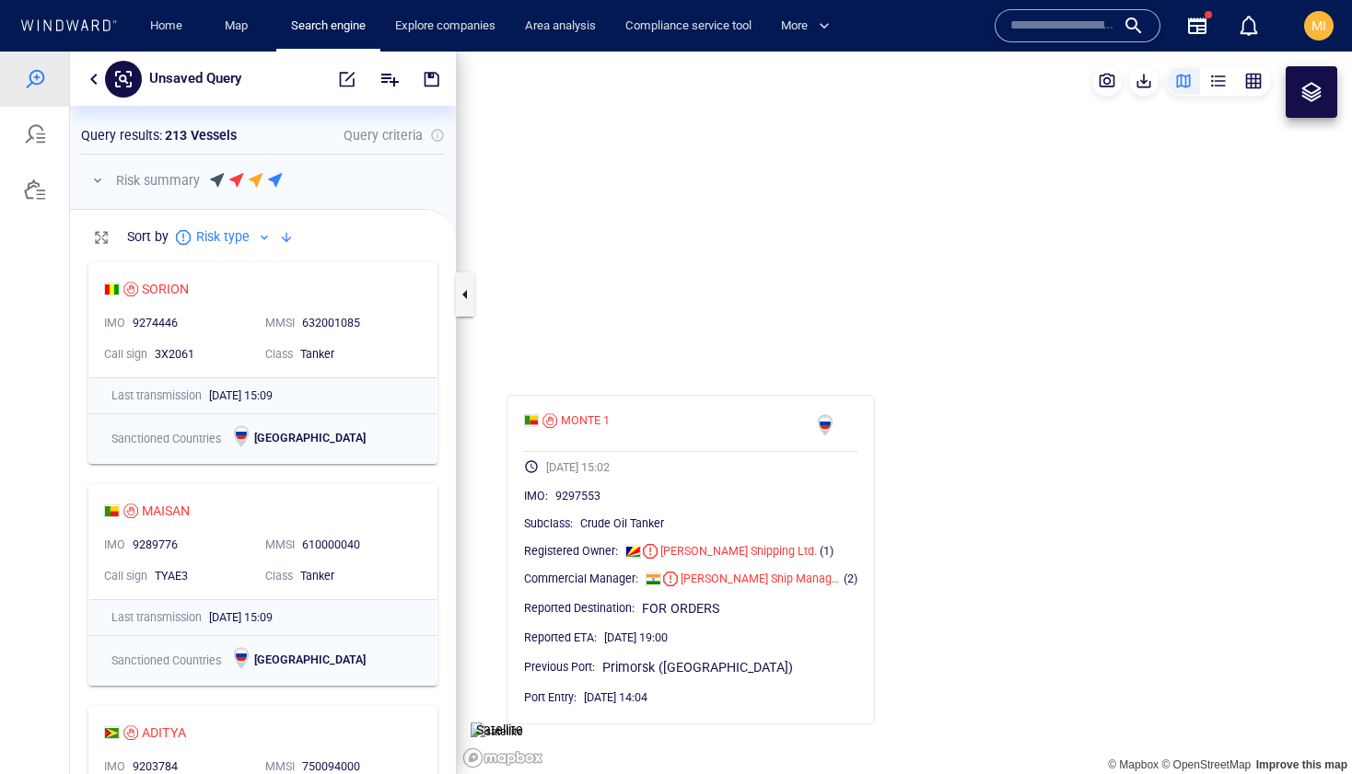
click at [687, 386] on canvas "Map" at bounding box center [904, 413] width 895 height 723
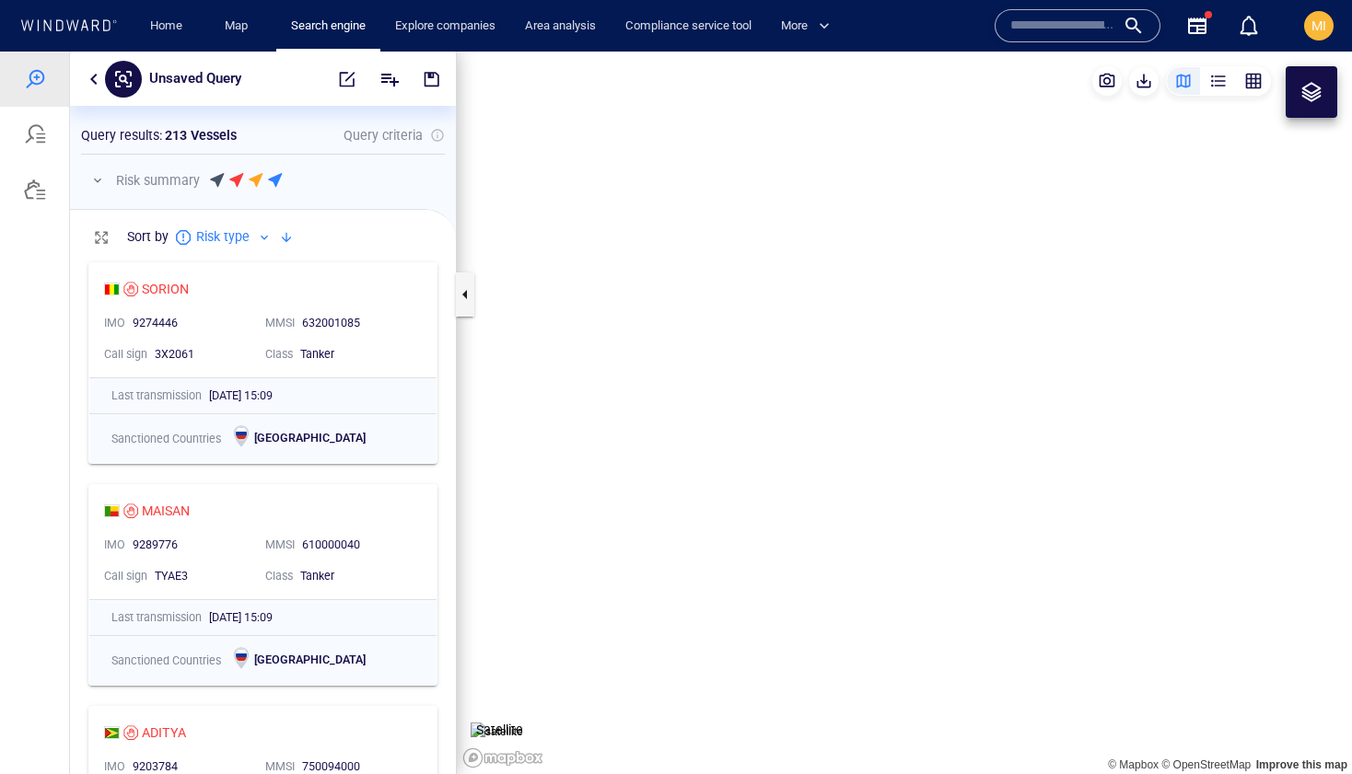
drag, startPoint x: 693, startPoint y: 683, endPoint x: 635, endPoint y: 533, distance: 160.6
click at [636, 533] on canvas "Map" at bounding box center [904, 413] width 895 height 723
click at [646, 458] on canvas "Map" at bounding box center [904, 413] width 895 height 723
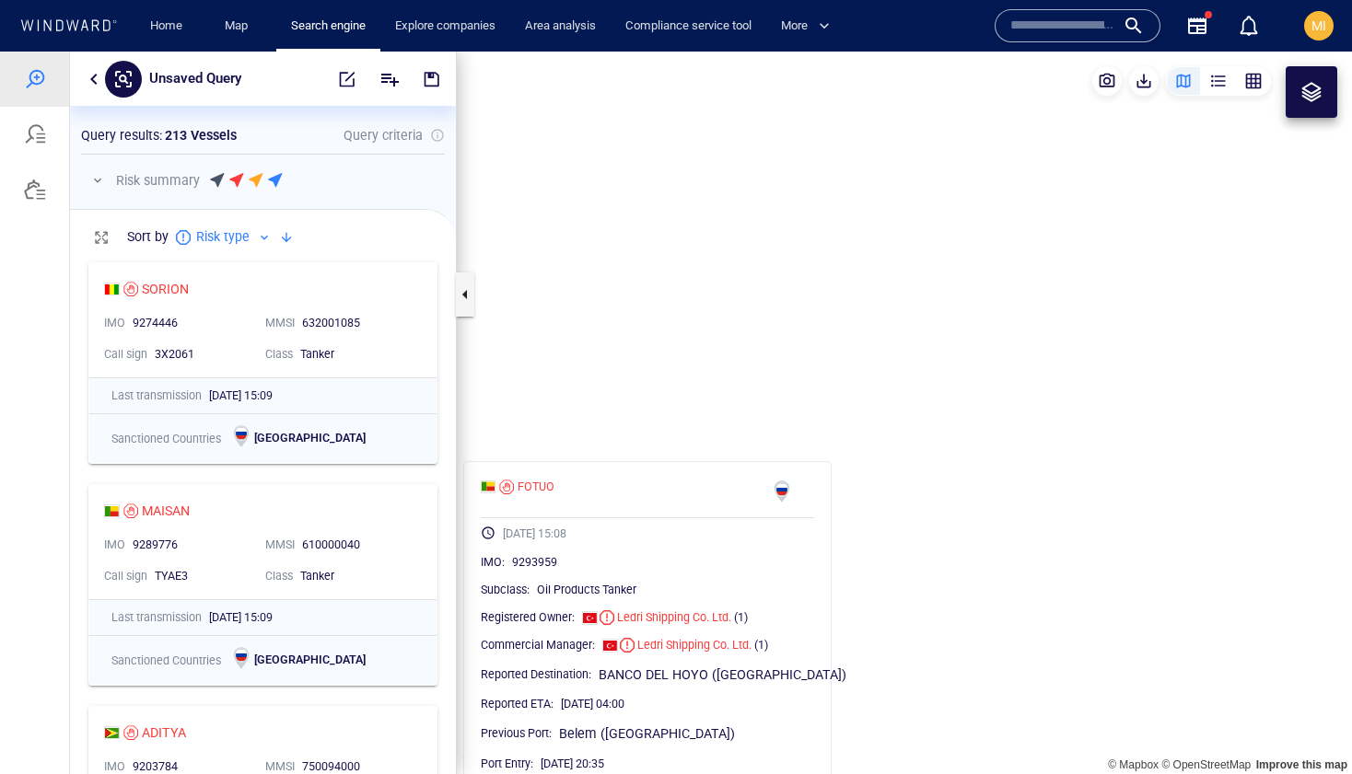
click at [646, 458] on canvas "Map" at bounding box center [904, 413] width 895 height 723
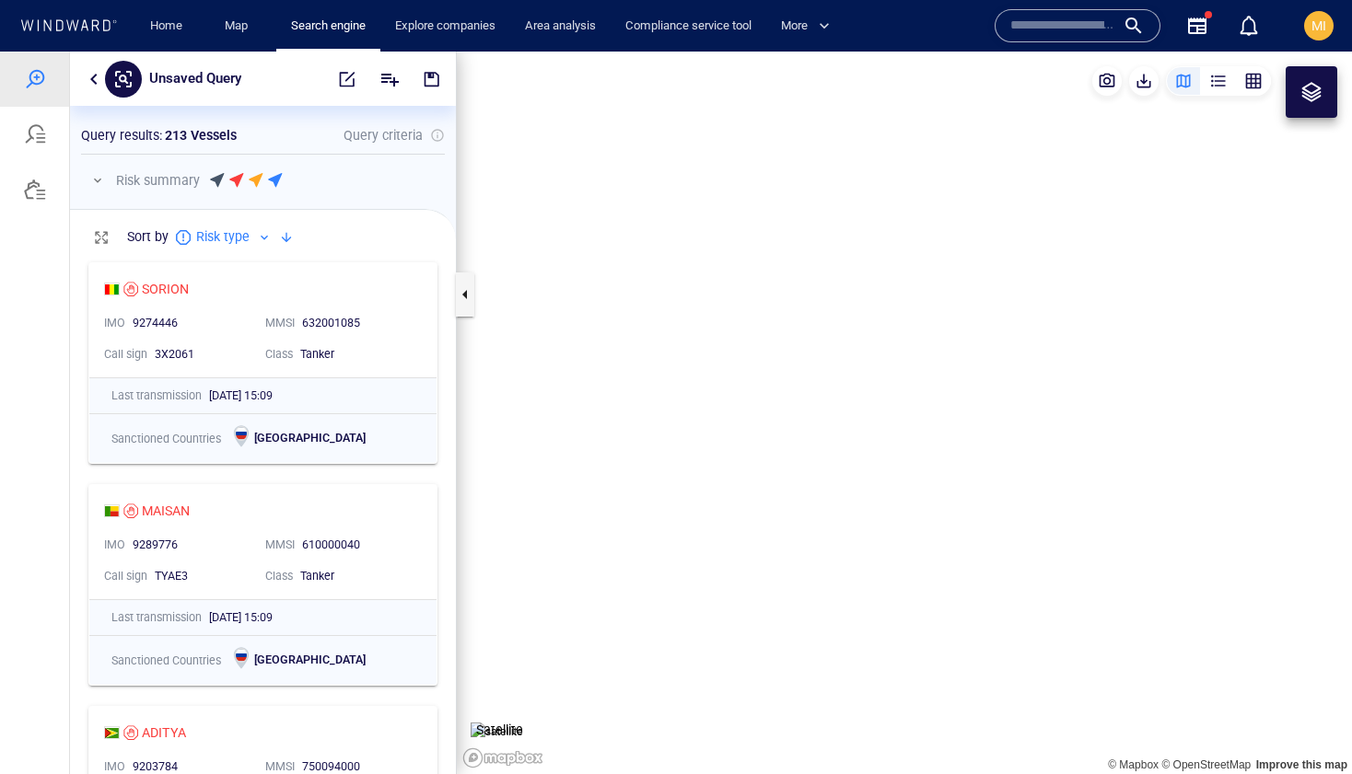
click at [701, 460] on canvas "Map" at bounding box center [904, 413] width 895 height 723
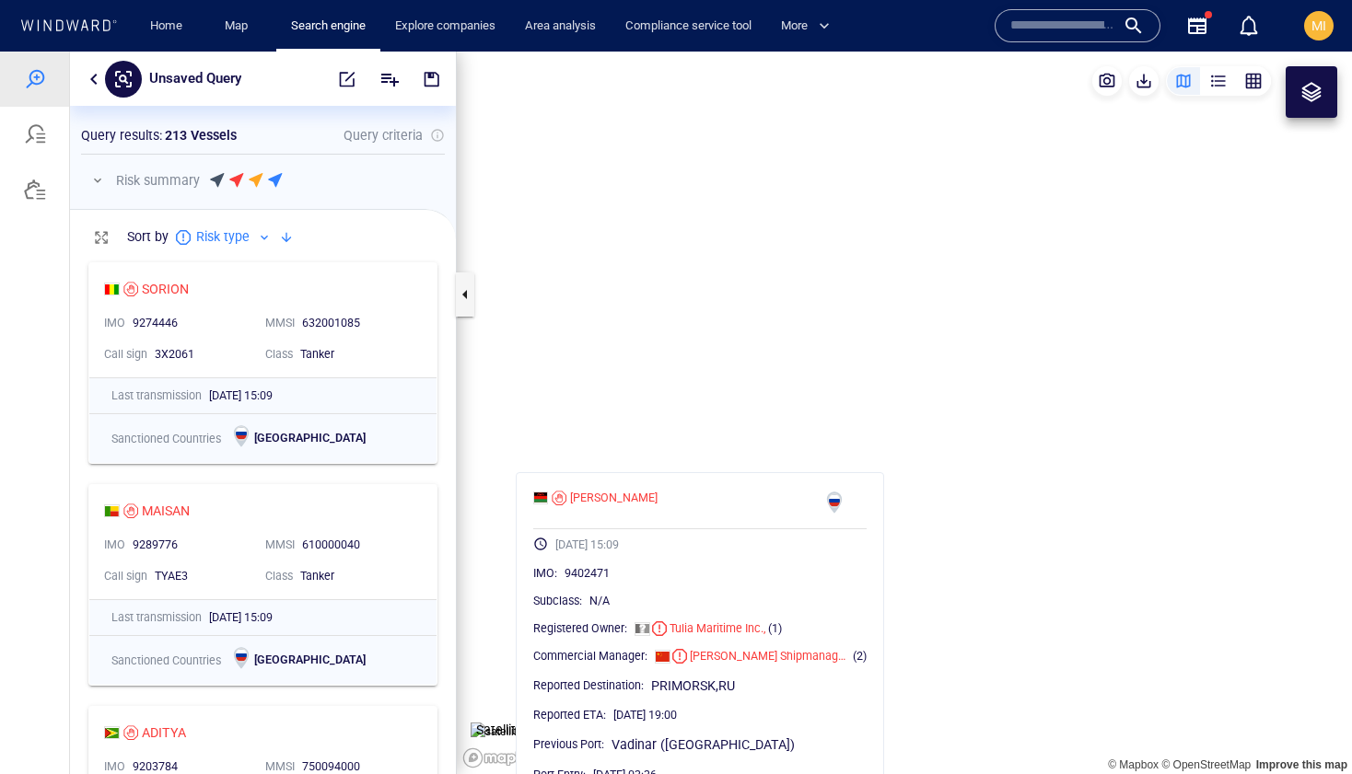
click at [782, 412] on canvas "Map" at bounding box center [904, 413] width 895 height 723
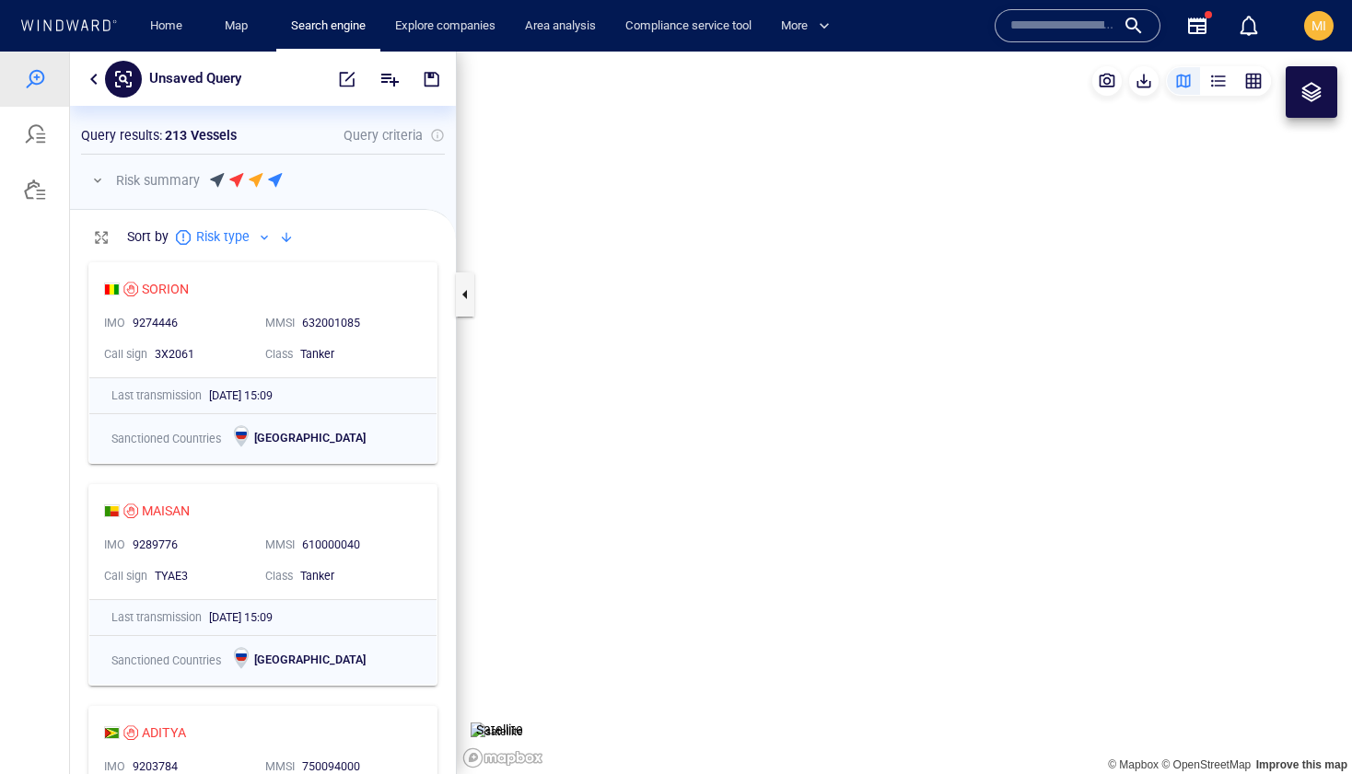
drag, startPoint x: 1095, startPoint y: 355, endPoint x: 866, endPoint y: 357, distance: 229.3
click at [868, 355] on canvas "Map" at bounding box center [904, 413] width 895 height 723
click at [751, 390] on canvas "Map" at bounding box center [904, 413] width 895 height 723
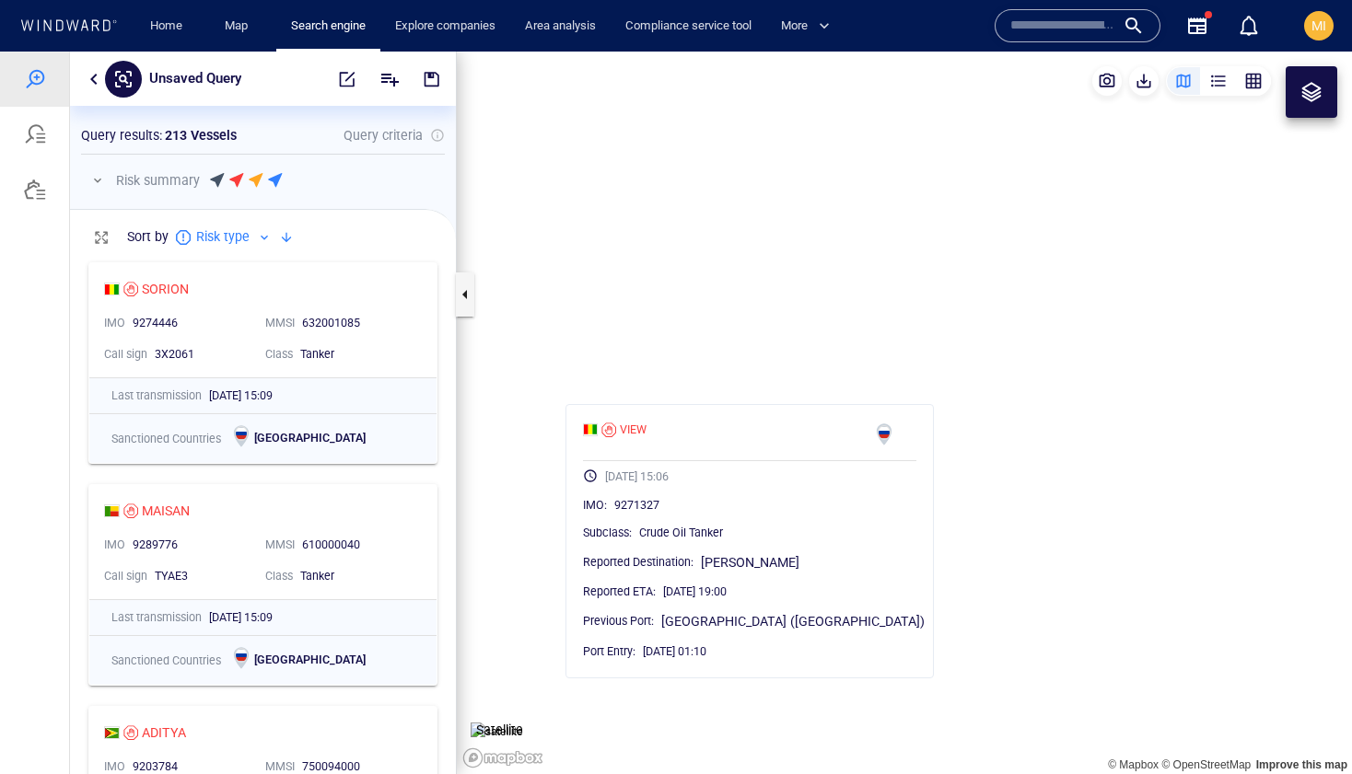
click at [751, 390] on canvas "Map" at bounding box center [904, 413] width 895 height 723
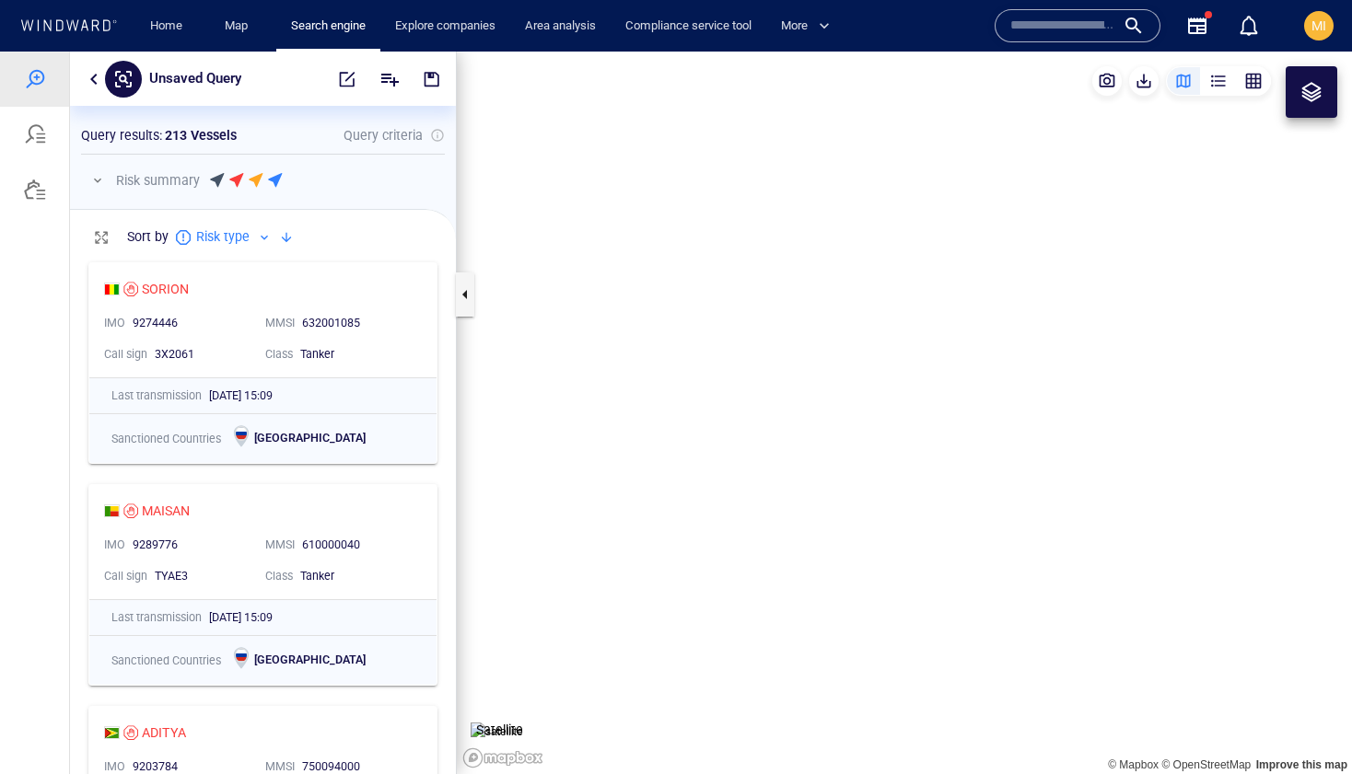
click at [789, 416] on canvas "Map" at bounding box center [904, 413] width 895 height 723
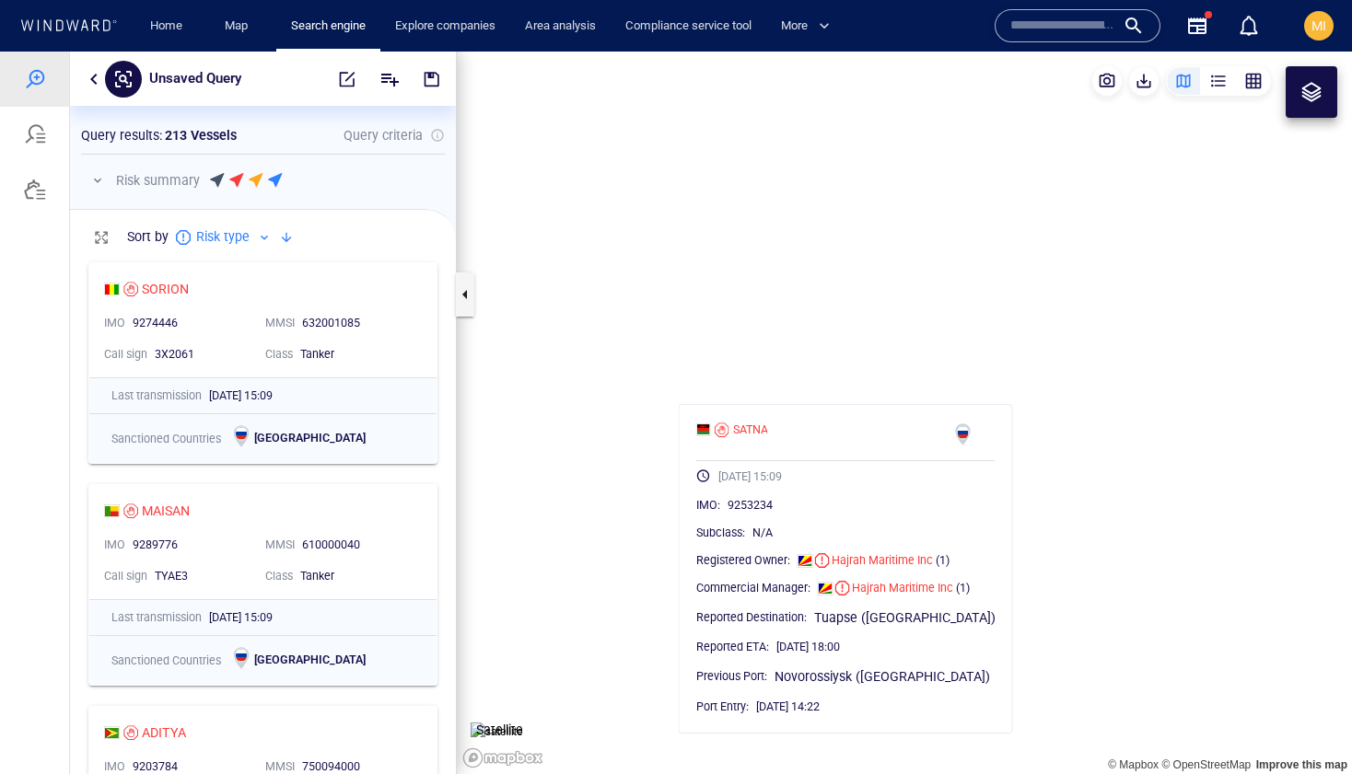
click at [965, 384] on canvas "Map" at bounding box center [904, 413] width 895 height 723
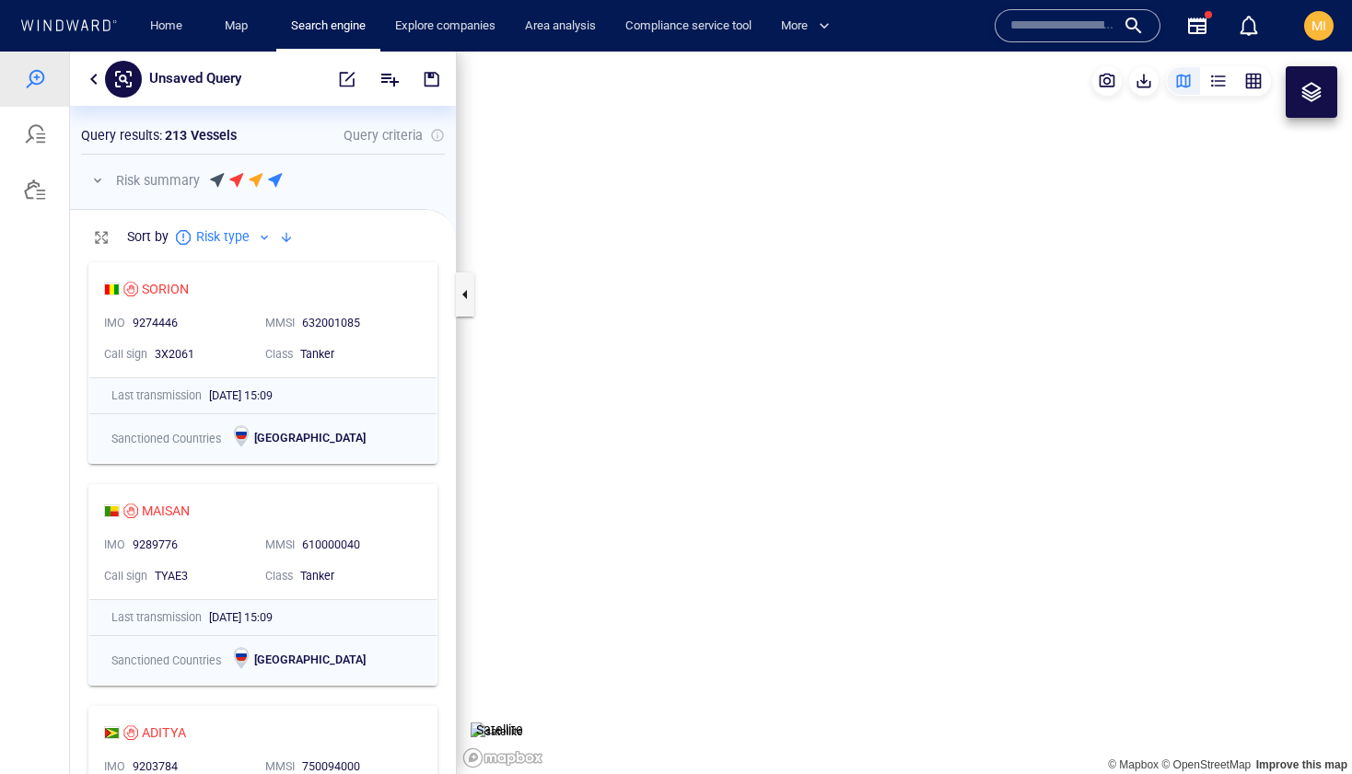
click at [984, 453] on canvas "Map" at bounding box center [904, 413] width 895 height 723
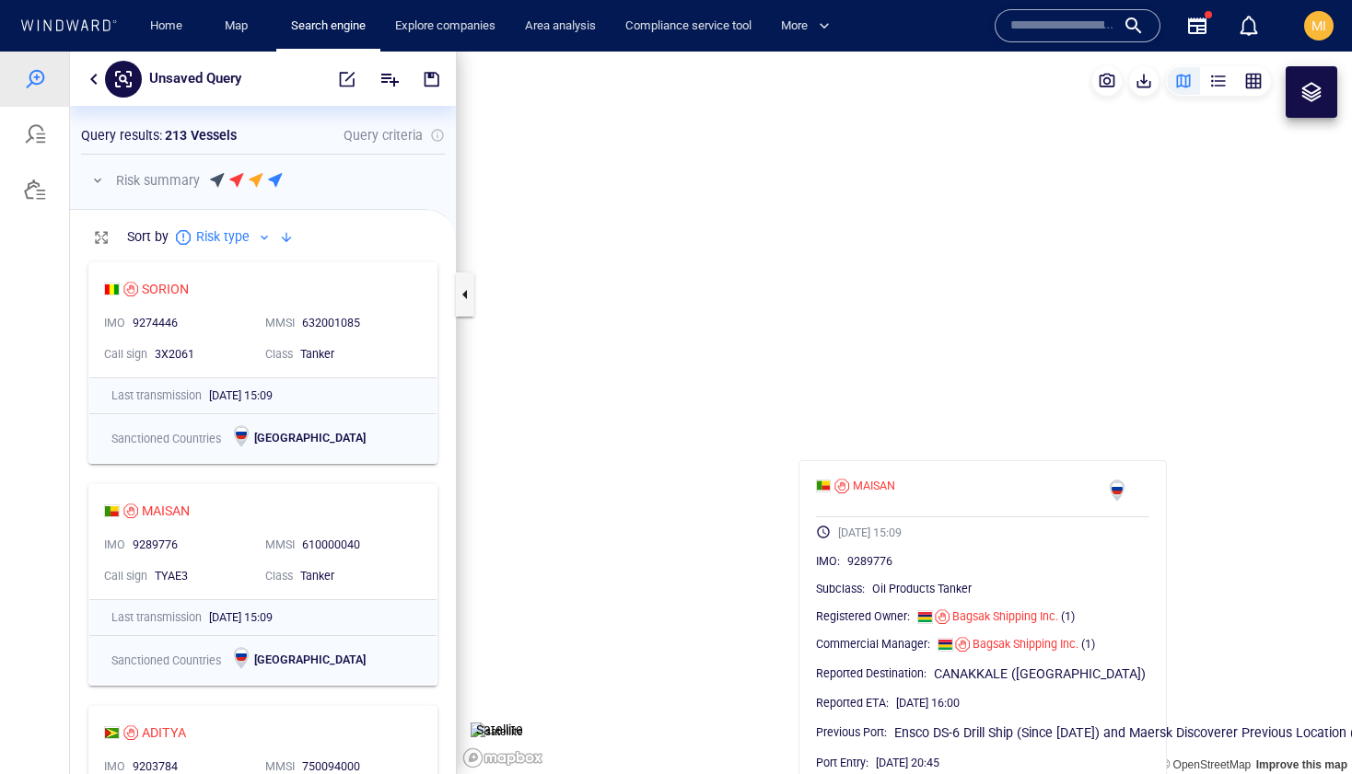
click at [997, 437] on canvas "Map" at bounding box center [904, 413] width 895 height 723
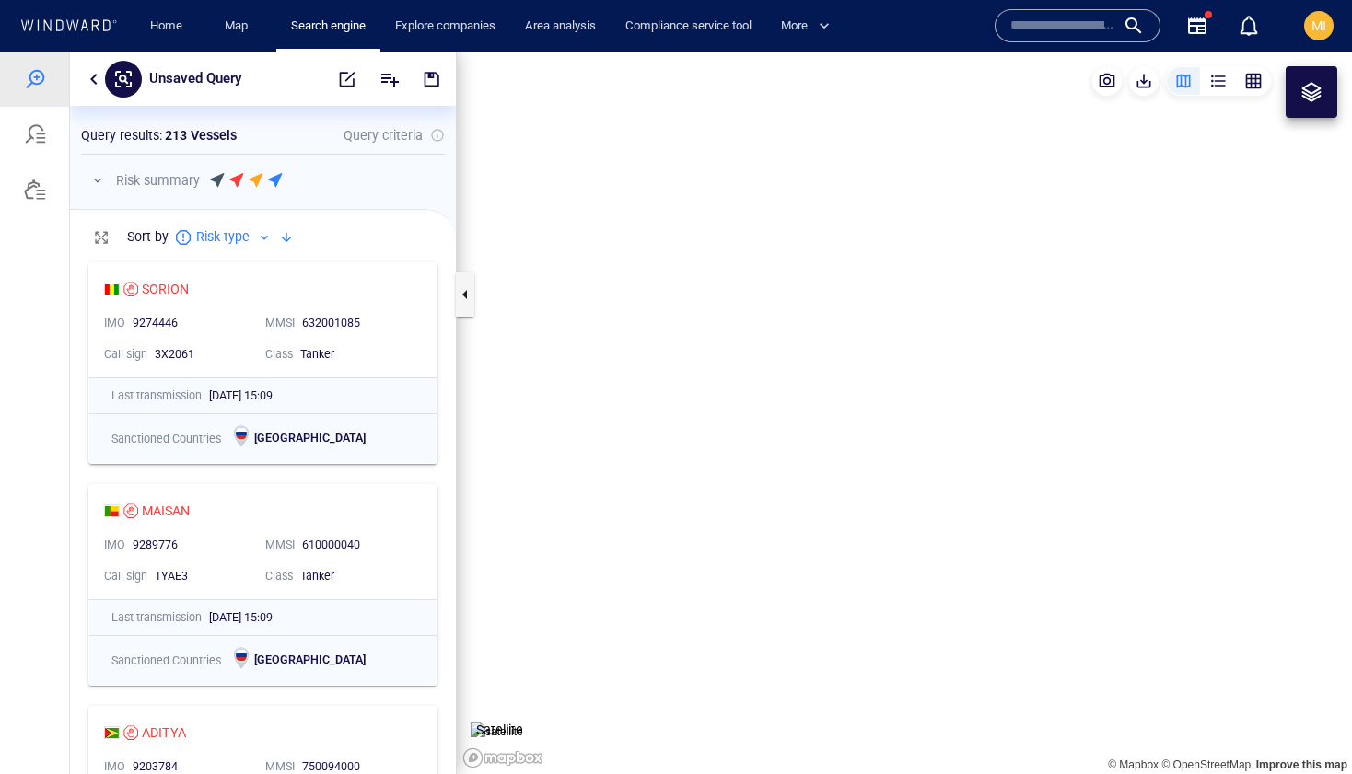
drag, startPoint x: 991, startPoint y: 504, endPoint x: 940, endPoint y: 410, distance: 106.7
click at [940, 410] on canvas "Map" at bounding box center [904, 413] width 895 height 723
click at [873, 429] on canvas "Map" at bounding box center [904, 413] width 895 height 723
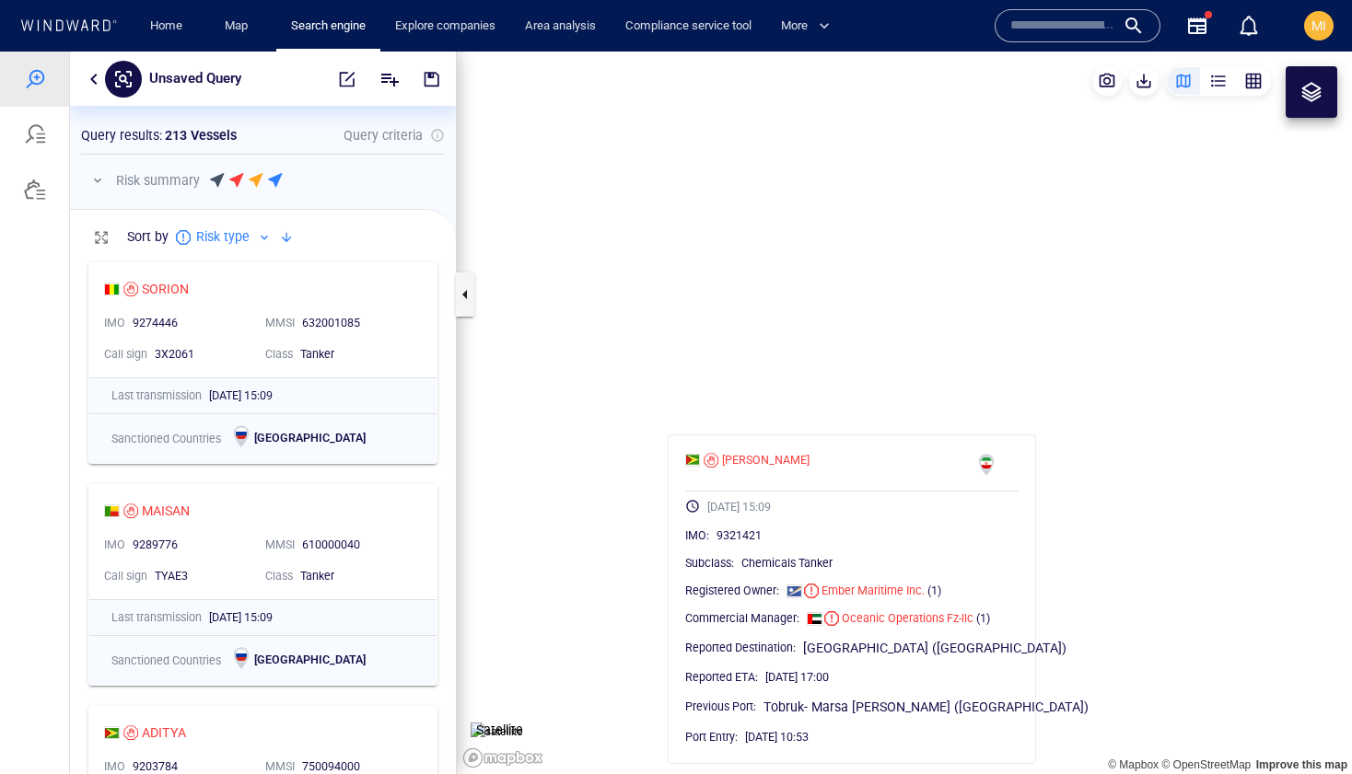
drag, startPoint x: 914, startPoint y: 422, endPoint x: 828, endPoint y: 407, distance: 87.8
click at [833, 405] on canvas "Map" at bounding box center [904, 413] width 895 height 723
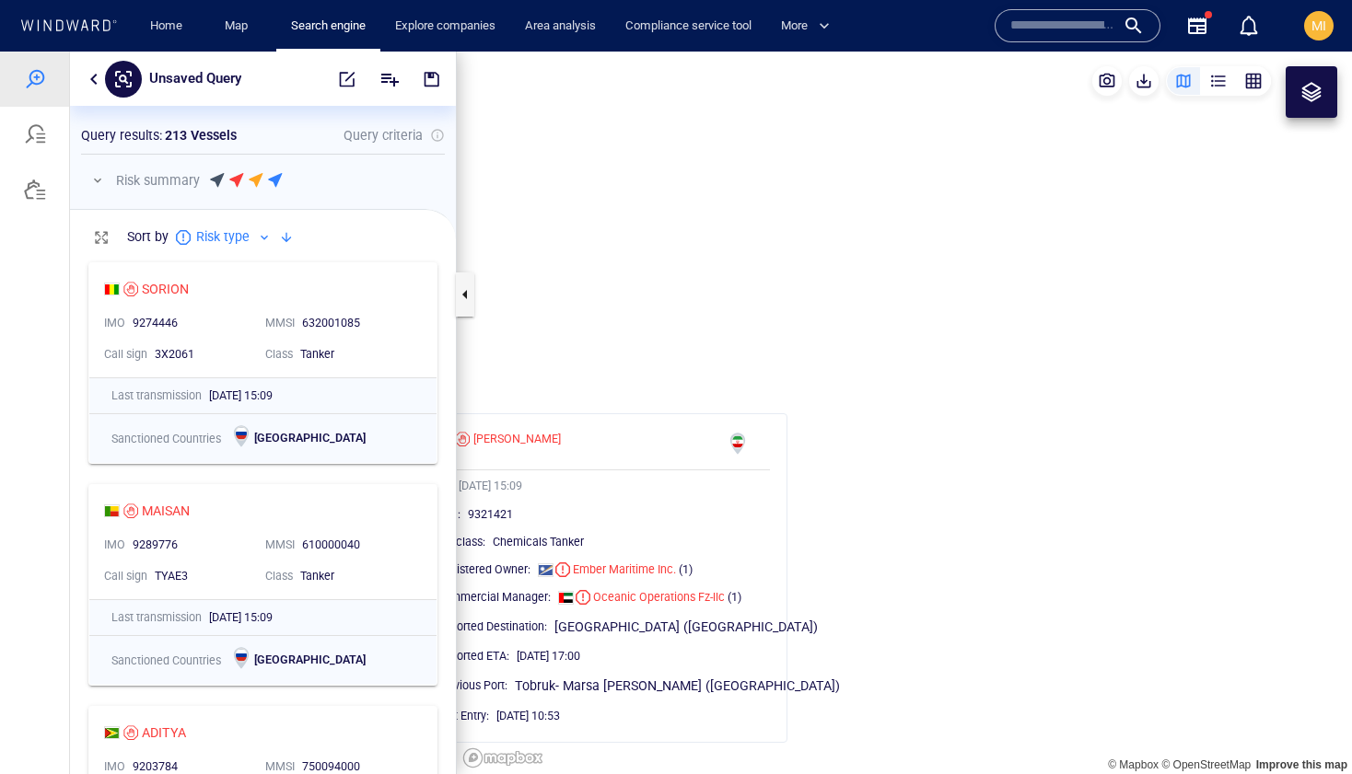
drag, startPoint x: 972, startPoint y: 433, endPoint x: 941, endPoint y: 401, distance: 44.3
click at [953, 414] on canvas "Map" at bounding box center [904, 413] width 895 height 723
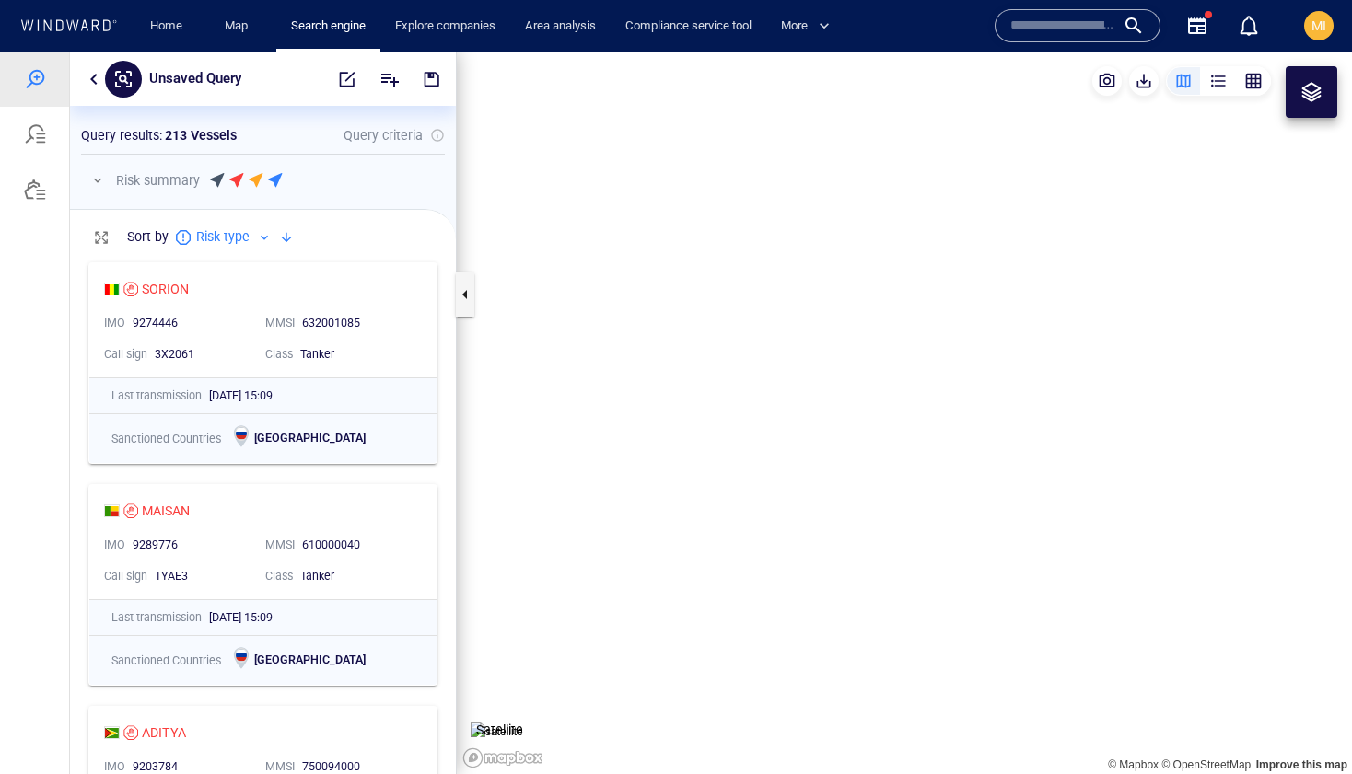
click at [910, 468] on canvas "Map" at bounding box center [904, 413] width 895 height 723
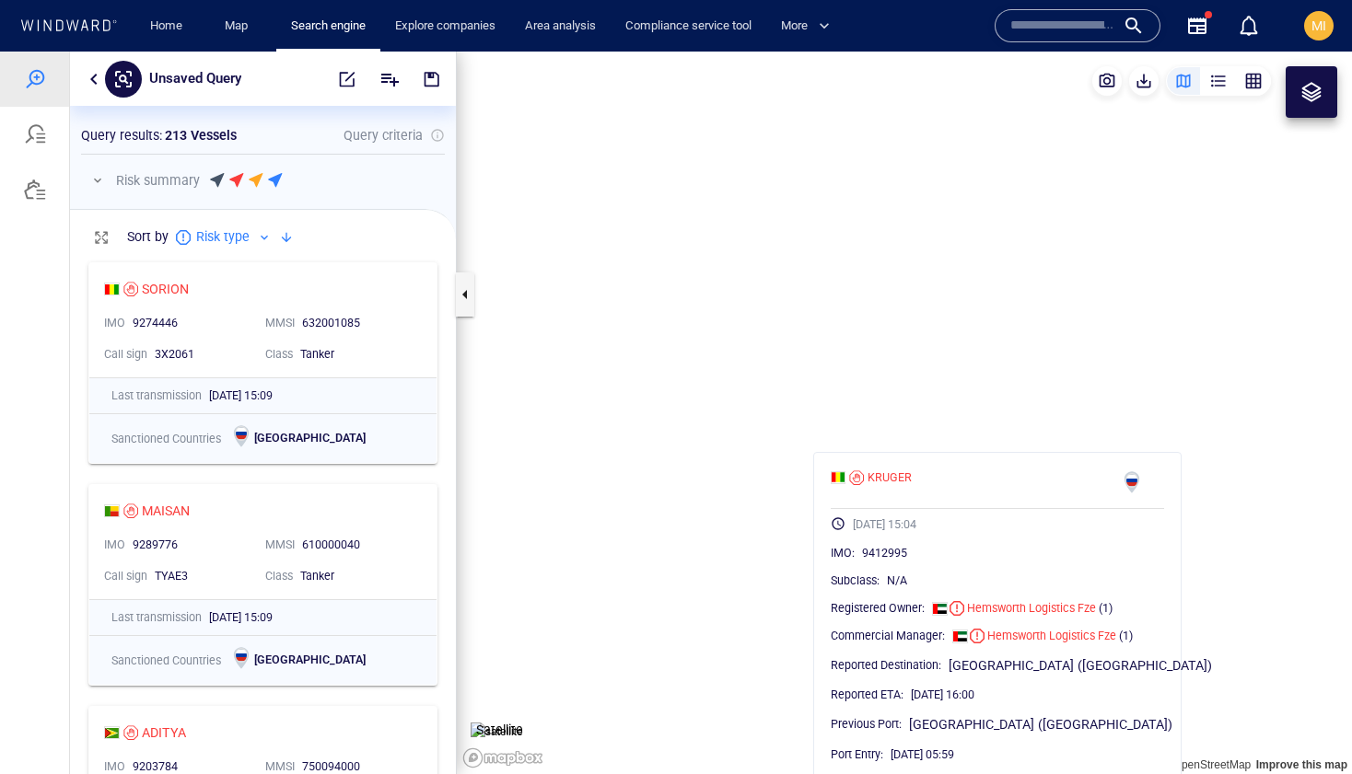
drag, startPoint x: 1123, startPoint y: 412, endPoint x: 1004, endPoint y: 386, distance: 121.6
click at [1006, 384] on canvas "Map" at bounding box center [904, 413] width 895 height 723
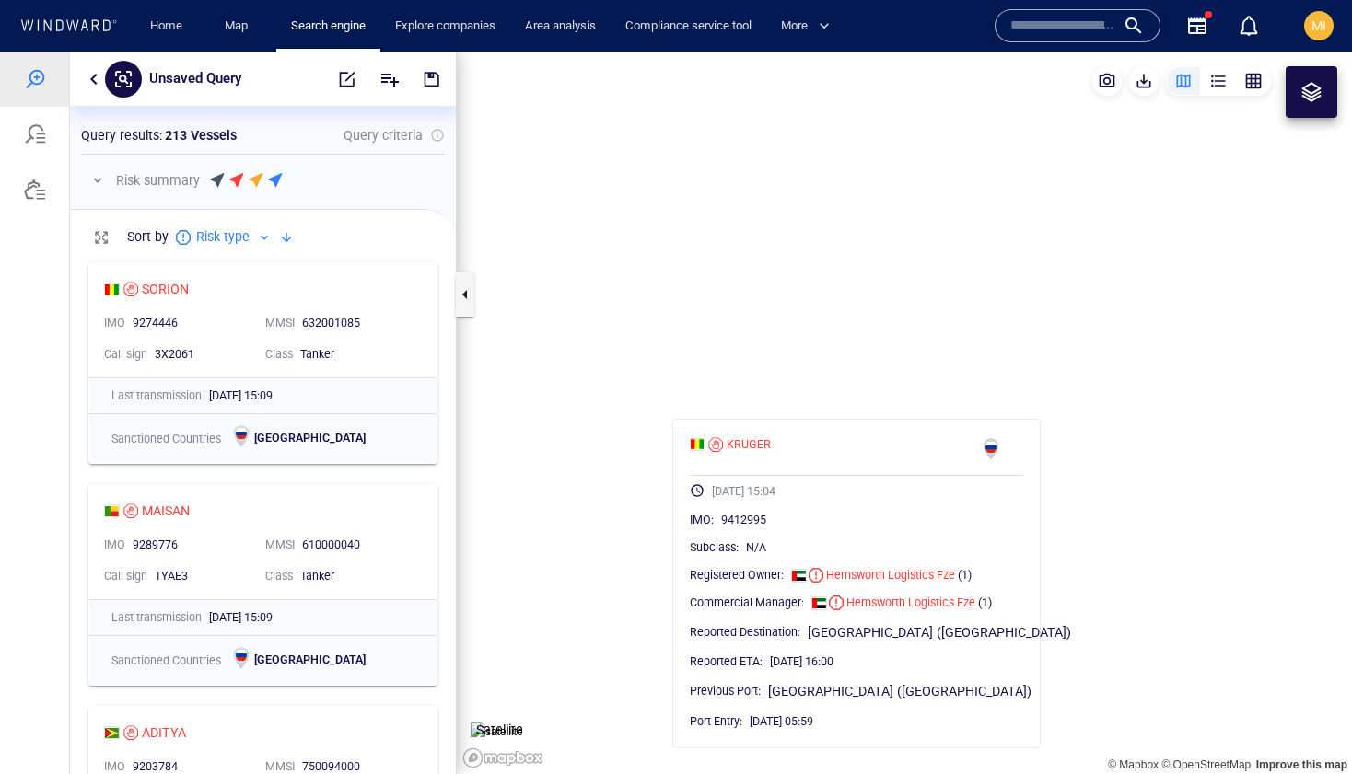
click at [1067, 383] on canvas "Map" at bounding box center [904, 413] width 895 height 723
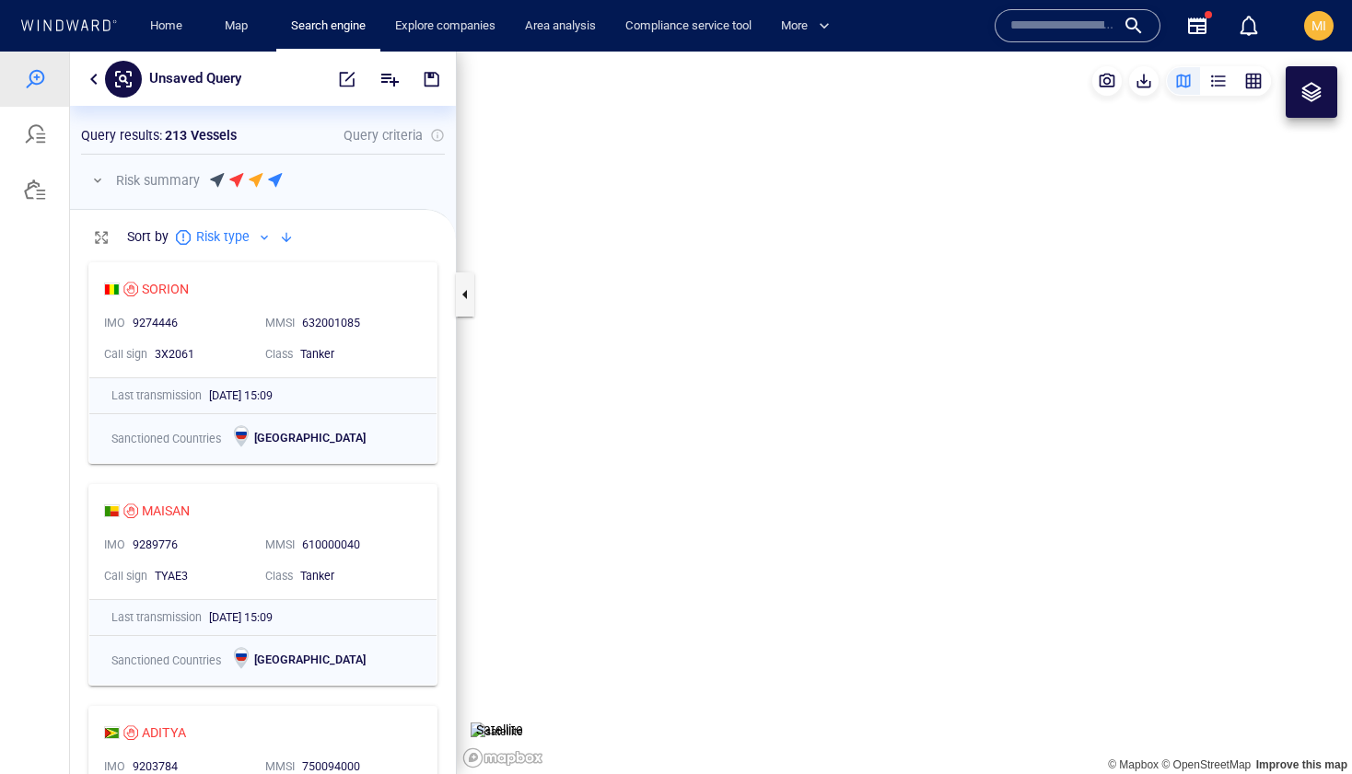
drag, startPoint x: 993, startPoint y: 483, endPoint x: 1002, endPoint y: 351, distance: 132.9
click at [1002, 353] on canvas "Map" at bounding box center [904, 413] width 895 height 723
